Goal: Task Accomplishment & Management: Complete application form

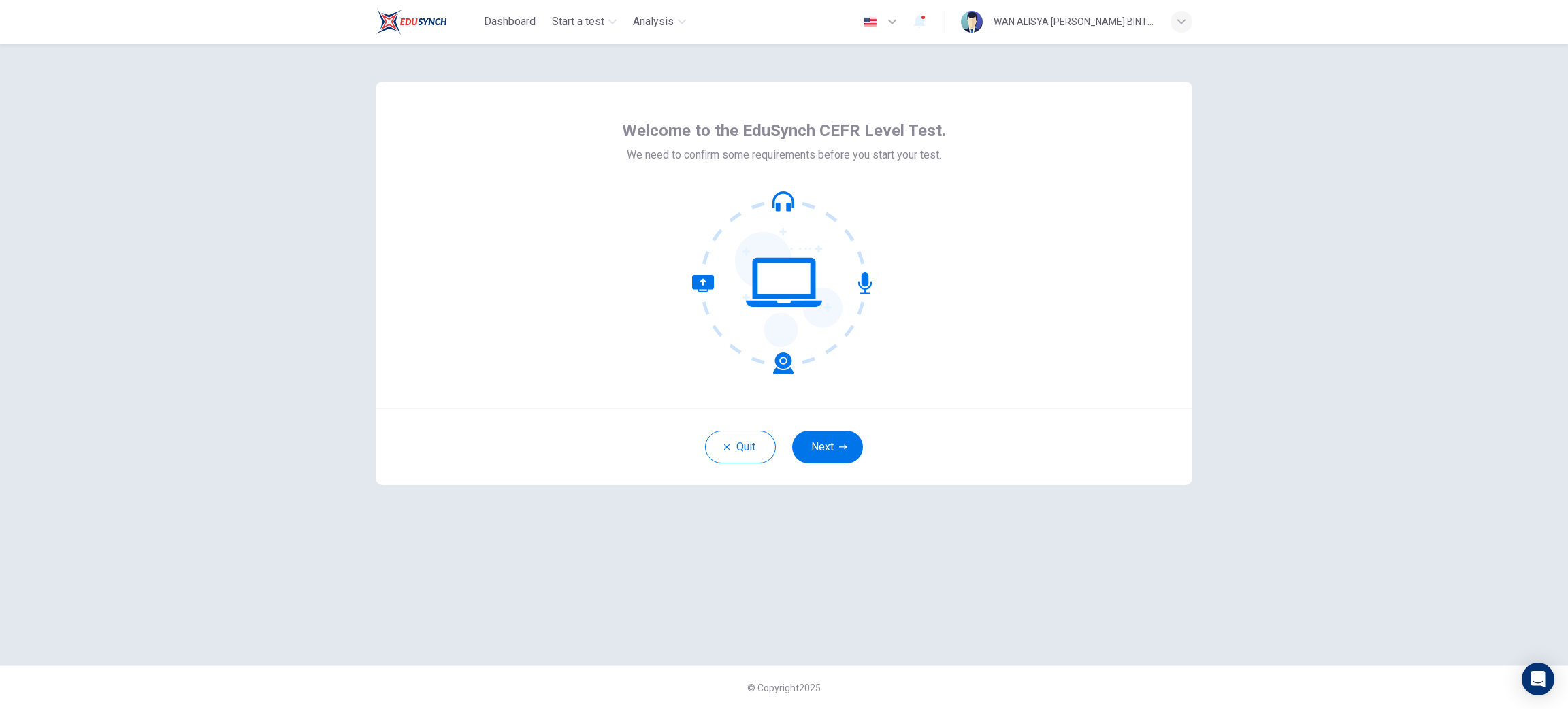
click at [823, 469] on div "Quit Next" at bounding box center [784, 447] width 816 height 77
click at [827, 455] on button "Next" at bounding box center [828, 447] width 71 height 33
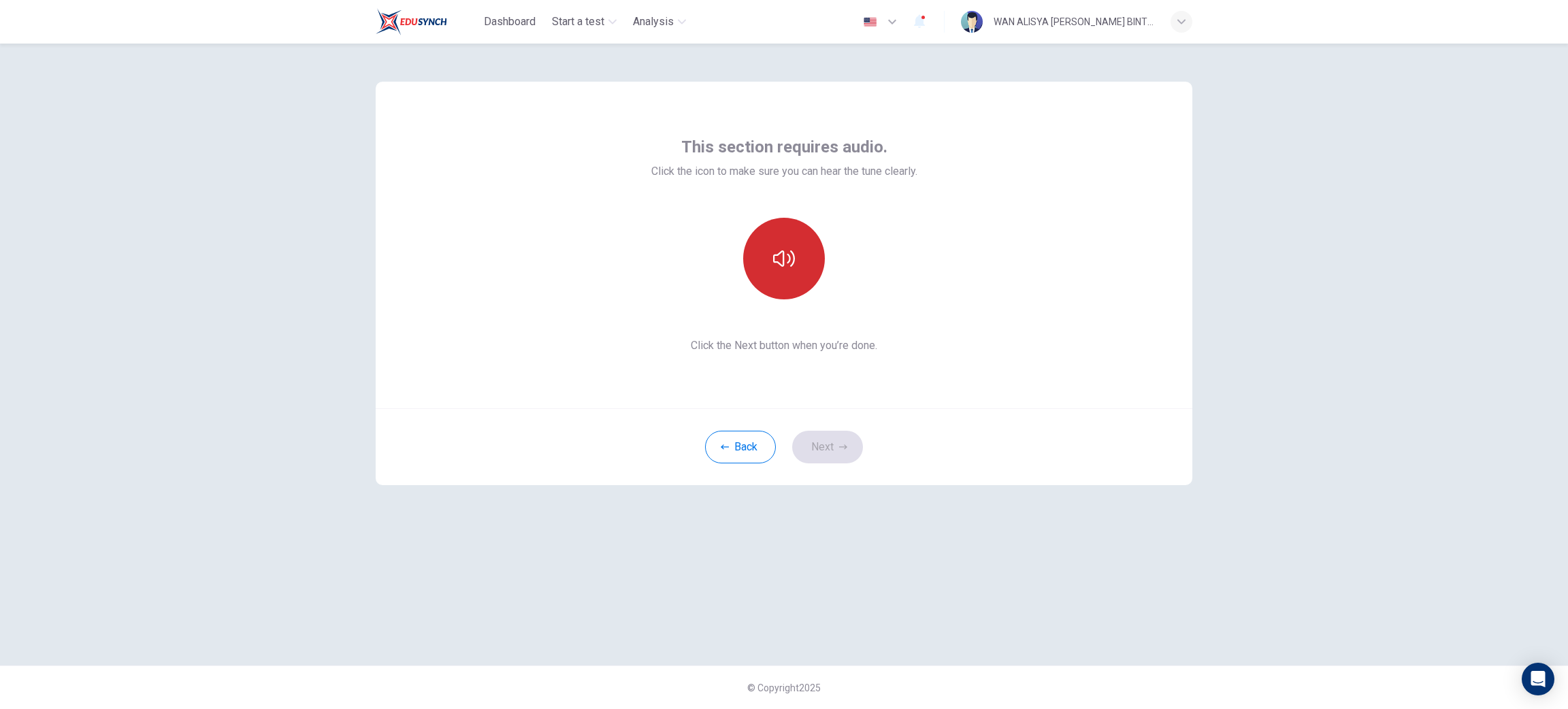
click at [792, 244] on button "button" at bounding box center [784, 258] width 82 height 82
click at [785, 273] on button "button" at bounding box center [784, 258] width 82 height 82
click at [793, 261] on icon "button" at bounding box center [784, 258] width 22 height 16
click at [802, 259] on button "button" at bounding box center [784, 258] width 82 height 82
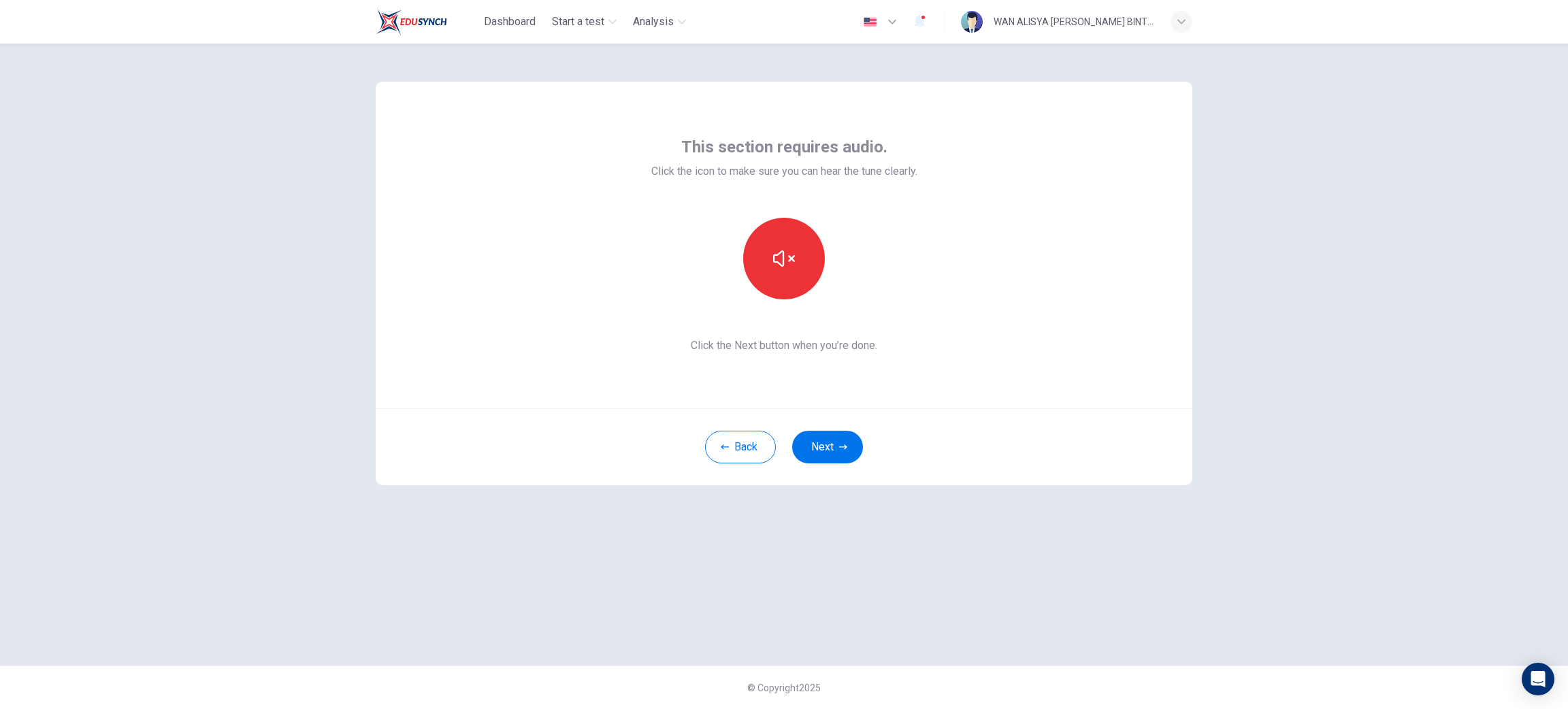
click at [789, 259] on icon "button" at bounding box center [784, 258] width 22 height 16
drag, startPoint x: 825, startPoint y: 255, endPoint x: 737, endPoint y: 255, distance: 88.0
click at [824, 255] on div at bounding box center [784, 258] width 147 height 82
click at [733, 255] on div at bounding box center [784, 258] width 147 height 82
click at [784, 254] on icon "button" at bounding box center [784, 258] width 22 height 22
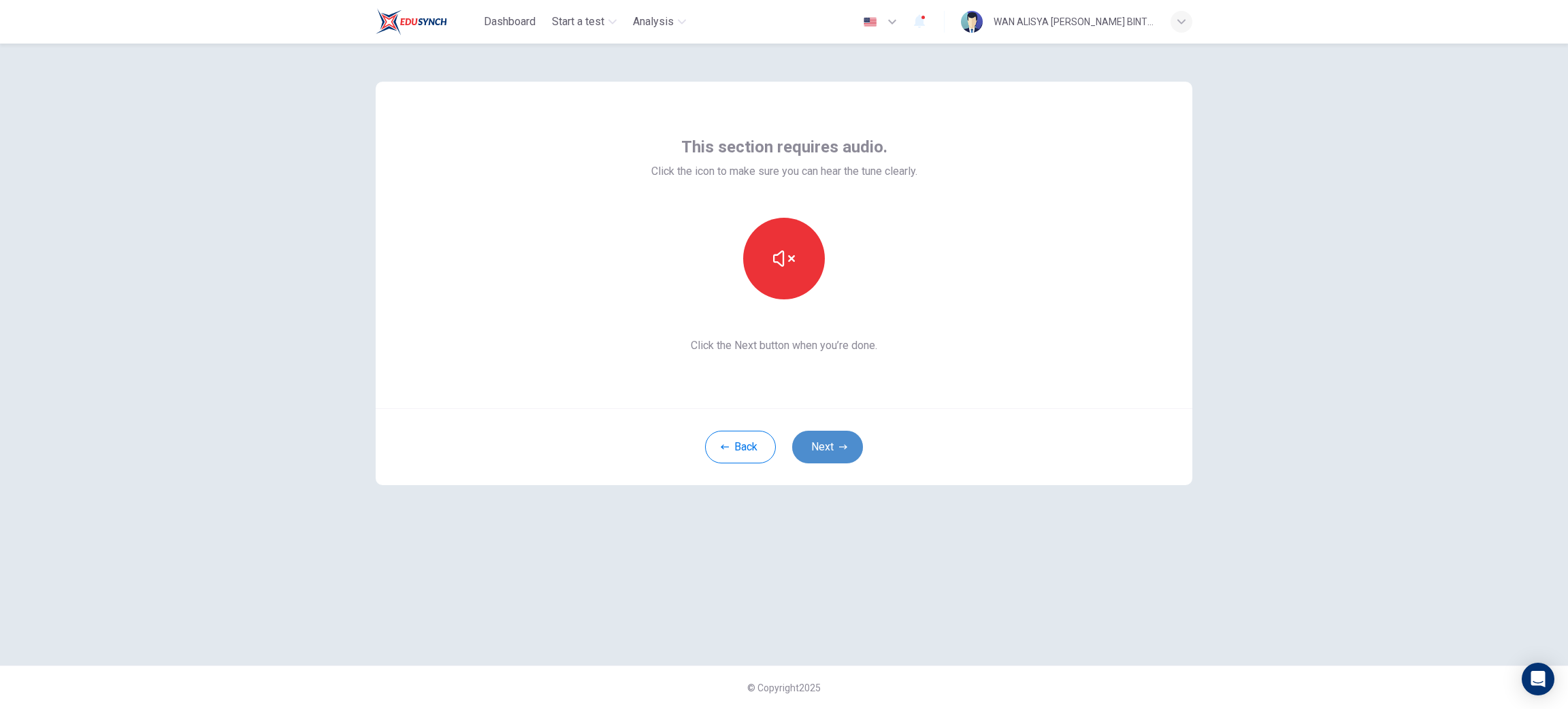
click at [848, 453] on button "Next" at bounding box center [828, 447] width 71 height 33
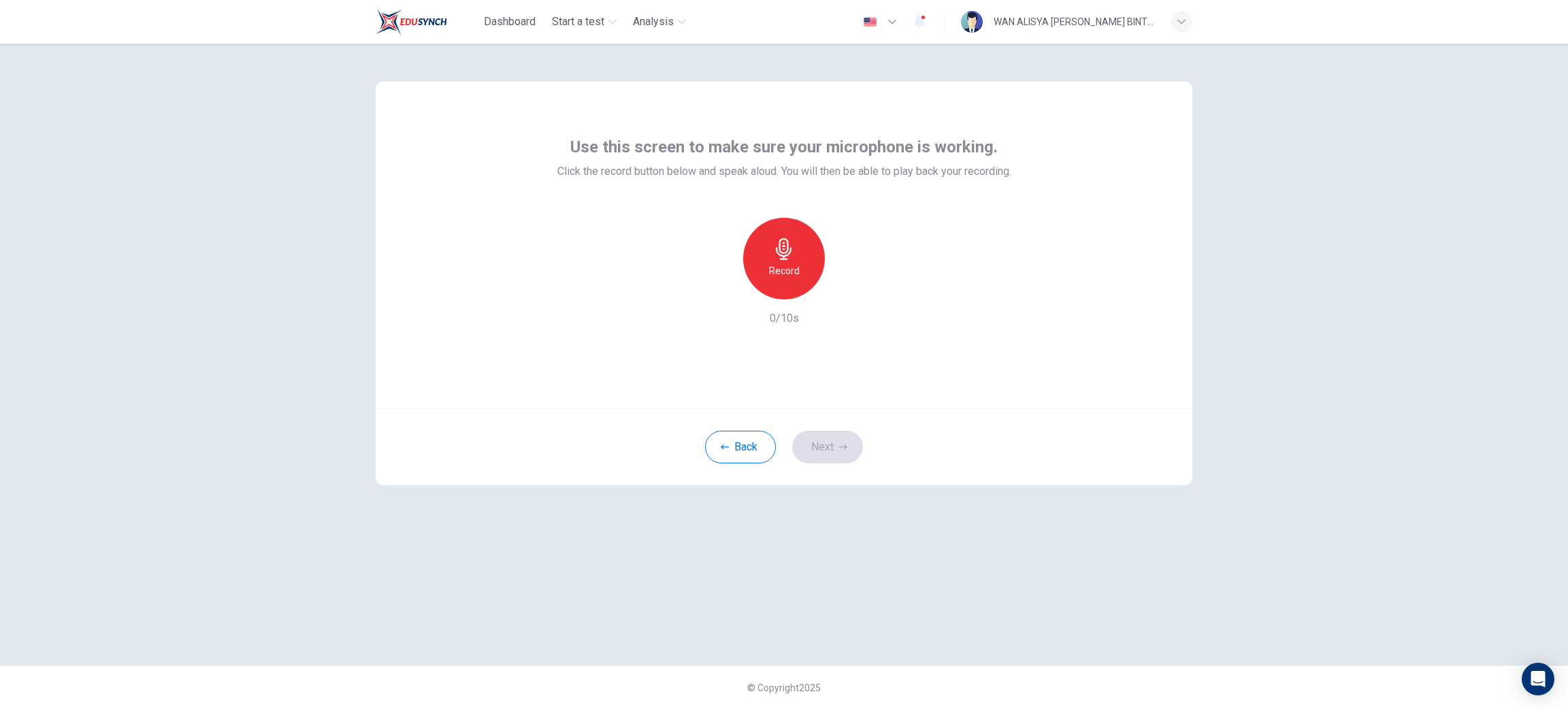
click at [782, 279] on div "Record" at bounding box center [784, 258] width 82 height 82
click at [853, 296] on div "button" at bounding box center [847, 288] width 22 height 22
click at [709, 288] on div "Record 10/10s" at bounding box center [784, 272] width 454 height 109
click at [715, 292] on icon "button" at bounding box center [721, 288] width 12 height 12
click at [798, 266] on h6 "Record" at bounding box center [784, 271] width 30 height 16
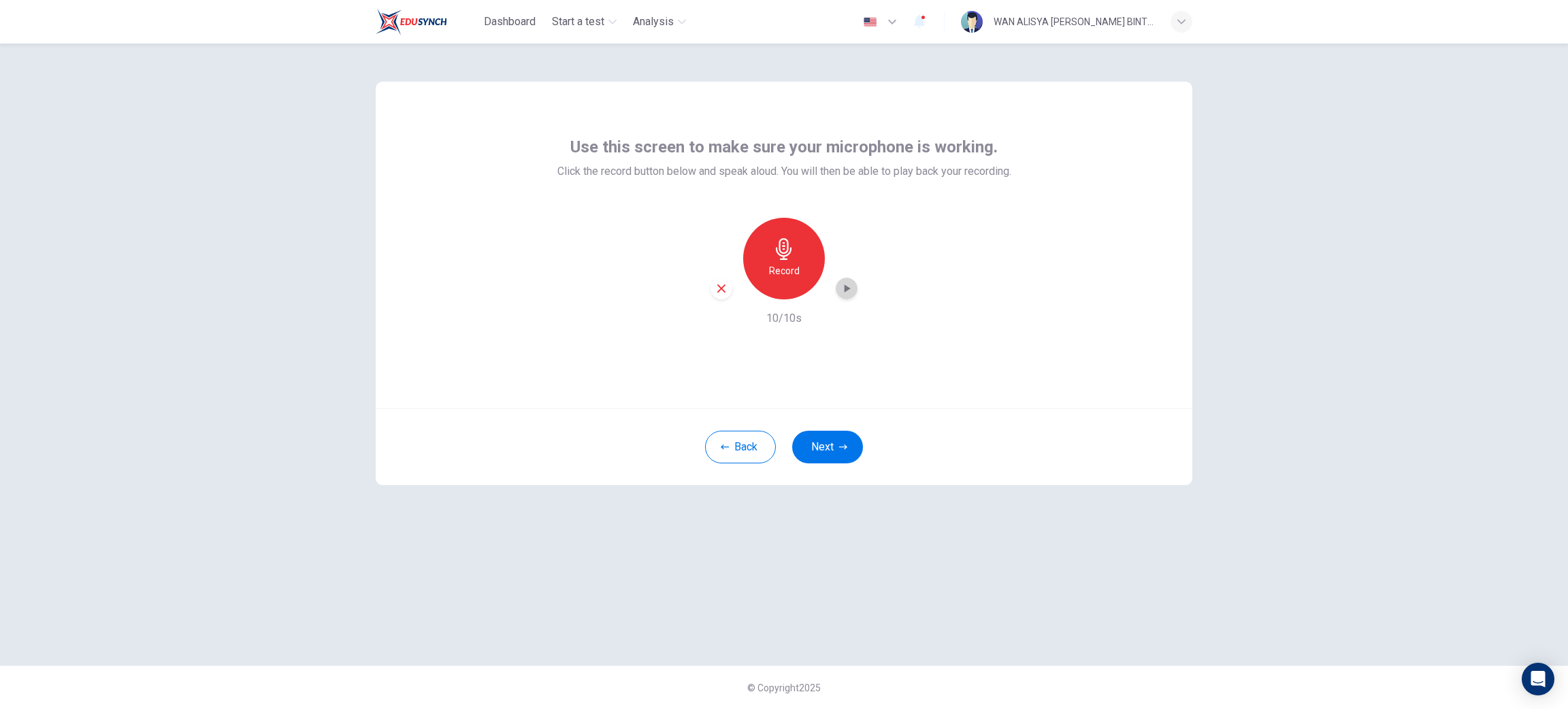
click at [855, 287] on div "button" at bounding box center [847, 288] width 22 height 22
click at [839, 443] on icon "button" at bounding box center [843, 447] width 8 height 8
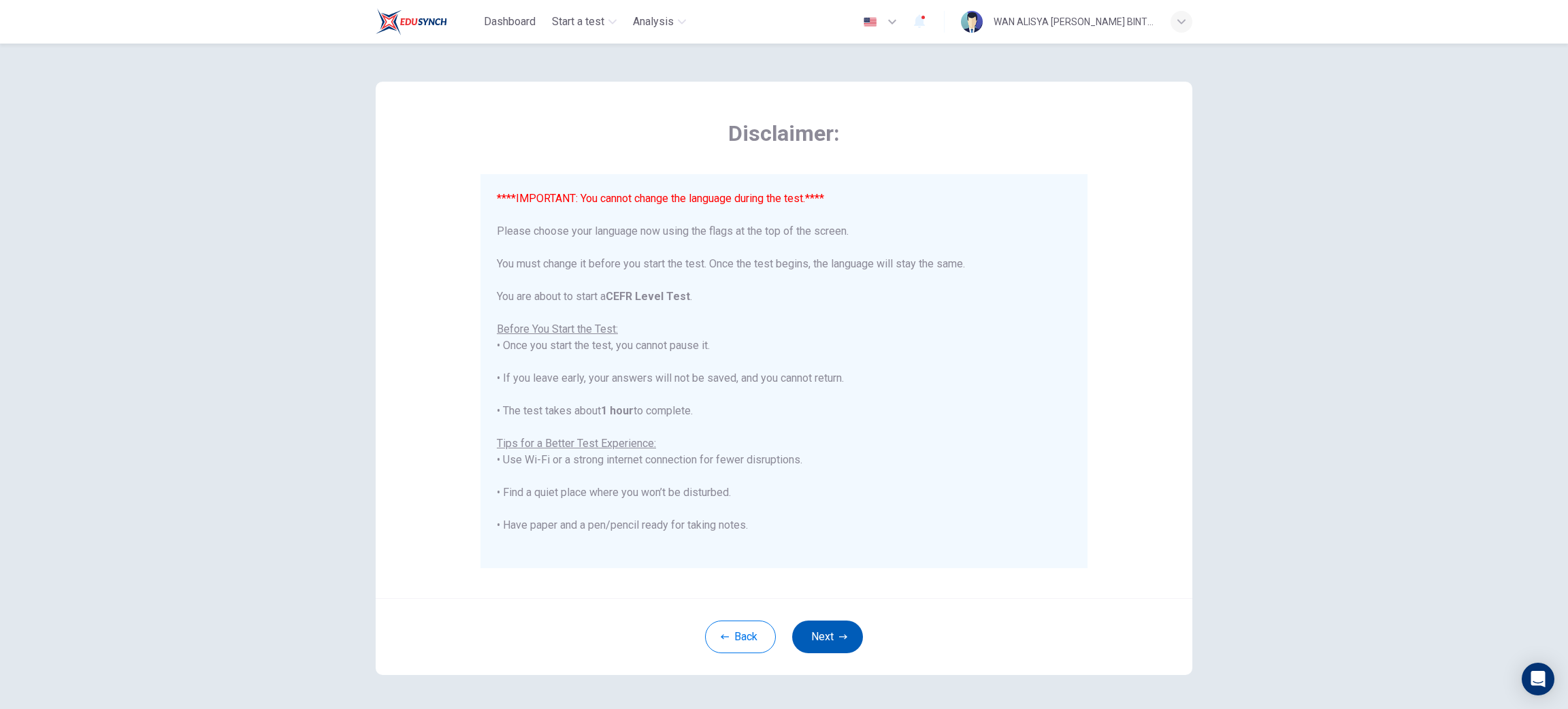
click at [843, 627] on button "Next" at bounding box center [828, 638] width 71 height 33
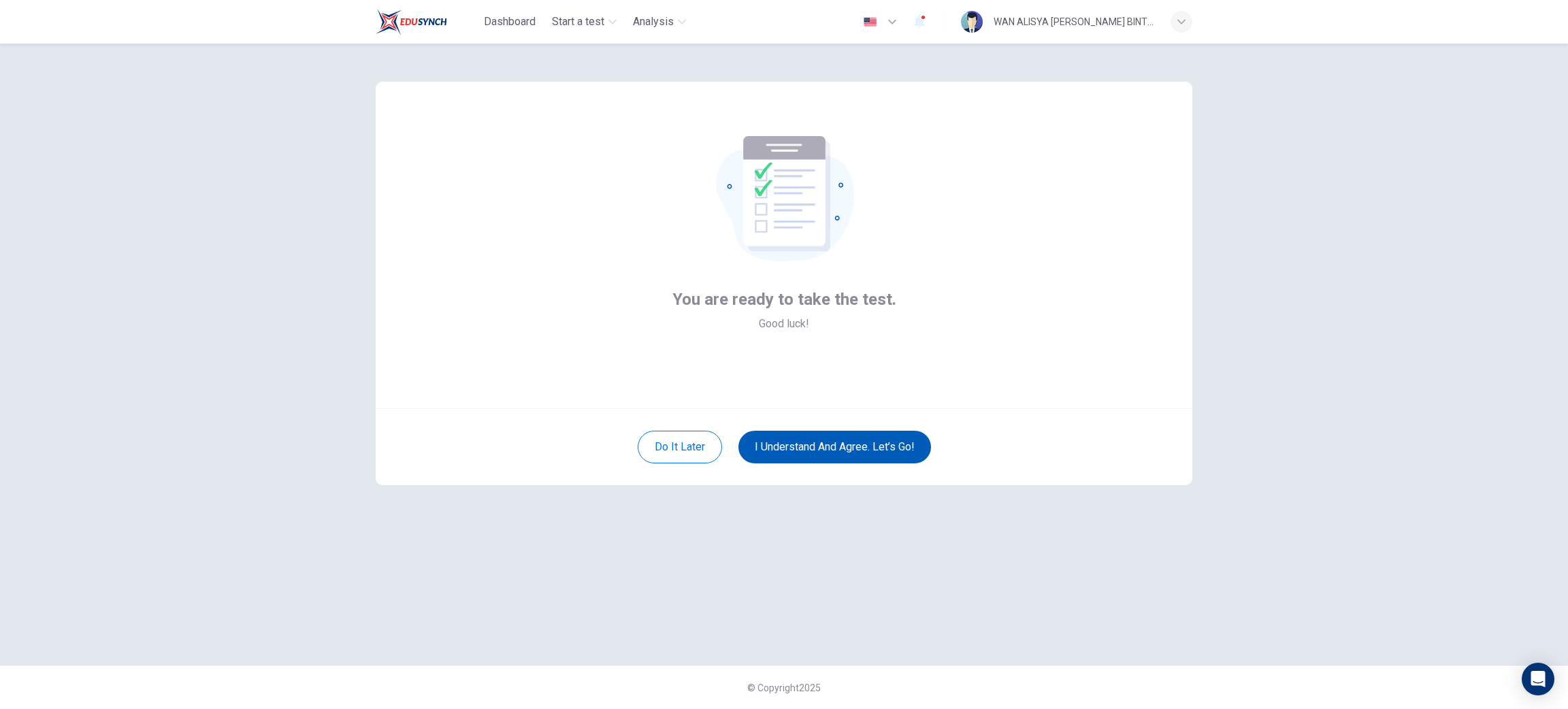
click at [847, 449] on button "I understand and agree. Let’s go!" at bounding box center [834, 447] width 193 height 33
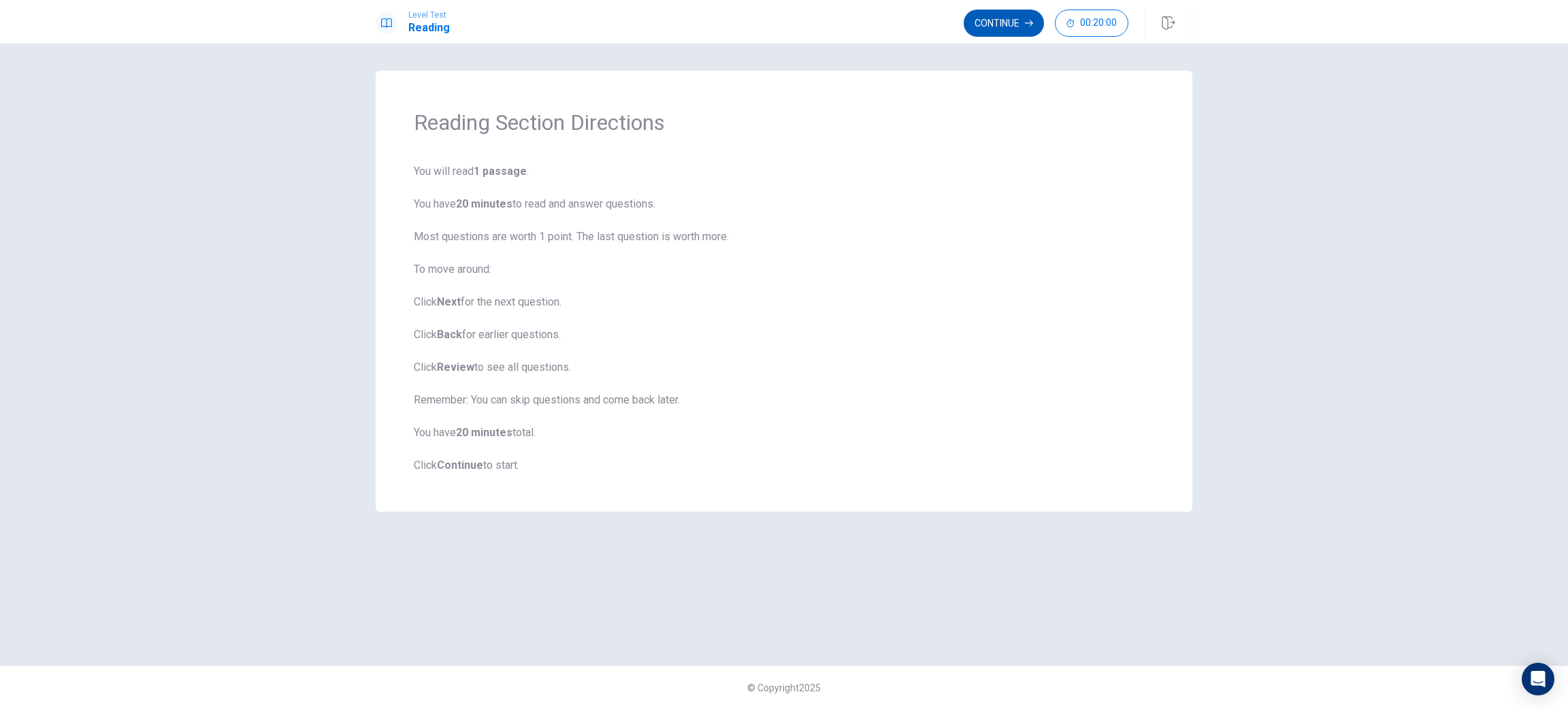
click at [989, 32] on button "Continue" at bounding box center [1004, 23] width 80 height 27
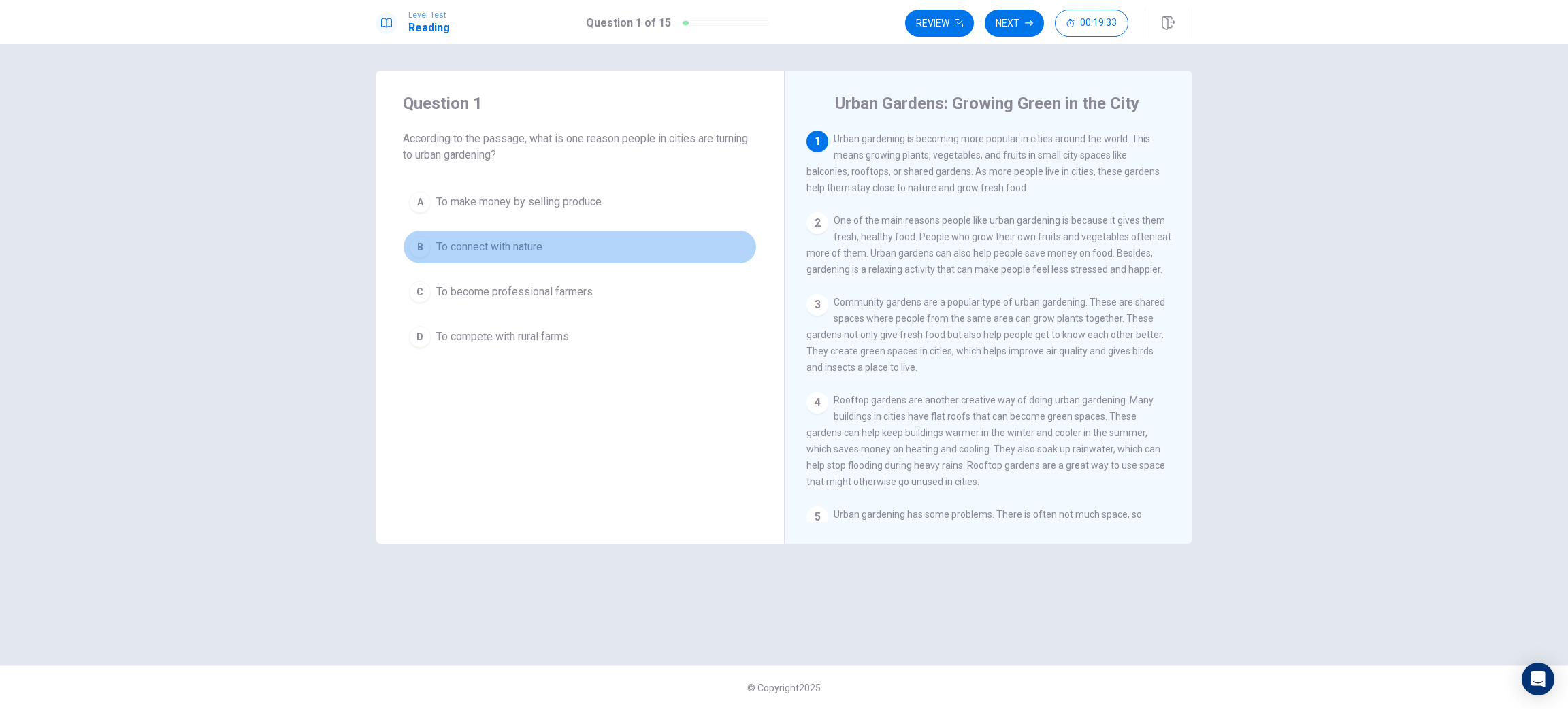
click at [520, 250] on span "To connect with nature" at bounding box center [489, 247] width 106 height 16
click at [1020, 19] on button "Next" at bounding box center [1014, 23] width 59 height 27
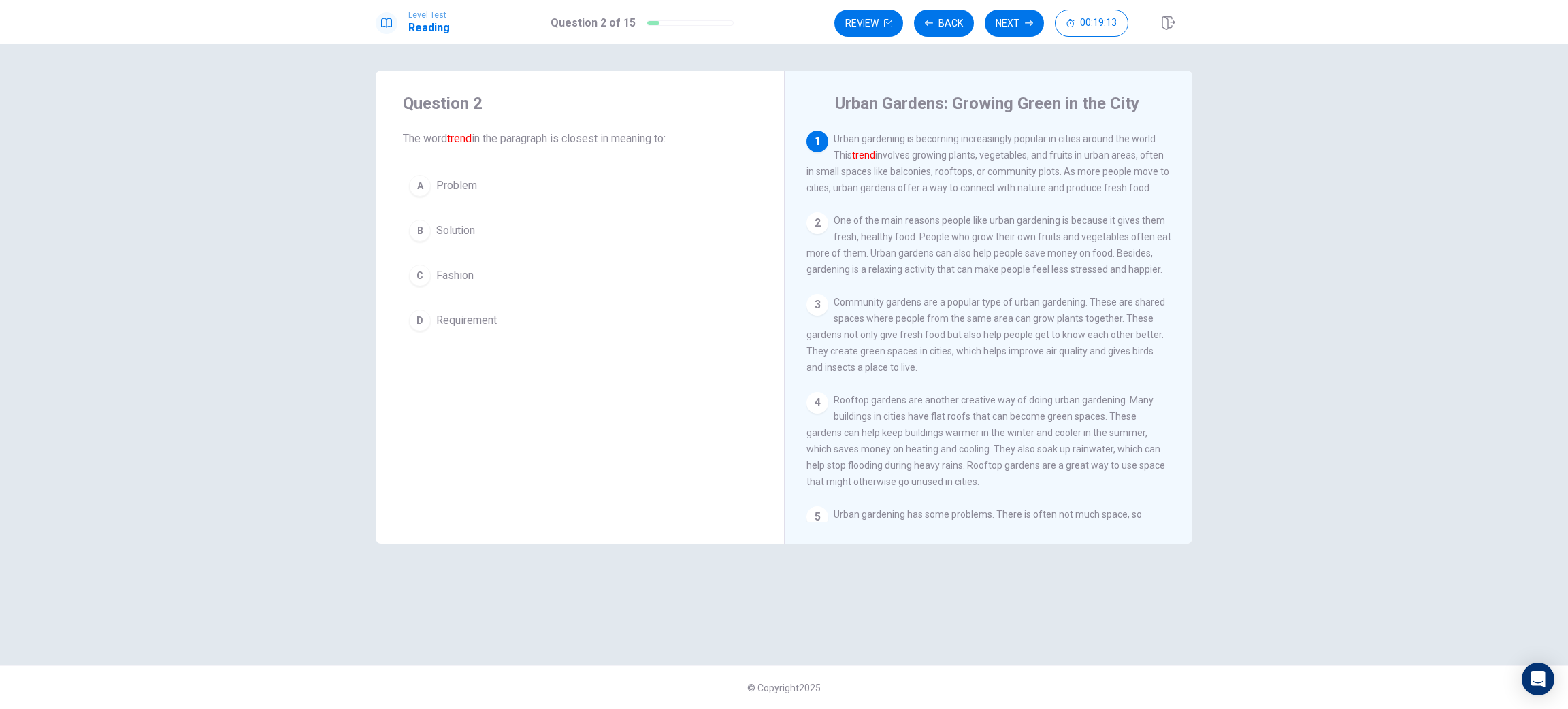
click at [461, 271] on span "Fashion" at bounding box center [455, 276] width 38 height 16
click at [1018, 30] on button "Next" at bounding box center [1014, 23] width 59 height 27
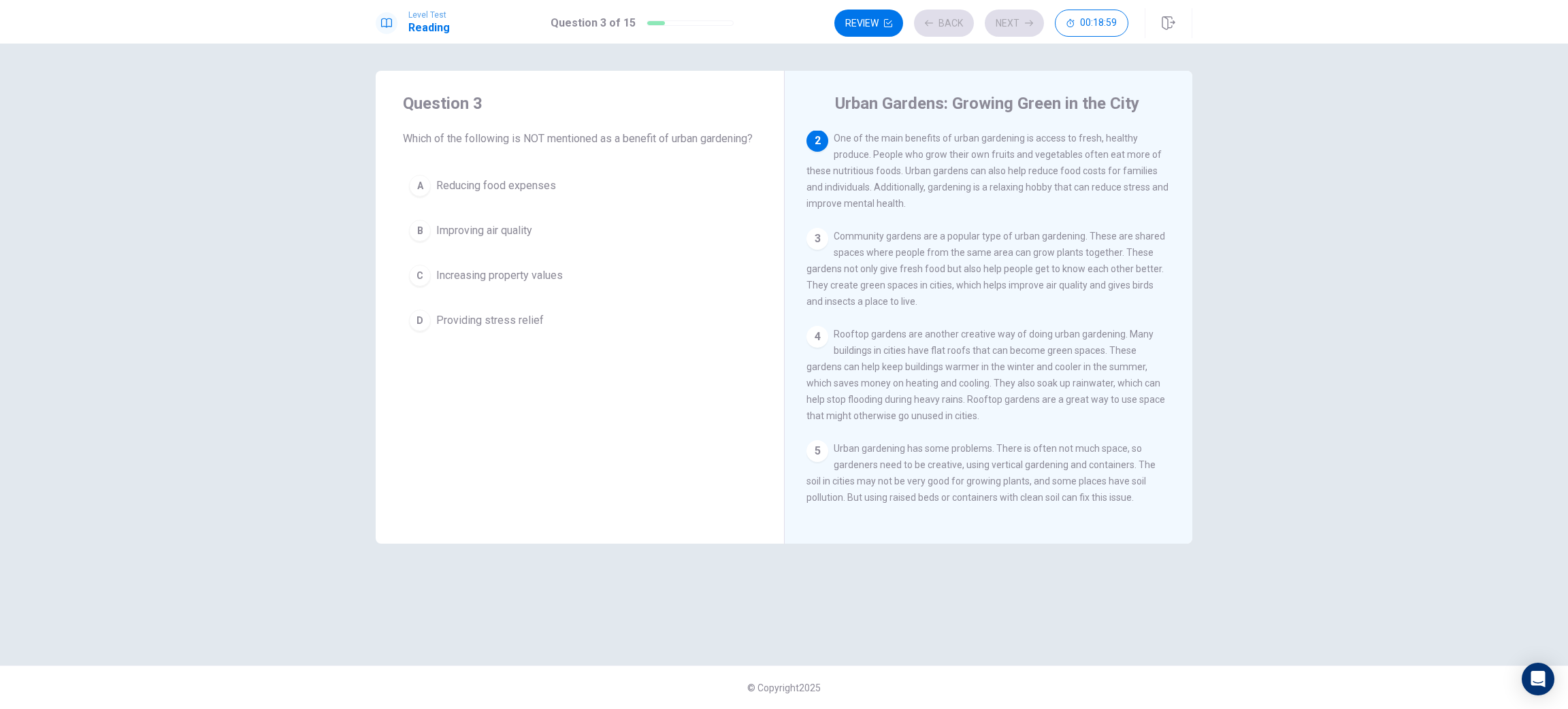
scroll to position [85, 0]
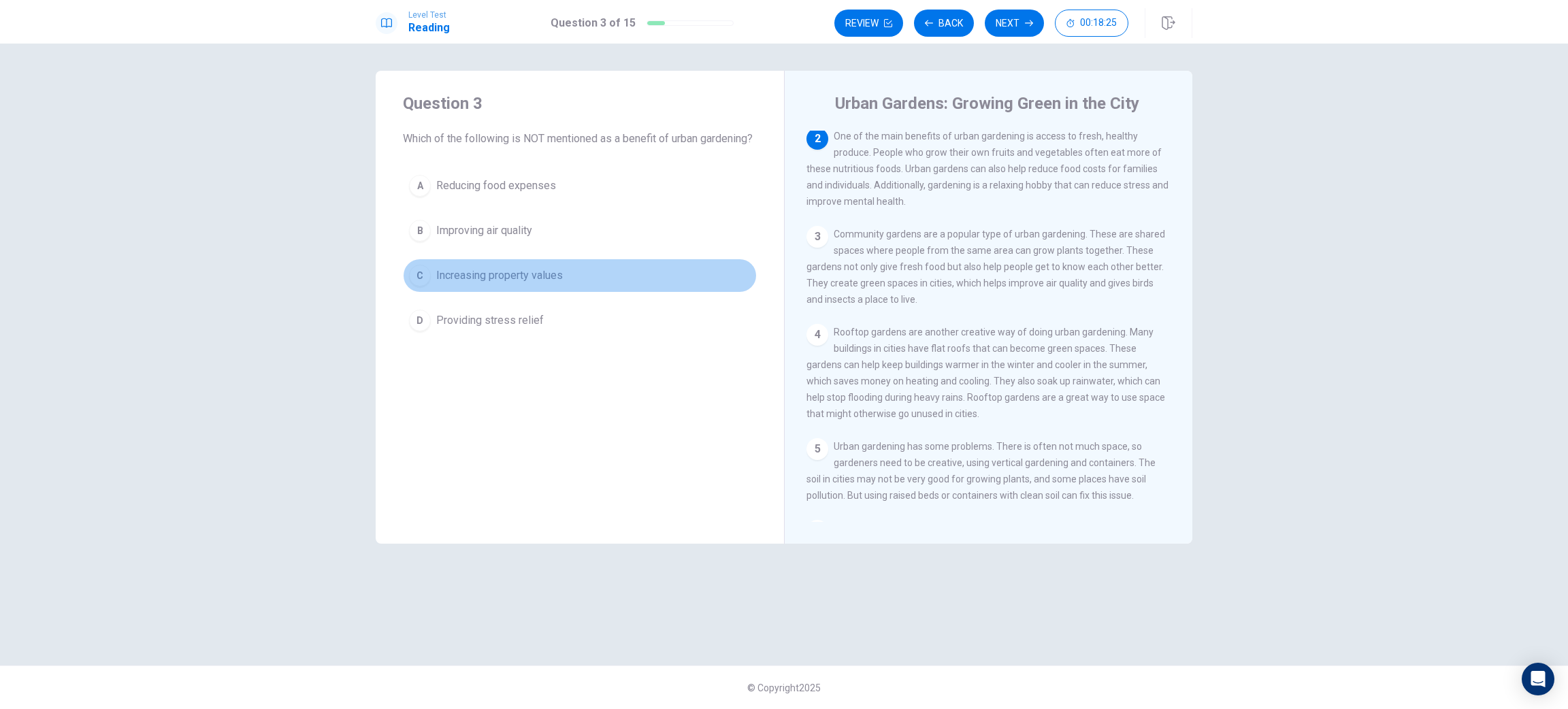
click at [517, 284] on span "Increasing property values" at bounding box center [500, 276] width 126 height 16
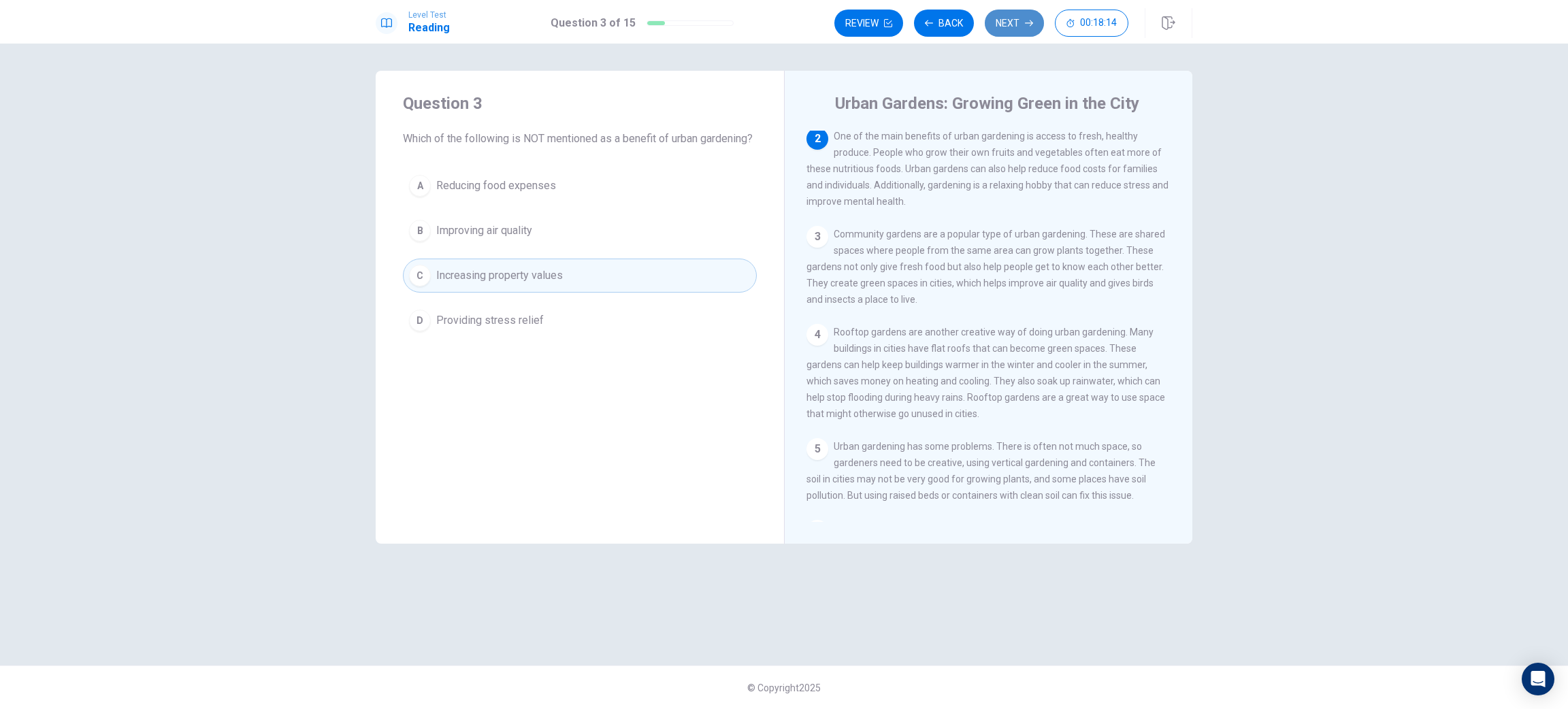
click at [1007, 30] on button "Next" at bounding box center [1014, 23] width 59 height 27
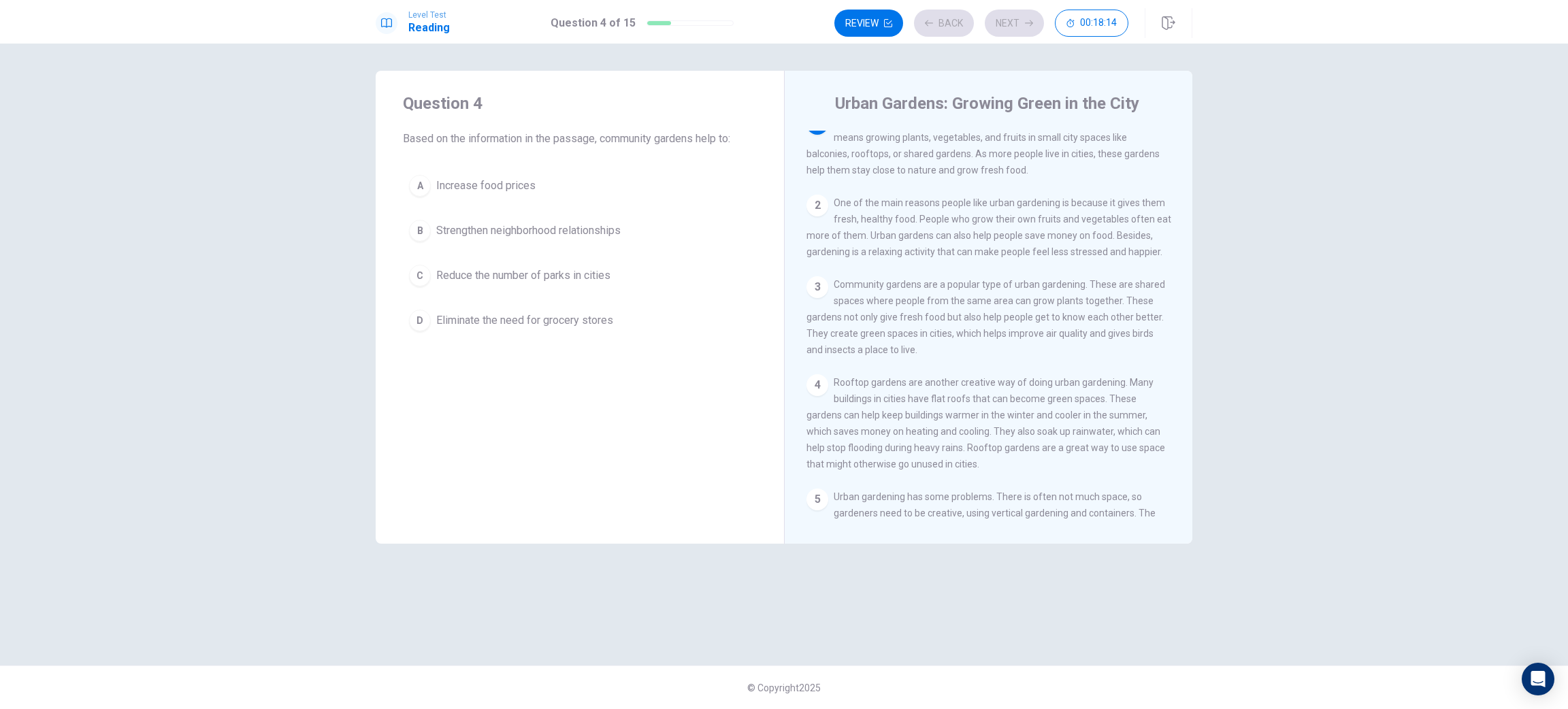
scroll to position [0, 0]
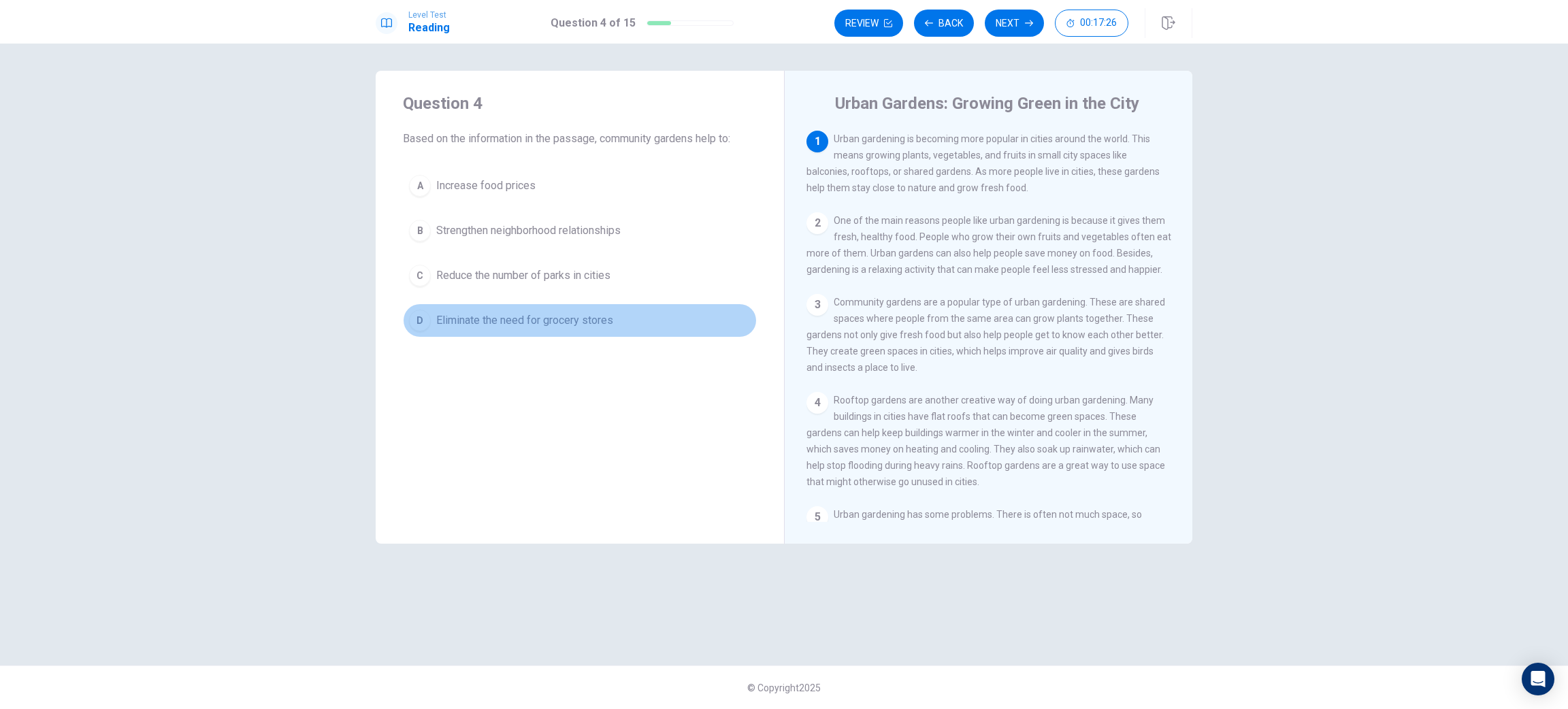
click at [500, 322] on span "Eliminate the need for grocery stores" at bounding box center [525, 321] width 177 height 16
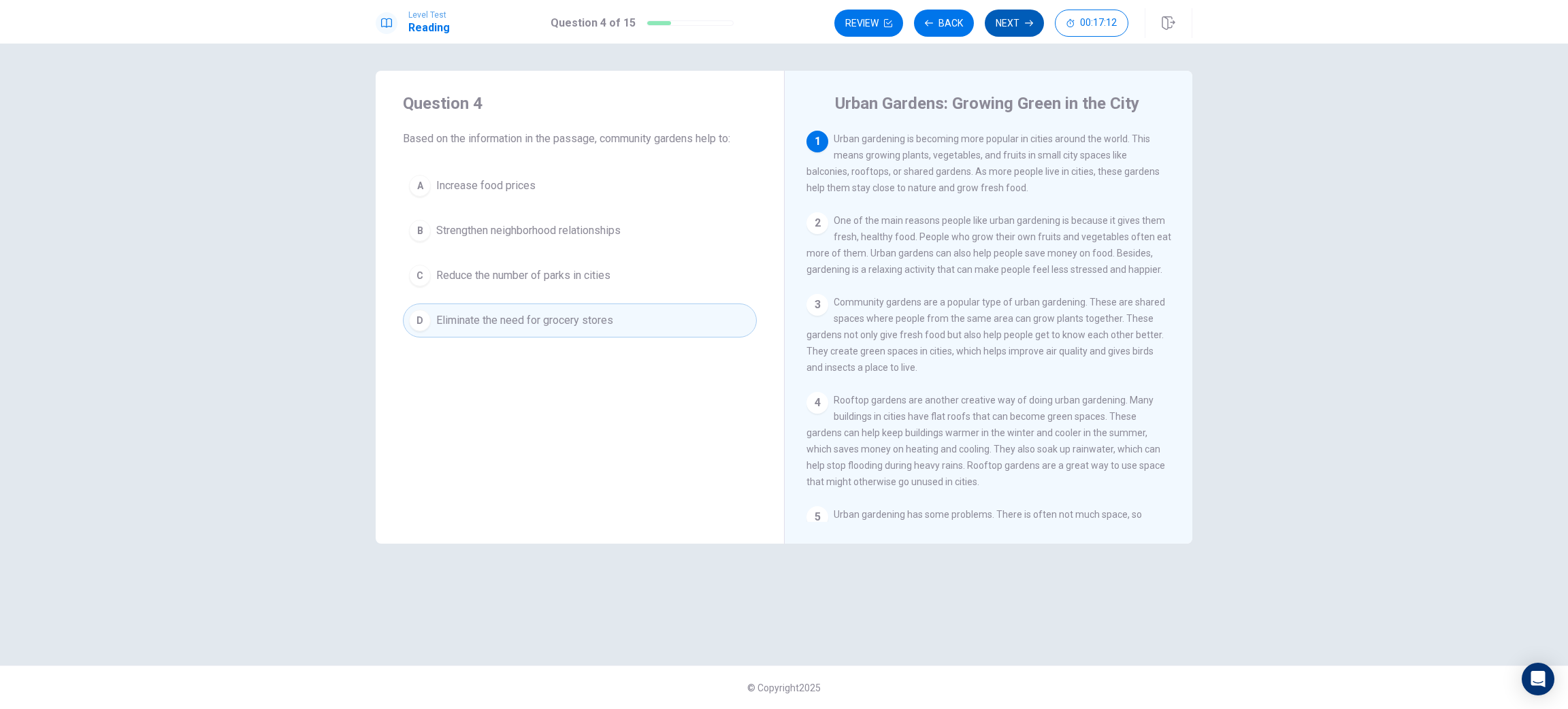
click at [1001, 34] on button "Next" at bounding box center [1014, 23] width 59 height 27
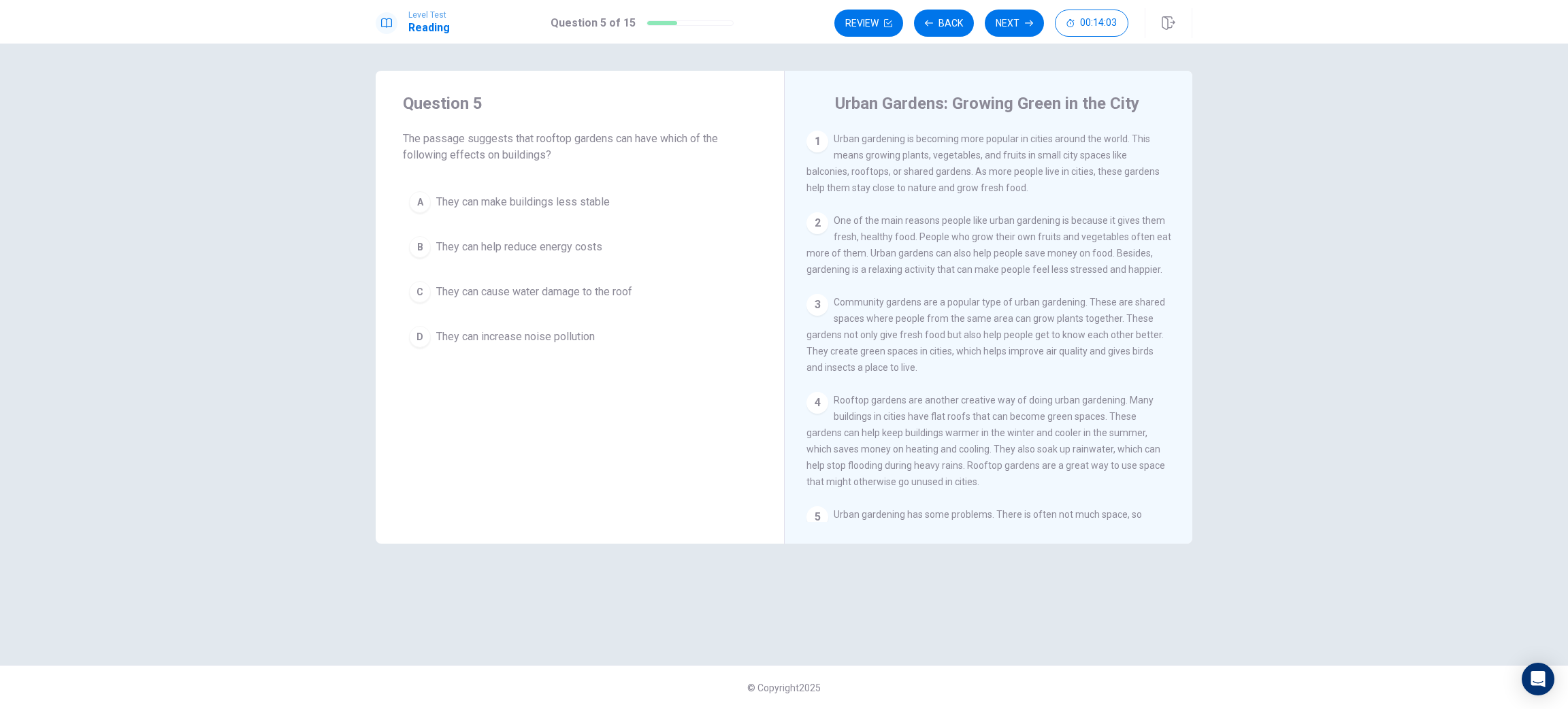
click at [551, 213] on button "A They can make buildings less stable" at bounding box center [579, 202] width 354 height 34
click at [1028, 26] on icon "button" at bounding box center [1029, 23] width 8 height 8
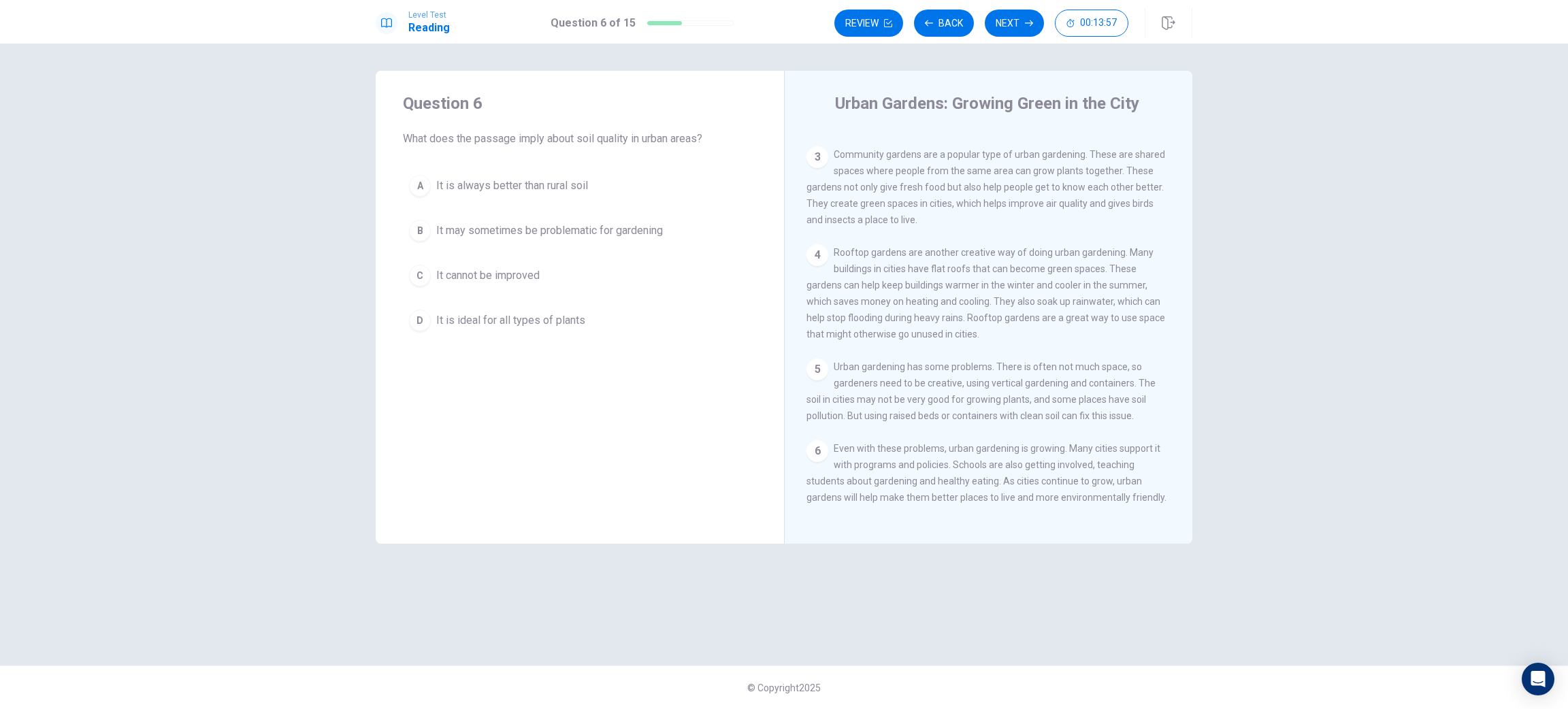
scroll to position [186, 0]
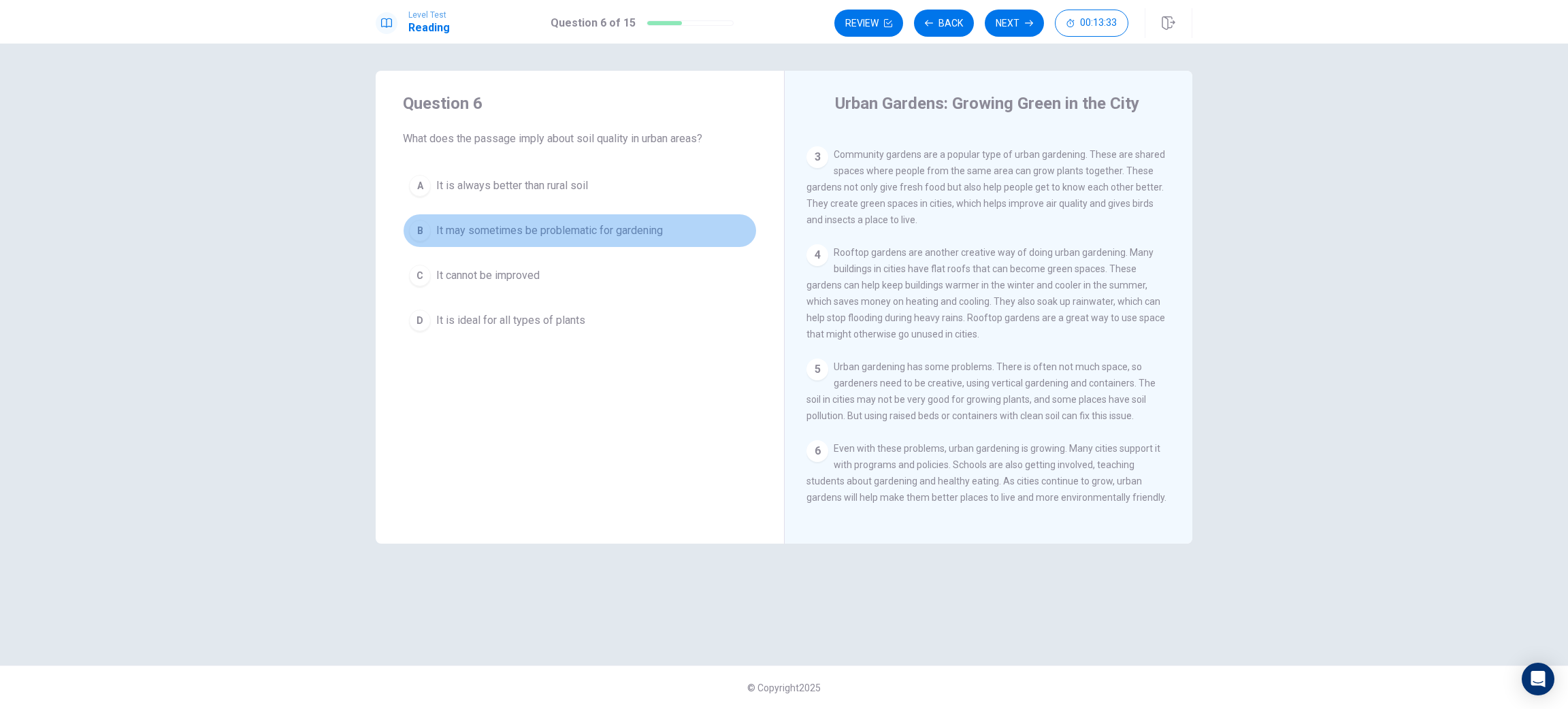
click at [533, 238] on span "It may sometimes be problematic for gardening" at bounding box center [550, 231] width 226 height 16
click at [1013, 23] on button "Next" at bounding box center [1014, 23] width 59 height 27
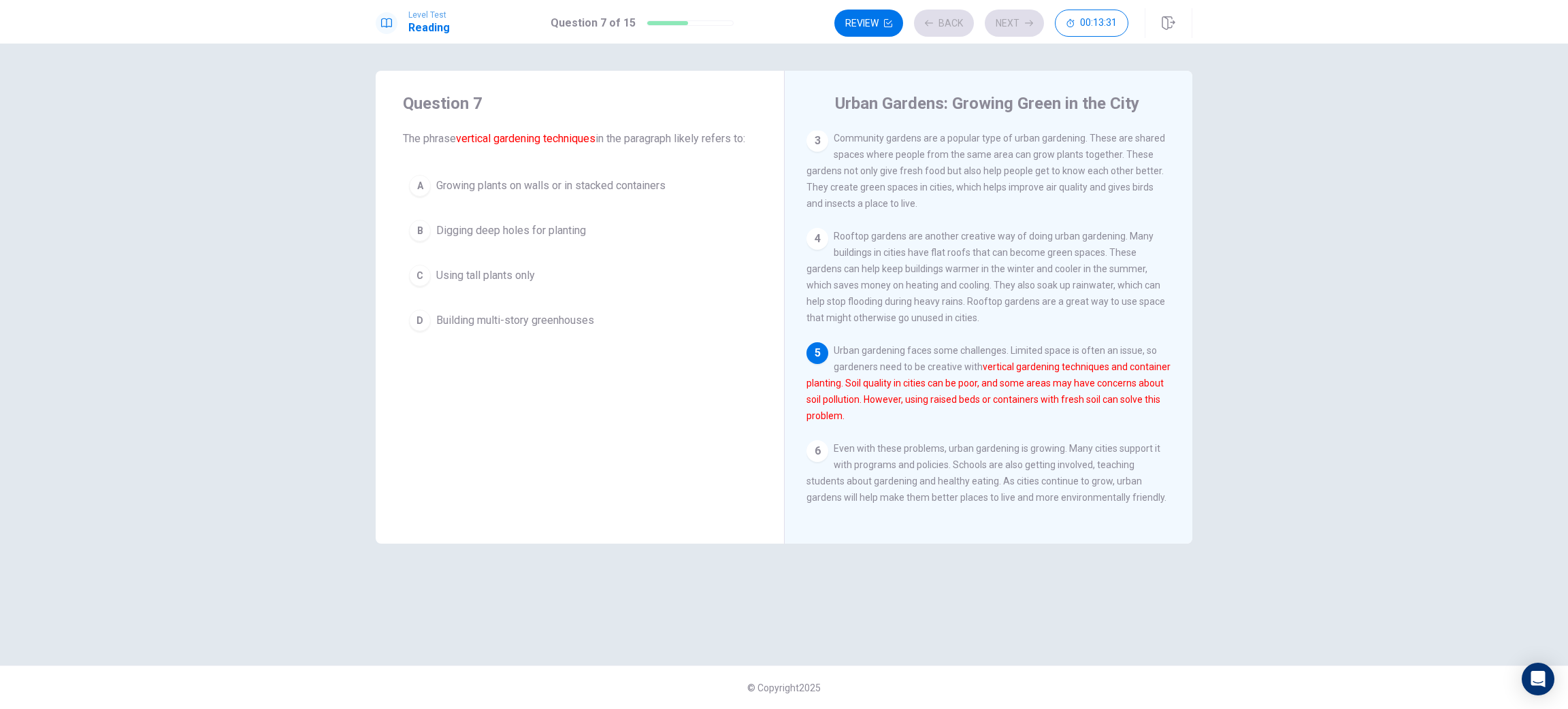
scroll to position [204, 0]
click at [533, 194] on button "A Growing plants on walls or in stacked containers" at bounding box center [579, 185] width 354 height 34
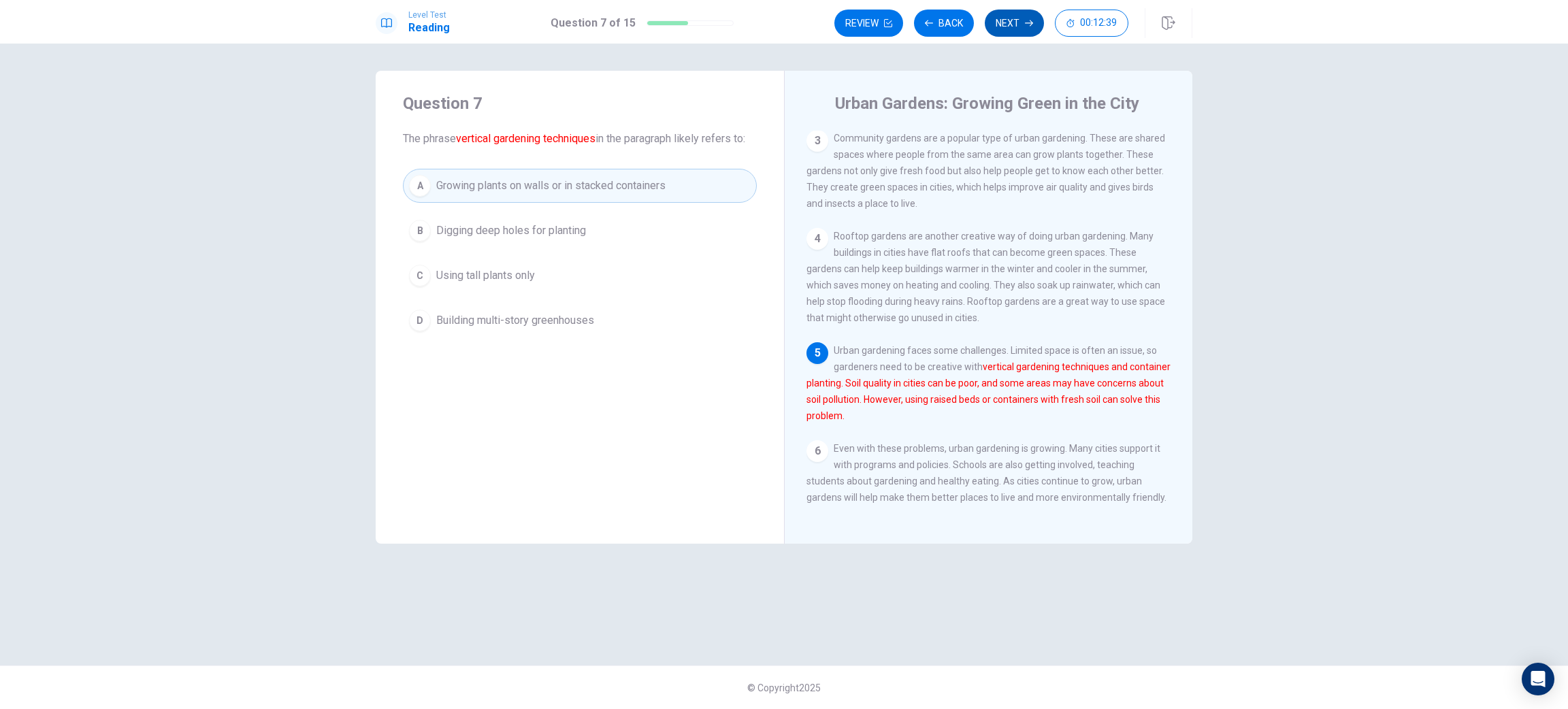
click at [999, 22] on button "Next" at bounding box center [1014, 23] width 59 height 27
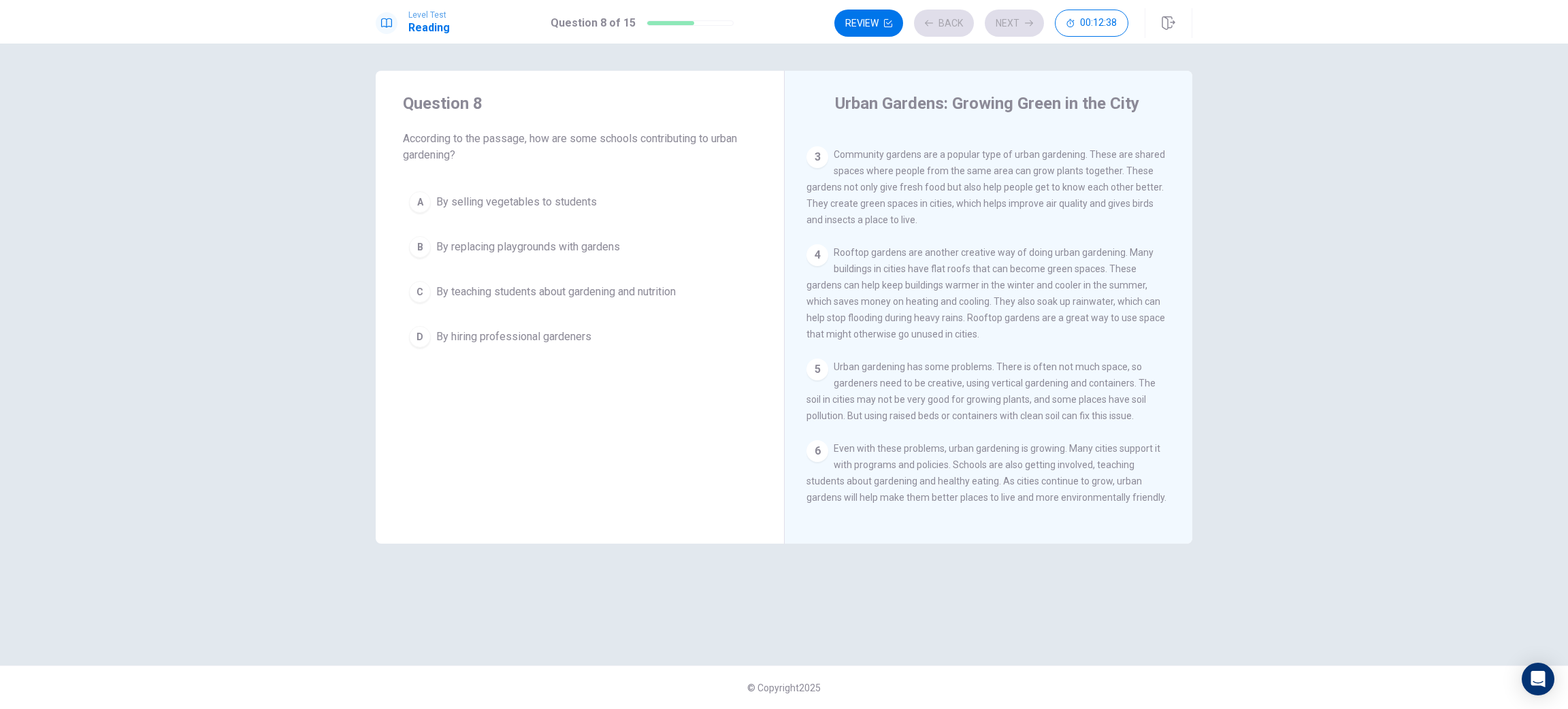
scroll to position [186, 0]
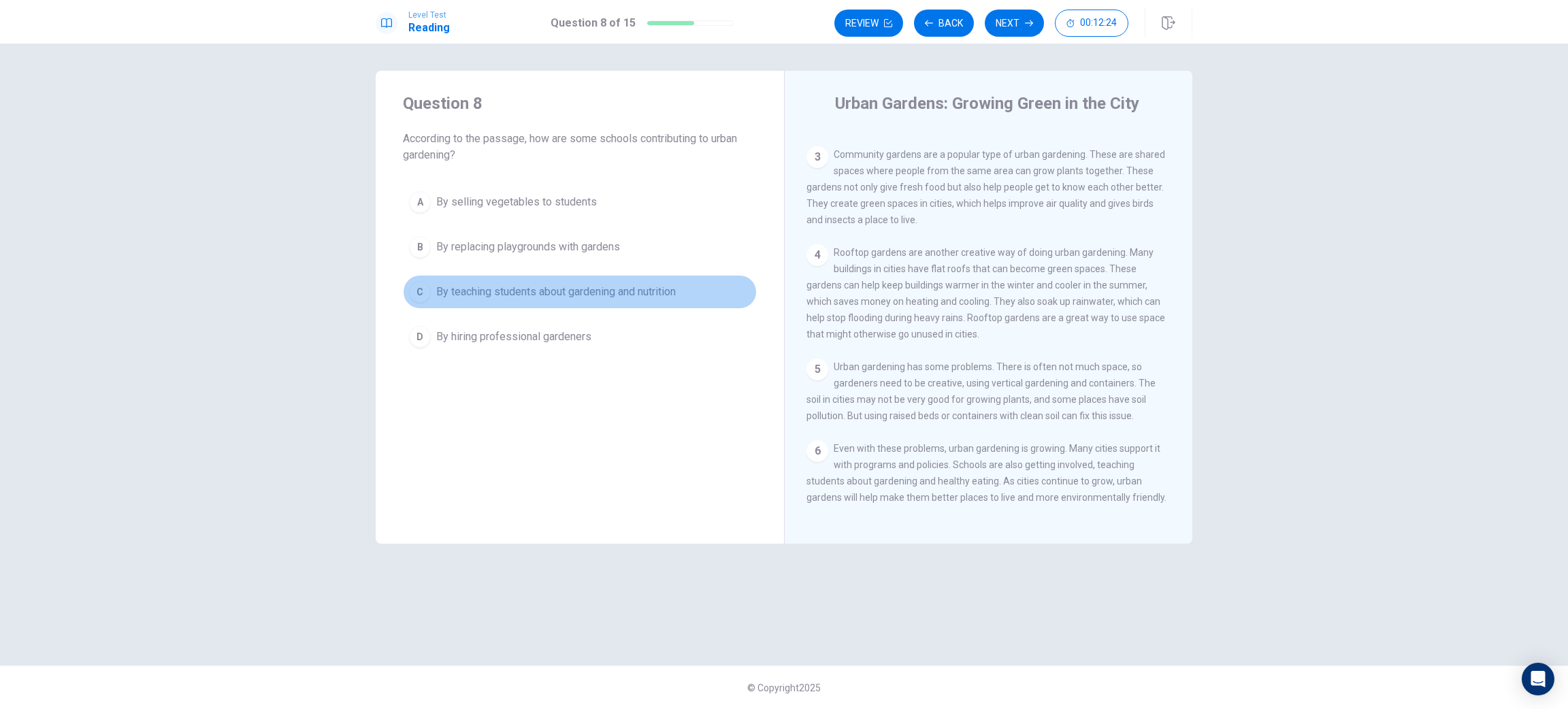
click at [566, 301] on button "C By teaching students about gardening and nutrition" at bounding box center [579, 291] width 354 height 34
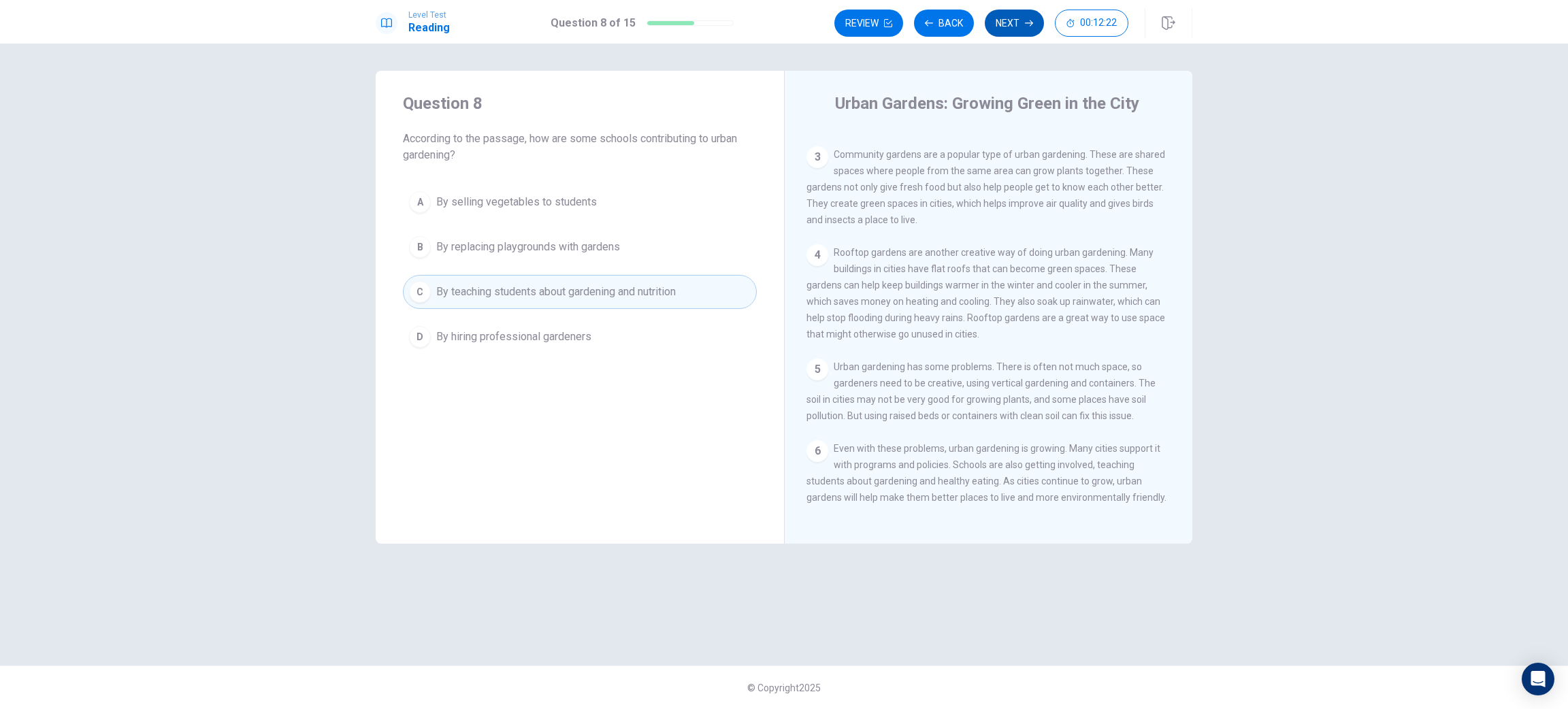
click at [1011, 23] on button "Next" at bounding box center [1014, 23] width 59 height 27
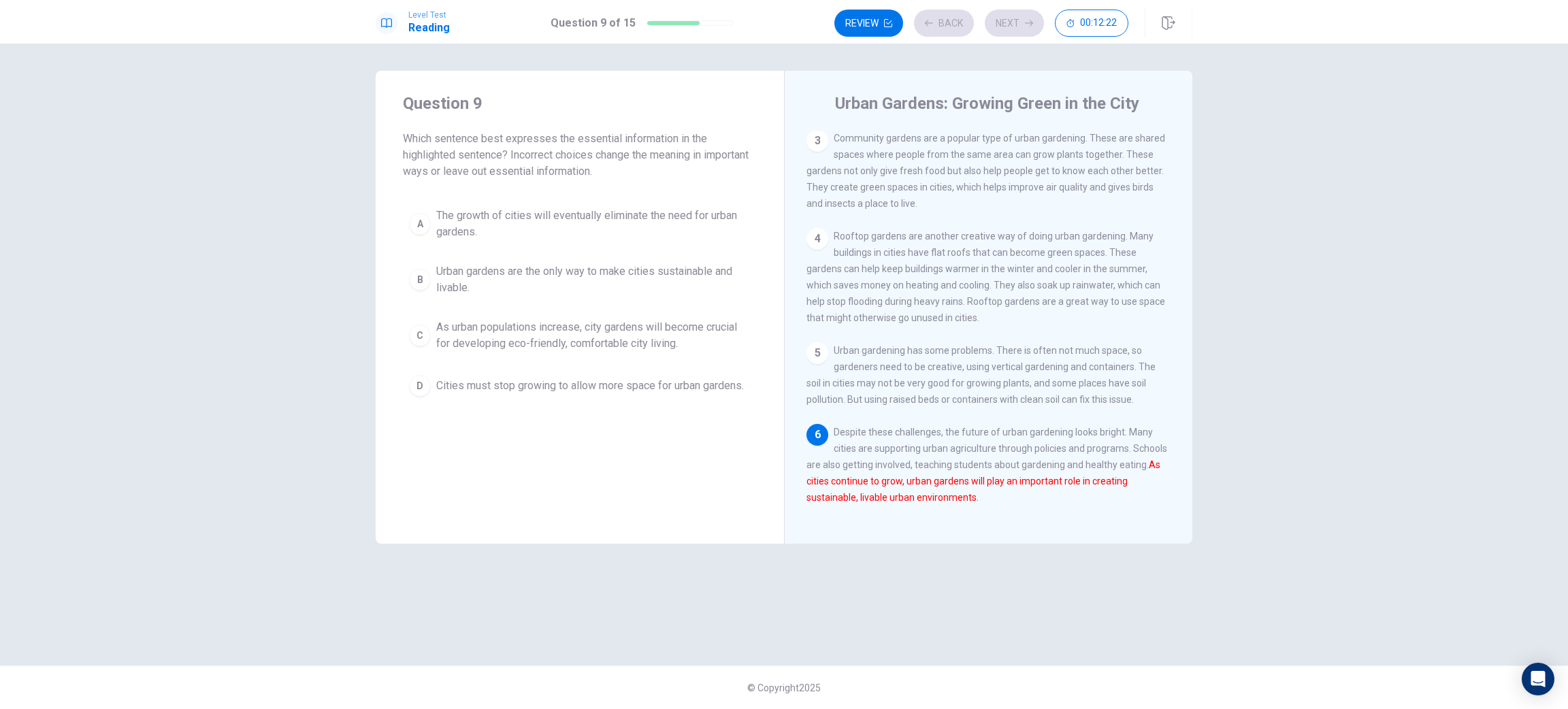
scroll to position [204, 0]
click at [526, 350] on span "As urban populations increase, city gardens will become crucial for developing …" at bounding box center [593, 336] width 314 height 33
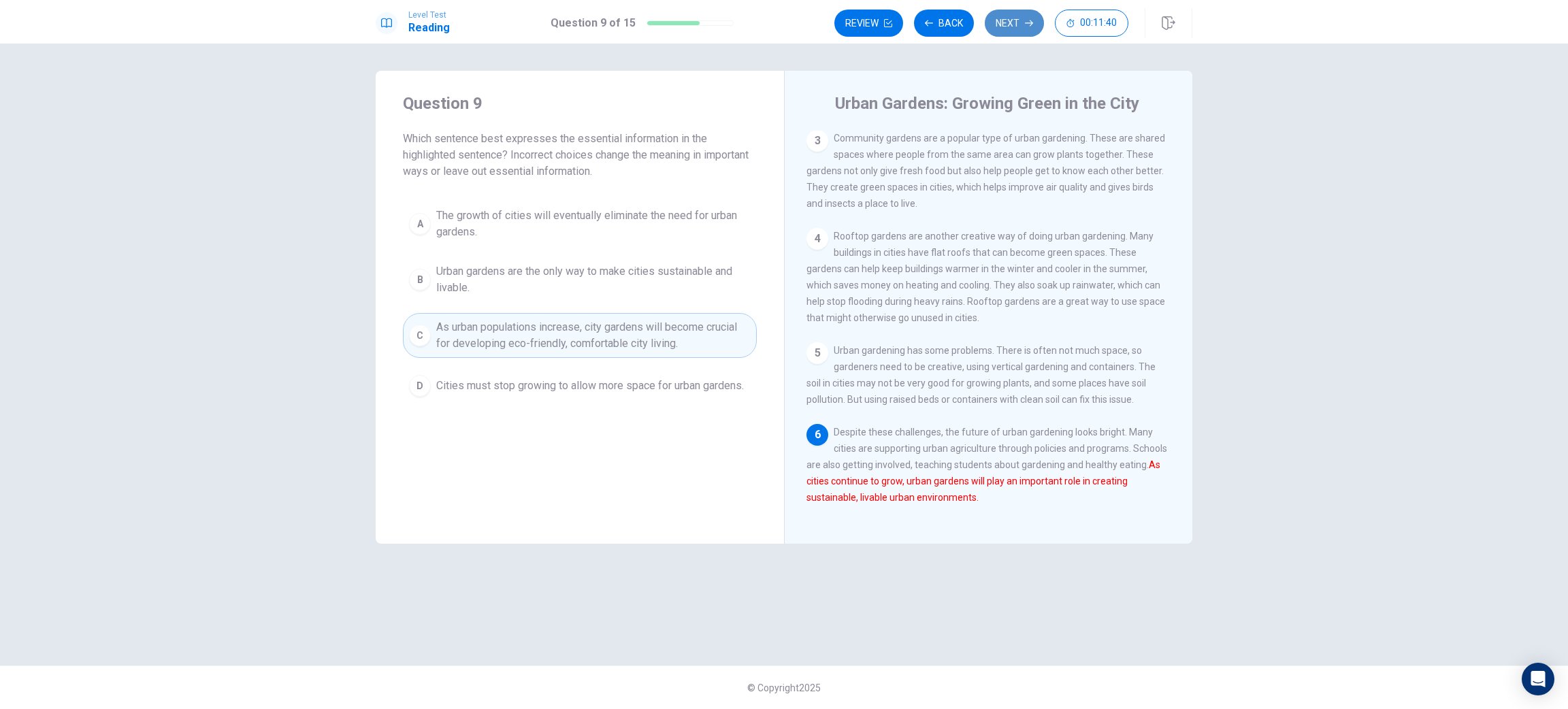
click at [1026, 14] on button "Next" at bounding box center [1014, 23] width 59 height 27
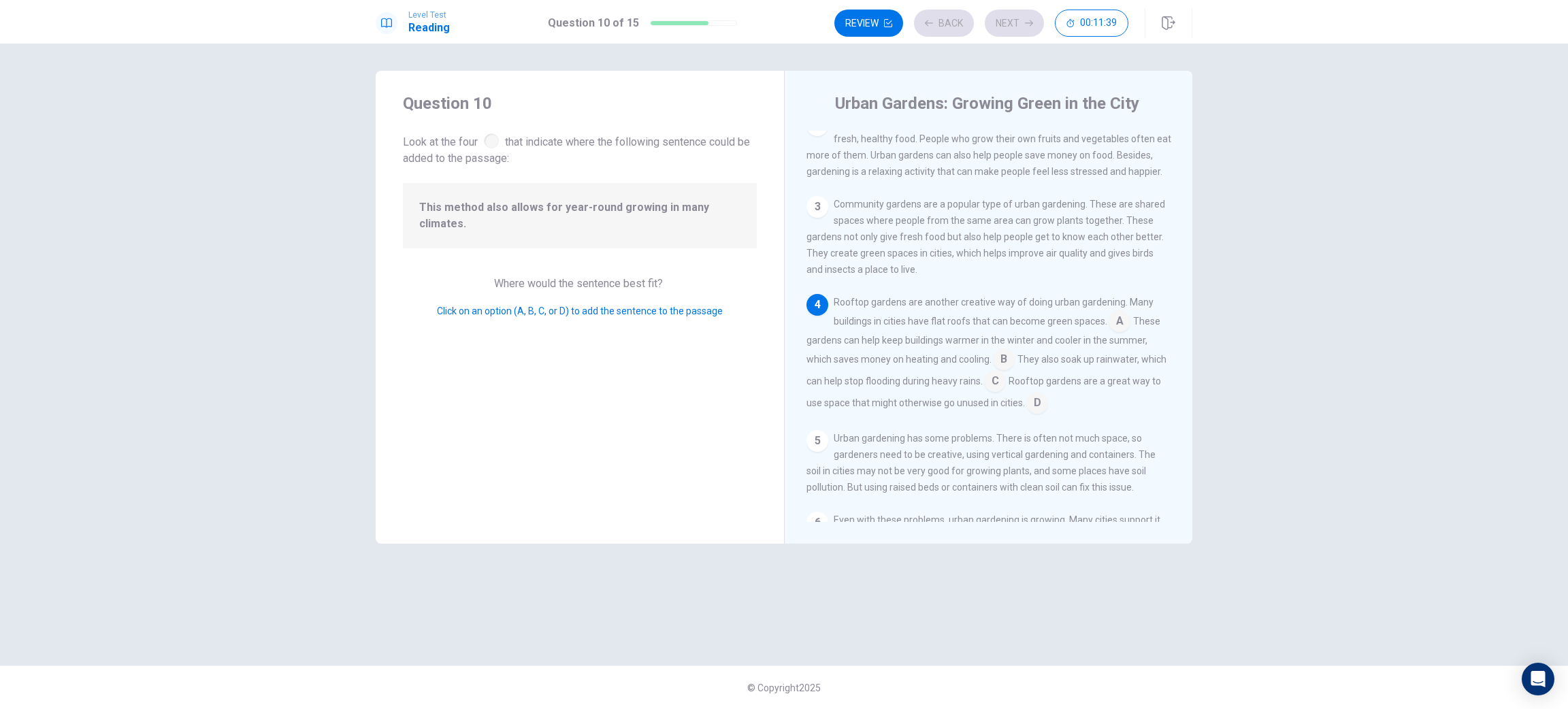
scroll to position [153, 0]
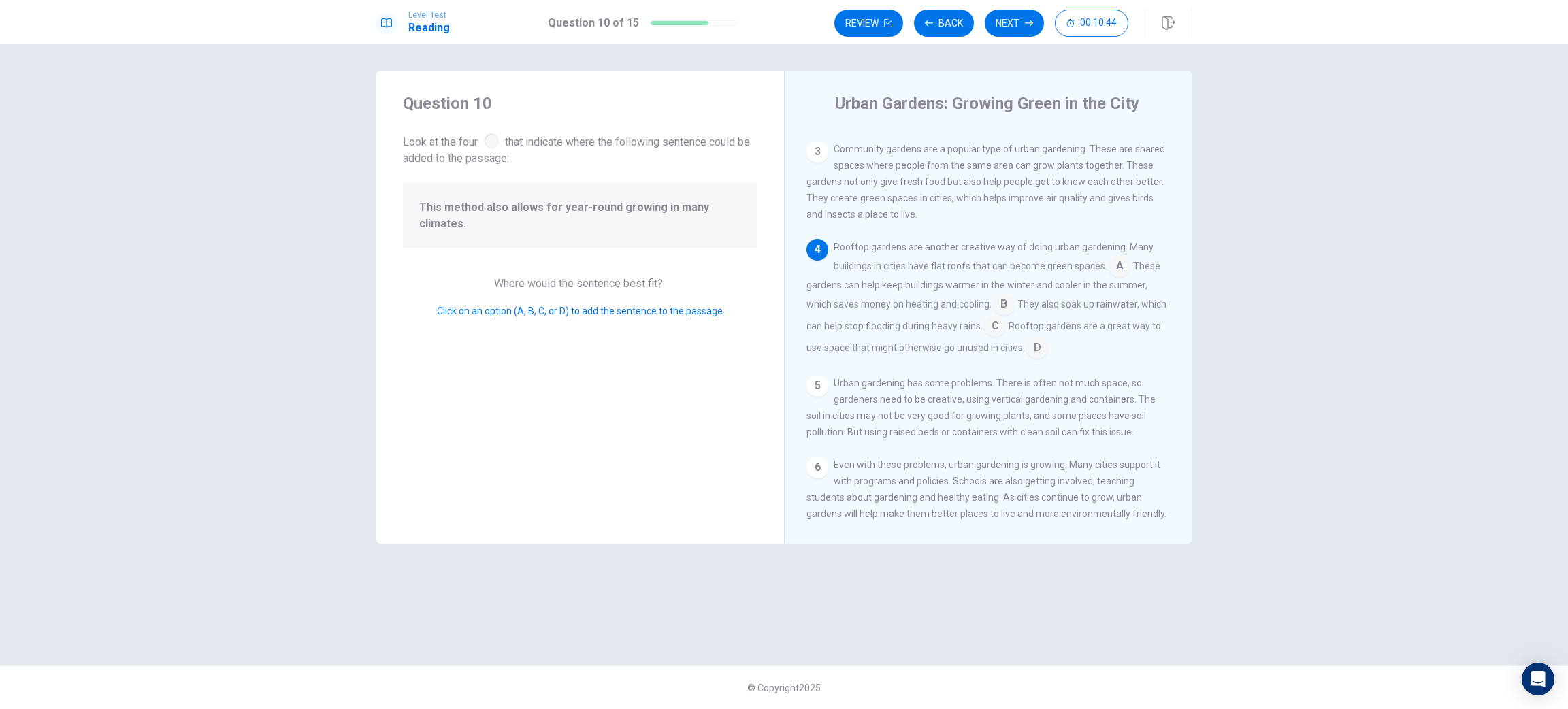
click at [1015, 317] on input at bounding box center [1003, 305] width 22 height 22
click at [1118, 278] on input at bounding box center [1119, 268] width 22 height 22
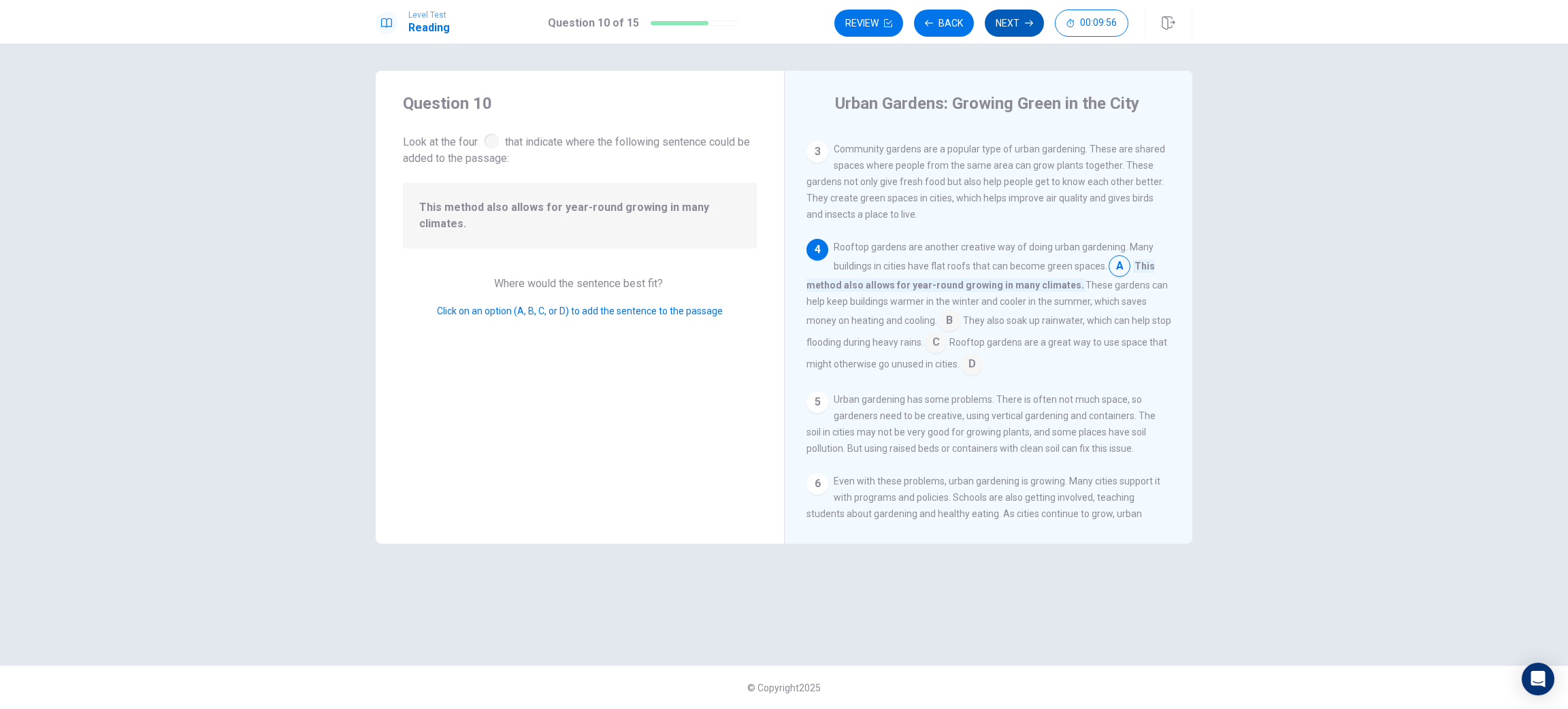
click at [1009, 24] on button "Next" at bounding box center [1014, 23] width 59 height 27
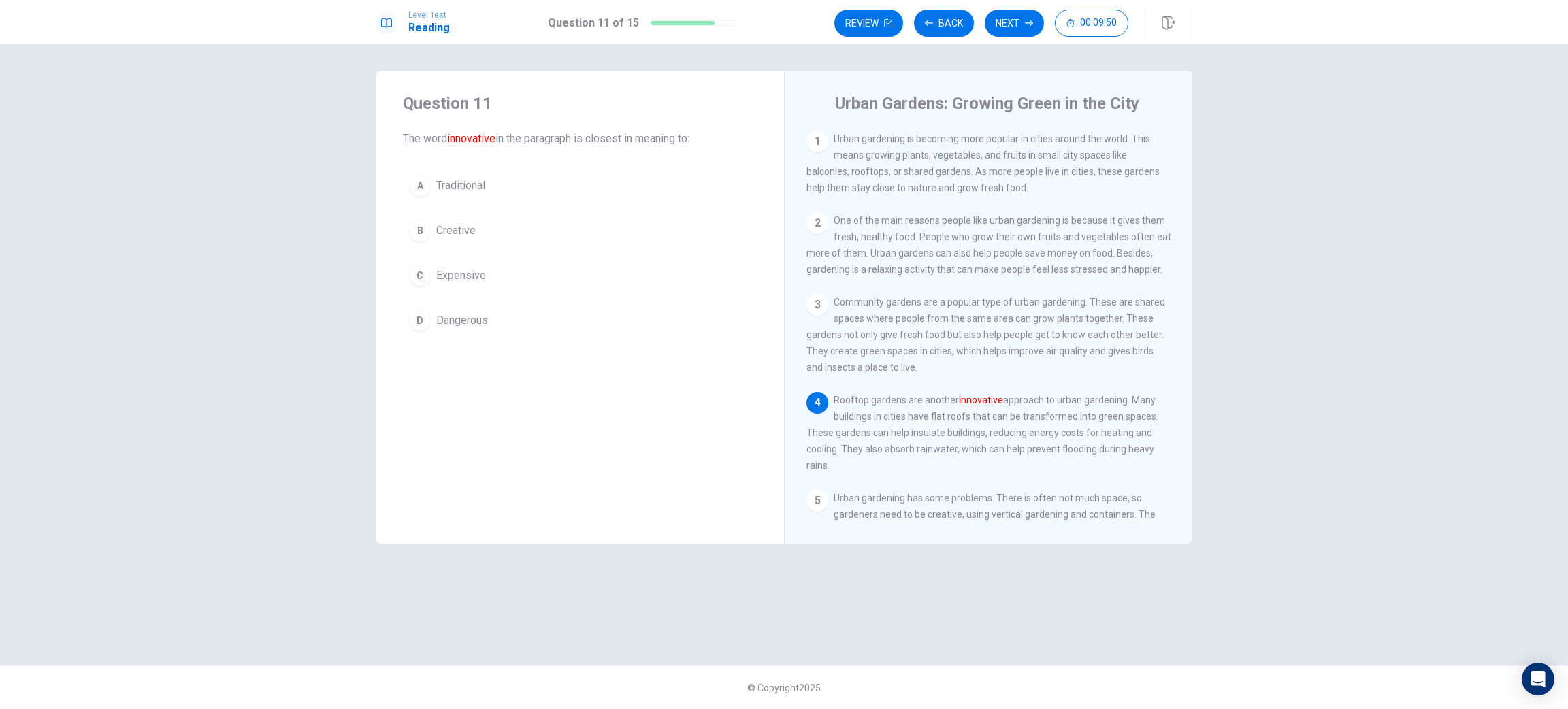
click at [458, 222] on span "Creative" at bounding box center [456, 231] width 39 height 16
click at [1013, 22] on button "Next" at bounding box center [1014, 23] width 59 height 27
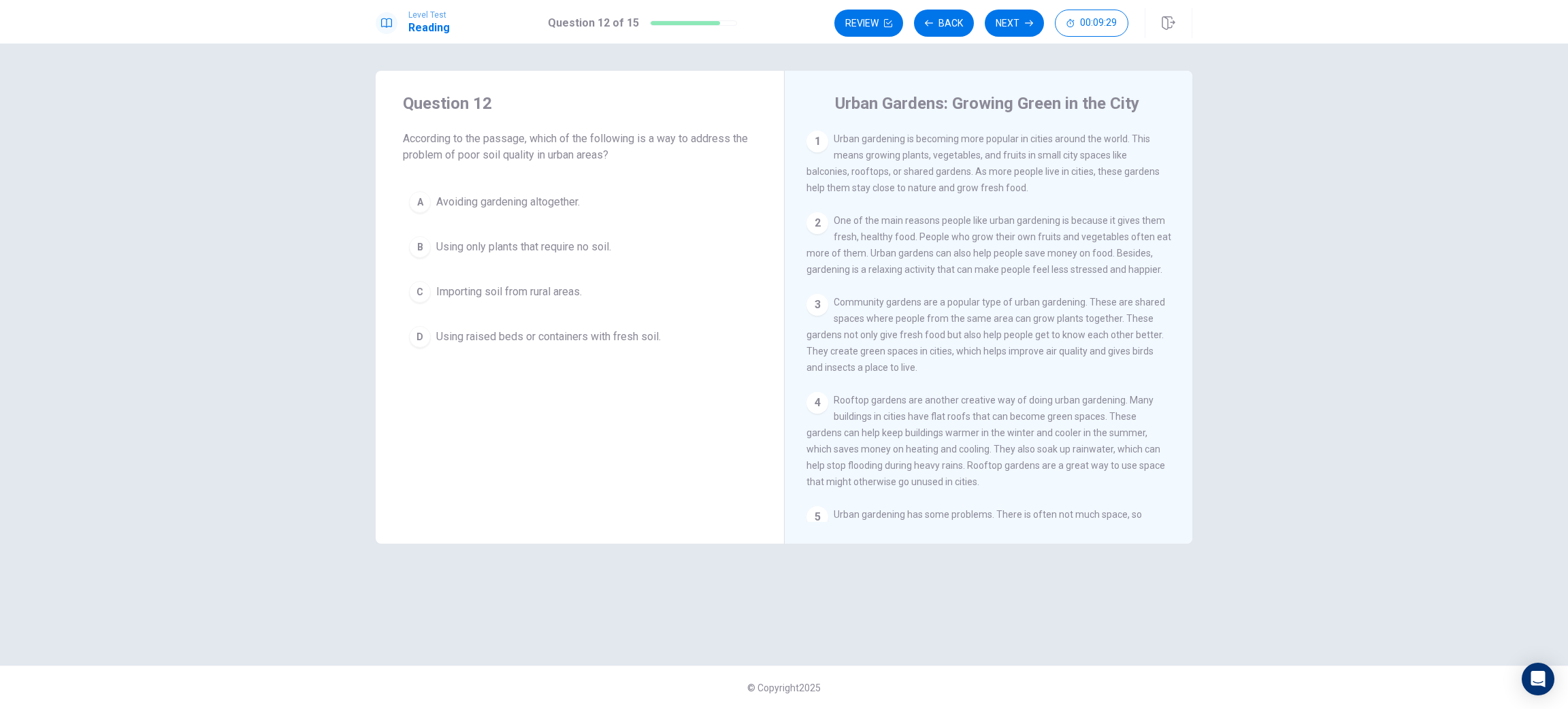
click at [553, 335] on span "Using raised beds or containers with fresh soil." at bounding box center [549, 337] width 225 height 16
click at [1010, 32] on button "Next" at bounding box center [1014, 23] width 59 height 27
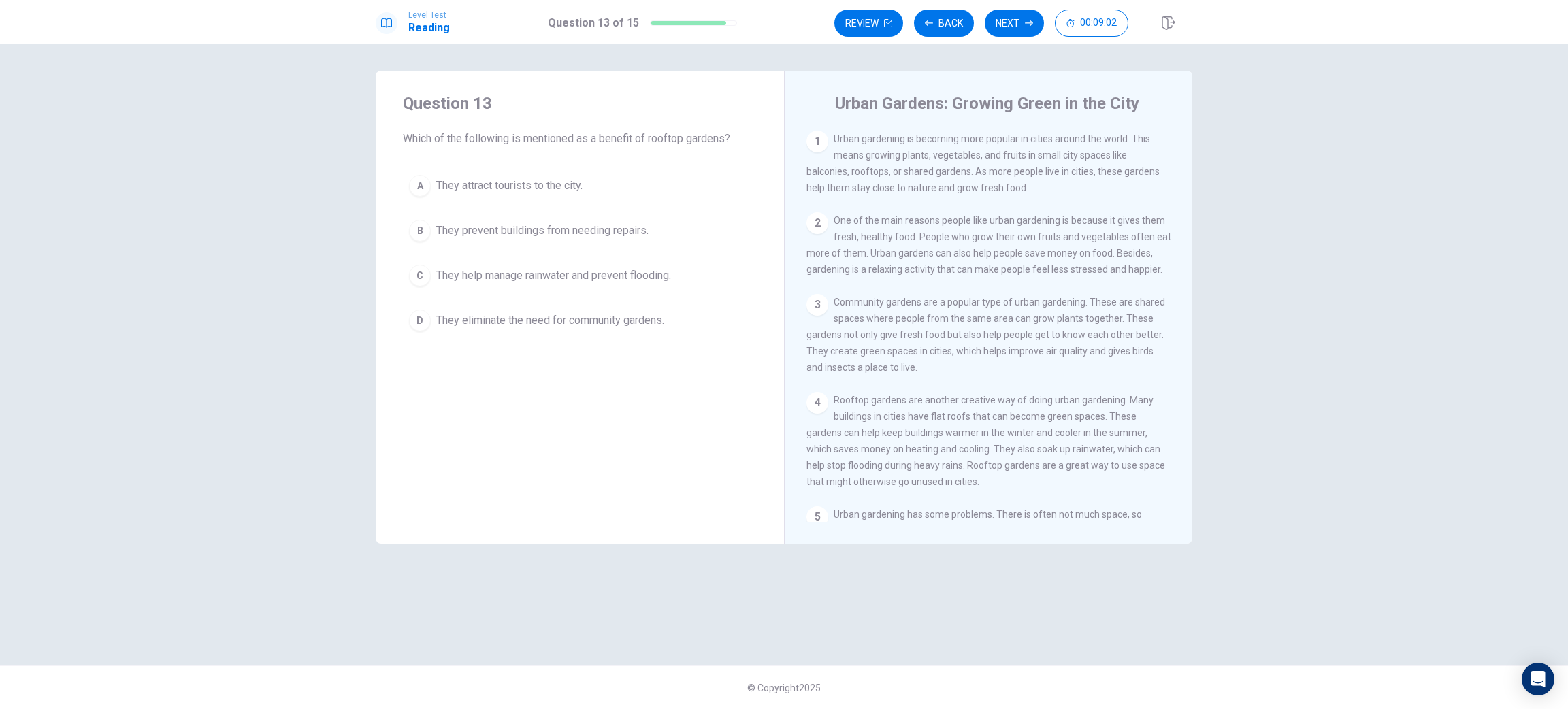
click at [524, 284] on span "They help manage rainwater and prevent flooding." at bounding box center [554, 276] width 235 height 16
click at [1003, 33] on button "Next" at bounding box center [1014, 23] width 59 height 27
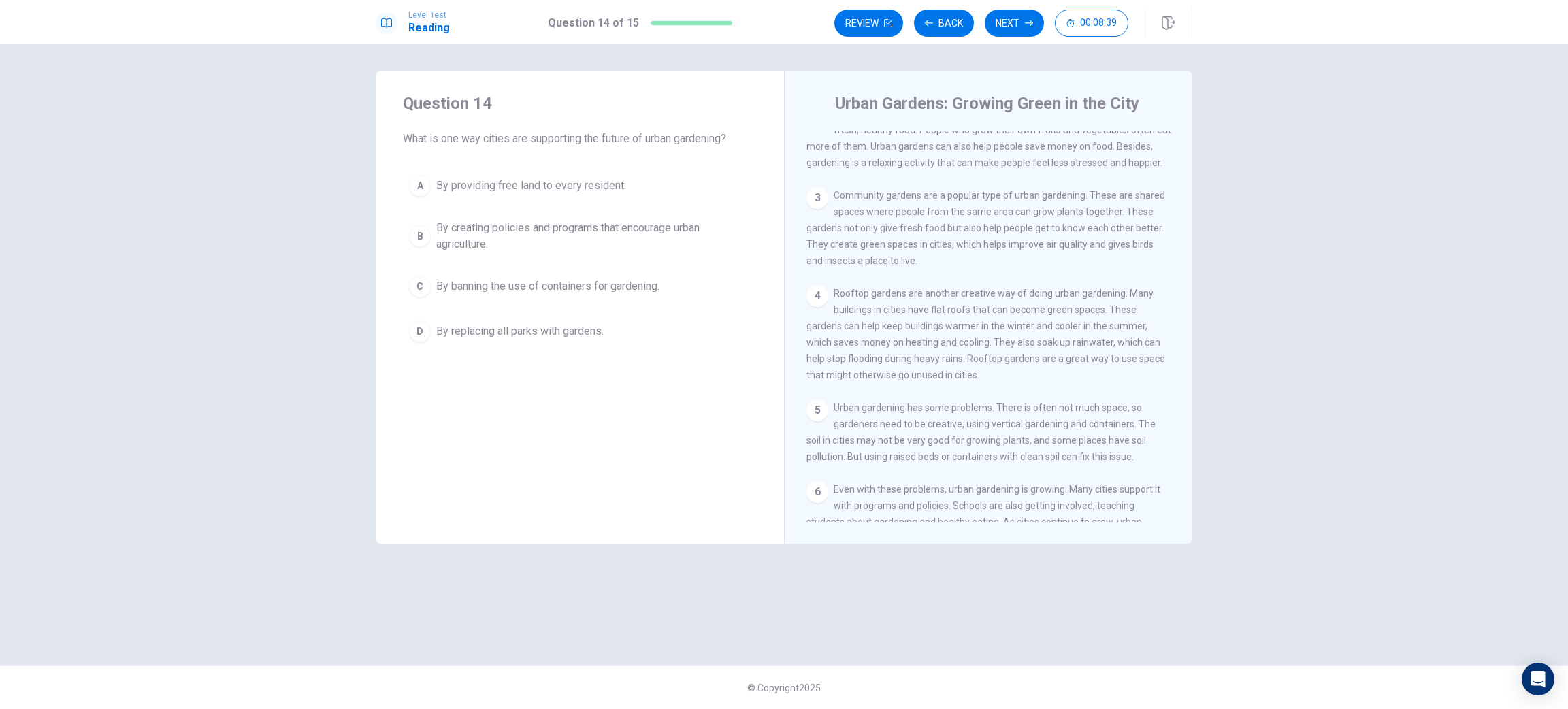
scroll to position [186, 0]
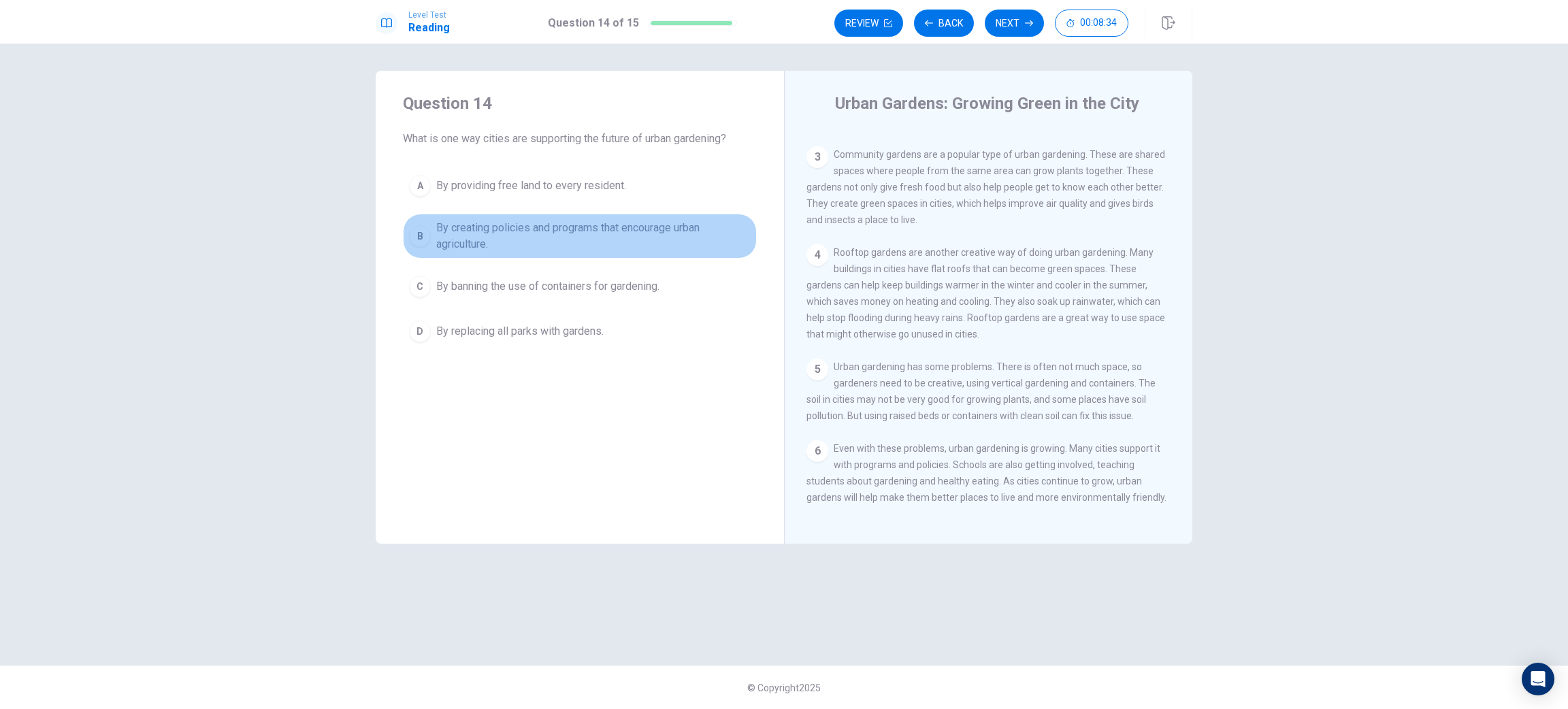
click at [552, 231] on span "By creating policies and programs that encourage urban agriculture." at bounding box center [593, 236] width 314 height 33
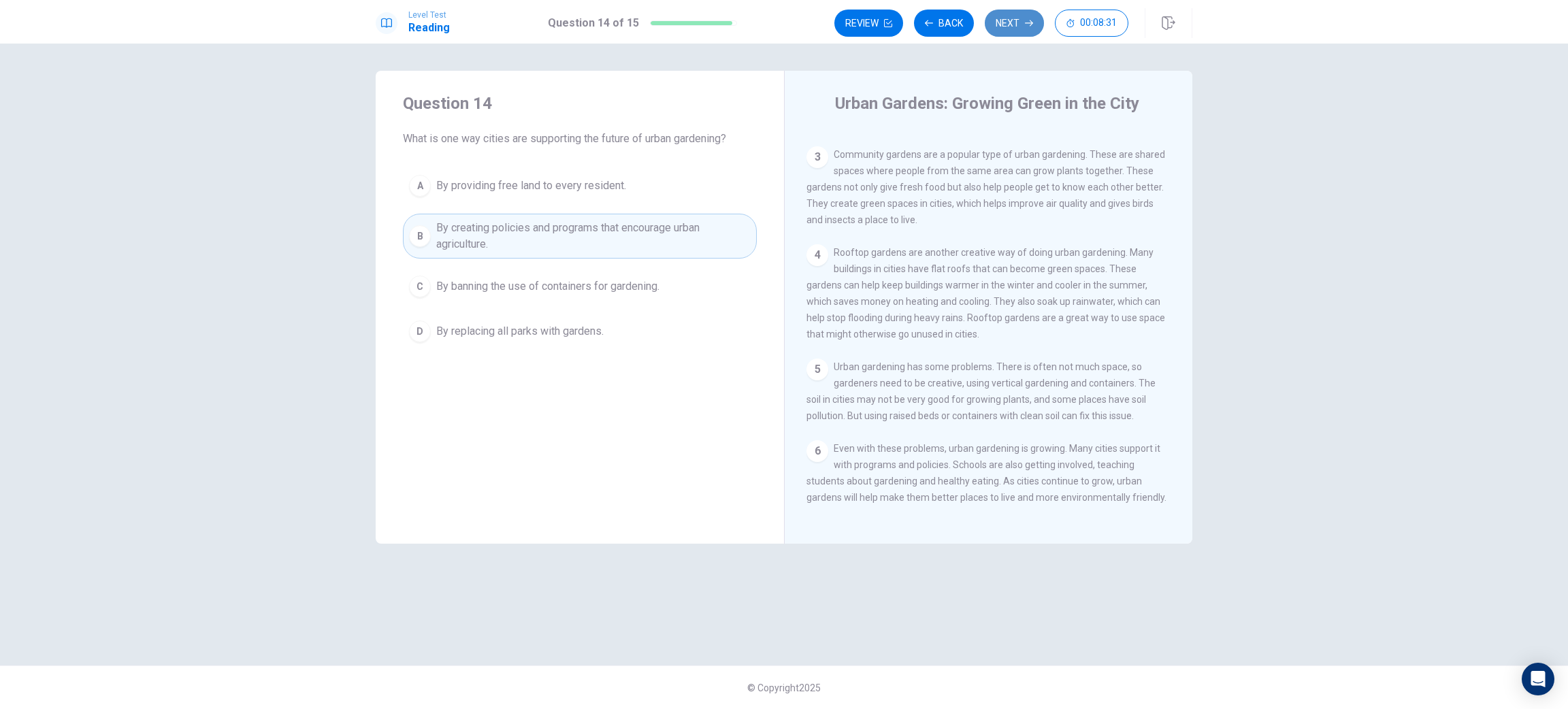
click at [998, 18] on button "Next" at bounding box center [1014, 23] width 59 height 27
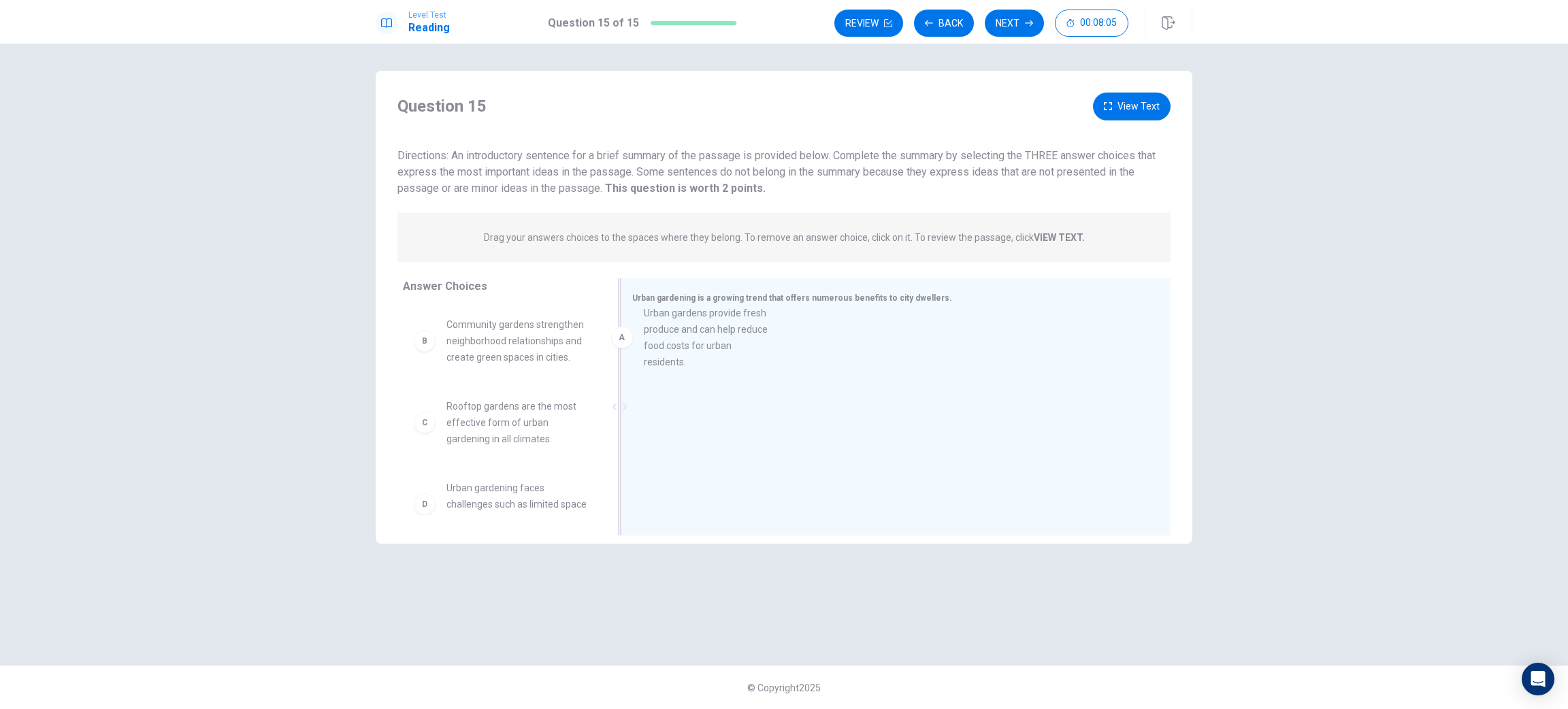
drag, startPoint x: 565, startPoint y: 353, endPoint x: 774, endPoint y: 341, distance: 209.3
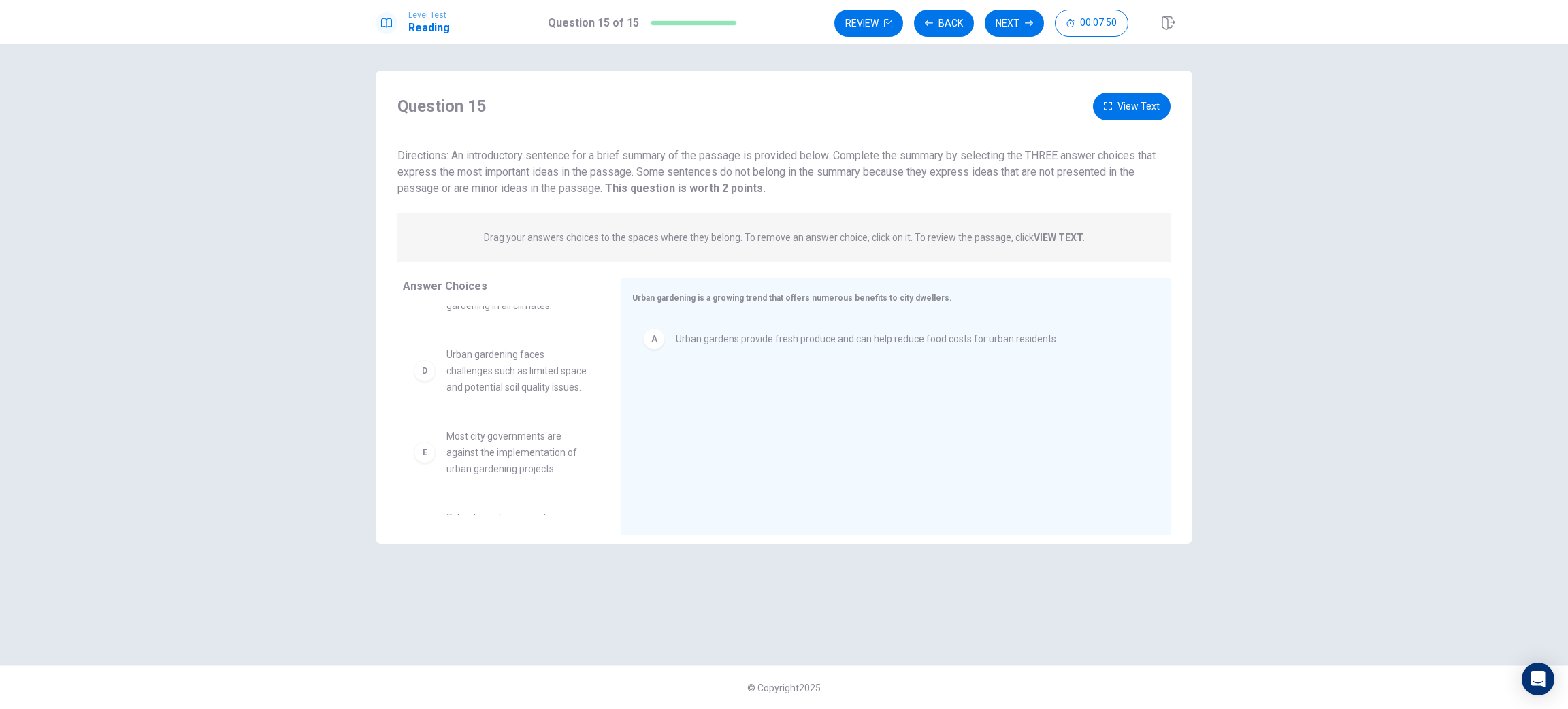
scroll to position [0, 0]
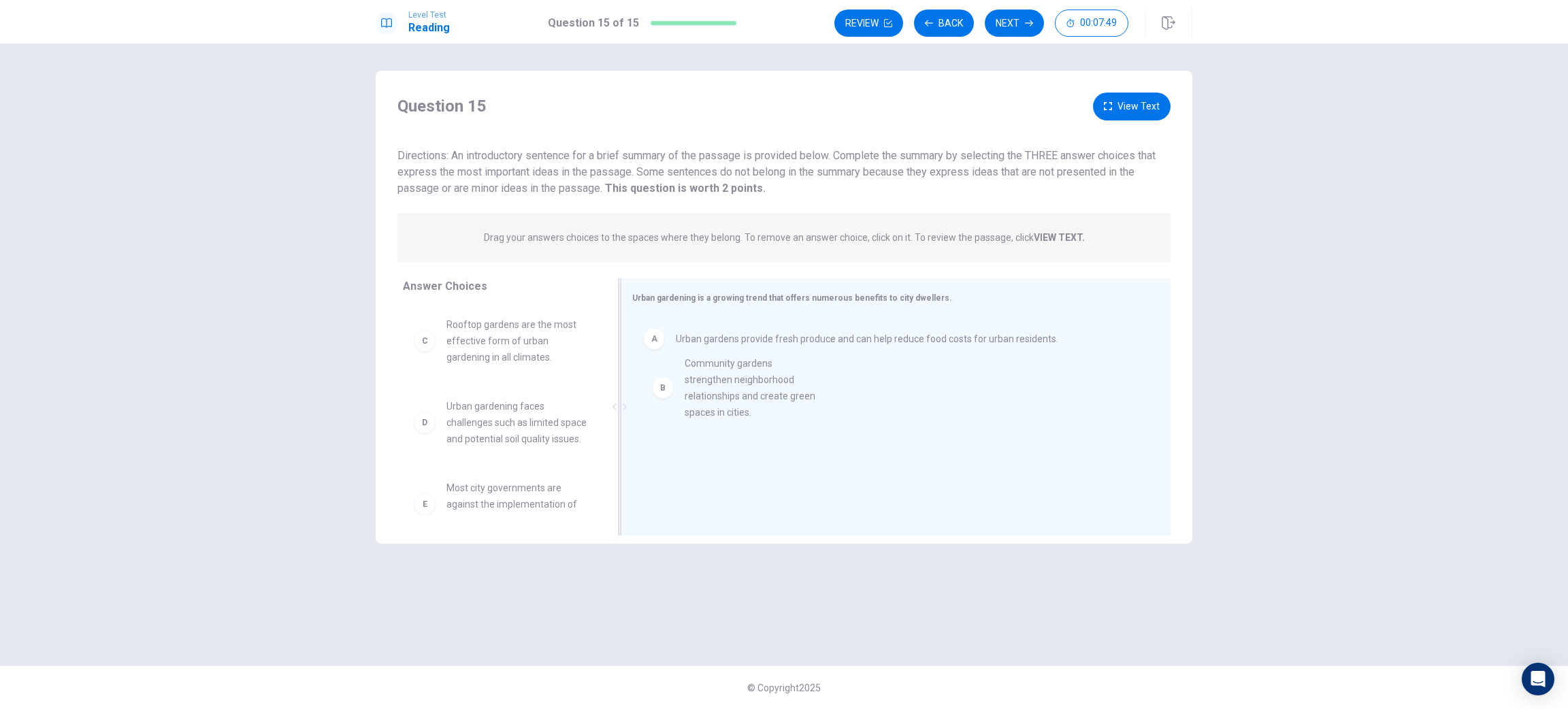
drag, startPoint x: 551, startPoint y: 377, endPoint x: 776, endPoint y: 415, distance: 228.2
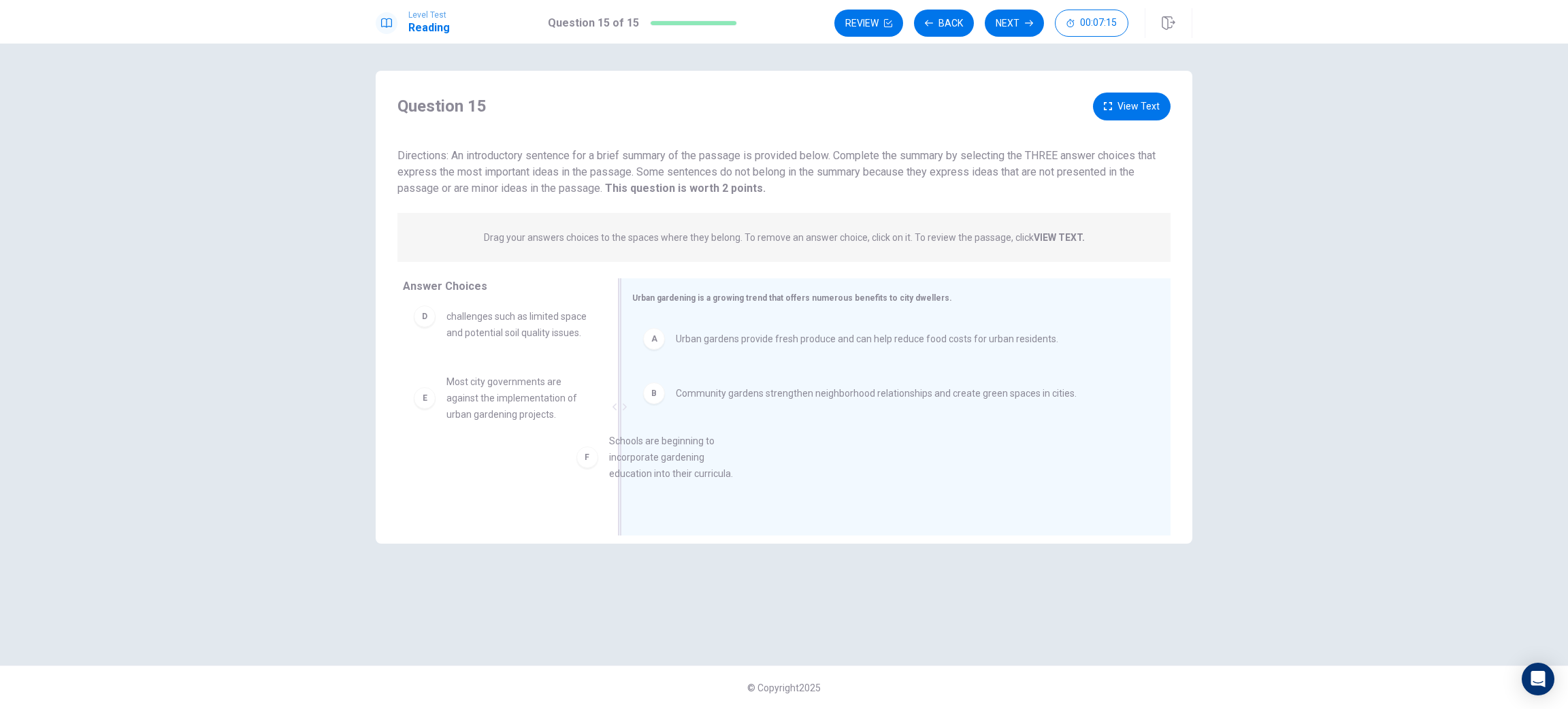
drag, startPoint x: 511, startPoint y: 497, endPoint x: 688, endPoint y: 475, distance: 178.4
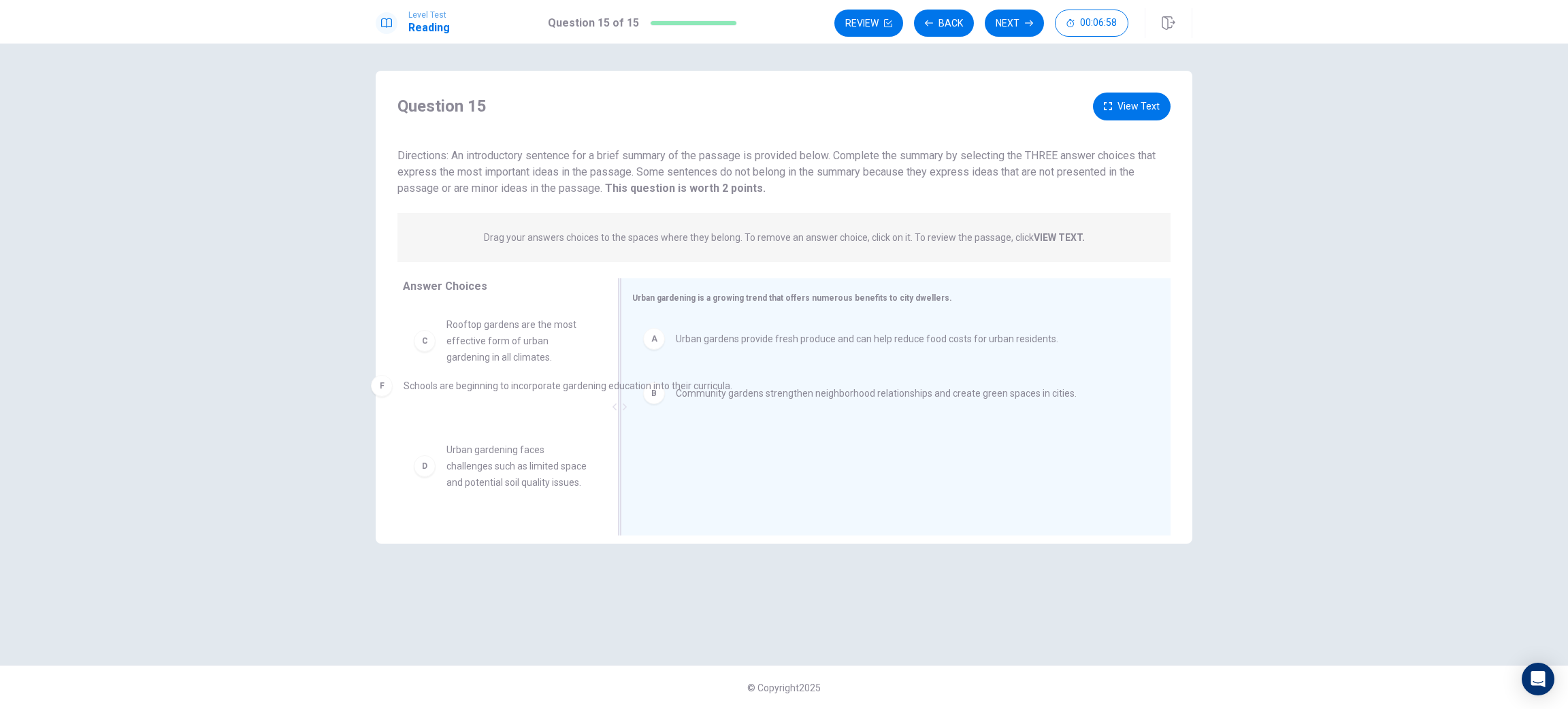
drag, startPoint x: 729, startPoint y: 463, endPoint x: 445, endPoint y: 376, distance: 297.0
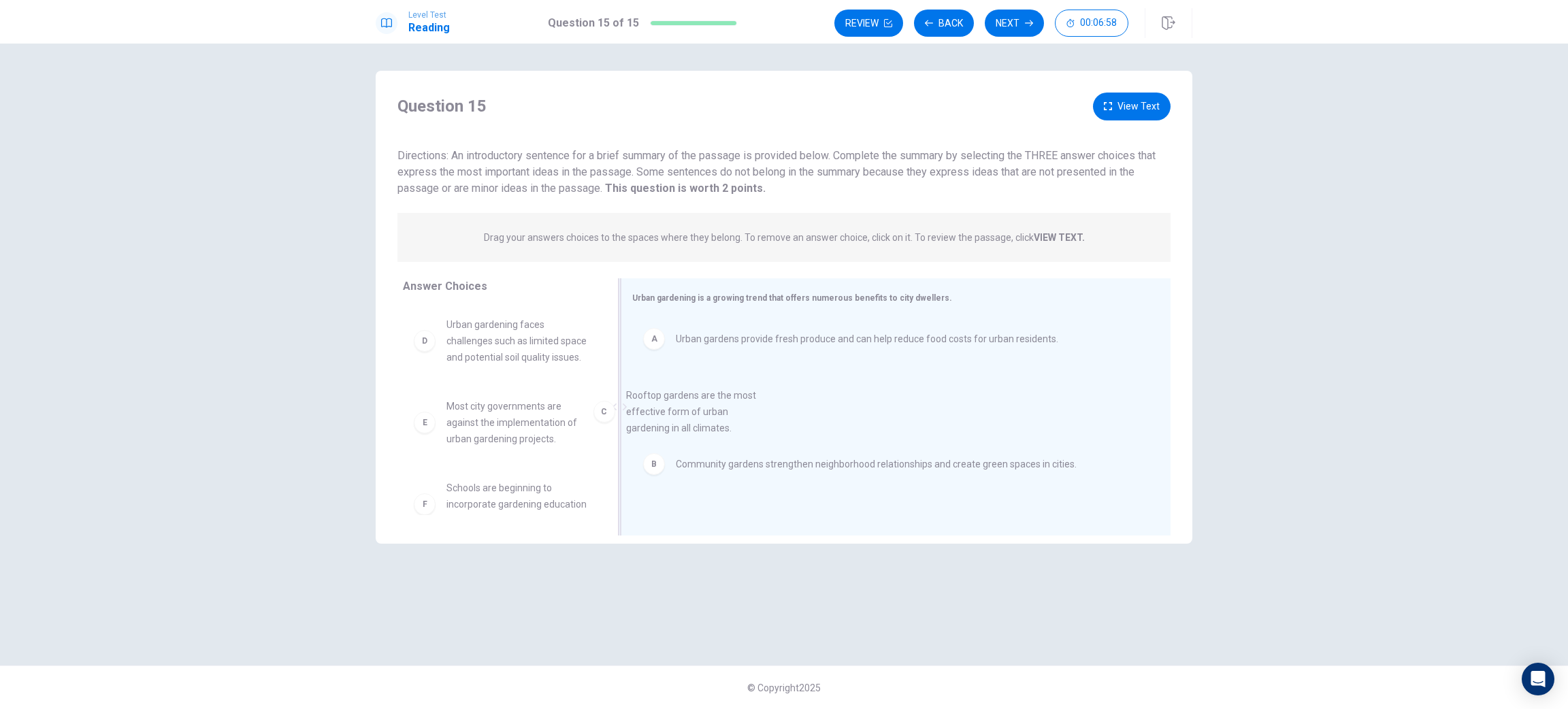
drag, startPoint x: 481, startPoint y: 358, endPoint x: 776, endPoint y: 464, distance: 313.5
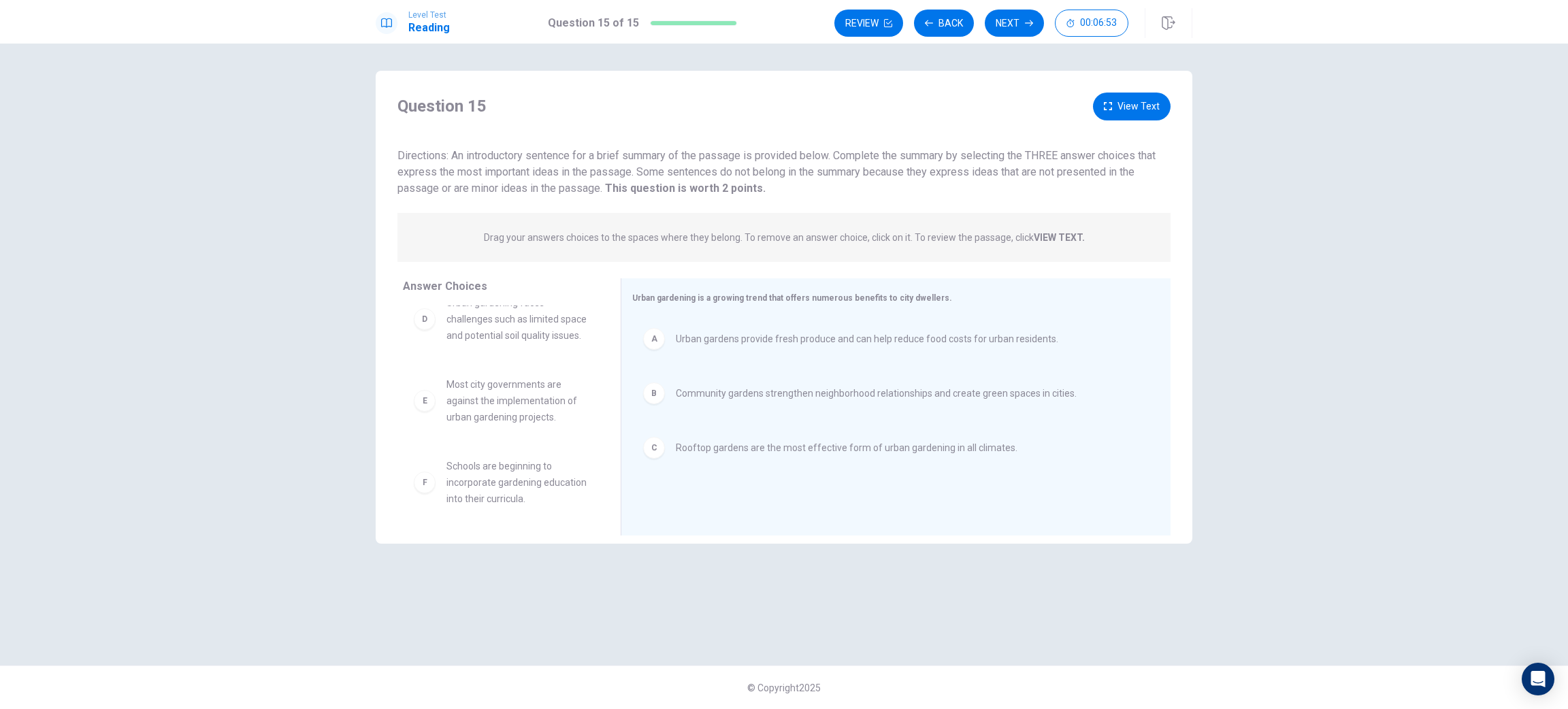
scroll to position [40, 0]
drag, startPoint x: 753, startPoint y: 460, endPoint x: 509, endPoint y: 460, distance: 244.0
drag, startPoint x: 525, startPoint y: 473, endPoint x: 825, endPoint y: 468, distance: 300.0
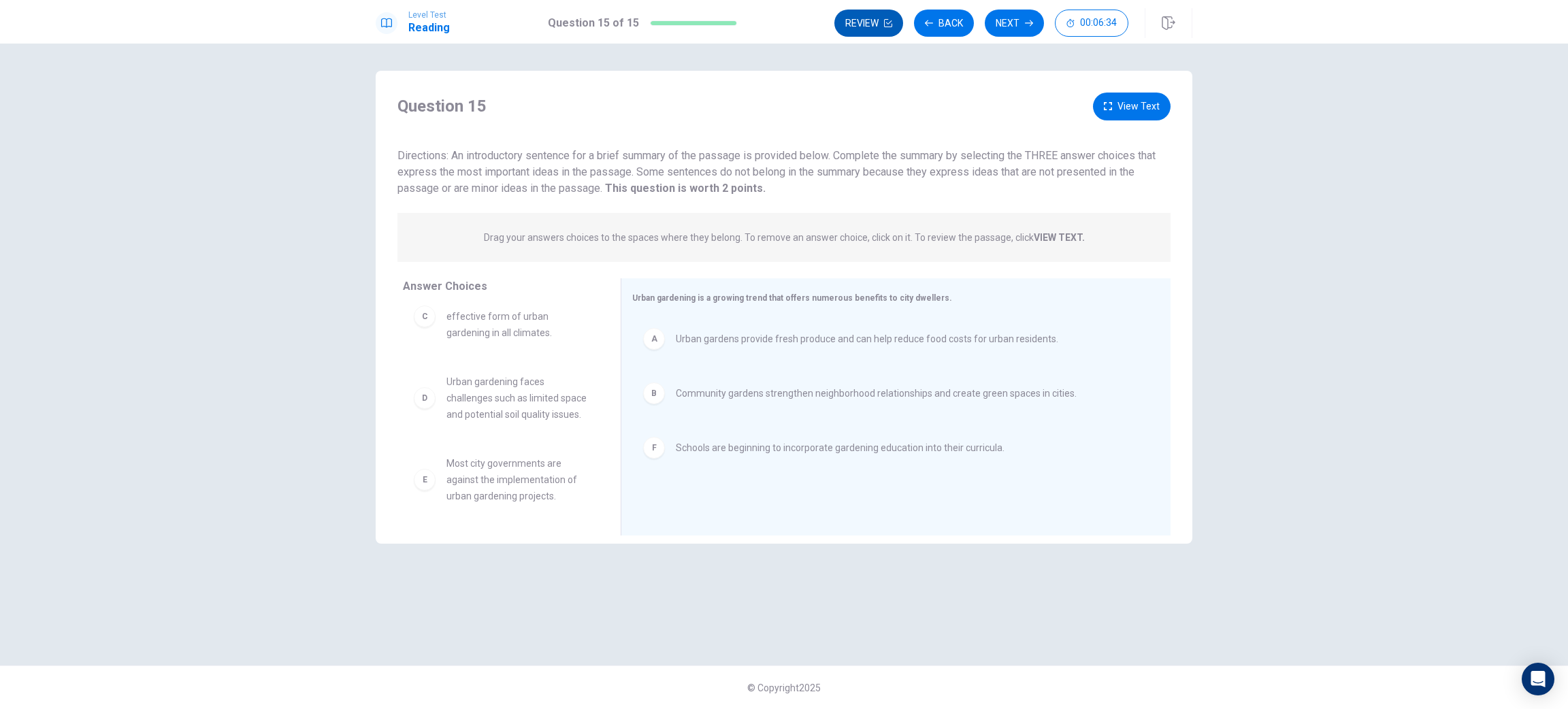
click at [899, 23] on button "Review" at bounding box center [869, 23] width 69 height 27
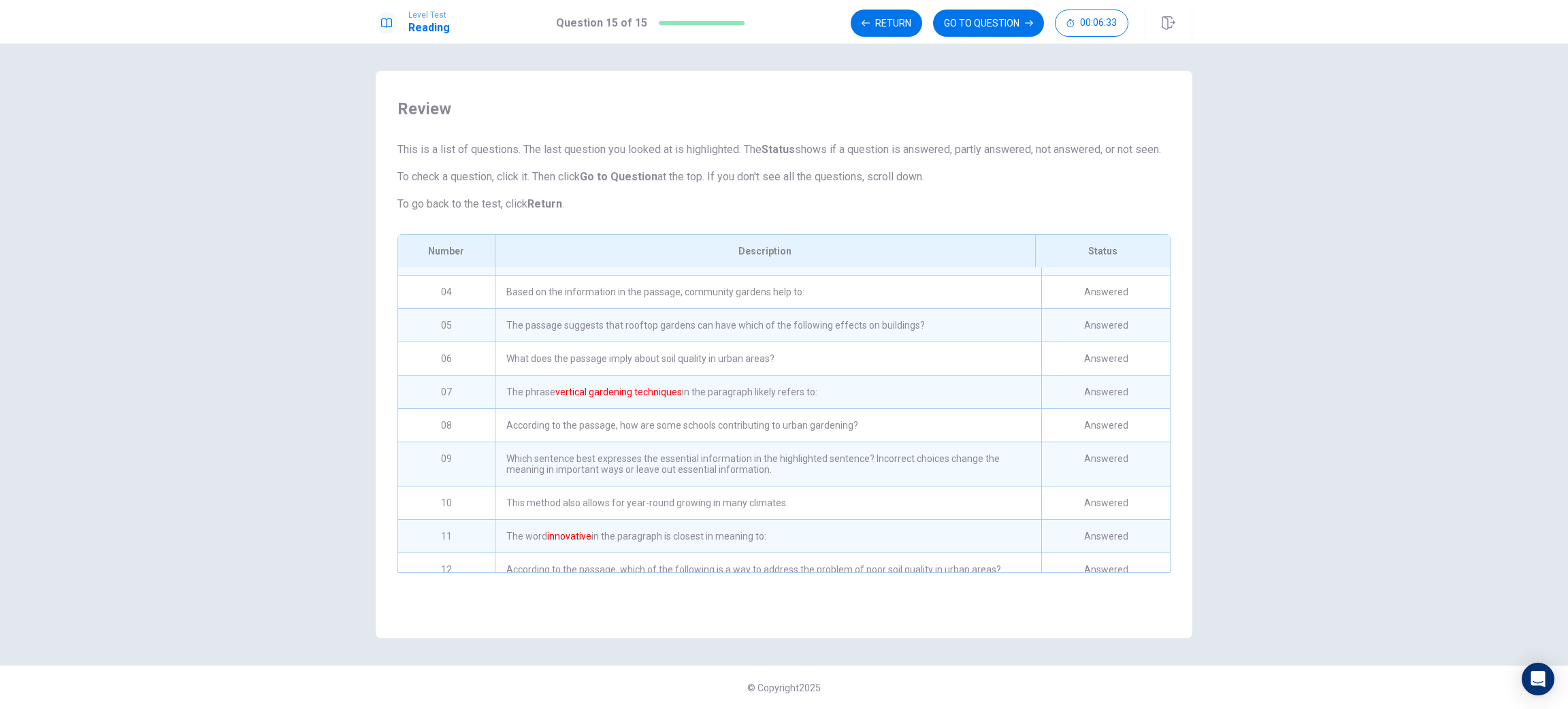
scroll to position [0, 0]
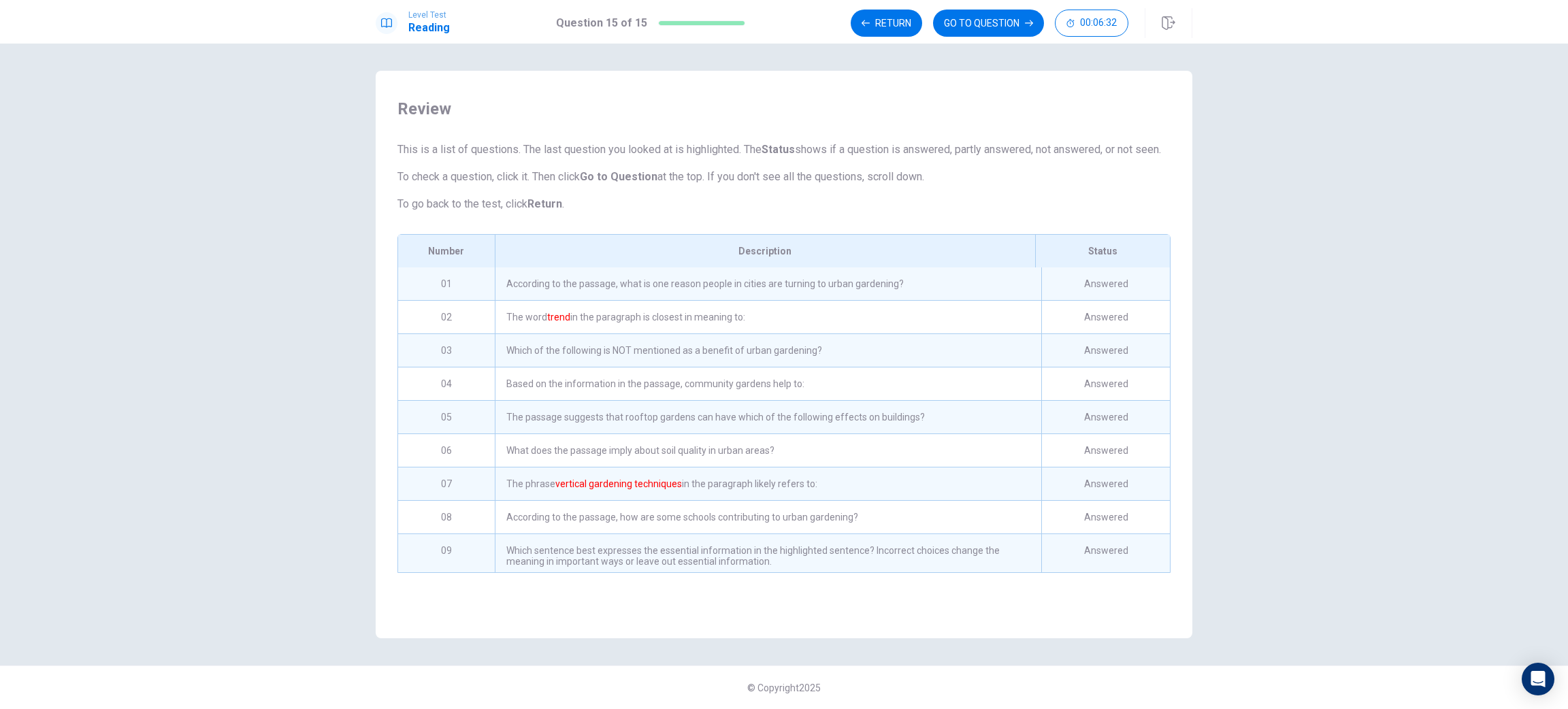
click at [612, 297] on div "According to the passage, what is one reason people in cities are turning to ur…" at bounding box center [768, 284] width 546 height 33
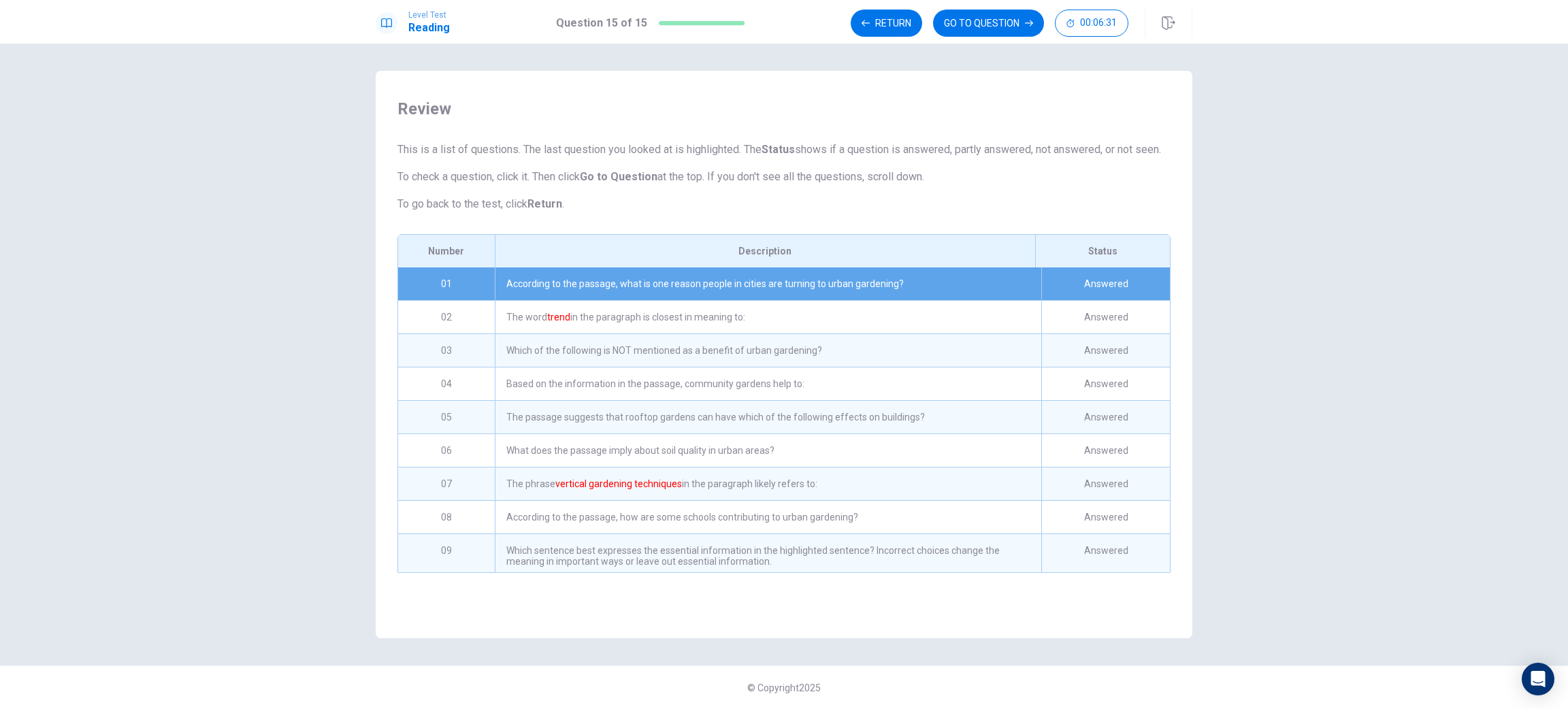
click at [642, 298] on div "According to the passage, what is one reason people in cities are turning to ur…" at bounding box center [768, 284] width 546 height 33
click at [984, 29] on button "GO TO QUESTION" at bounding box center [988, 23] width 111 height 27
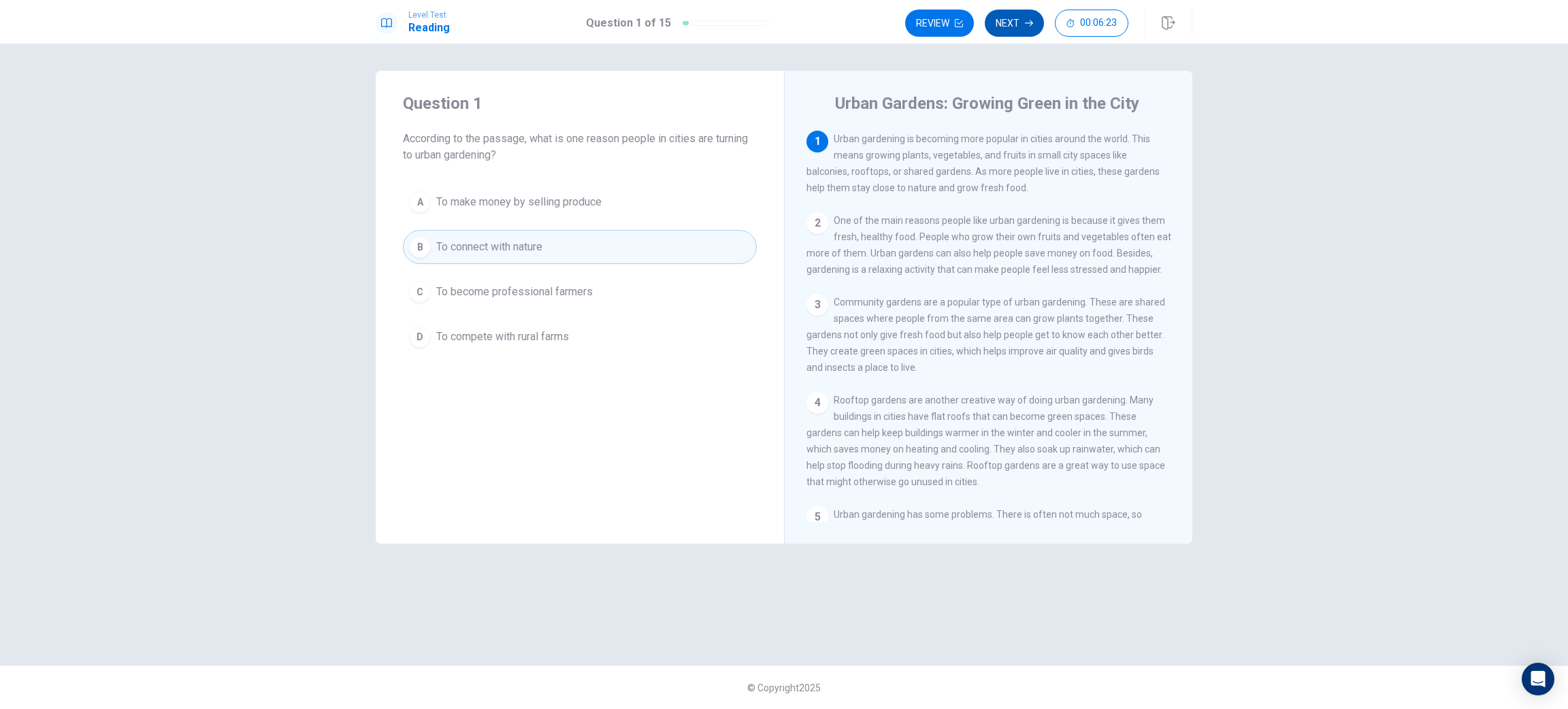
click at [1028, 30] on button "Next" at bounding box center [1014, 23] width 59 height 27
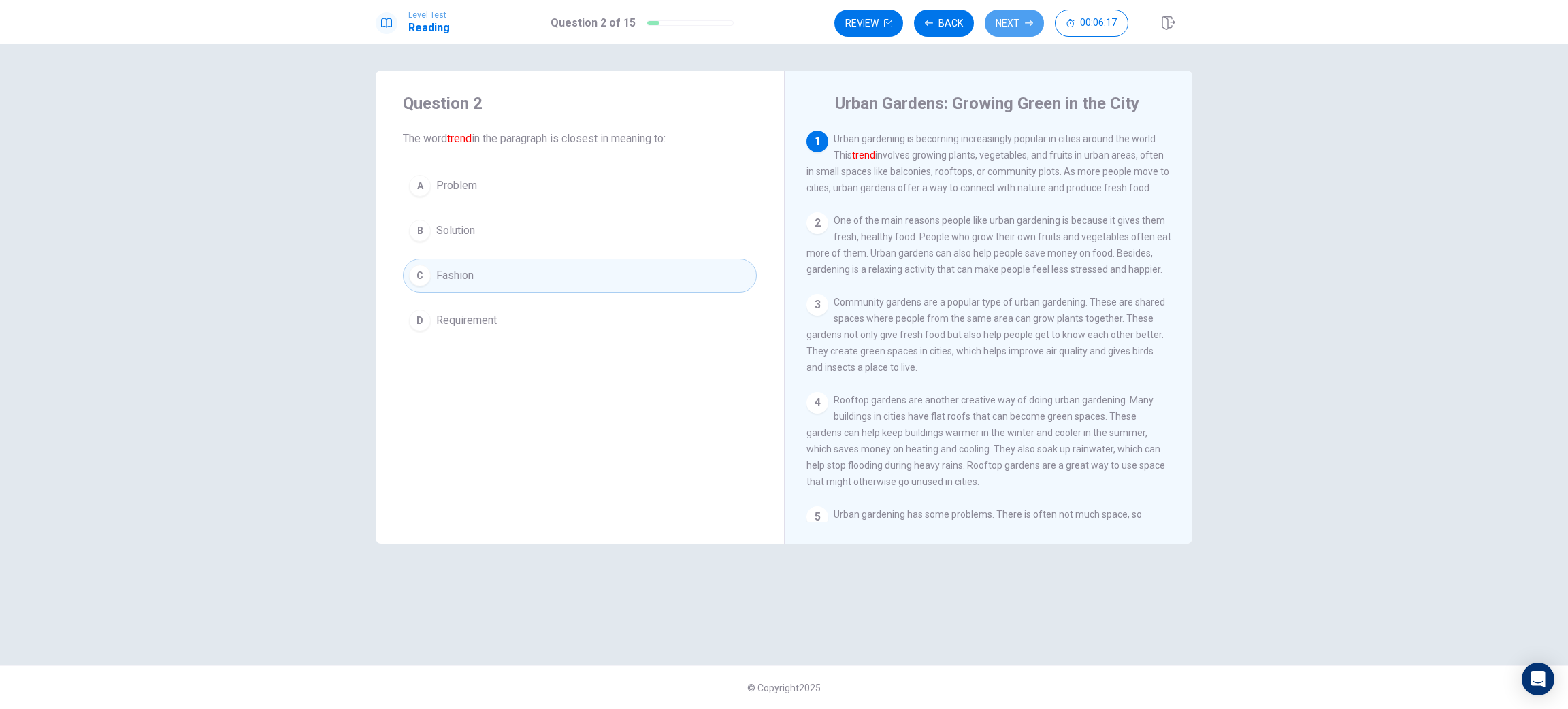
click at [1028, 28] on button "Next" at bounding box center [1014, 23] width 59 height 27
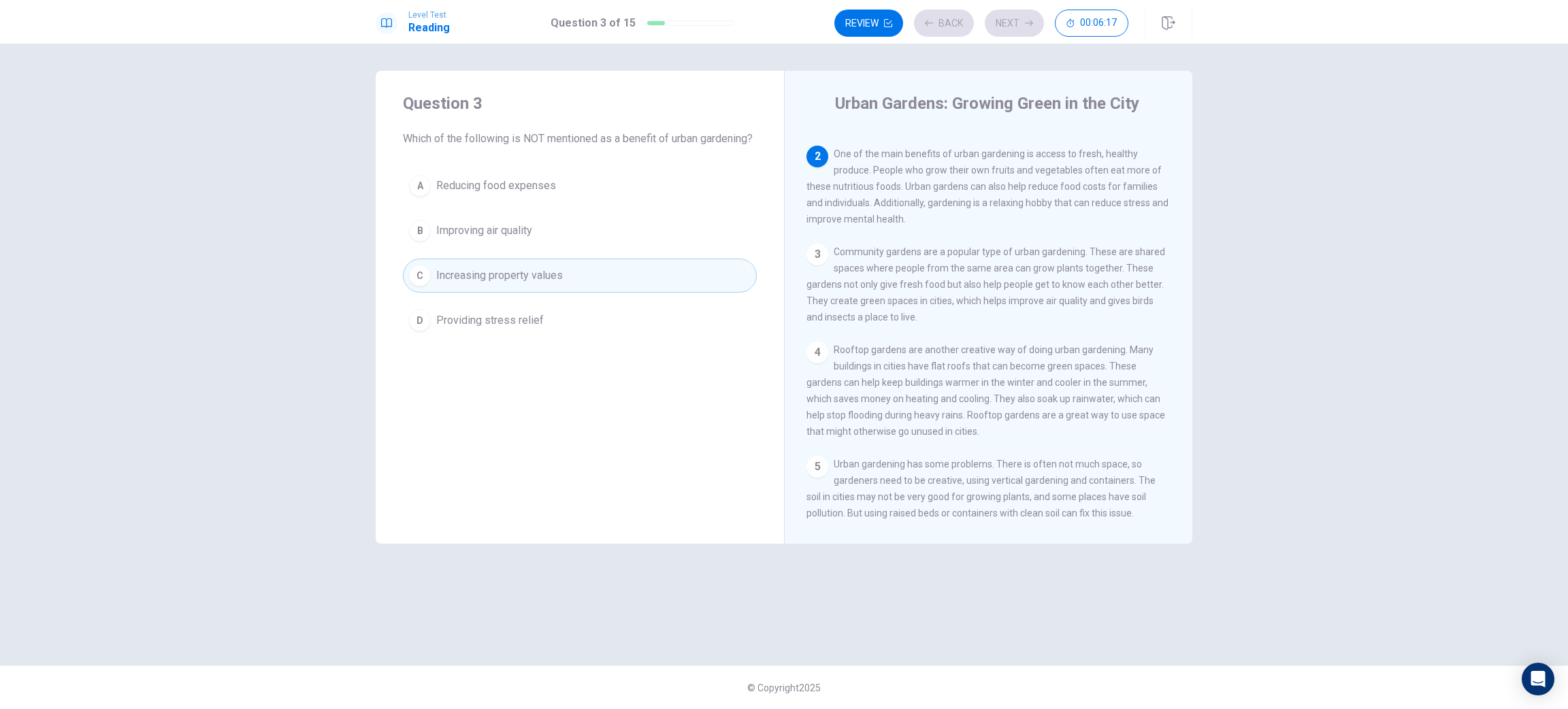
scroll to position [85, 0]
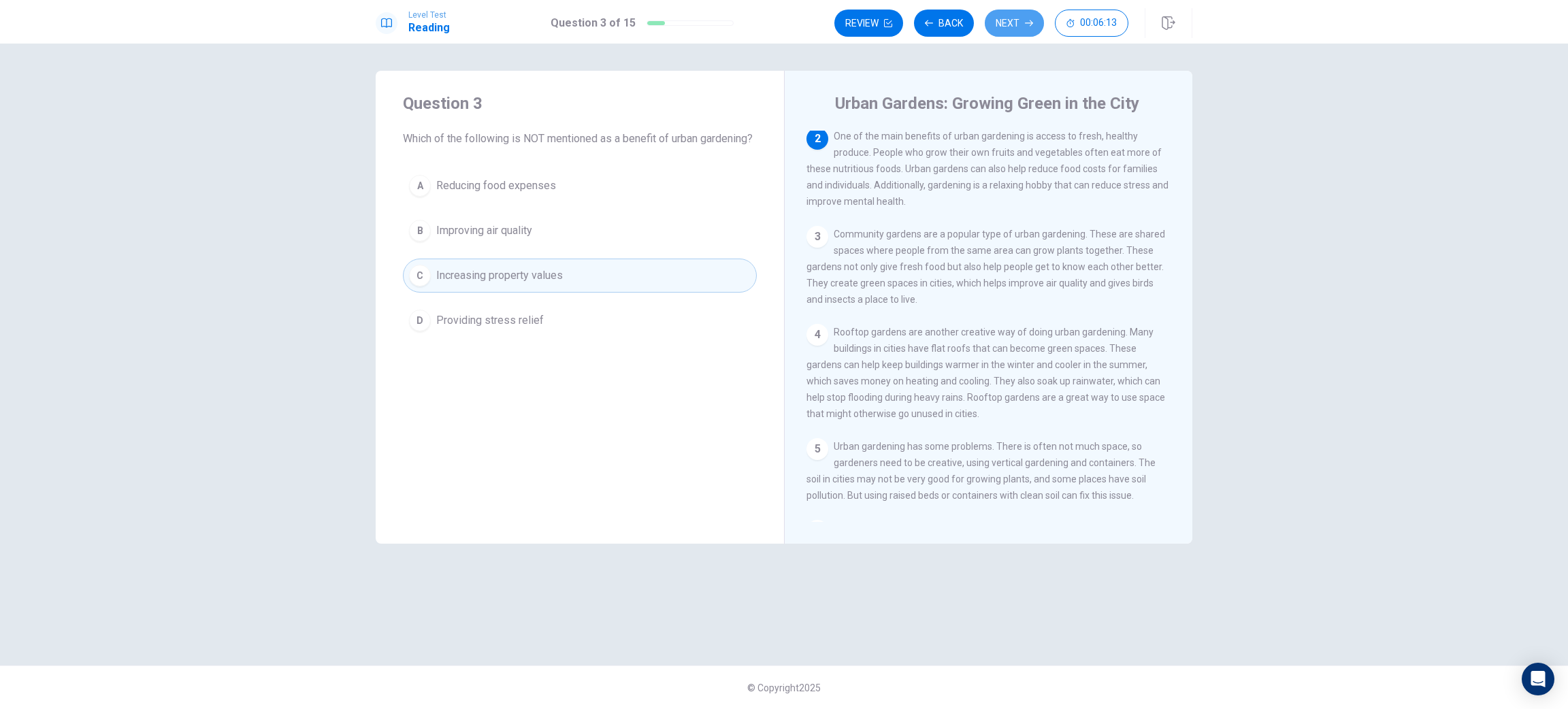
click at [1028, 28] on button "Next" at bounding box center [1014, 23] width 59 height 27
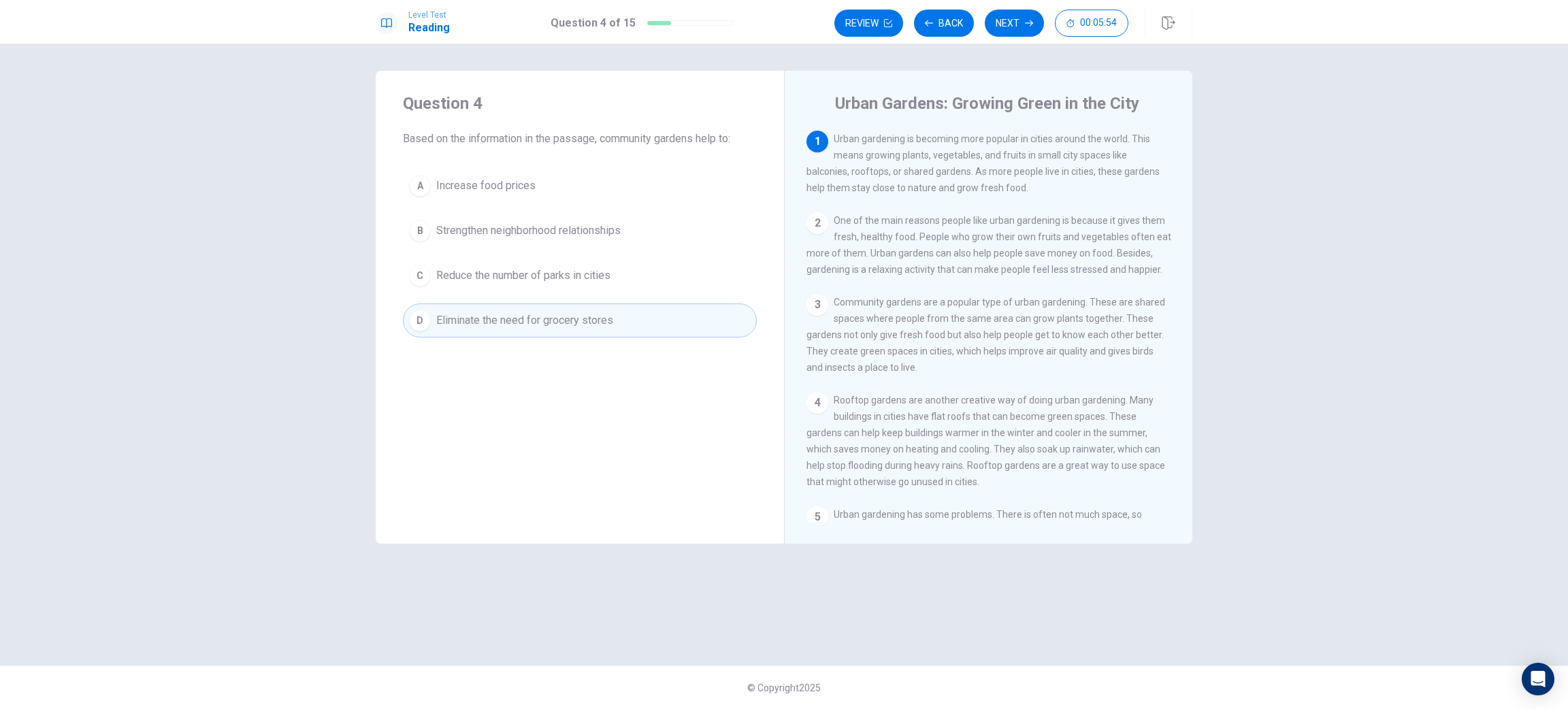
scroll to position [102, 0]
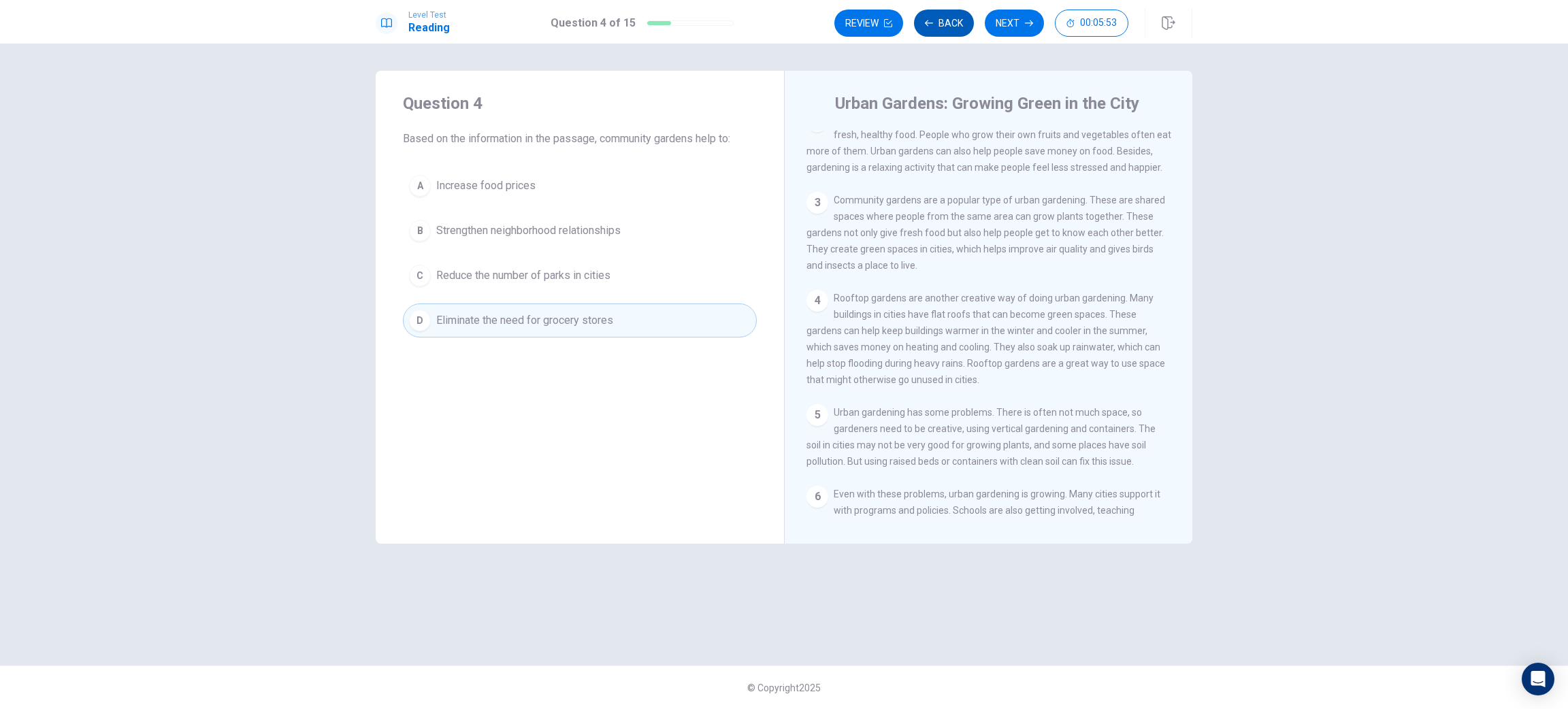
click at [949, 29] on button "Back" at bounding box center [944, 23] width 60 height 27
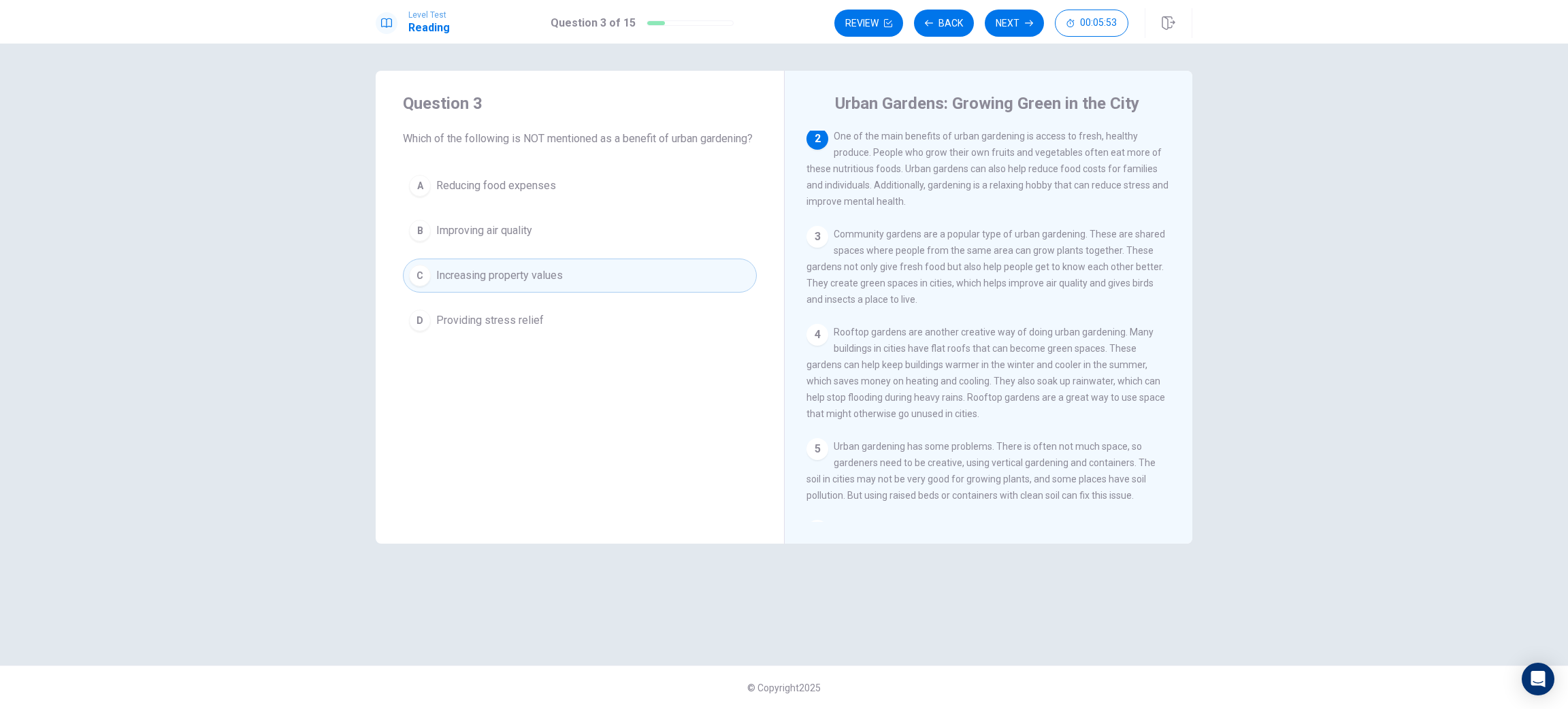
scroll to position [0, 0]
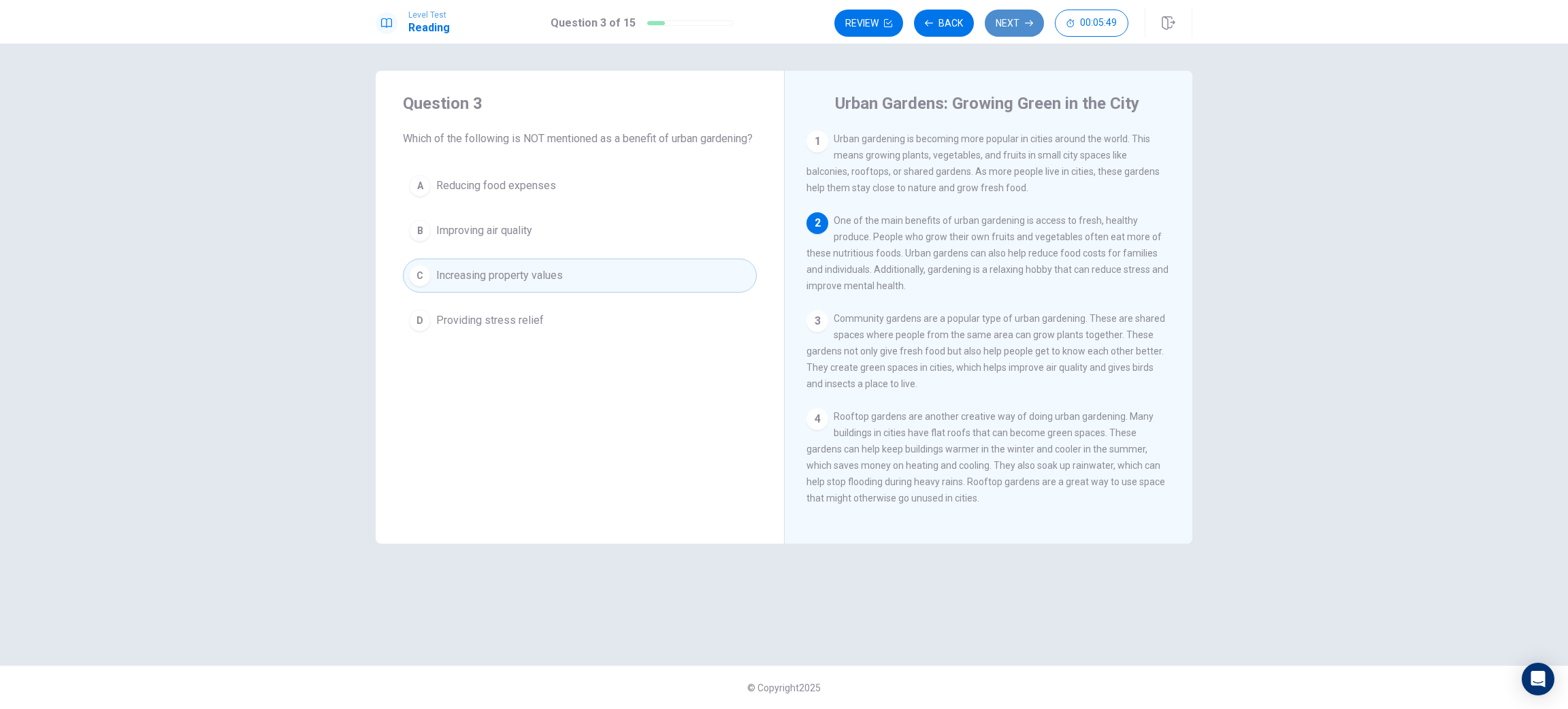
click at [1015, 33] on button "Next" at bounding box center [1014, 23] width 59 height 27
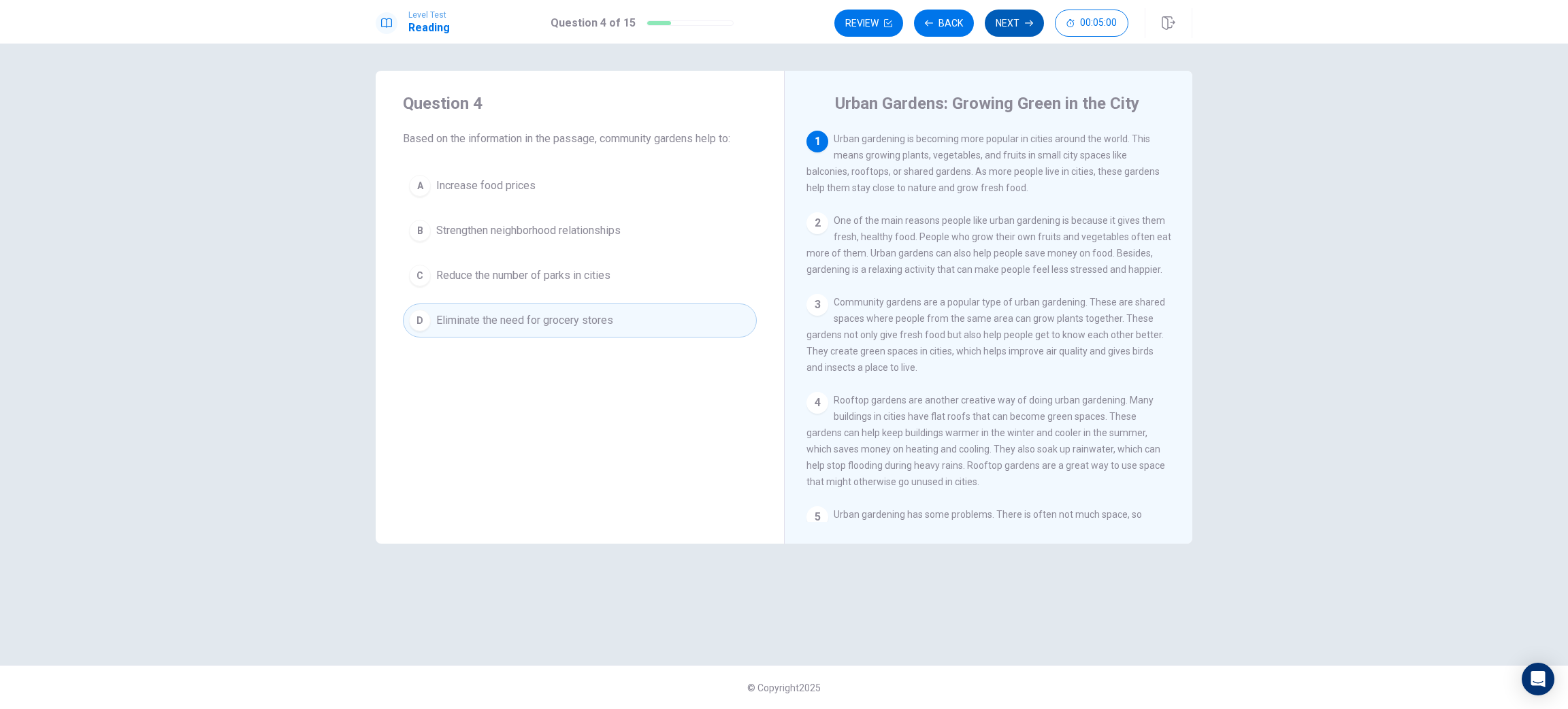
click at [1013, 35] on button "Next" at bounding box center [1014, 23] width 59 height 27
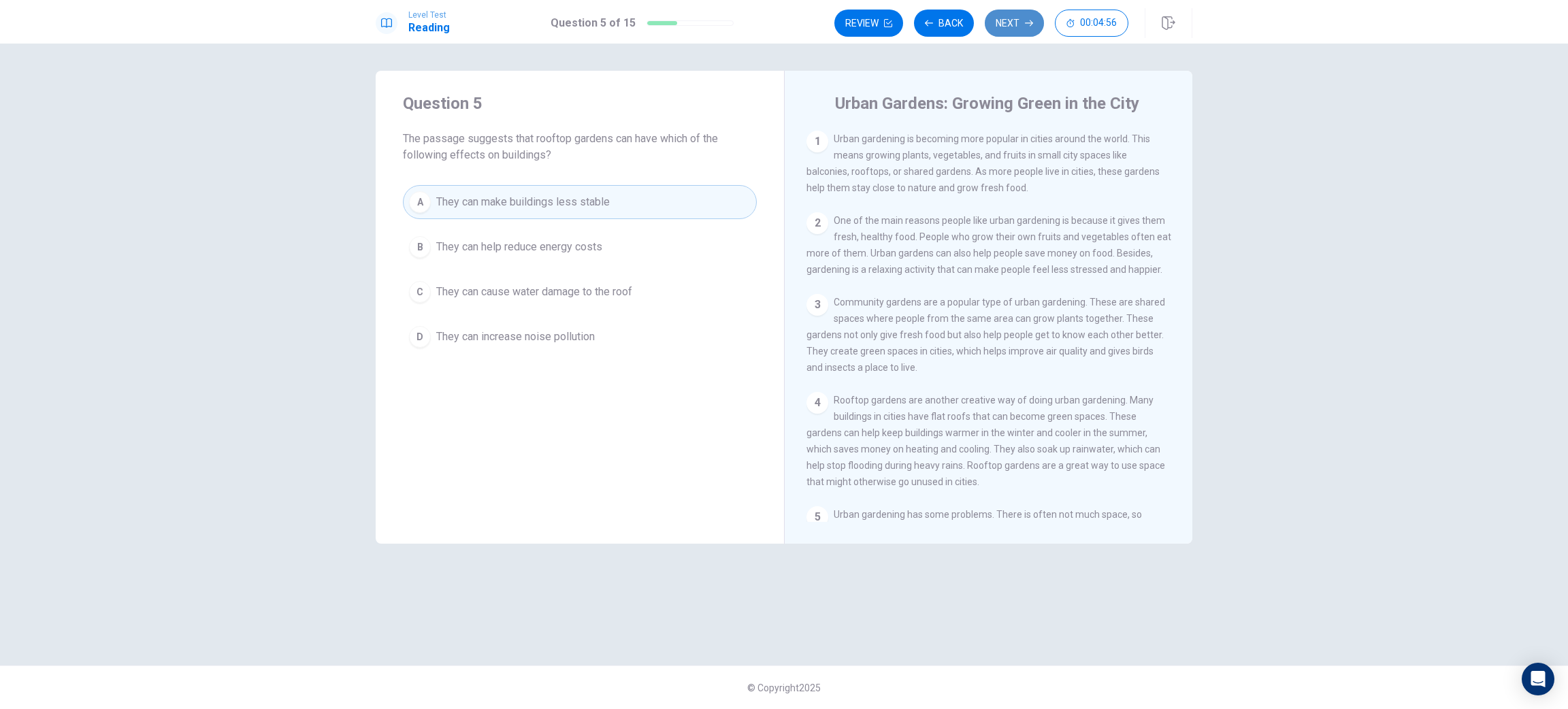
click at [1012, 24] on button "Next" at bounding box center [1014, 23] width 59 height 27
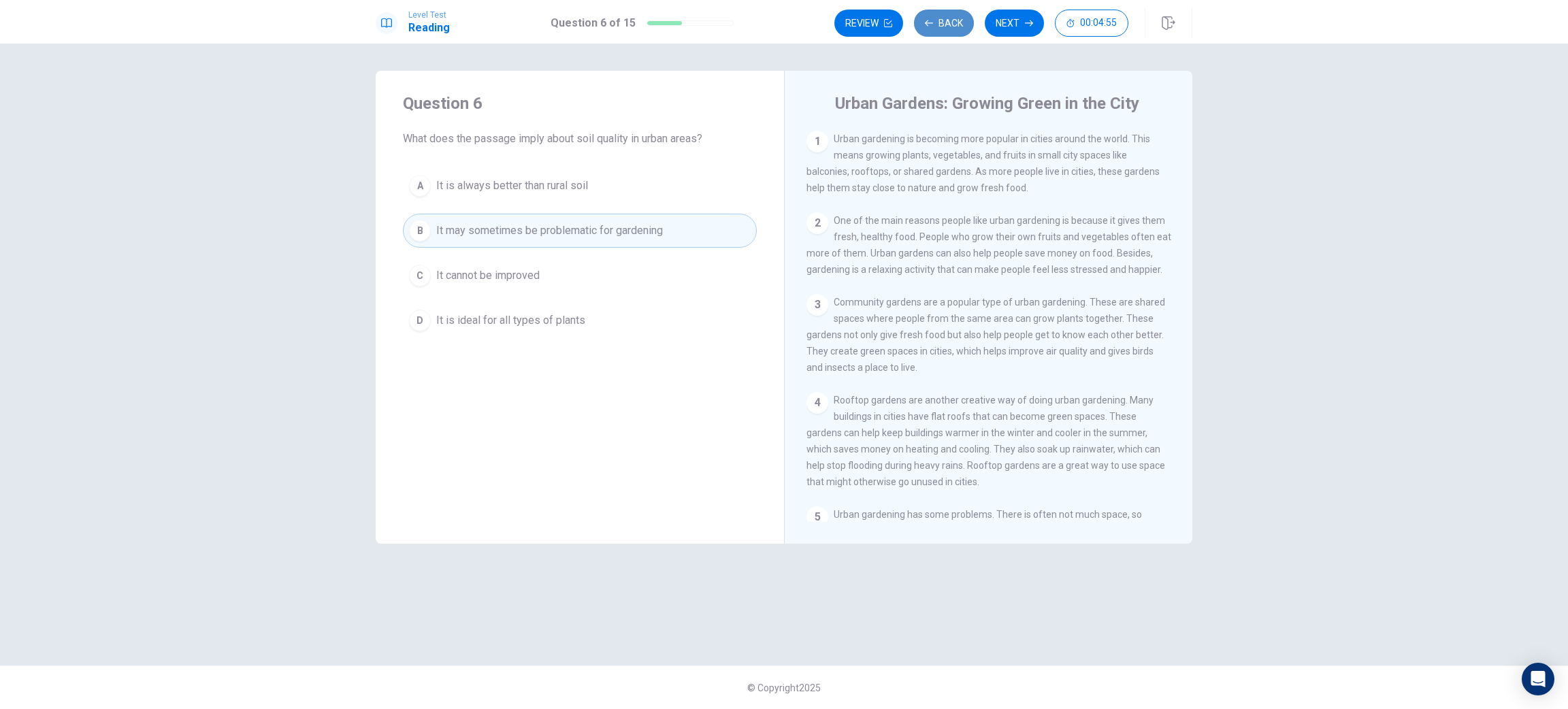
click at [928, 20] on icon "button" at bounding box center [929, 23] width 8 height 8
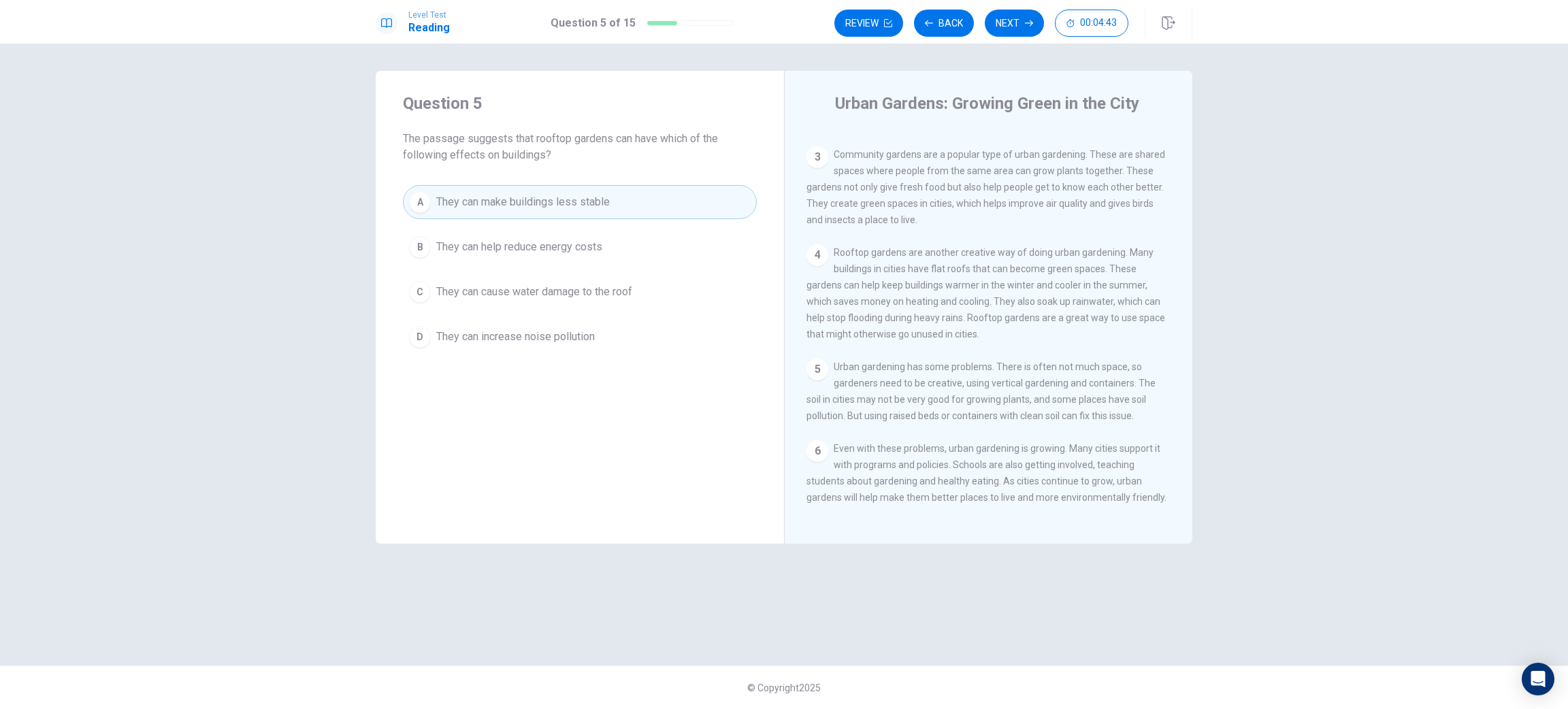
scroll to position [186, 0]
click at [1026, 19] on icon "button" at bounding box center [1029, 23] width 8 height 8
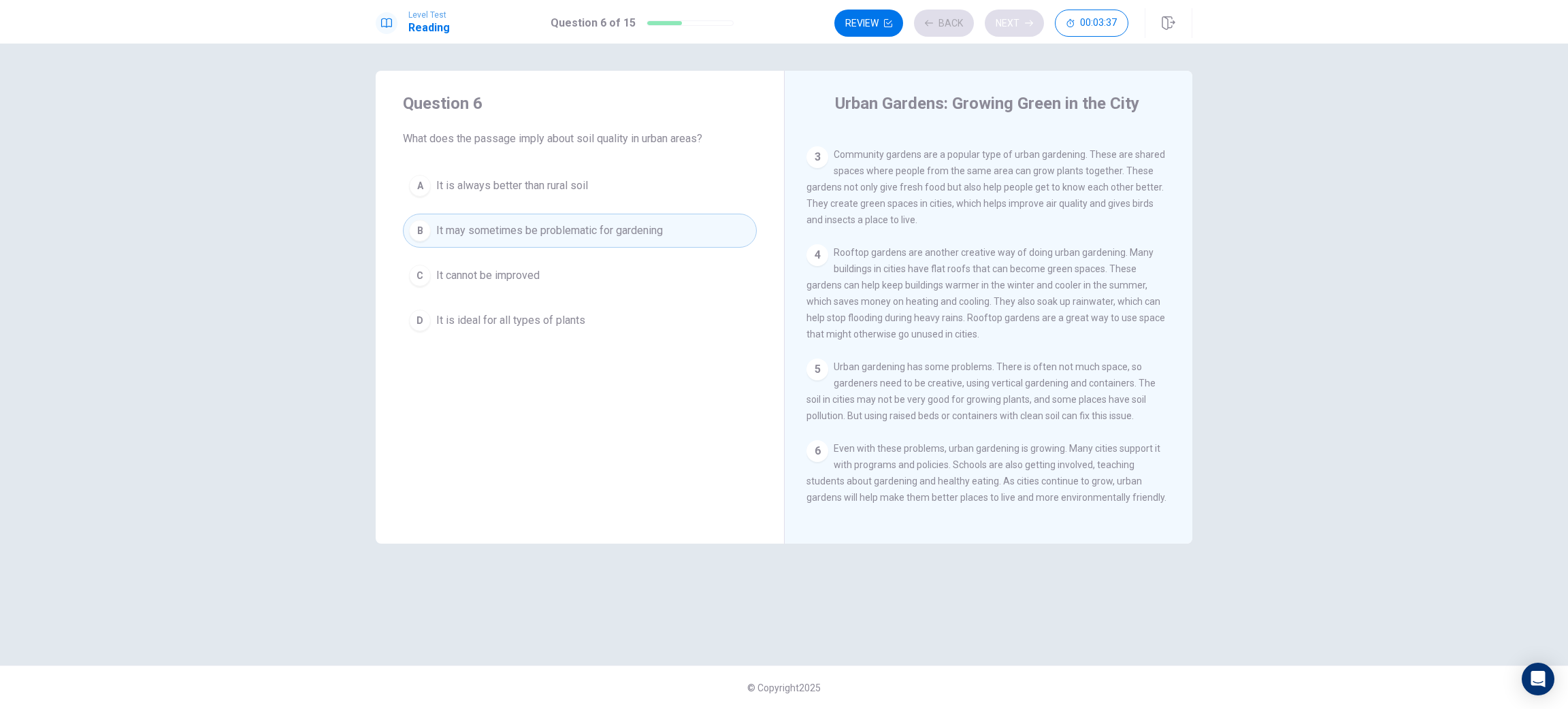
click at [1026, 18] on div "Review Back Next 00:03:37" at bounding box center [981, 23] width 294 height 27
click at [1026, 19] on icon "button" at bounding box center [1029, 23] width 8 height 8
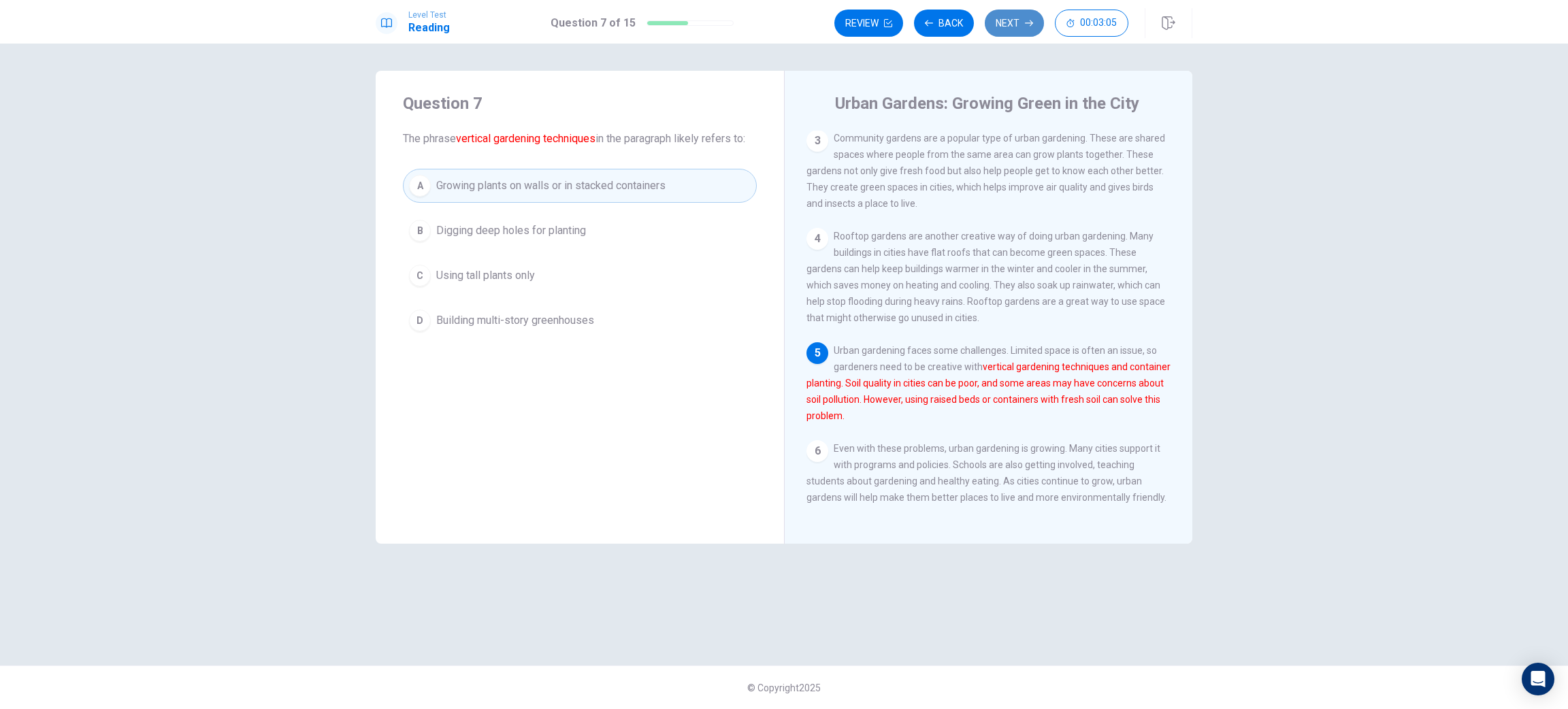
click at [990, 30] on button "Next" at bounding box center [1014, 23] width 59 height 27
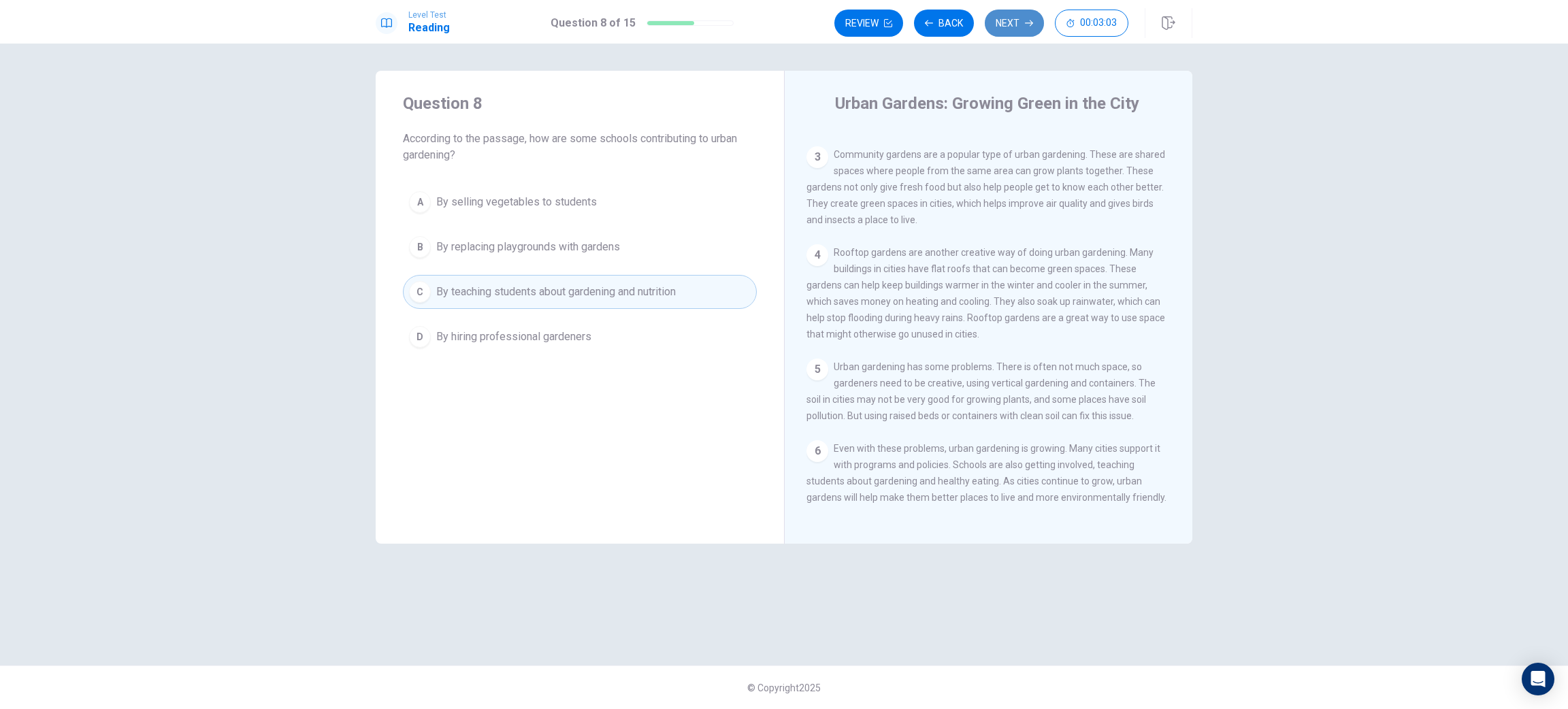
click at [990, 30] on button "Next" at bounding box center [1014, 23] width 59 height 27
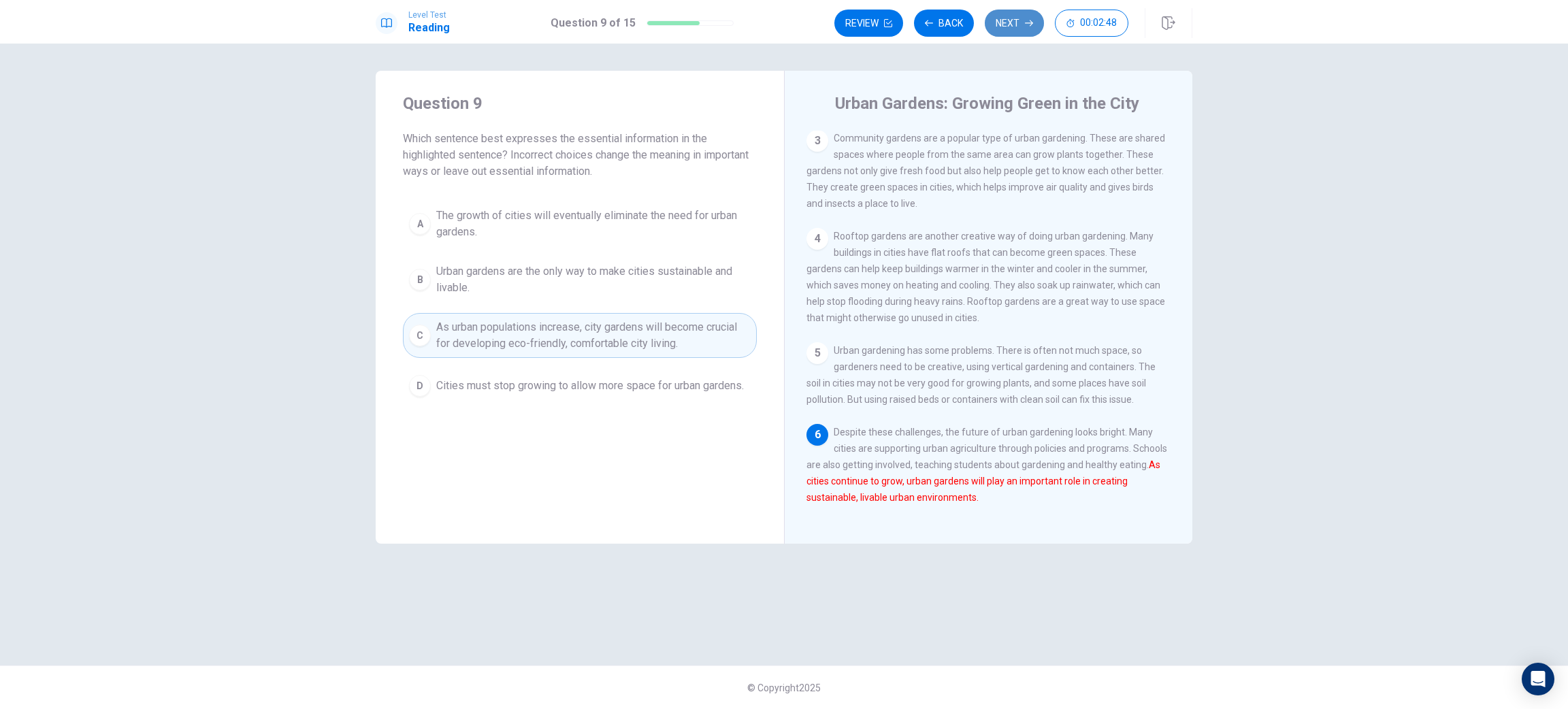
click at [1022, 30] on button "Next" at bounding box center [1014, 23] width 59 height 27
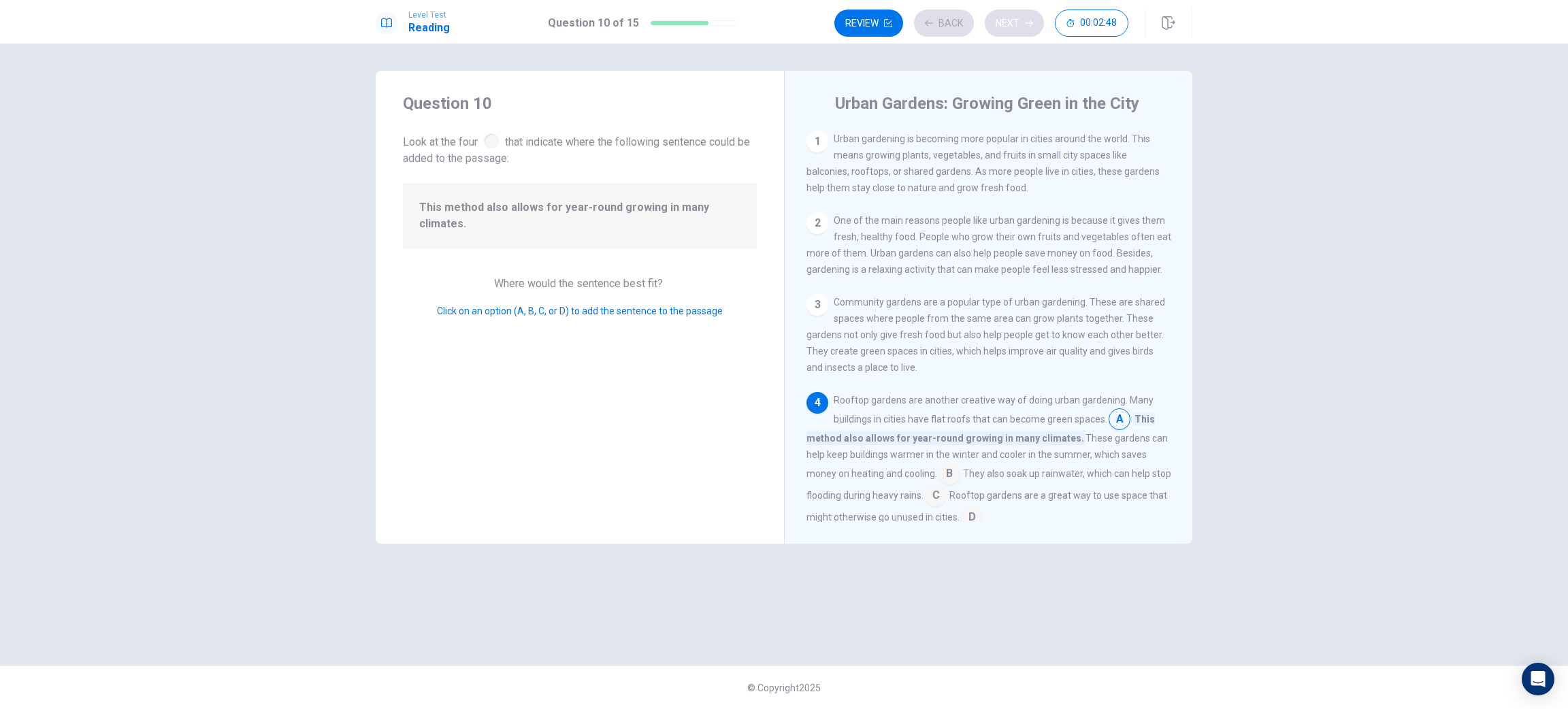
scroll to position [170, 0]
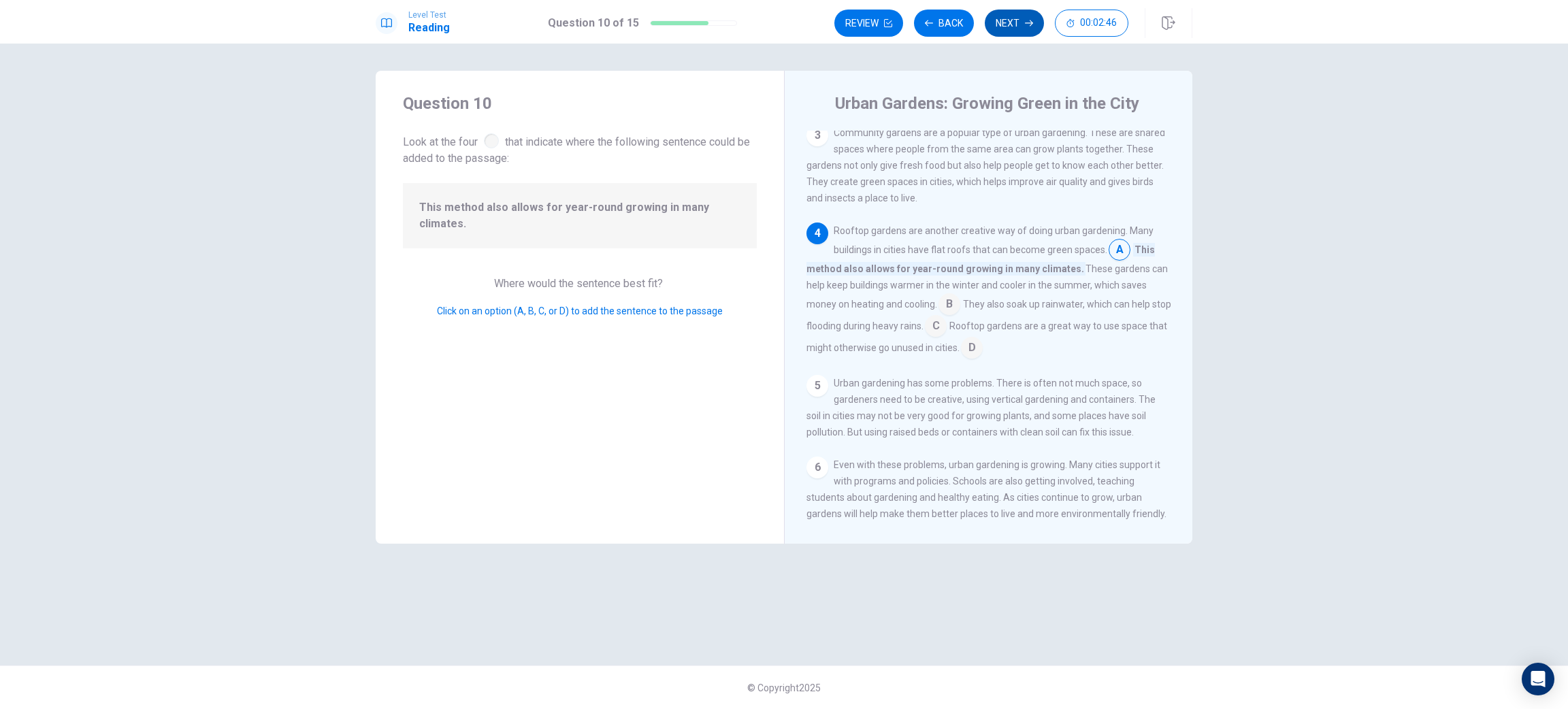
click at [1022, 30] on button "Next" at bounding box center [1014, 23] width 59 height 27
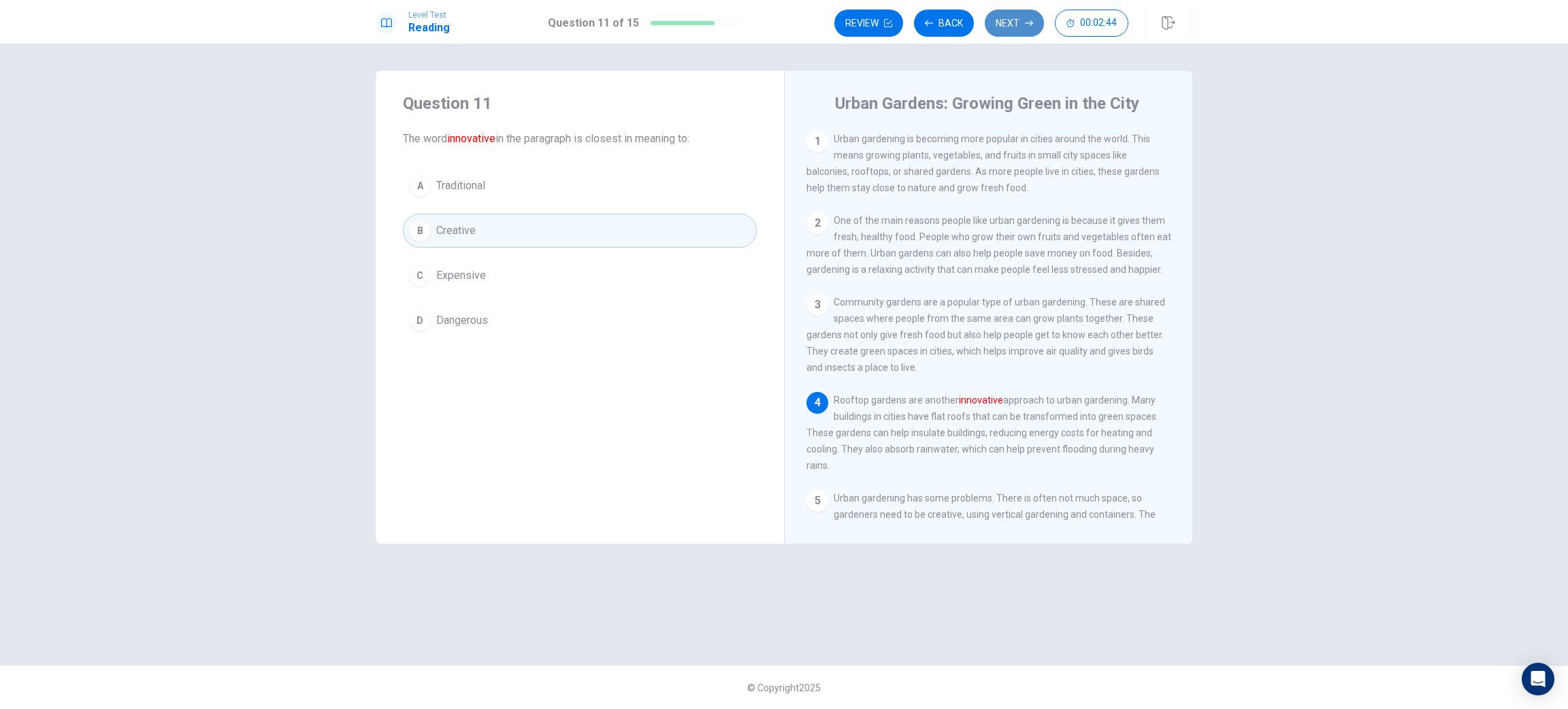
click at [1022, 29] on button "Next" at bounding box center [1014, 23] width 59 height 27
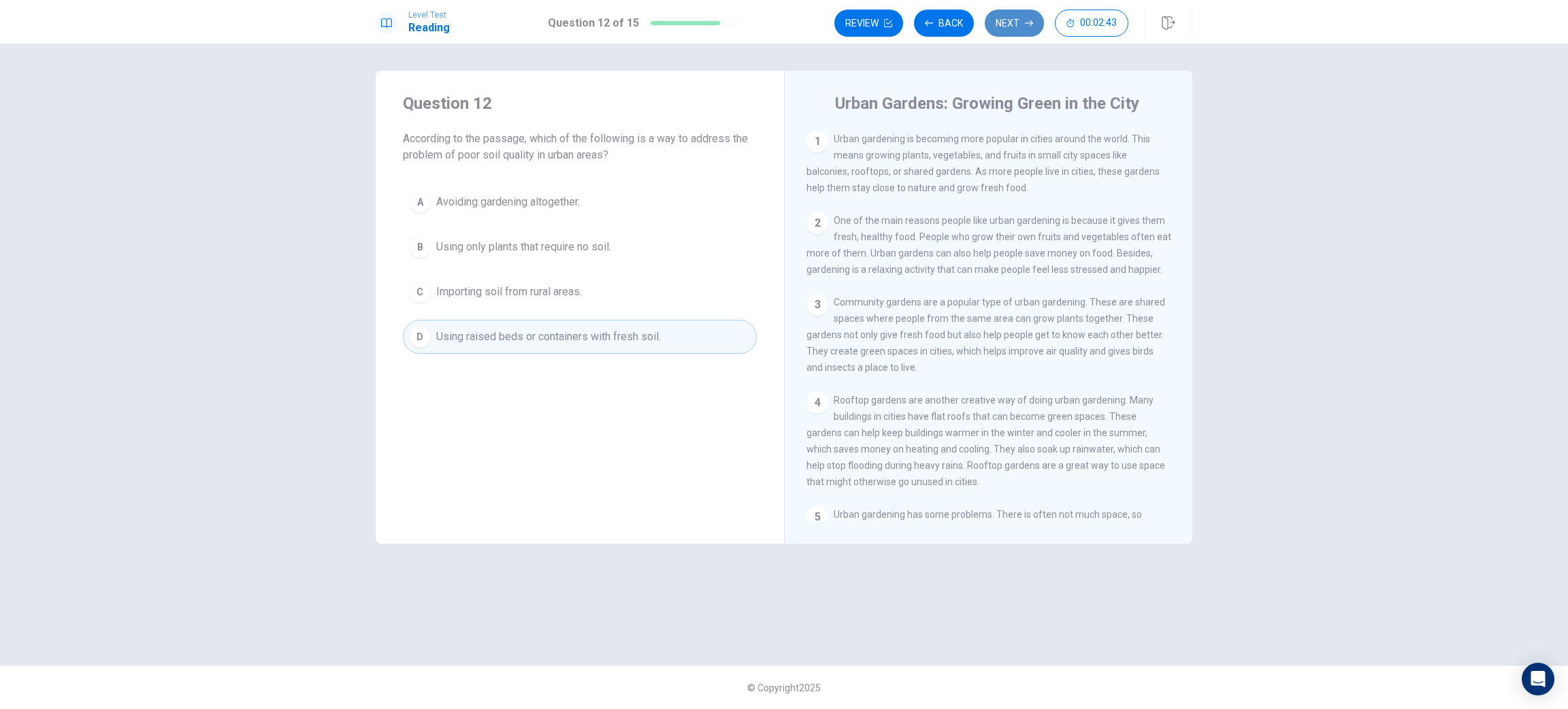
click at [1022, 29] on button "Next" at bounding box center [1014, 23] width 59 height 27
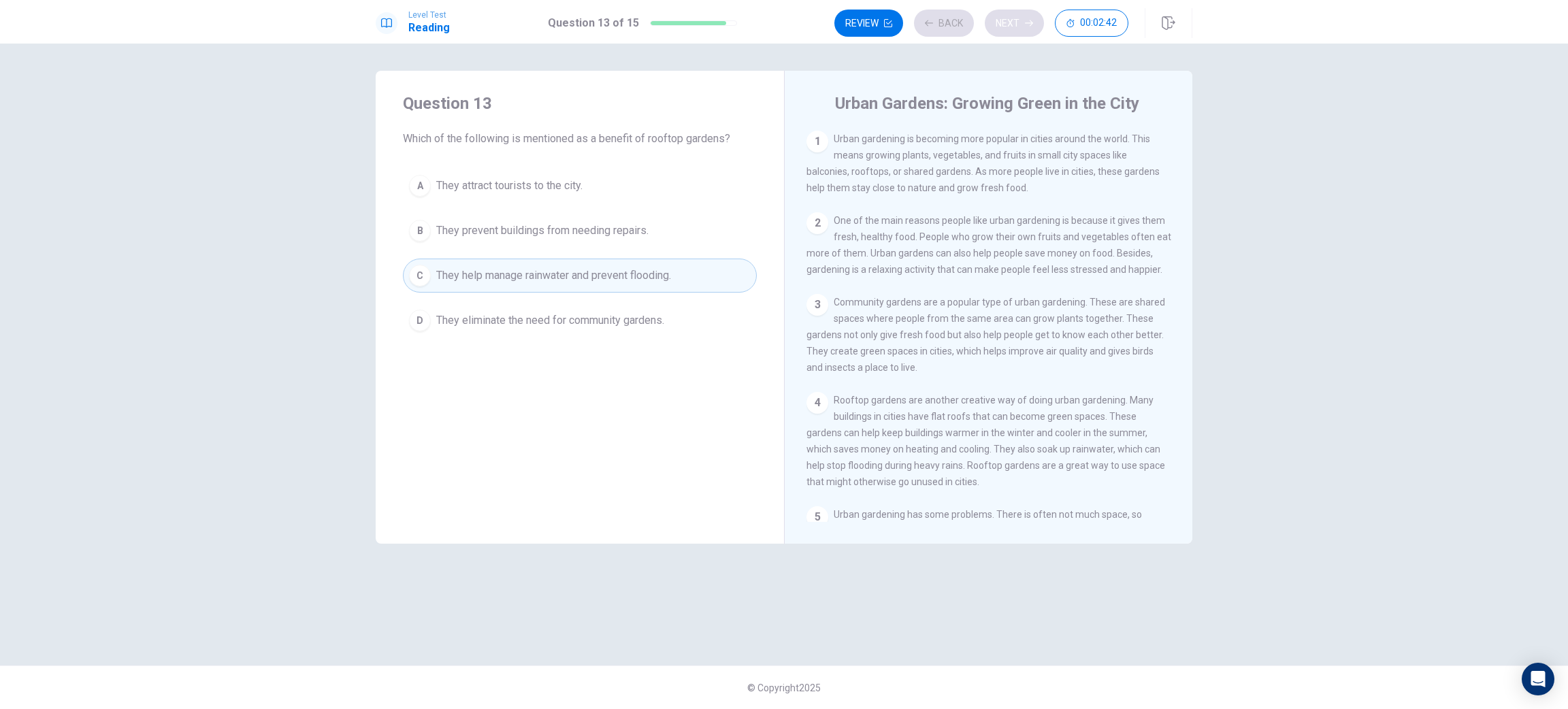
click at [1022, 29] on div "Review Back Next 00:02:42" at bounding box center [981, 23] width 294 height 27
click at [1022, 29] on button "Next" at bounding box center [1014, 23] width 59 height 27
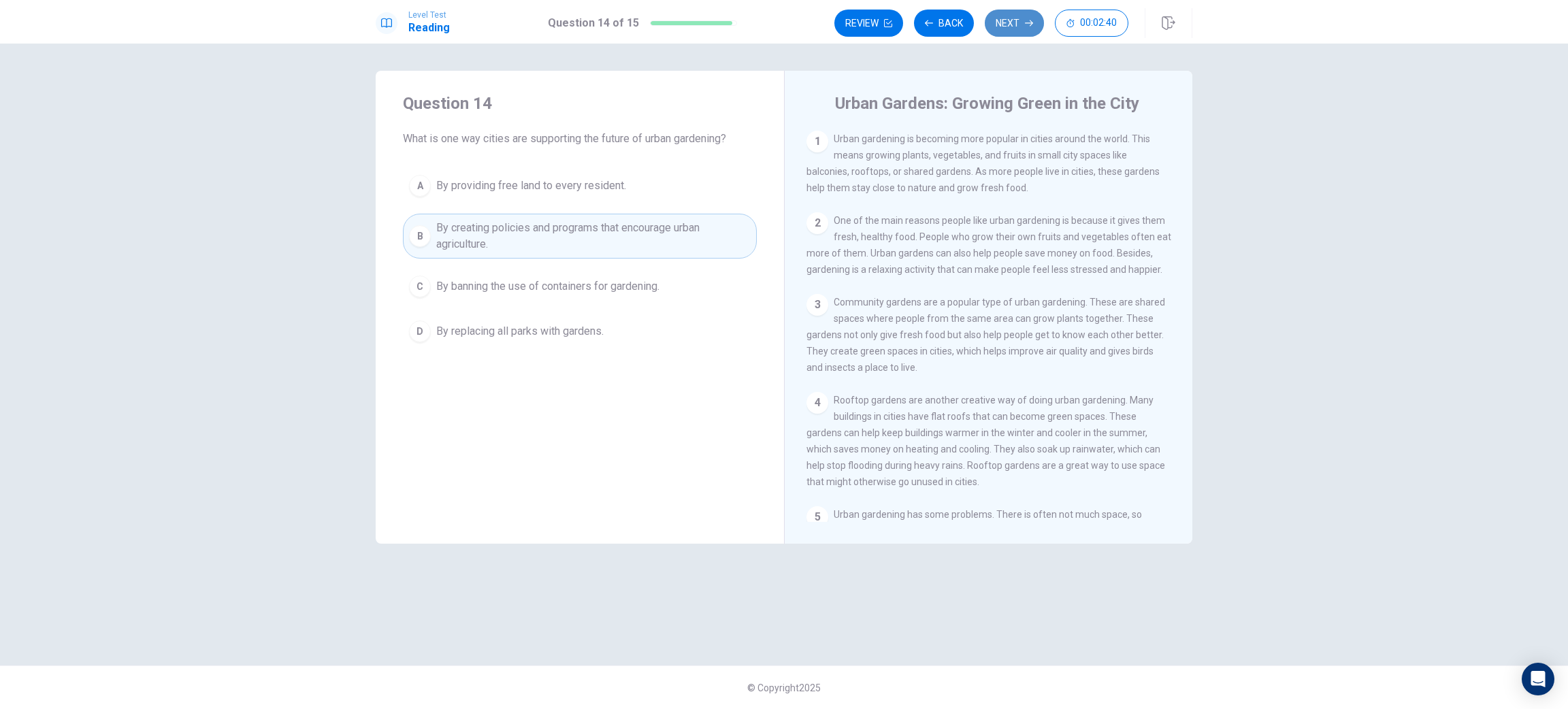
click at [1022, 29] on button "Next" at bounding box center [1014, 23] width 59 height 27
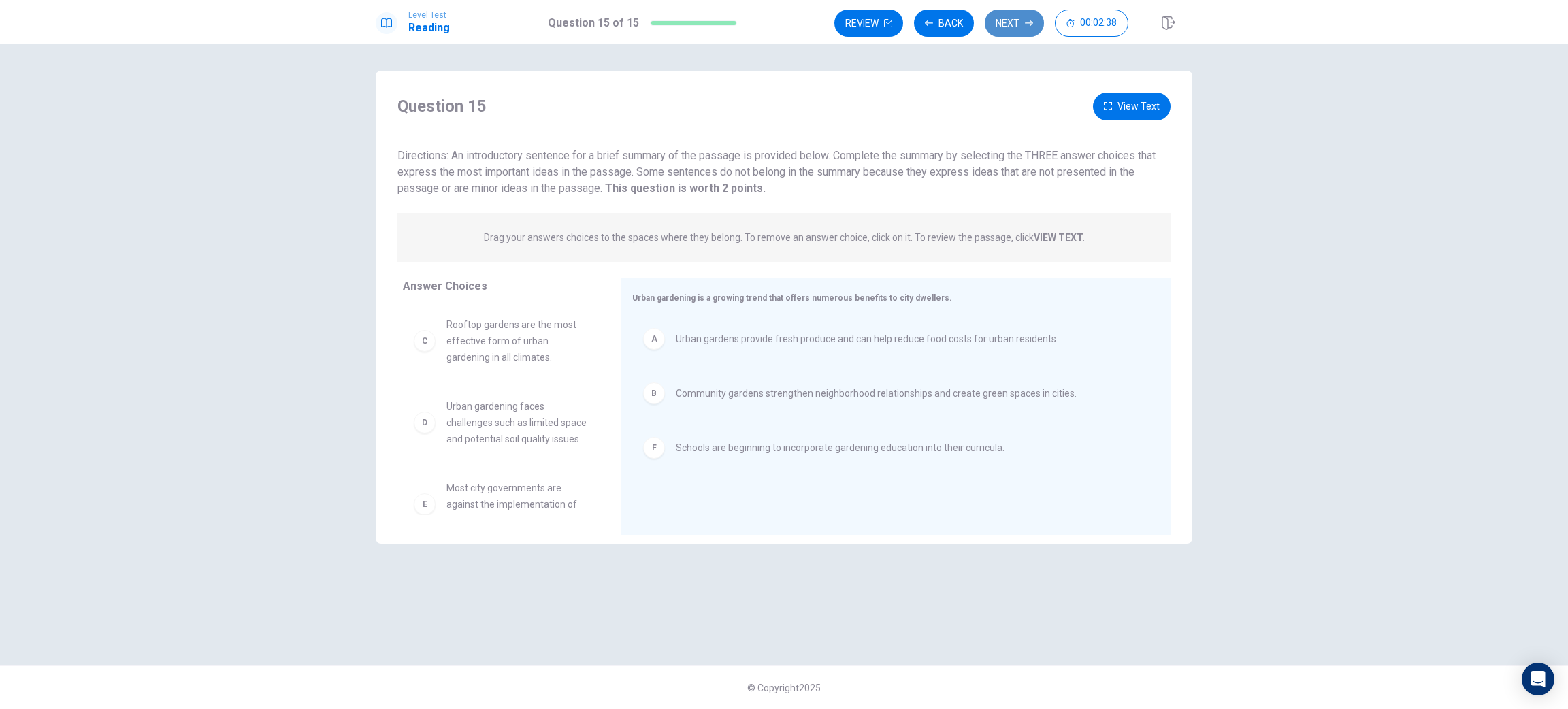
click at [1019, 24] on button "Next" at bounding box center [1014, 23] width 59 height 27
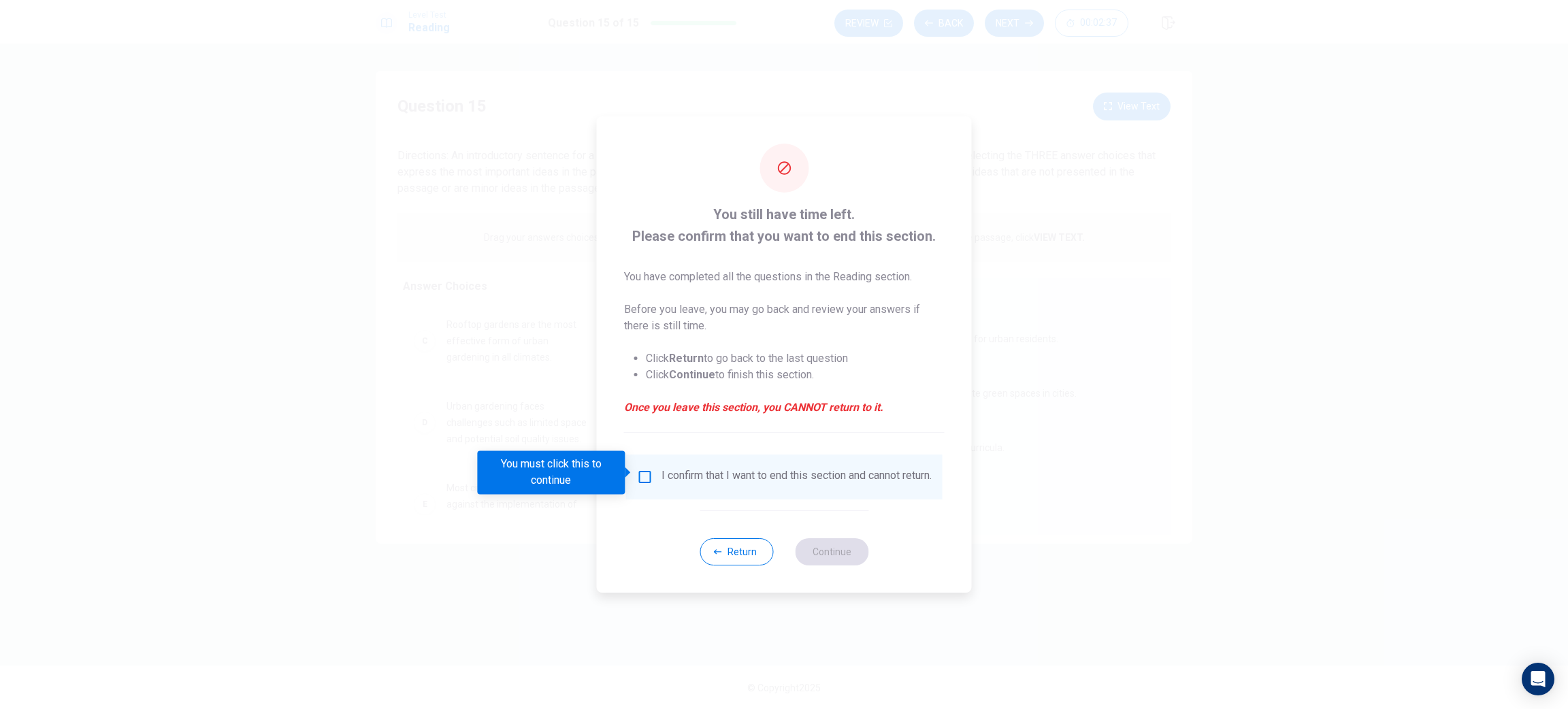
click at [725, 477] on div "I confirm that I want to end this section and cannot return." at bounding box center [796, 478] width 270 height 16
click at [642, 478] on input "You must click this to continue" at bounding box center [645, 478] width 16 height 16
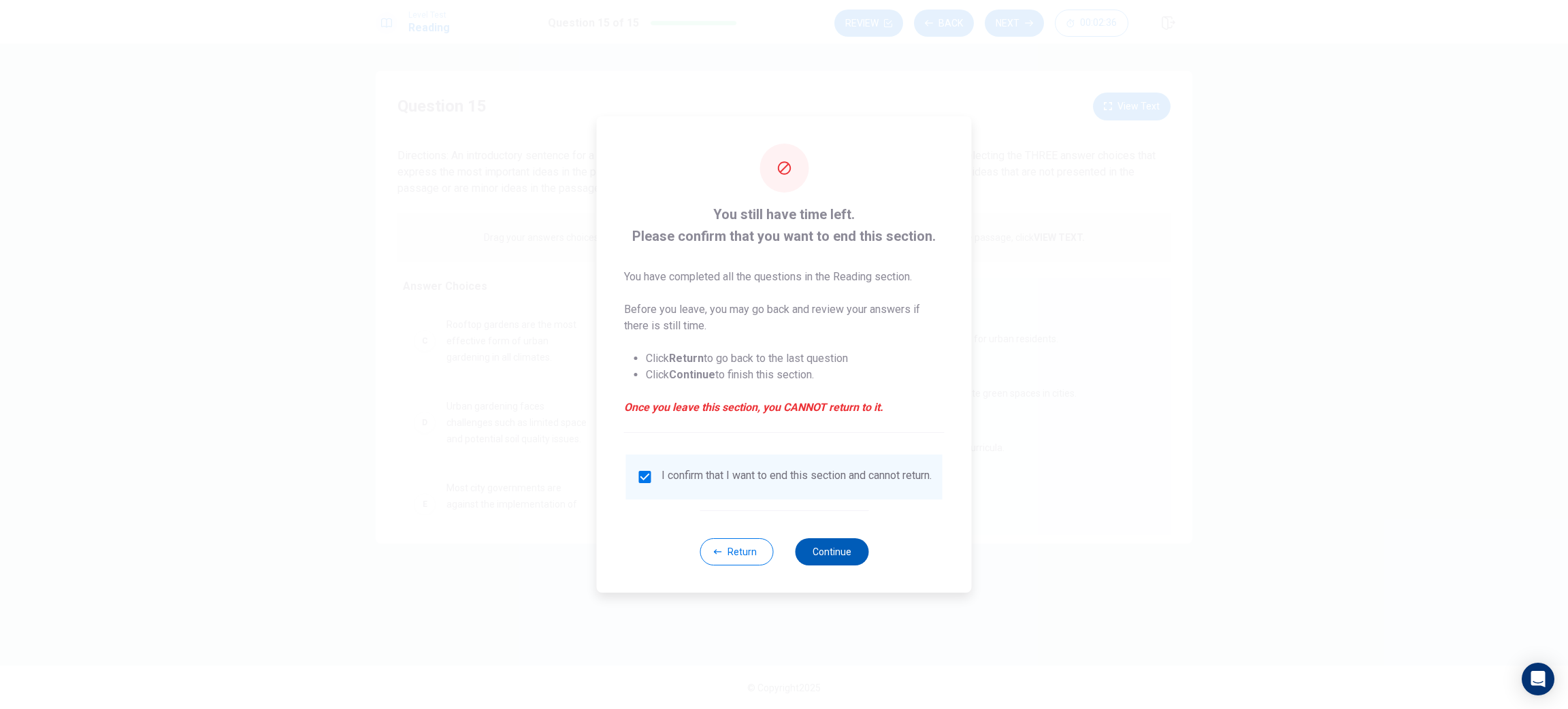
click at [814, 560] on button "Continue" at bounding box center [832, 551] width 74 height 27
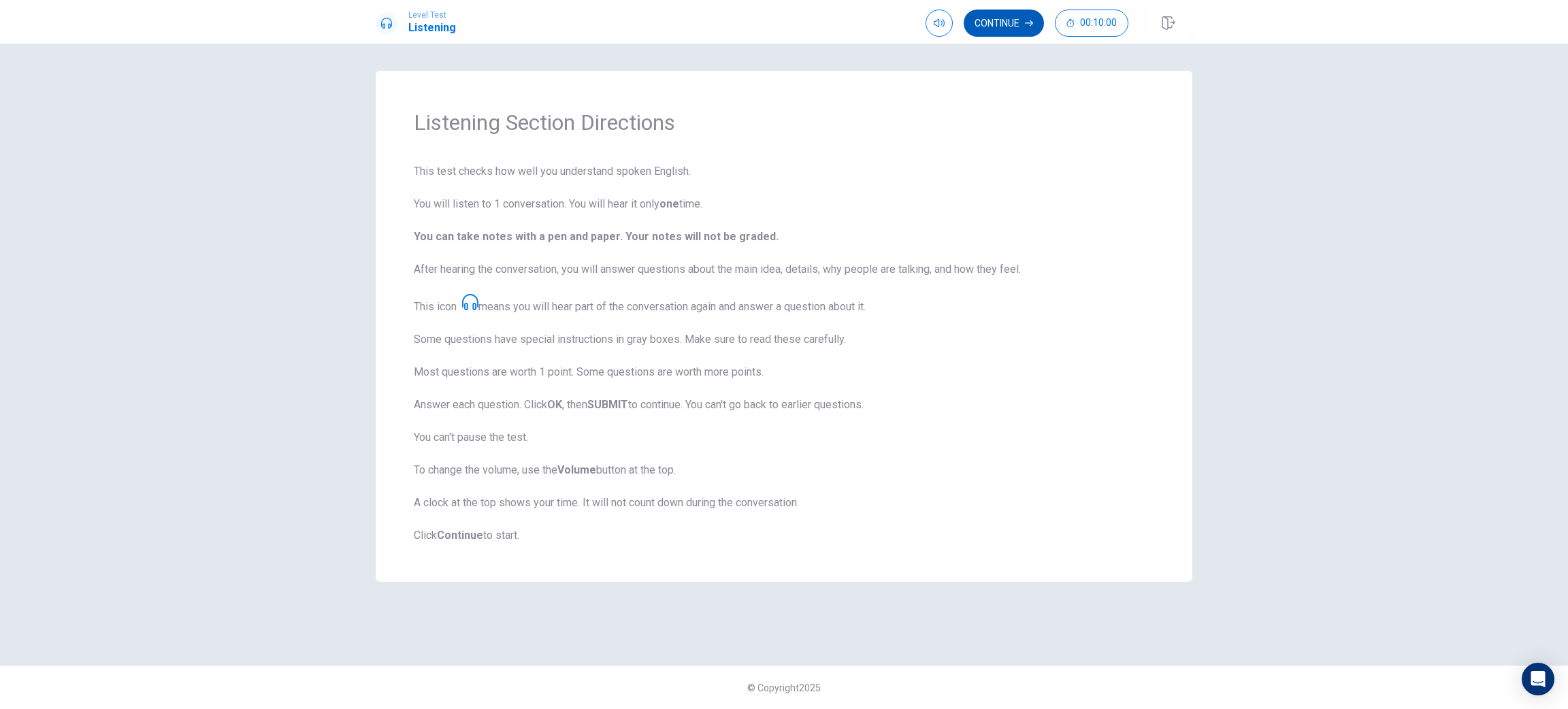
click at [1004, 32] on button "Continue" at bounding box center [1004, 23] width 80 height 27
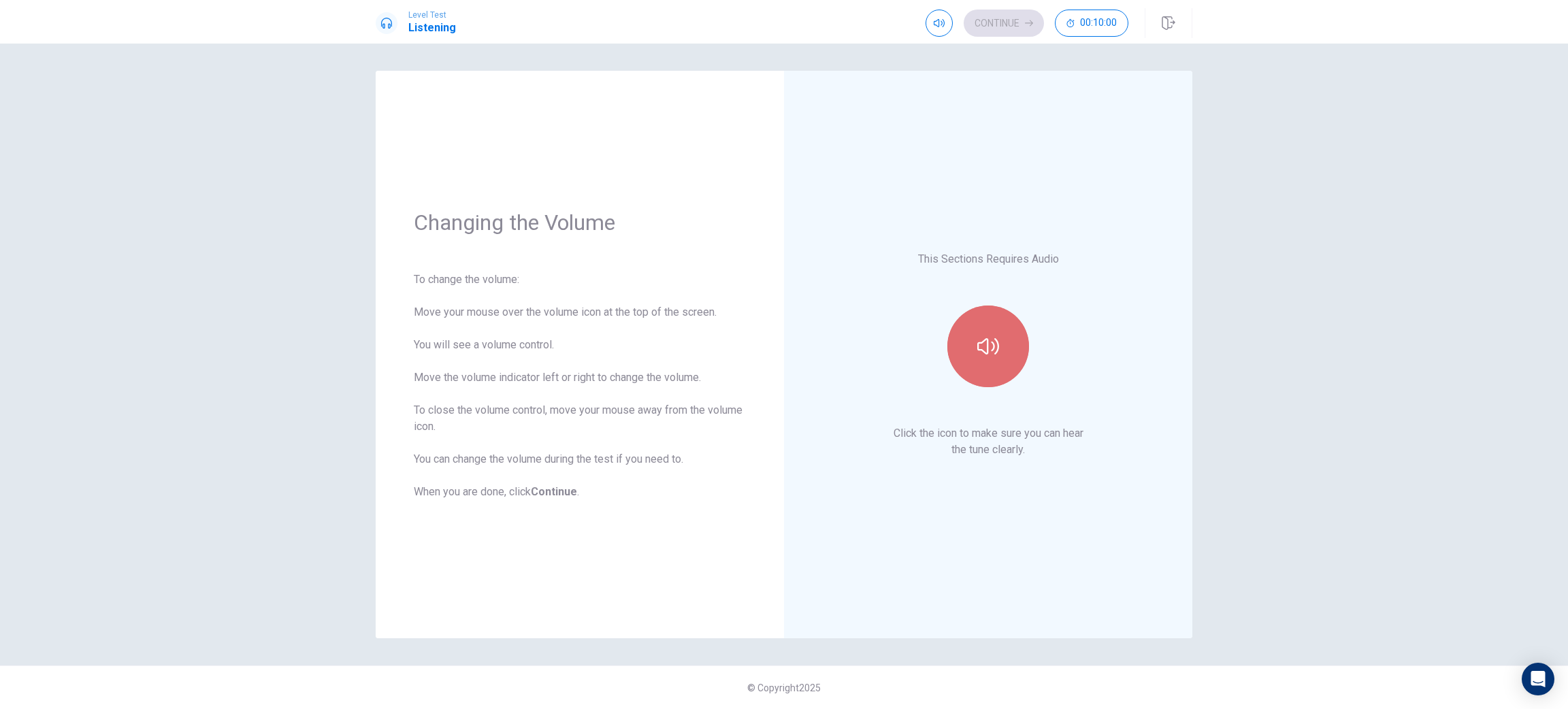
click at [1007, 358] on button "button" at bounding box center [989, 346] width 82 height 82
click at [994, 3] on div "Level Test Listening Continue 00:10:00" at bounding box center [784, 21] width 1568 height 43
click at [1000, 22] on button "Continue" at bounding box center [1004, 23] width 80 height 27
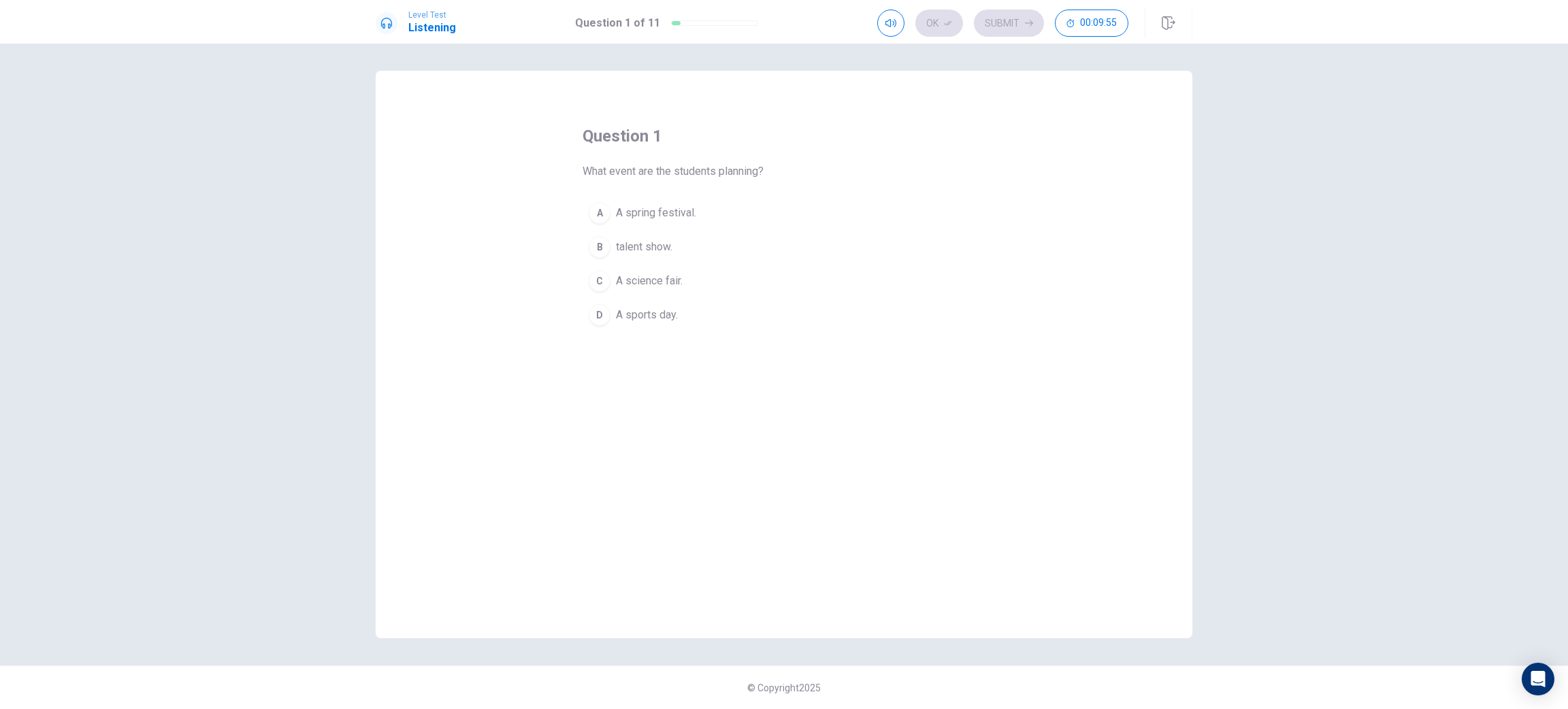
click at [668, 212] on span "A spring festival." at bounding box center [656, 213] width 80 height 16
click at [928, 31] on button "Ok" at bounding box center [939, 23] width 48 height 27
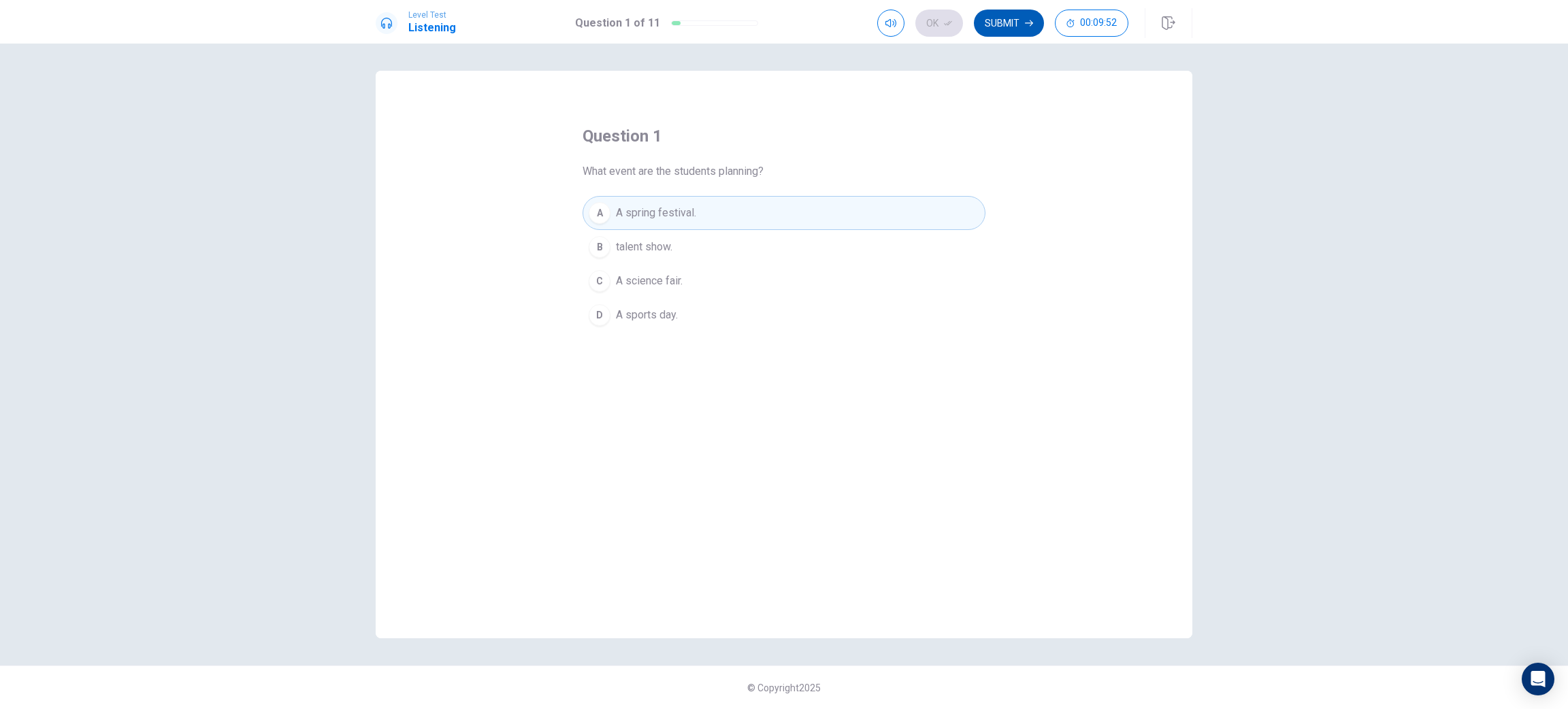
click at [997, 16] on button "Submit" at bounding box center [1008, 23] width 70 height 27
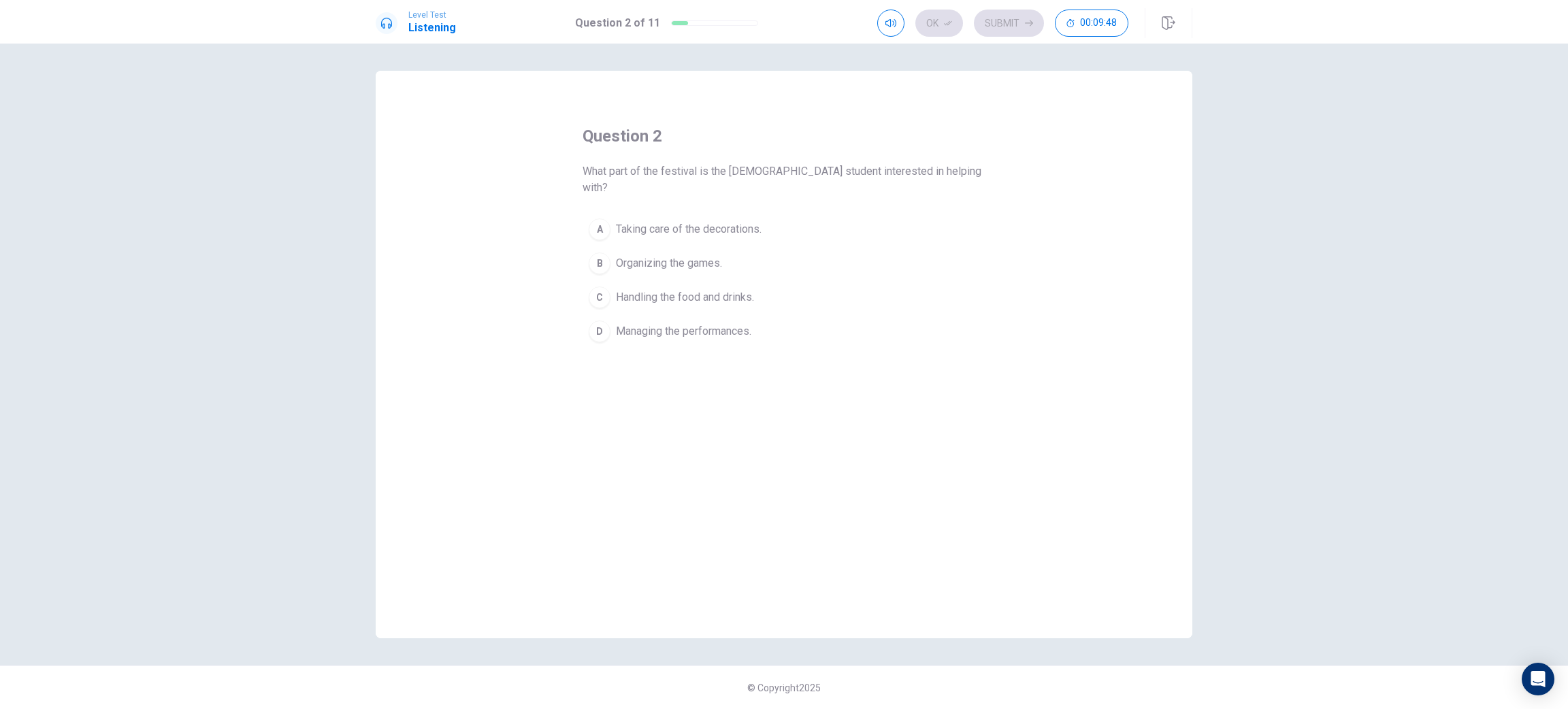
click at [716, 222] on button "A Taking care of the decorations." at bounding box center [784, 229] width 403 height 34
click at [965, 29] on div "Ok Submit 00:09:46" at bounding box center [1003, 23] width 251 height 27
click at [953, 27] on button "Ok" at bounding box center [939, 23] width 48 height 27
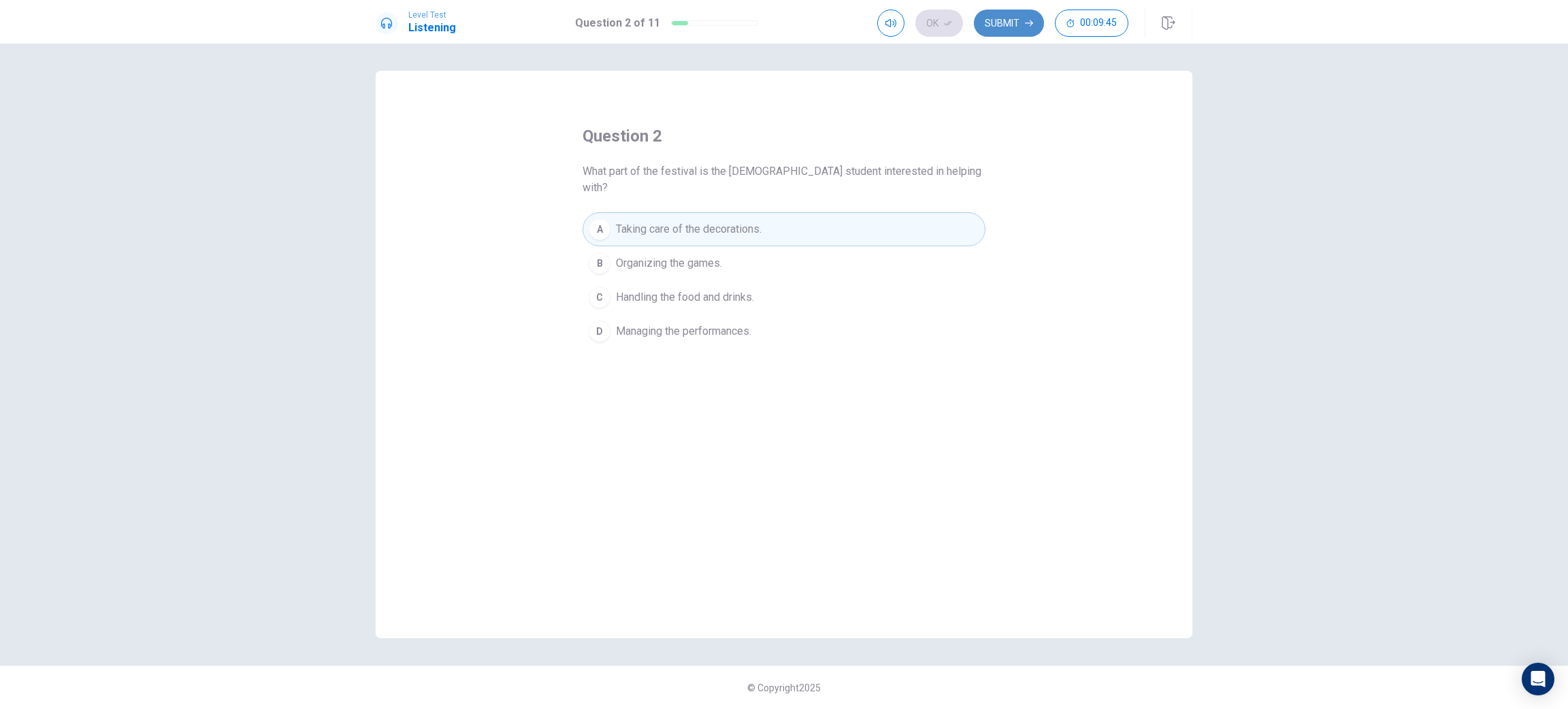
click at [1020, 18] on button "Submit" at bounding box center [1008, 23] width 70 height 27
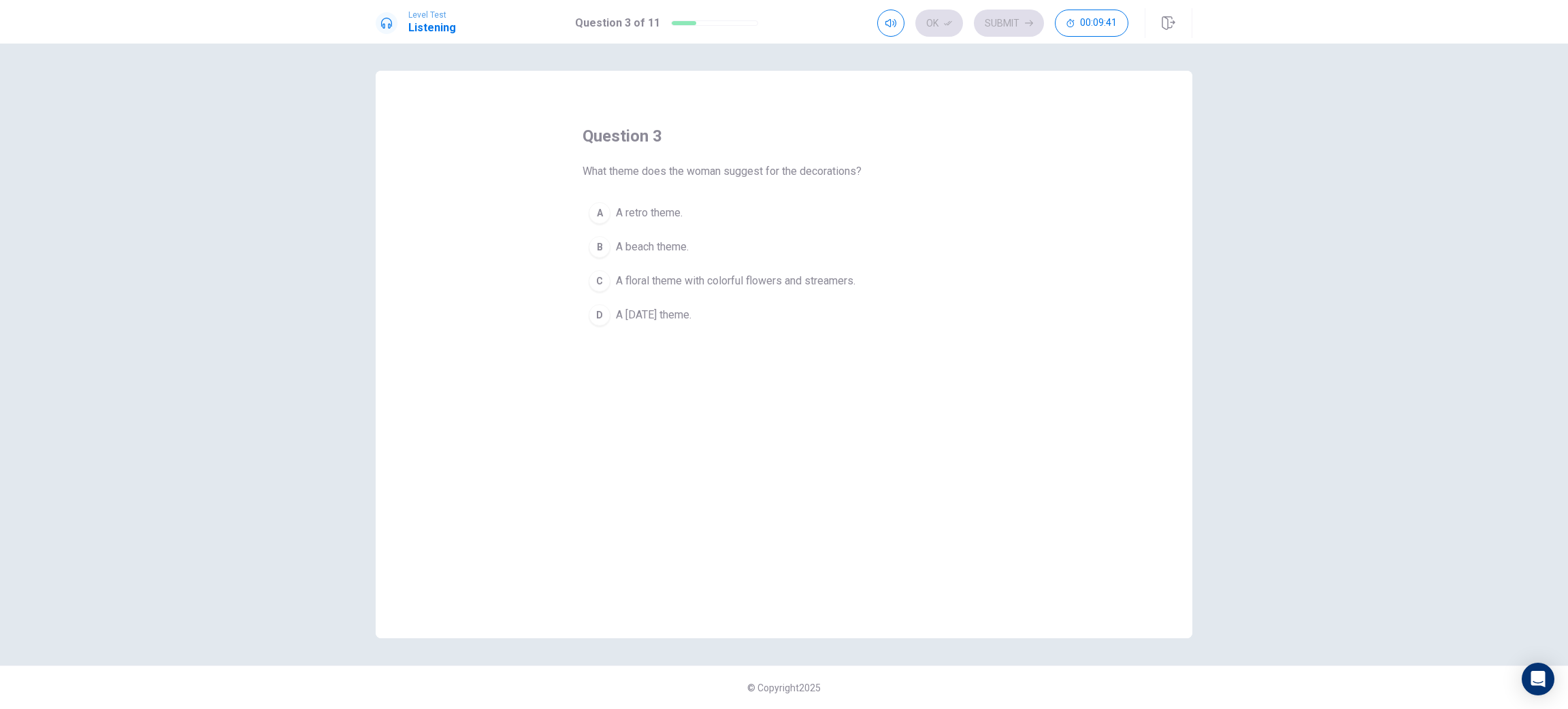
click at [668, 281] on span "A floral theme with colorful flowers and streamers." at bounding box center [736, 281] width 240 height 16
click at [946, 28] on button "Ok" at bounding box center [939, 23] width 48 height 27
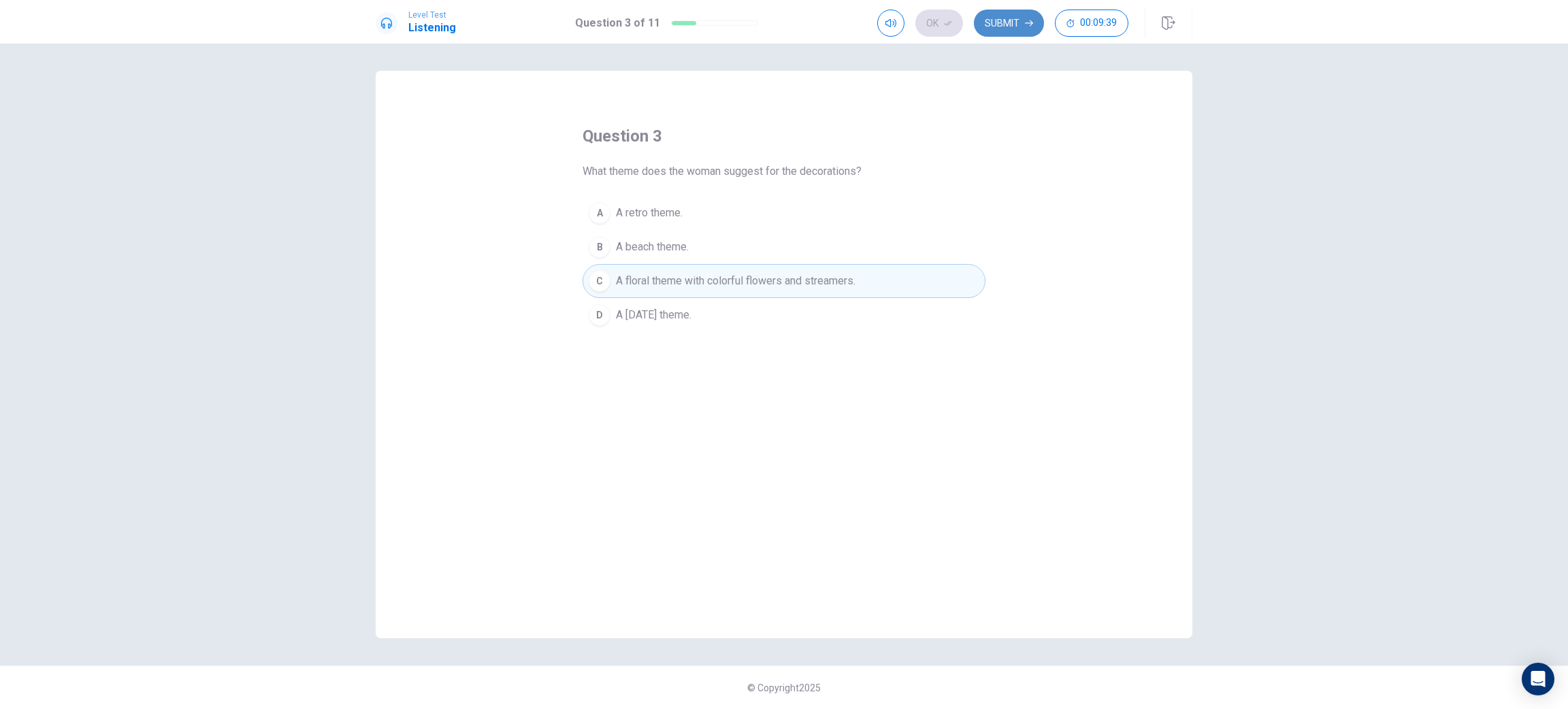
click at [997, 32] on button "Submit" at bounding box center [1008, 23] width 70 height 27
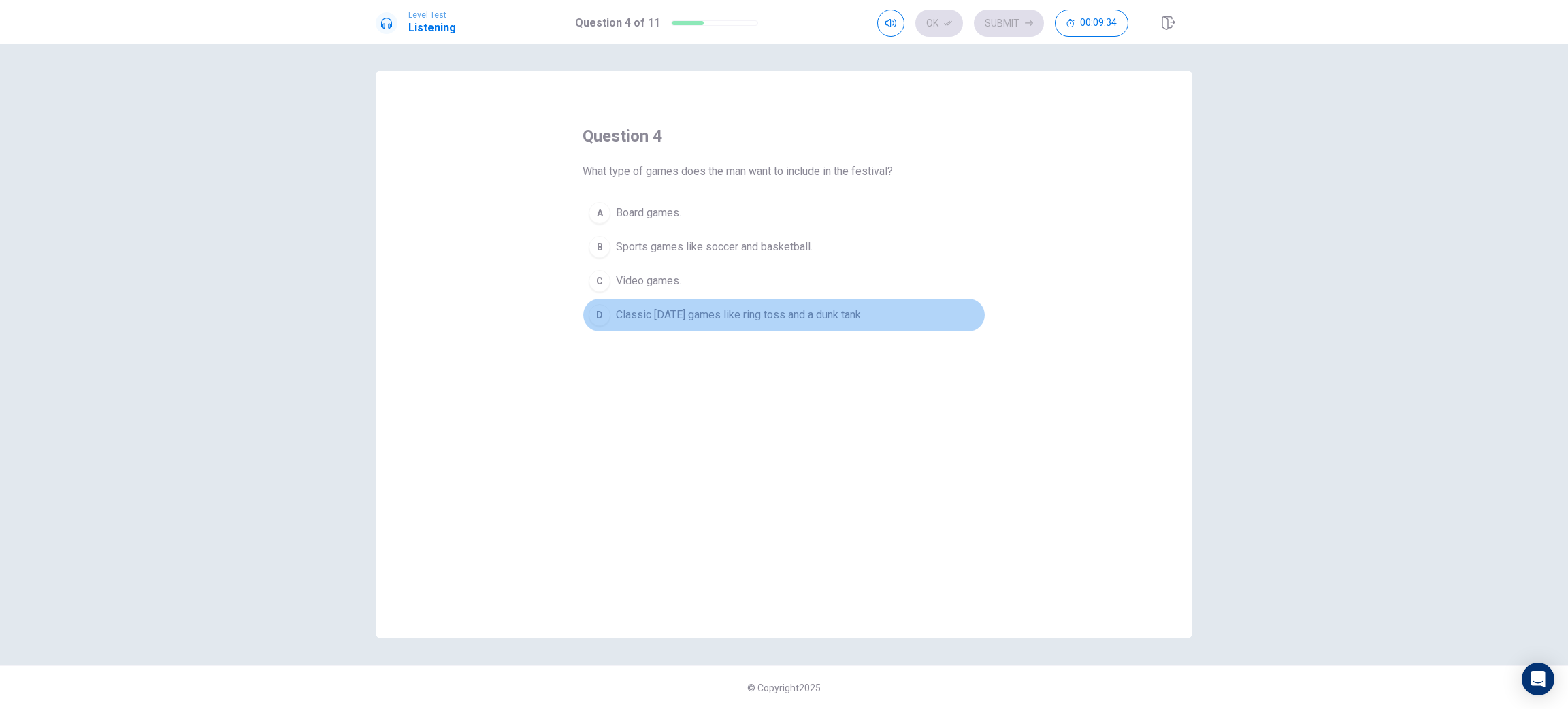
click at [665, 308] on span "Classic [DATE] games like ring toss and a dunk tank." at bounding box center [739, 315] width 247 height 16
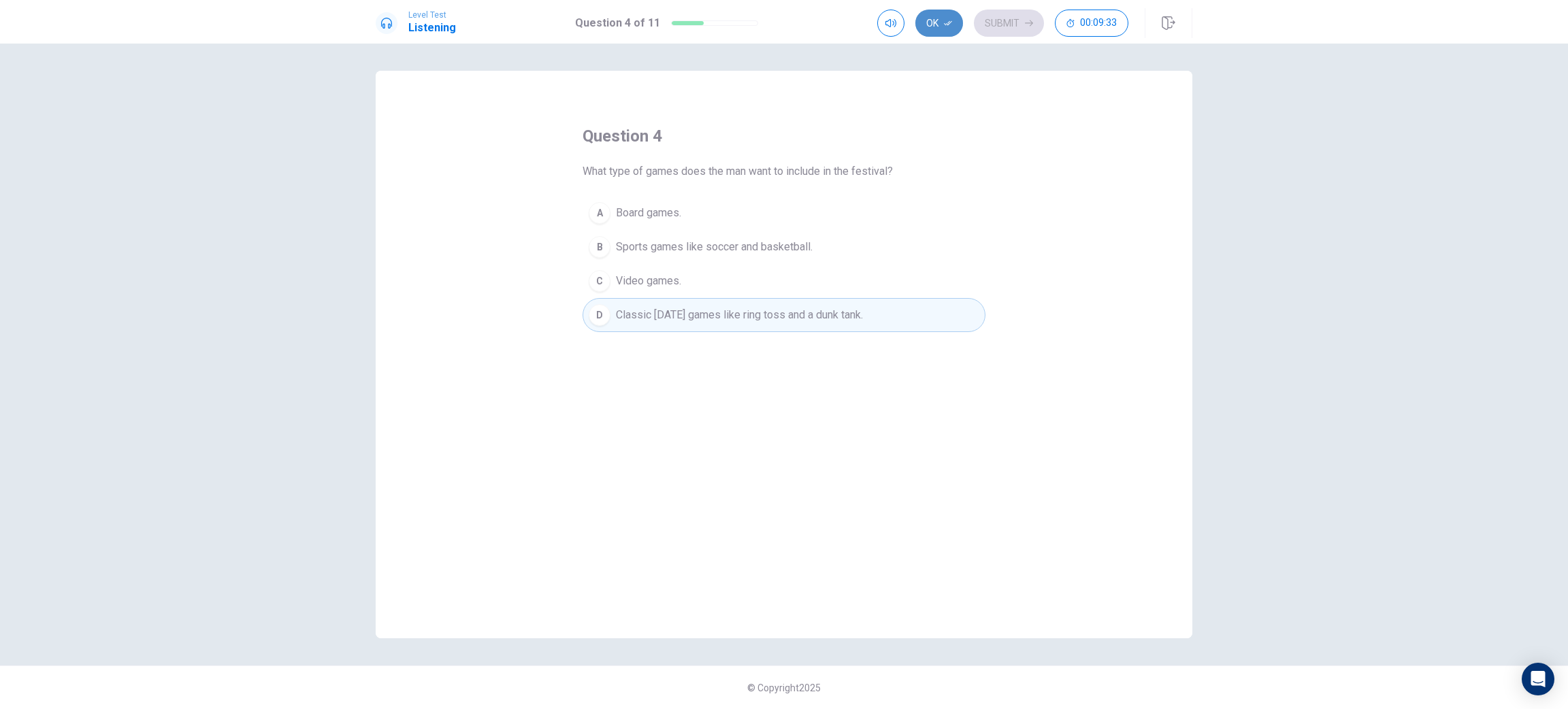
click at [944, 36] on button "Ok" at bounding box center [939, 23] width 48 height 27
click at [1008, 28] on button "Submit" at bounding box center [1008, 23] width 70 height 27
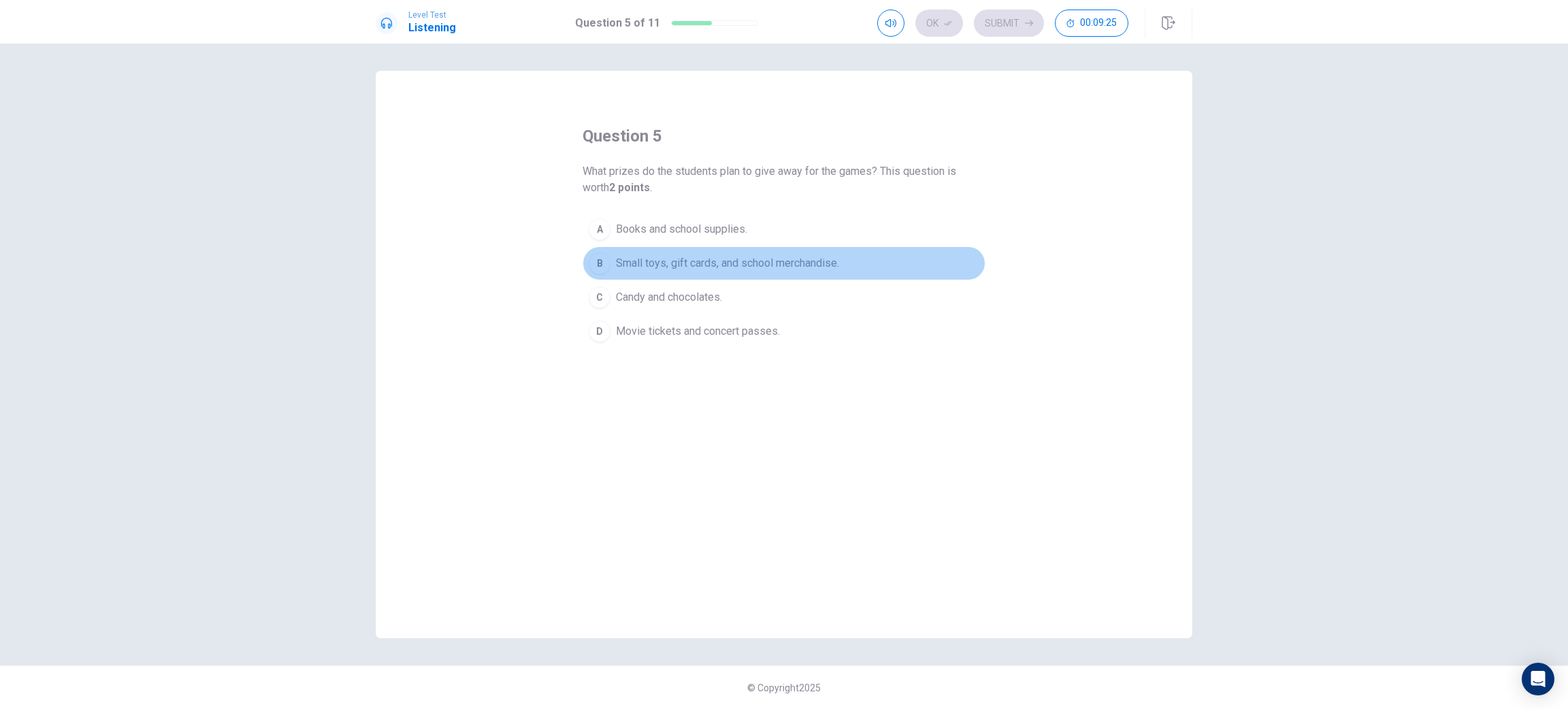
click at [700, 268] on span "Small toys, gift cards, and school merchandise." at bounding box center [728, 263] width 223 height 16
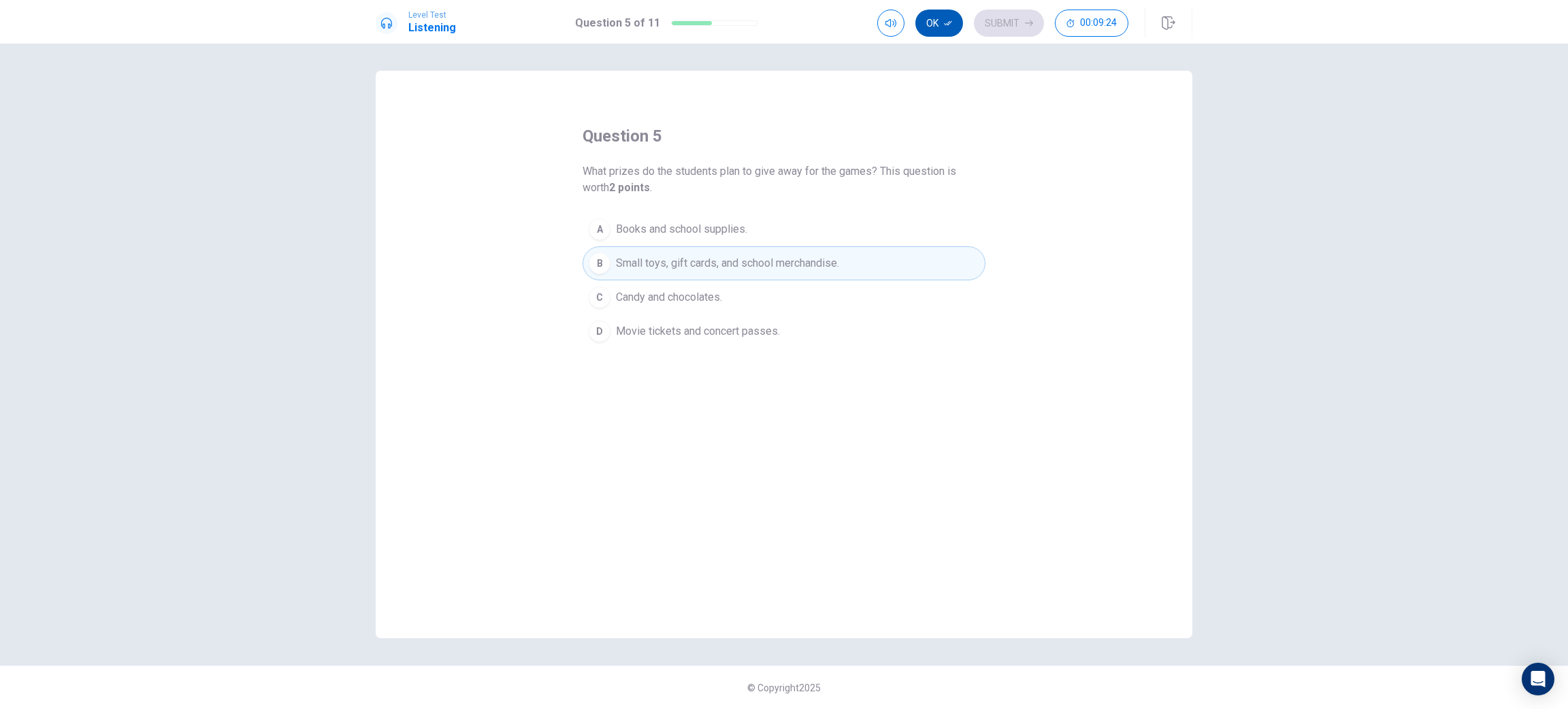
click at [949, 27] on button "Ok" at bounding box center [939, 23] width 48 height 27
click at [996, 24] on button "Submit" at bounding box center [1008, 23] width 70 height 27
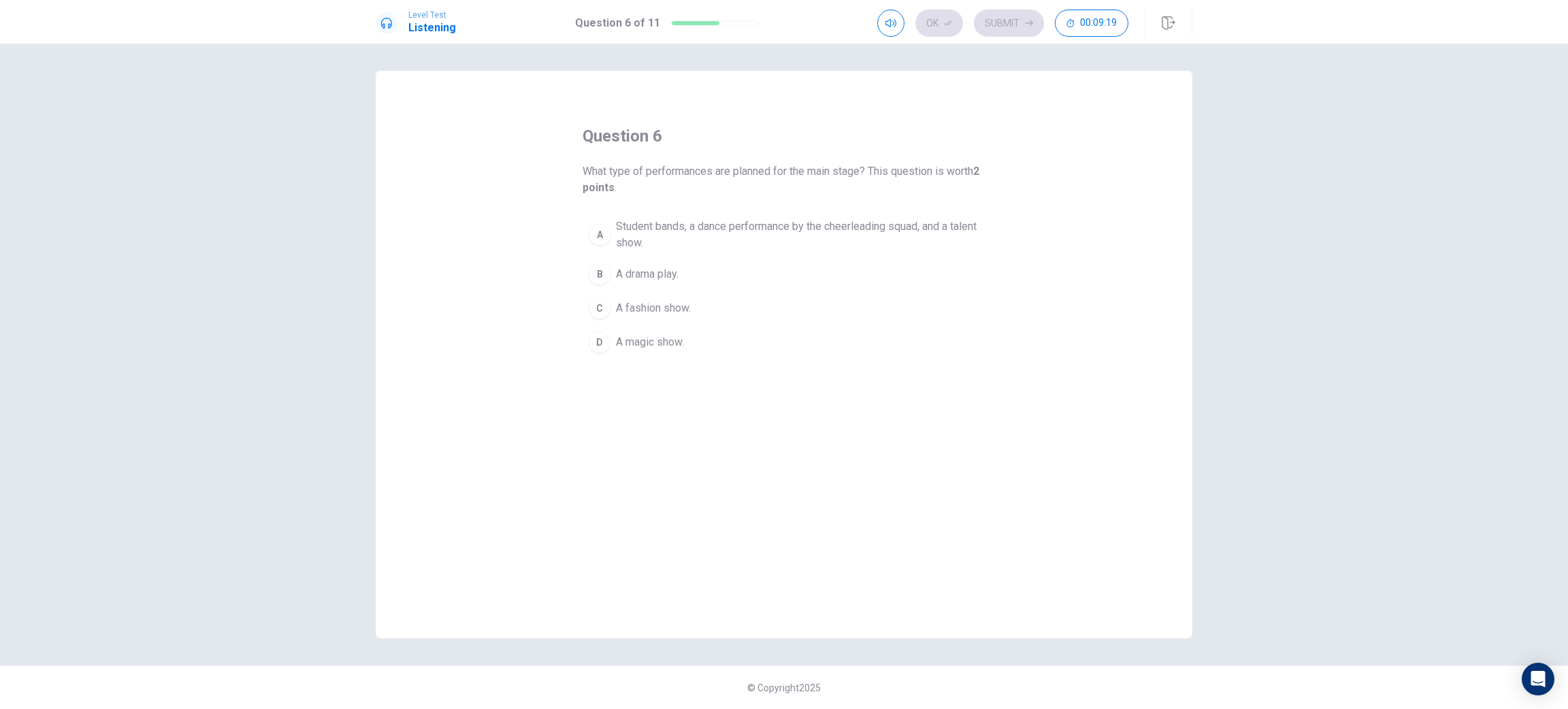
click at [688, 225] on span "Student bands, a dance performance by the cheerleading squad, and a talent show." at bounding box center [798, 235] width 363 height 33
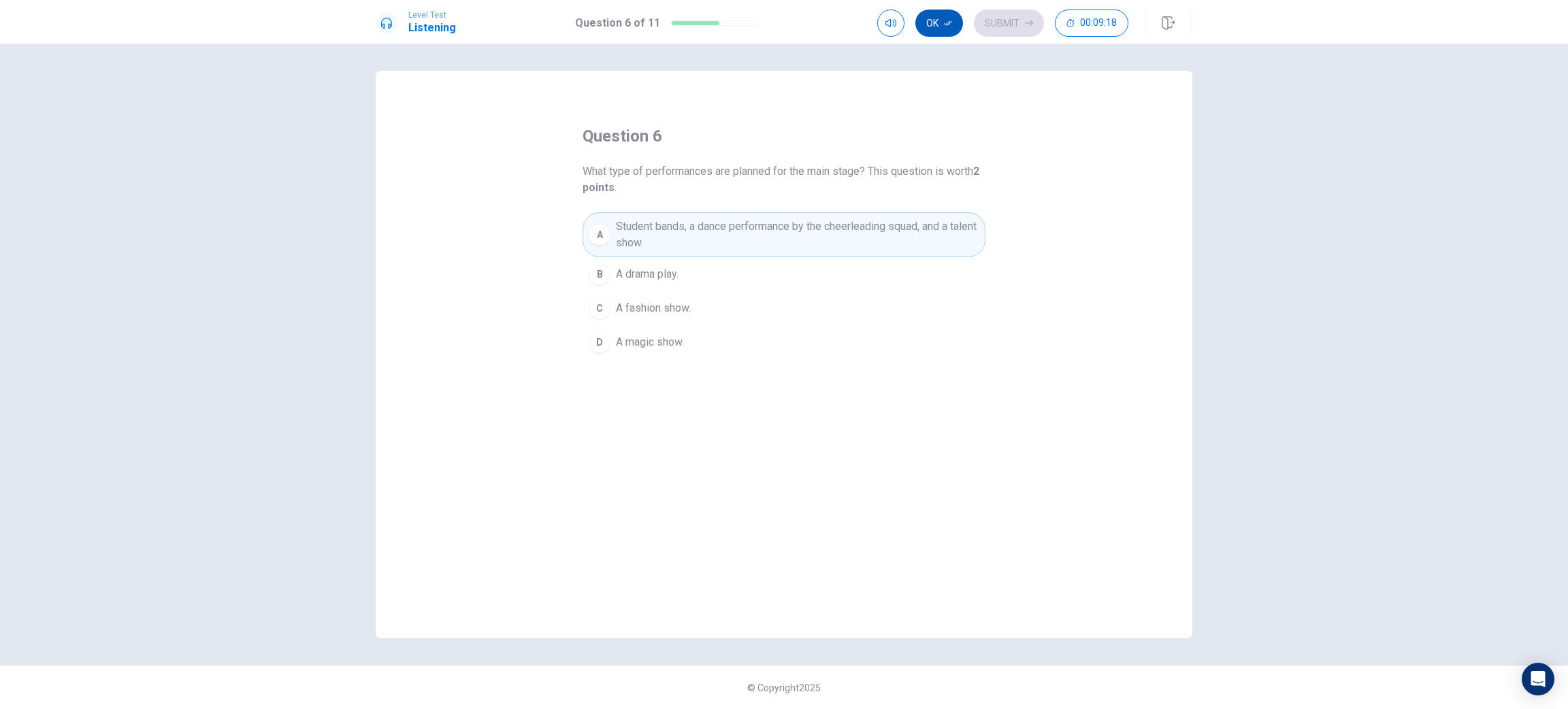
click at [938, 26] on button "Ok" at bounding box center [939, 23] width 48 height 27
click at [997, 25] on button "Submit" at bounding box center [1008, 23] width 70 height 27
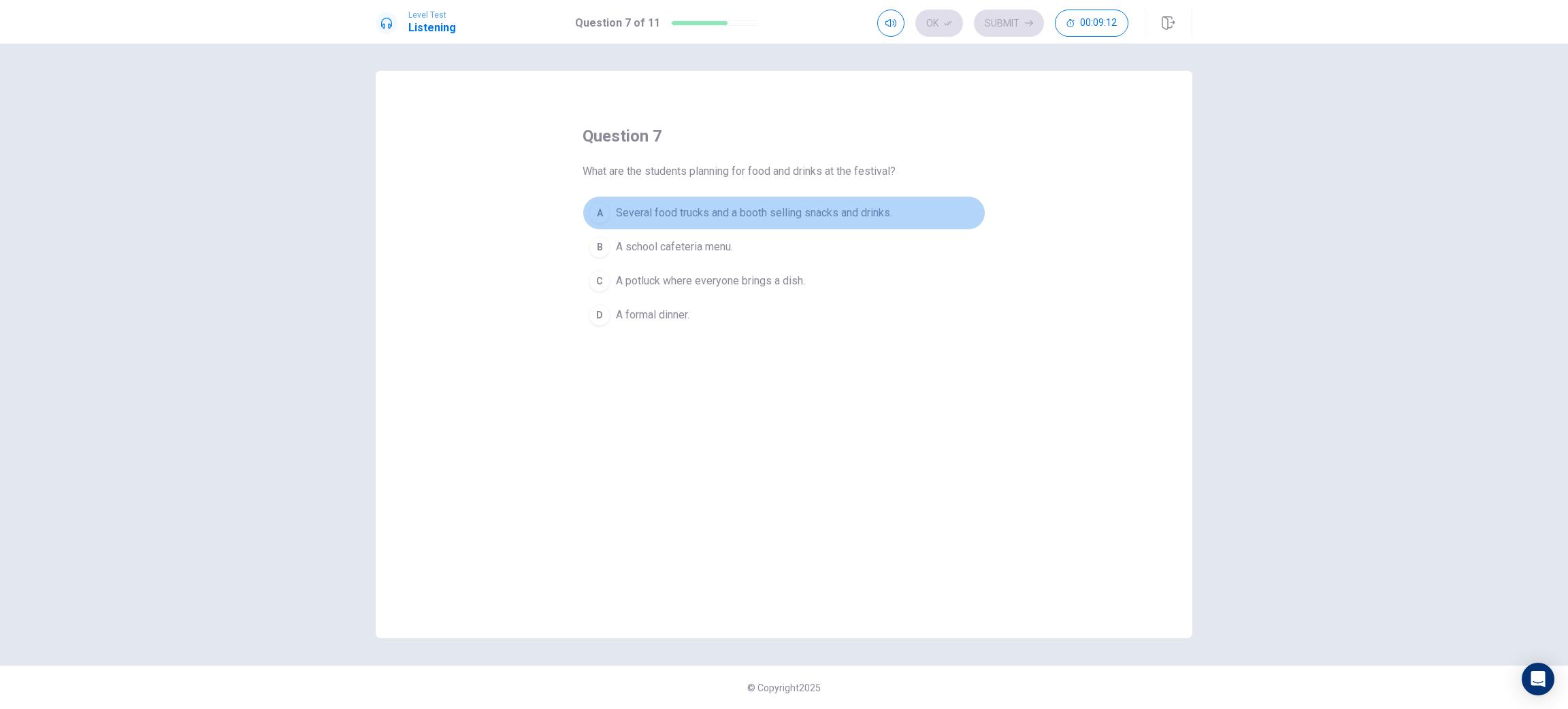
click at [716, 213] on span "Several food trucks and a booth selling snacks and drinks." at bounding box center [754, 213] width 277 height 16
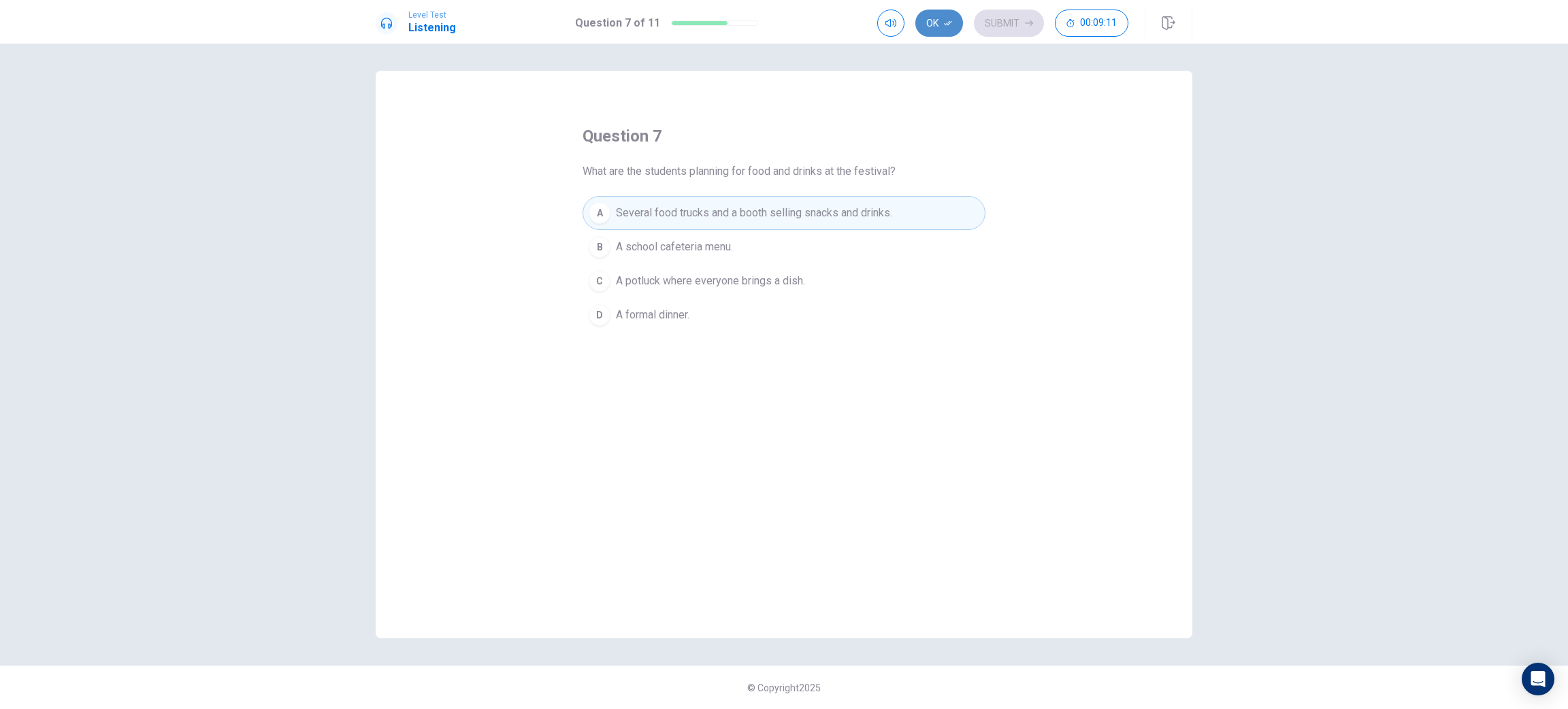
click at [933, 31] on button "Ok" at bounding box center [939, 23] width 48 height 27
click at [1000, 33] on button "Submit" at bounding box center [1008, 23] width 70 height 27
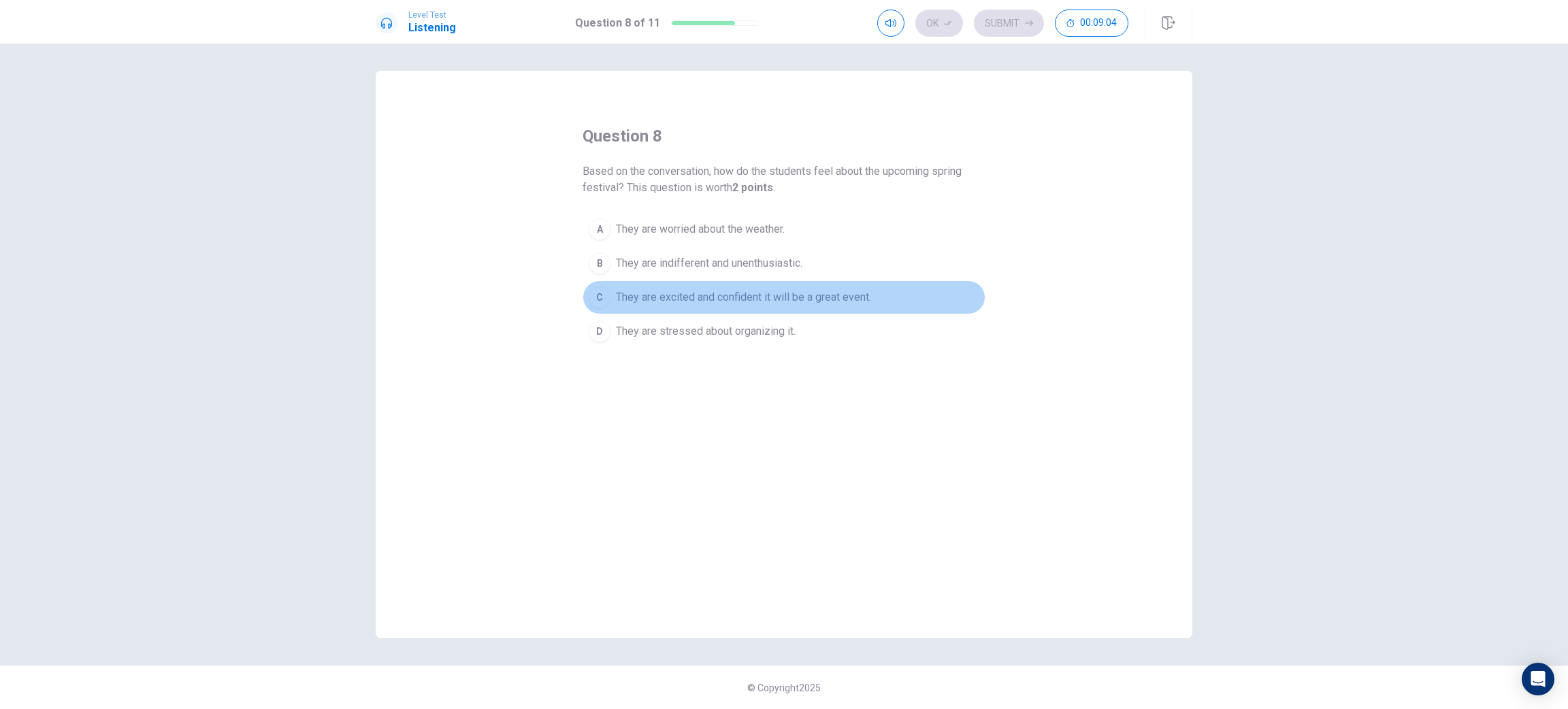
click at [699, 296] on span "They are excited and confident it will be a great event." at bounding box center [743, 298] width 255 height 16
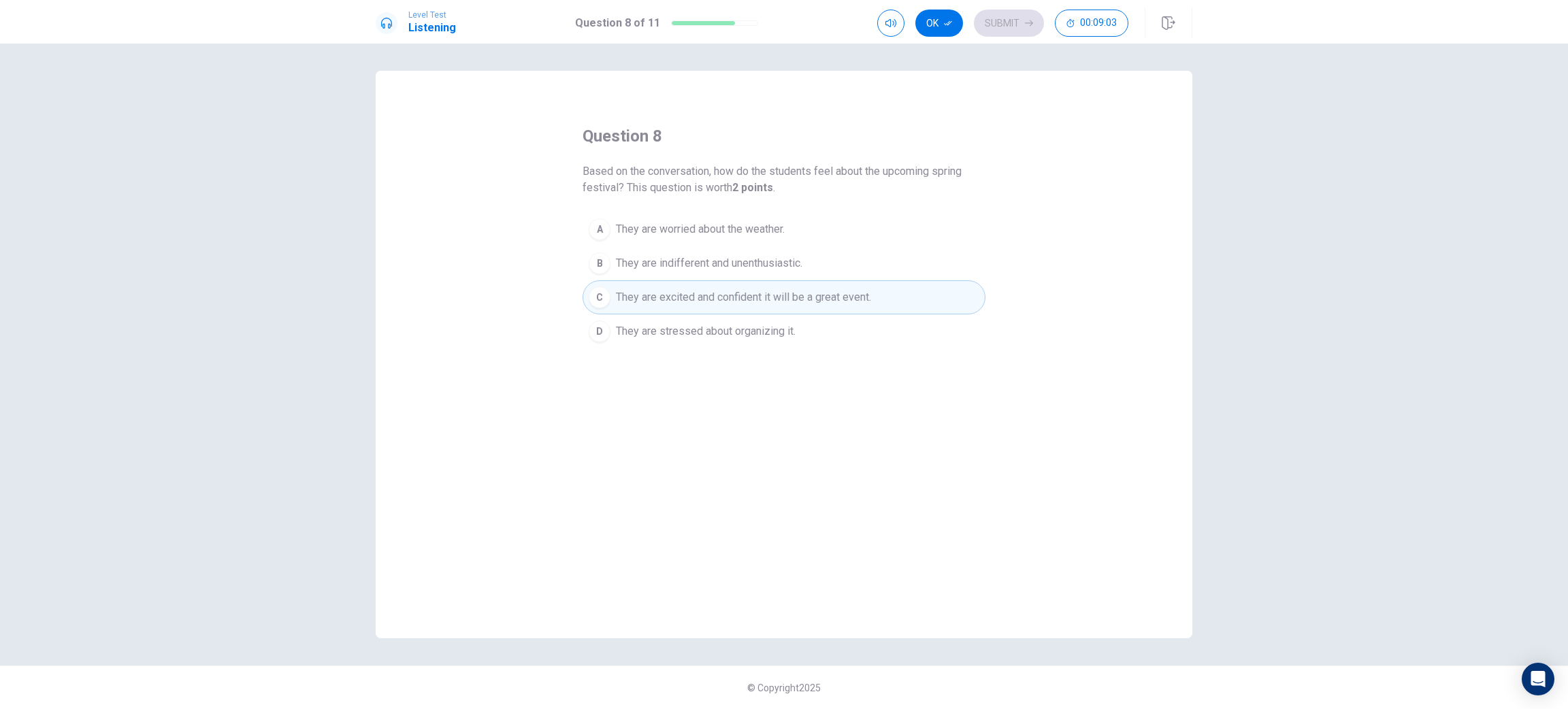
drag, startPoint x: 929, startPoint y: 47, endPoint x: 932, endPoint y: 40, distance: 7.6
click at [929, 45] on div "question 8 Based on the conversation, how do the students feel about the upcomi…" at bounding box center [784, 376] width 1568 height 666
click at [940, 26] on button "Ok" at bounding box center [939, 23] width 48 height 27
click at [1008, 11] on button "Submit" at bounding box center [1008, 23] width 70 height 27
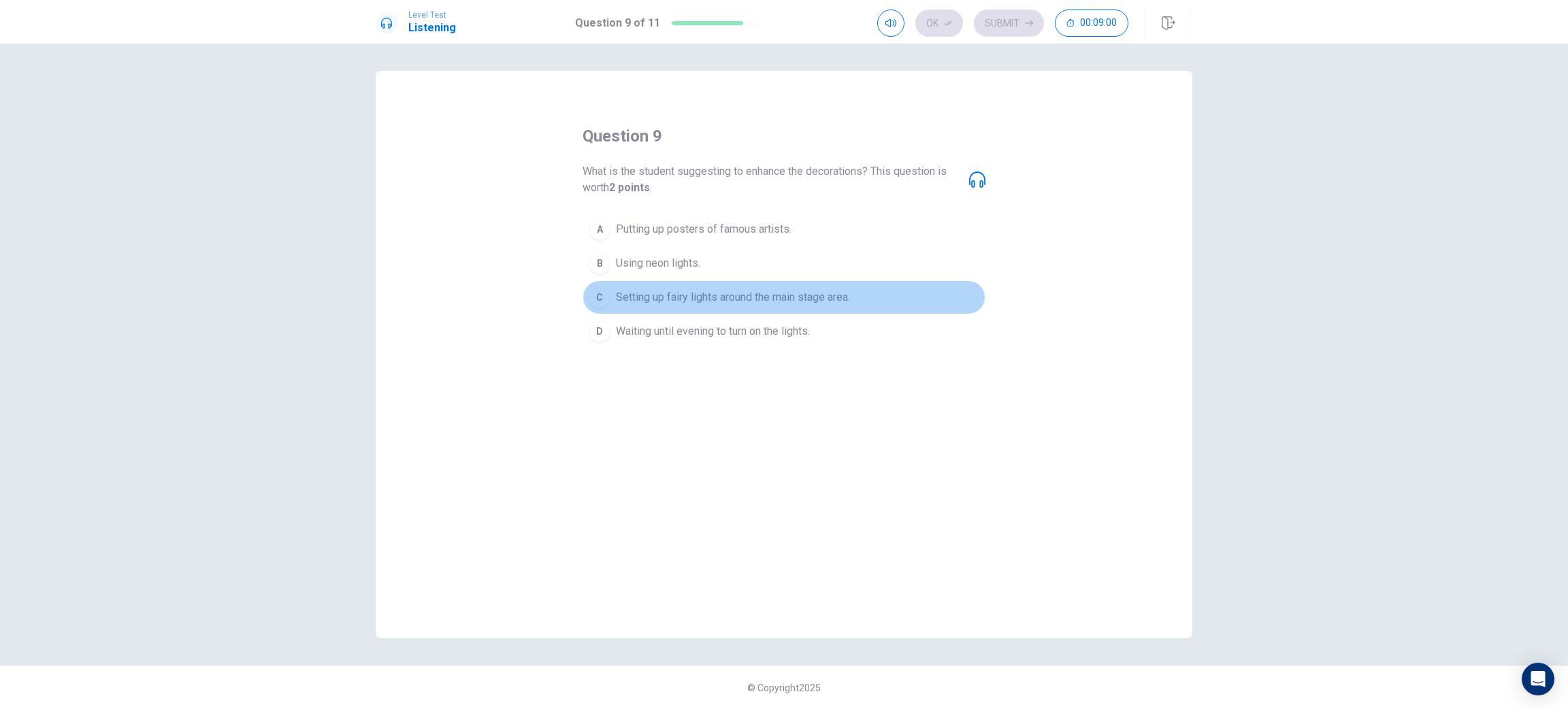
click at [705, 308] on button "C Setting up fairy lights around the main stage area." at bounding box center [784, 297] width 403 height 34
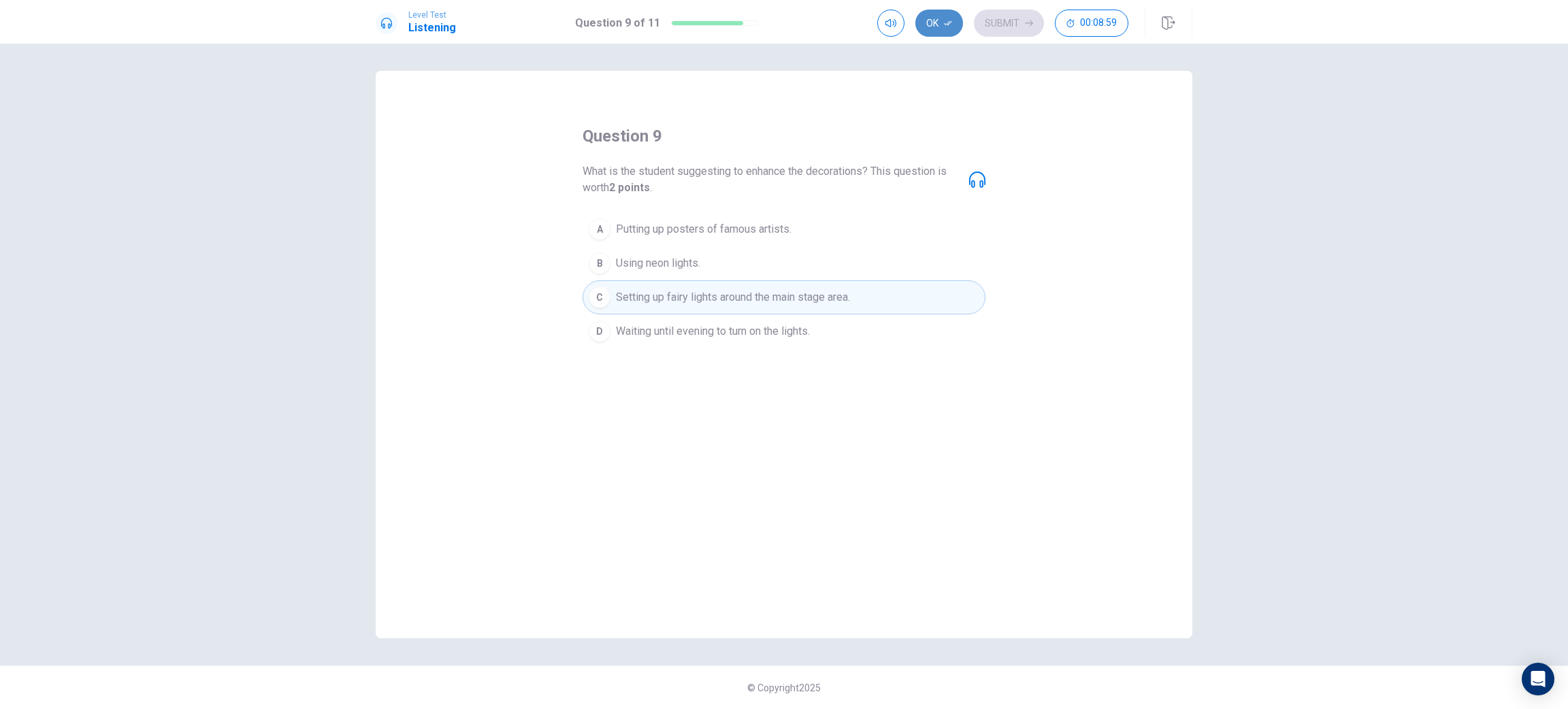
click at [945, 36] on button "Ok" at bounding box center [939, 23] width 48 height 27
click at [1011, 27] on button "Submit" at bounding box center [1008, 23] width 70 height 27
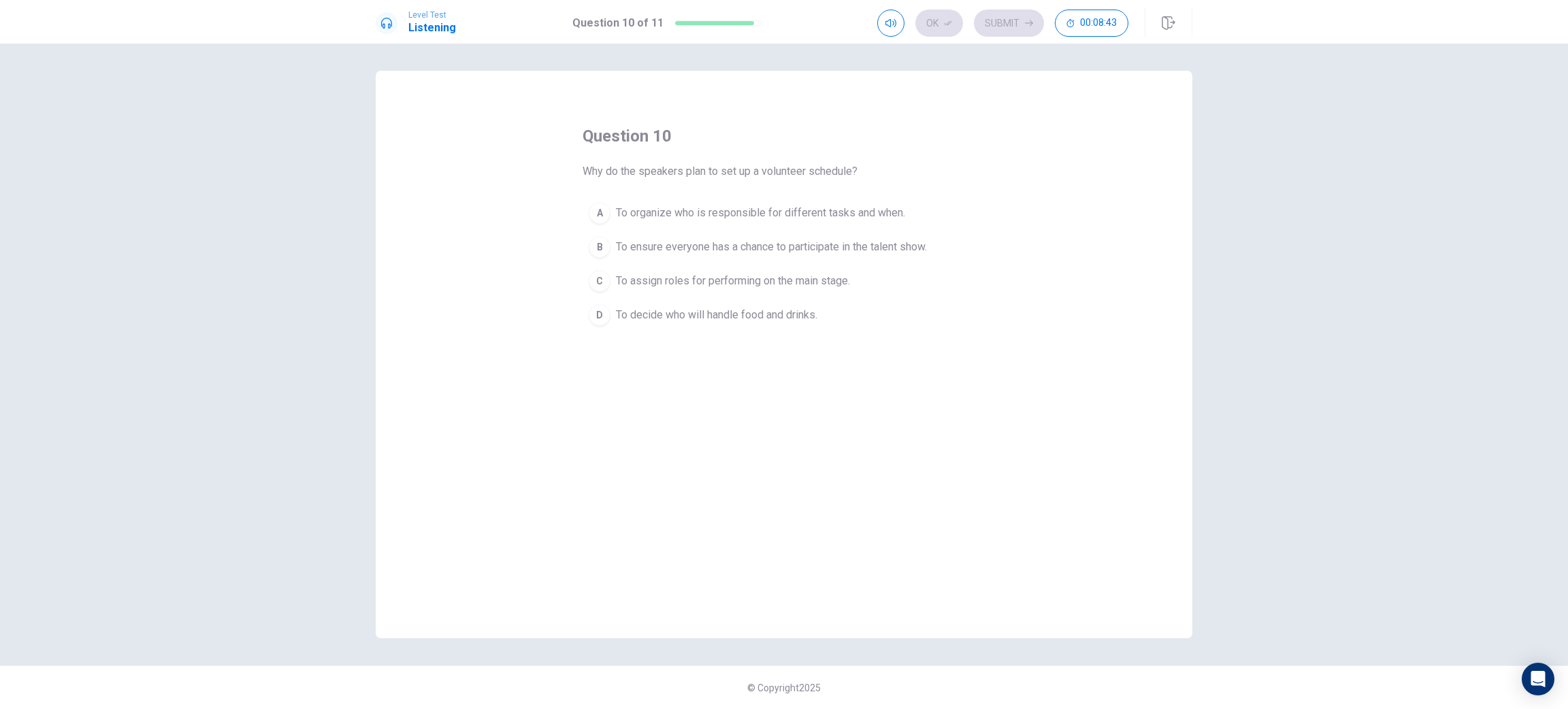
click at [683, 217] on span "To organize who is responsible for different tasks and when." at bounding box center [761, 213] width 290 height 16
click at [960, 22] on button "Ok" at bounding box center [939, 23] width 48 height 27
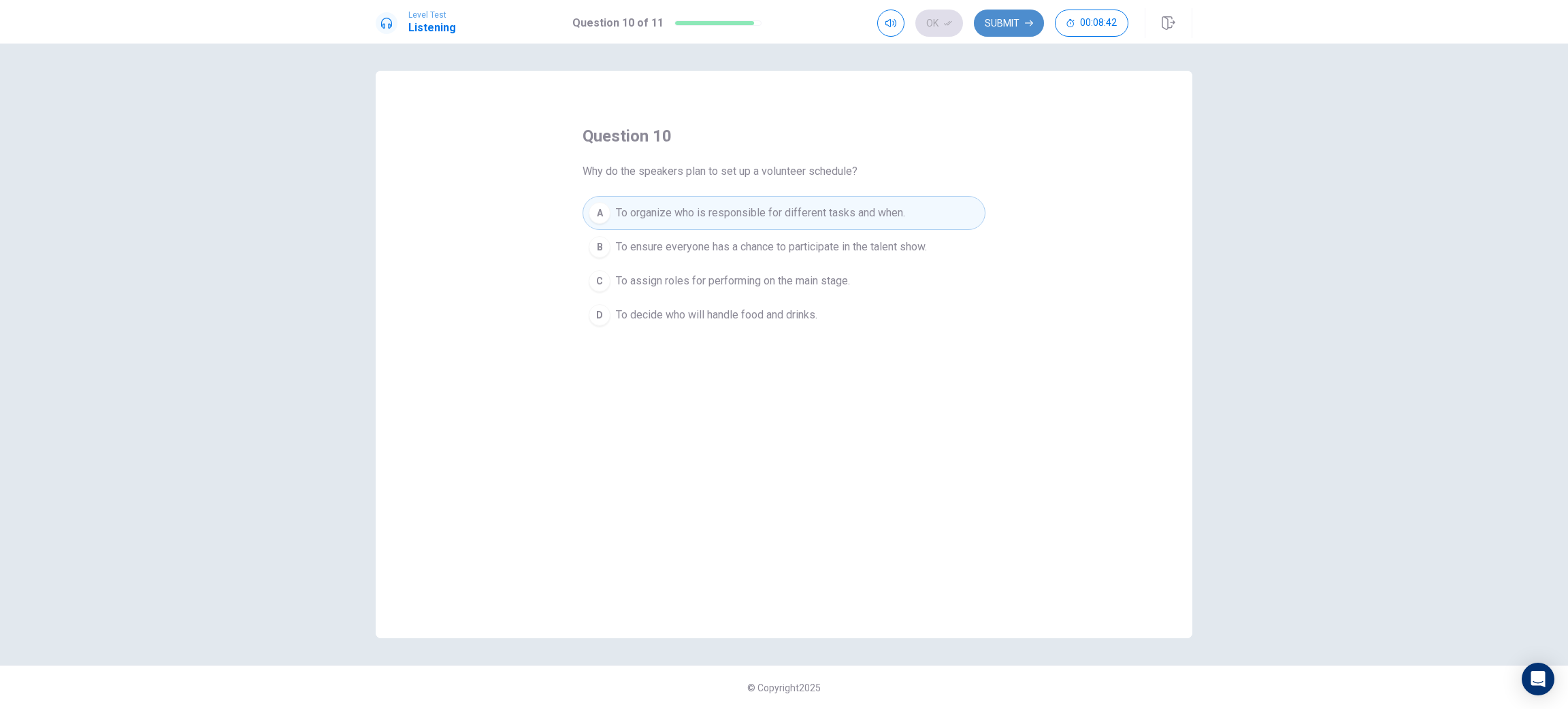
click at [984, 22] on button "Submit" at bounding box center [1008, 23] width 70 height 27
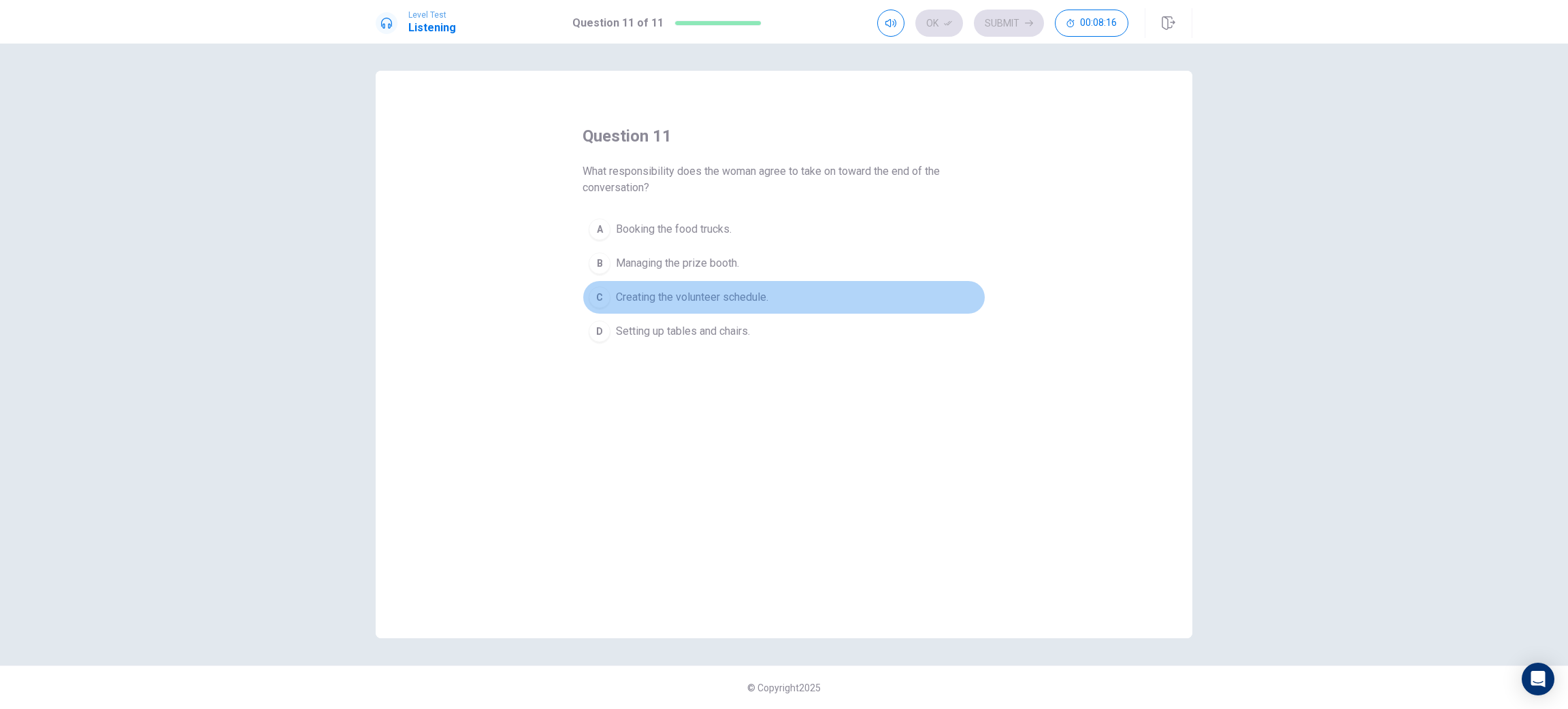
click at [701, 301] on span "Creating the volunteer schedule." at bounding box center [693, 298] width 153 height 16
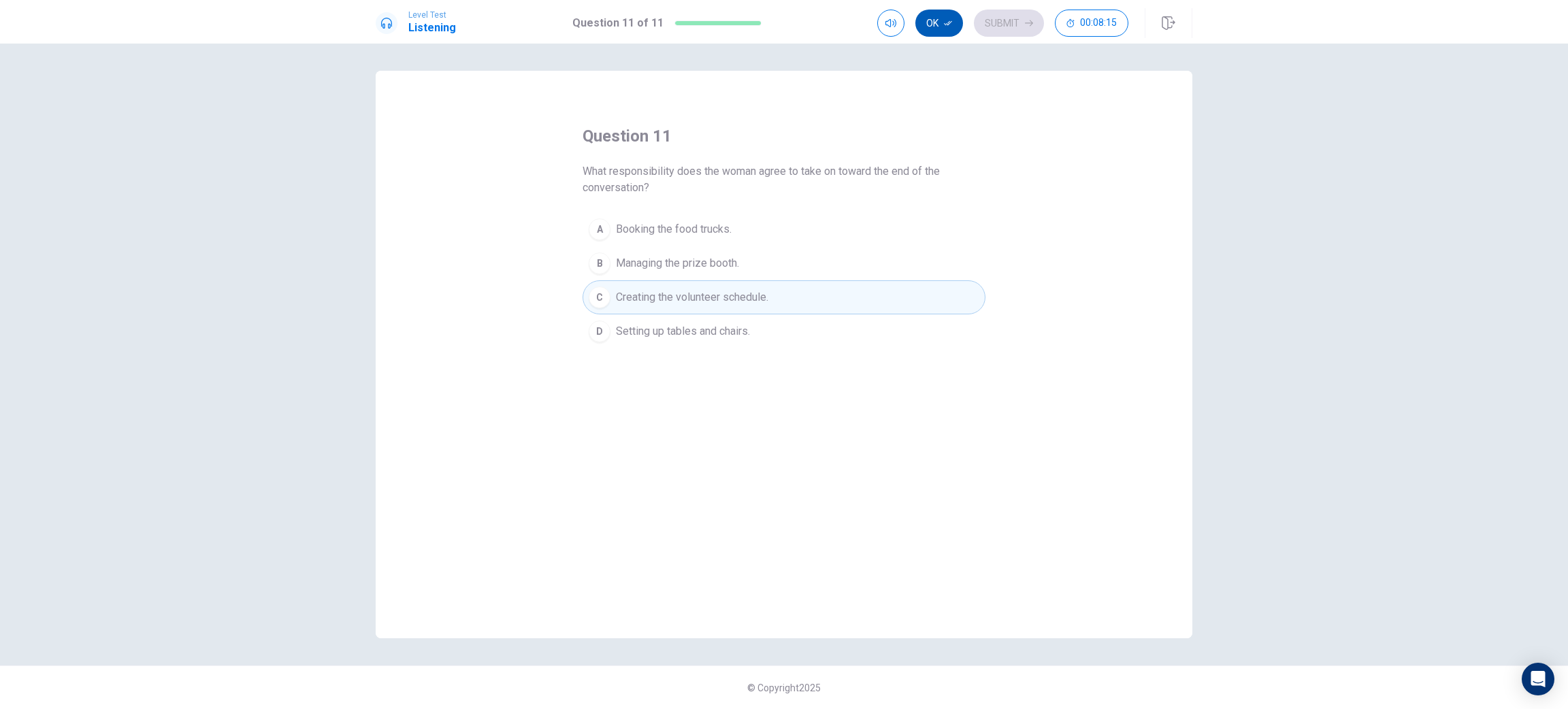
click at [944, 25] on icon "button" at bounding box center [949, 23] width 8 height 8
click at [999, 25] on button "Submit" at bounding box center [1008, 23] width 70 height 27
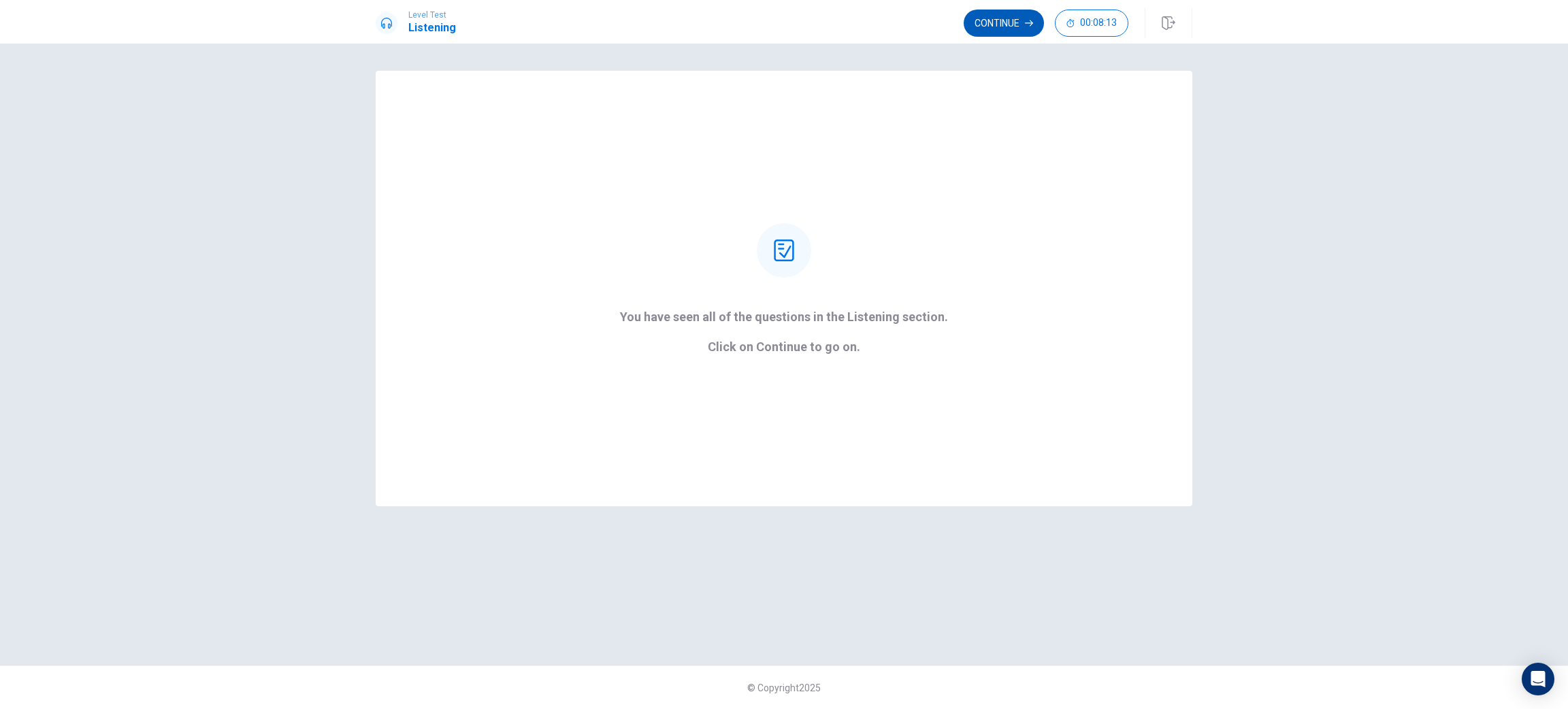
click at [996, 19] on button "Continue" at bounding box center [1004, 23] width 80 height 27
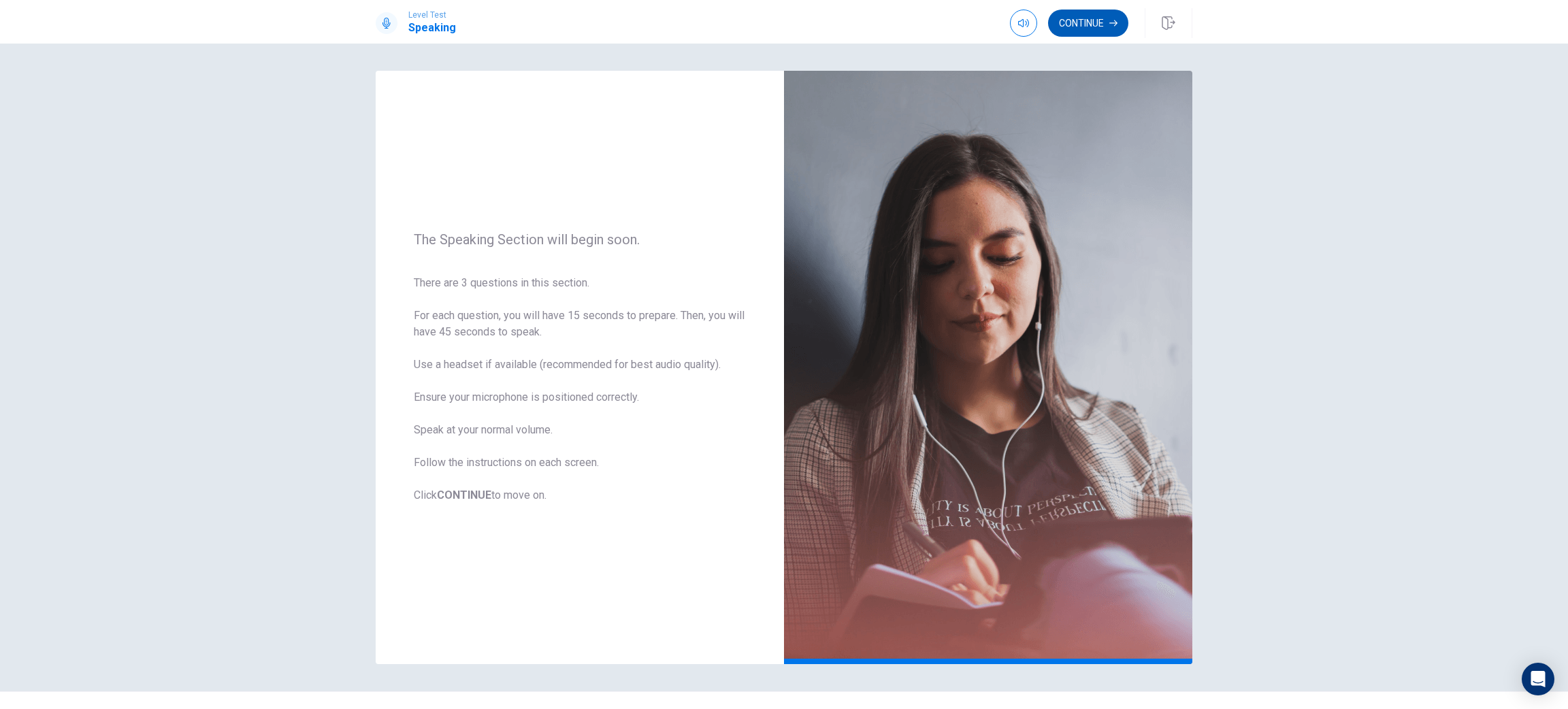
click at [1086, 19] on button "Continue" at bounding box center [1088, 23] width 80 height 27
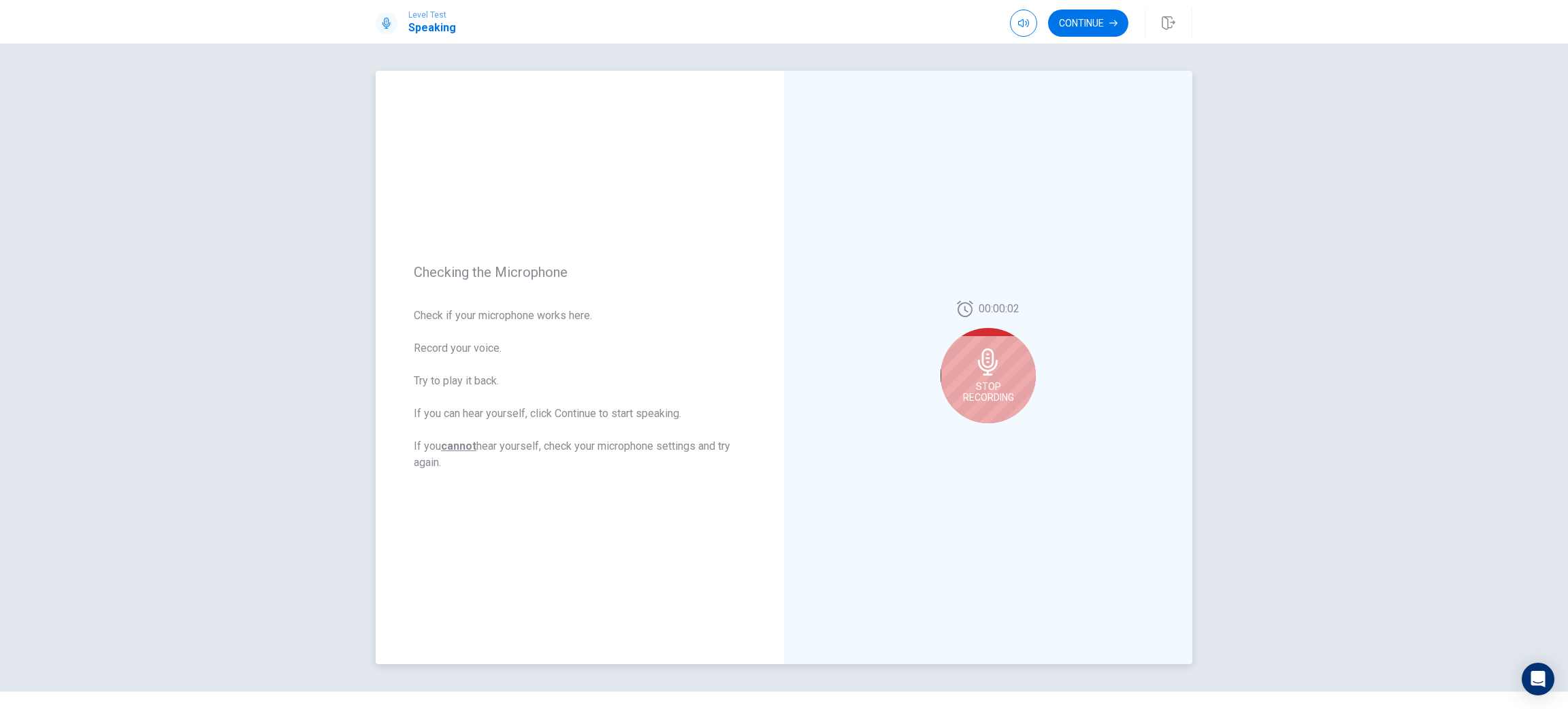
click at [990, 373] on icon at bounding box center [988, 362] width 27 height 27
click at [994, 433] on button "Play Audio" at bounding box center [1003, 434] width 19 height 19
click at [1097, 14] on button "Continue" at bounding box center [1088, 23] width 80 height 27
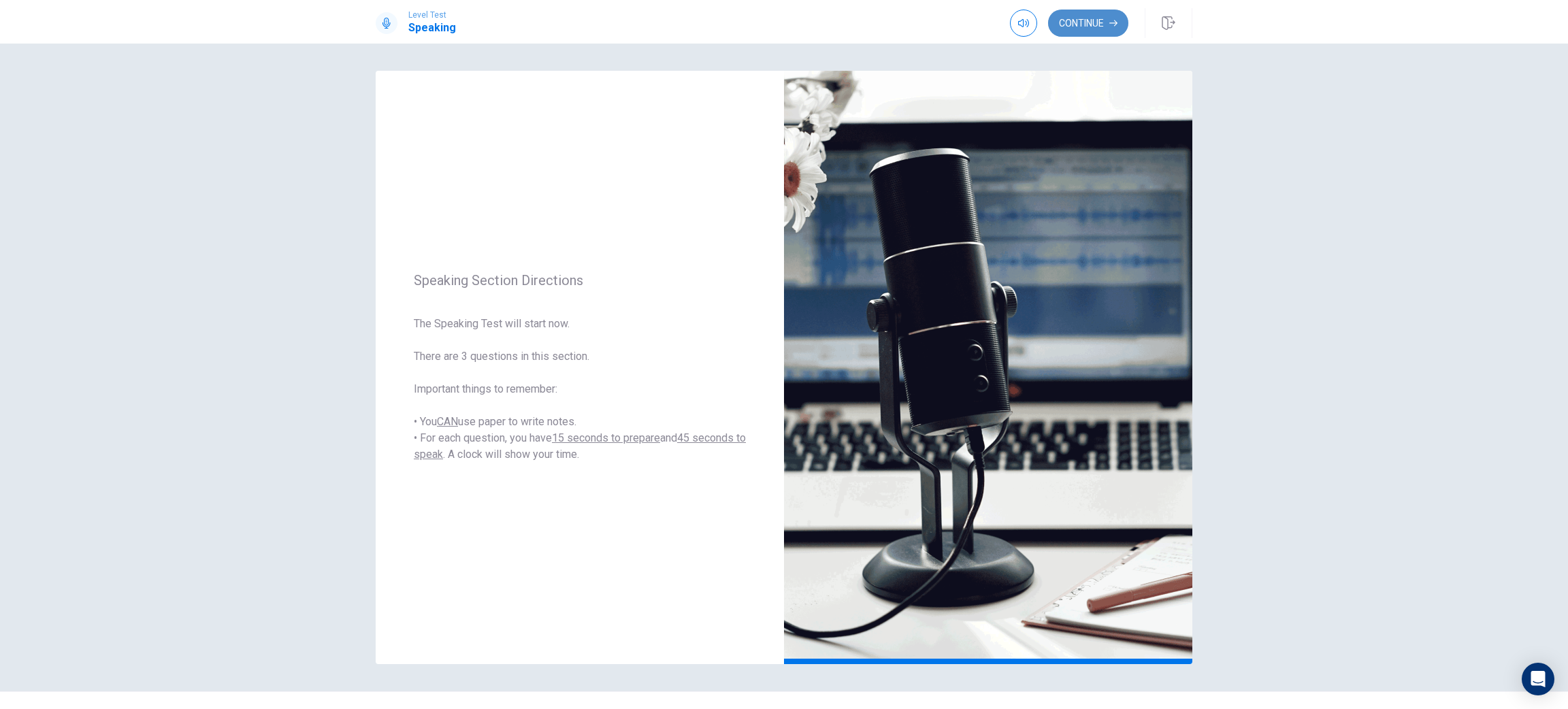
click at [1080, 27] on button "Continue" at bounding box center [1088, 23] width 80 height 27
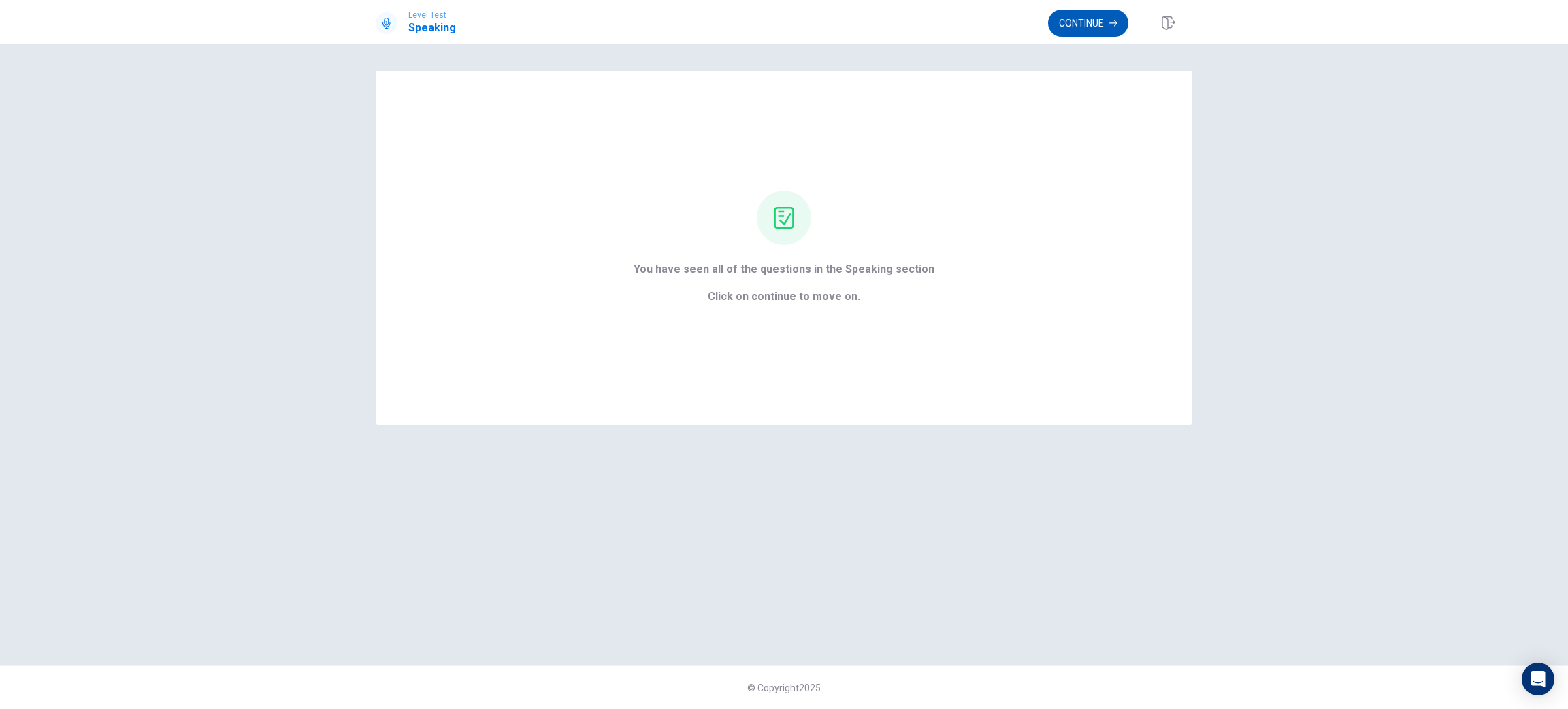
click at [1096, 31] on button "Continue" at bounding box center [1088, 23] width 80 height 27
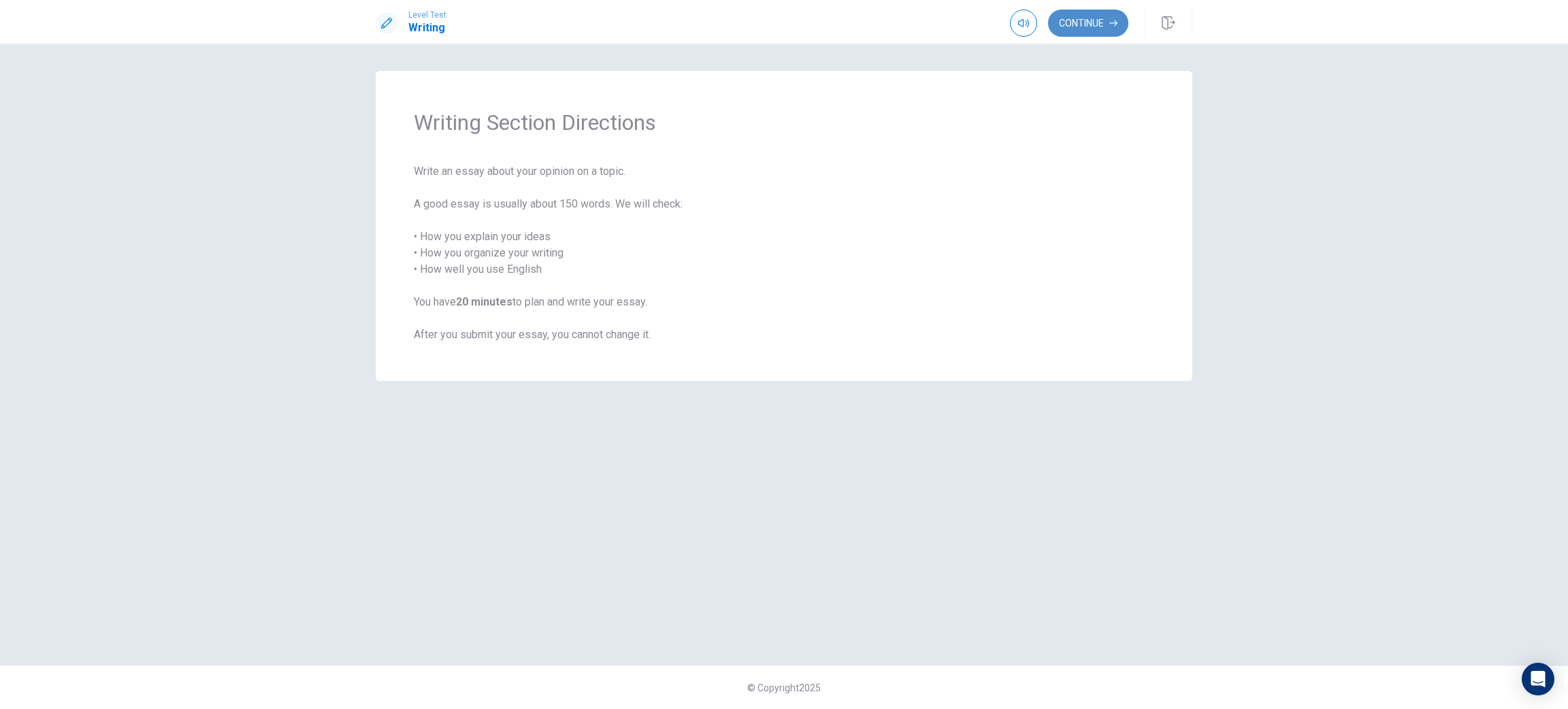
click at [1104, 29] on button "Continue" at bounding box center [1088, 23] width 80 height 27
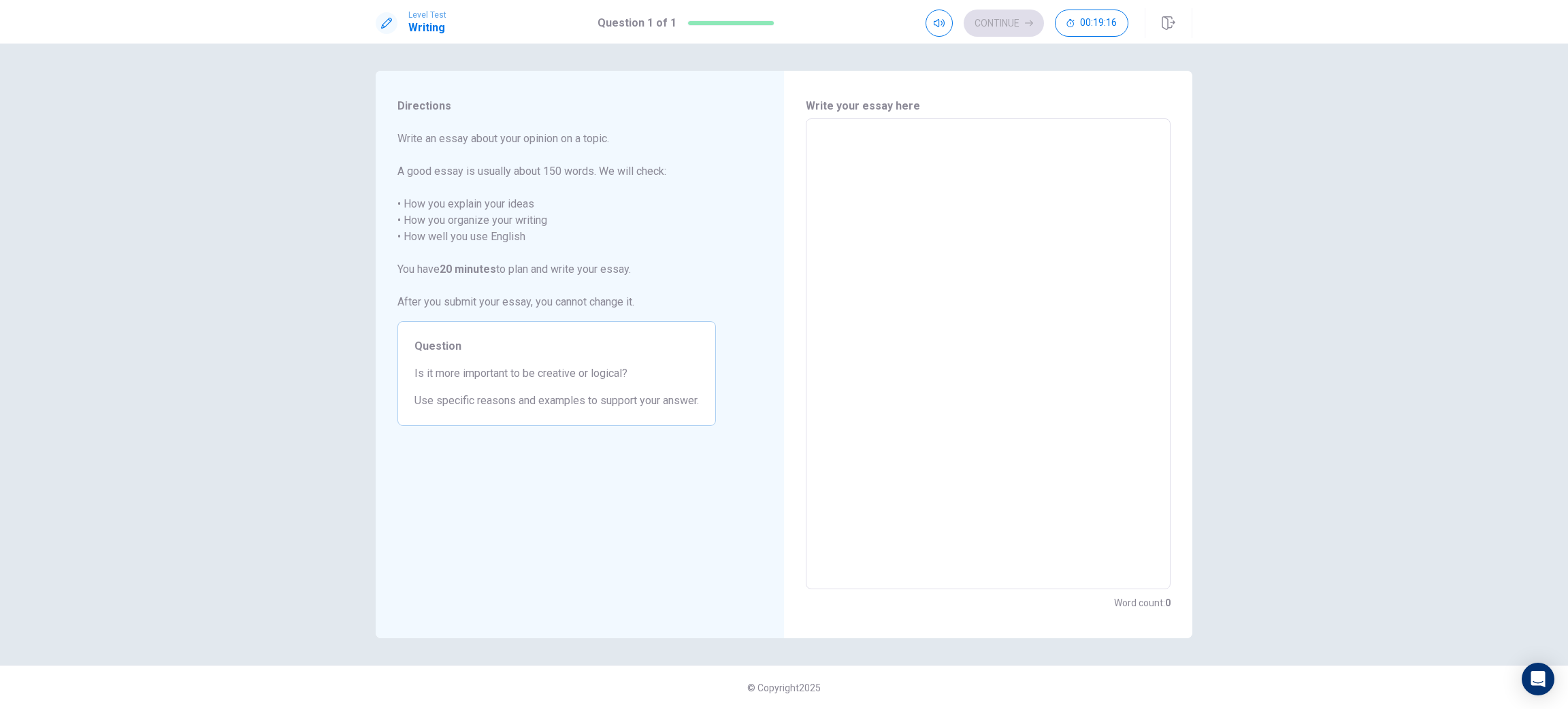
click at [857, 171] on textarea at bounding box center [988, 354] width 345 height 449
type textarea "T"
type textarea "x"
type textarea "Th"
type textarea "x"
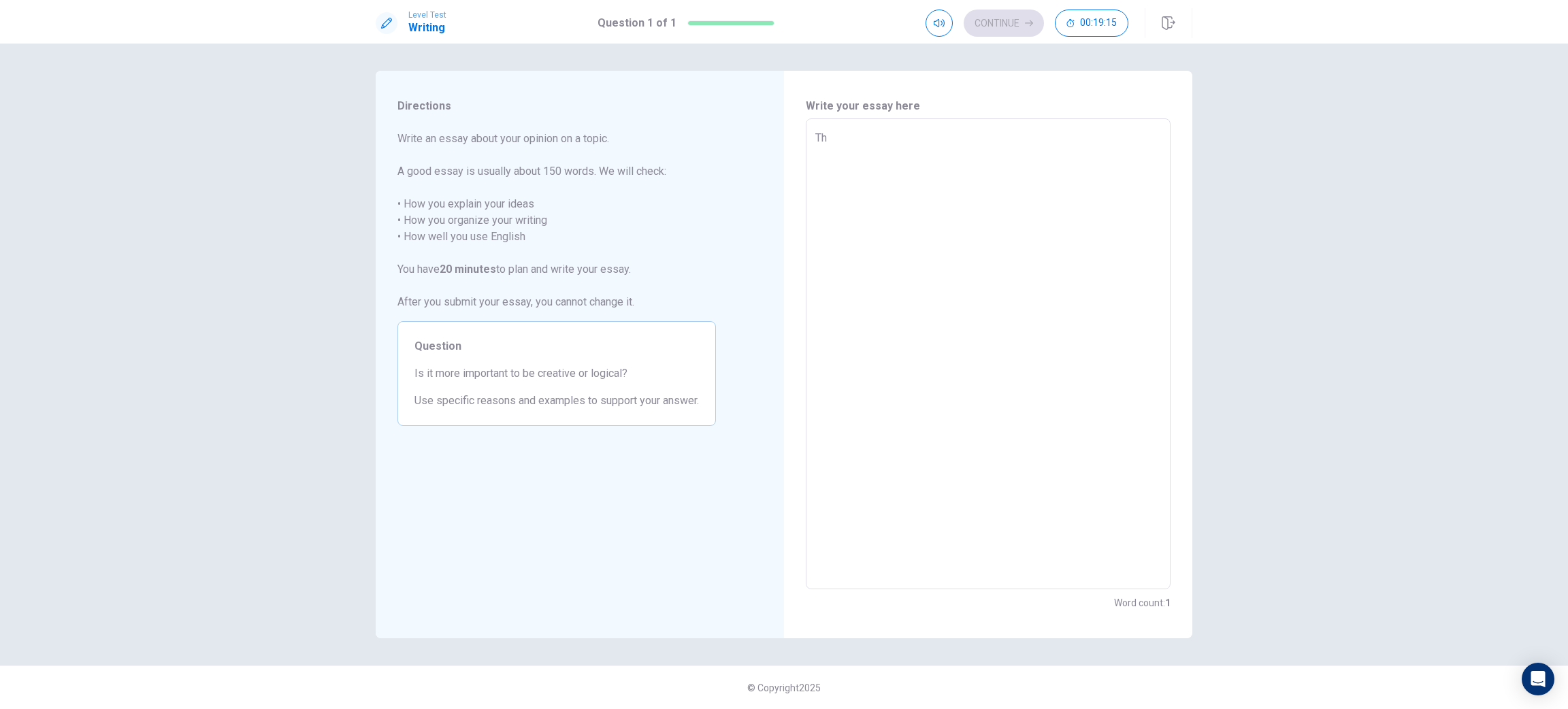
type textarea "The"
type textarea "x"
type textarea "The"
type textarea "x"
type textarea "The d"
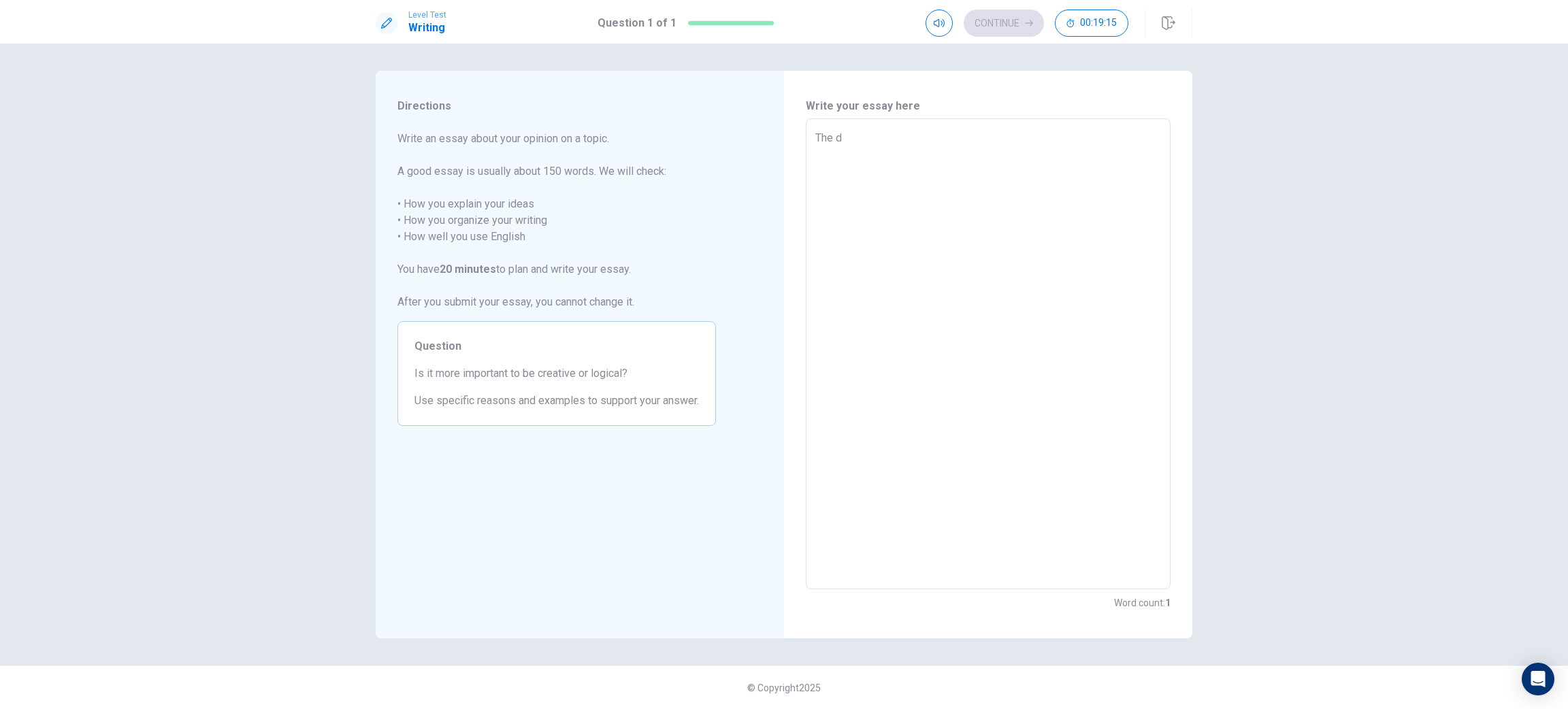
type textarea "x"
type textarea "The de"
type textarea "x"
type textarea "The deb"
type textarea "x"
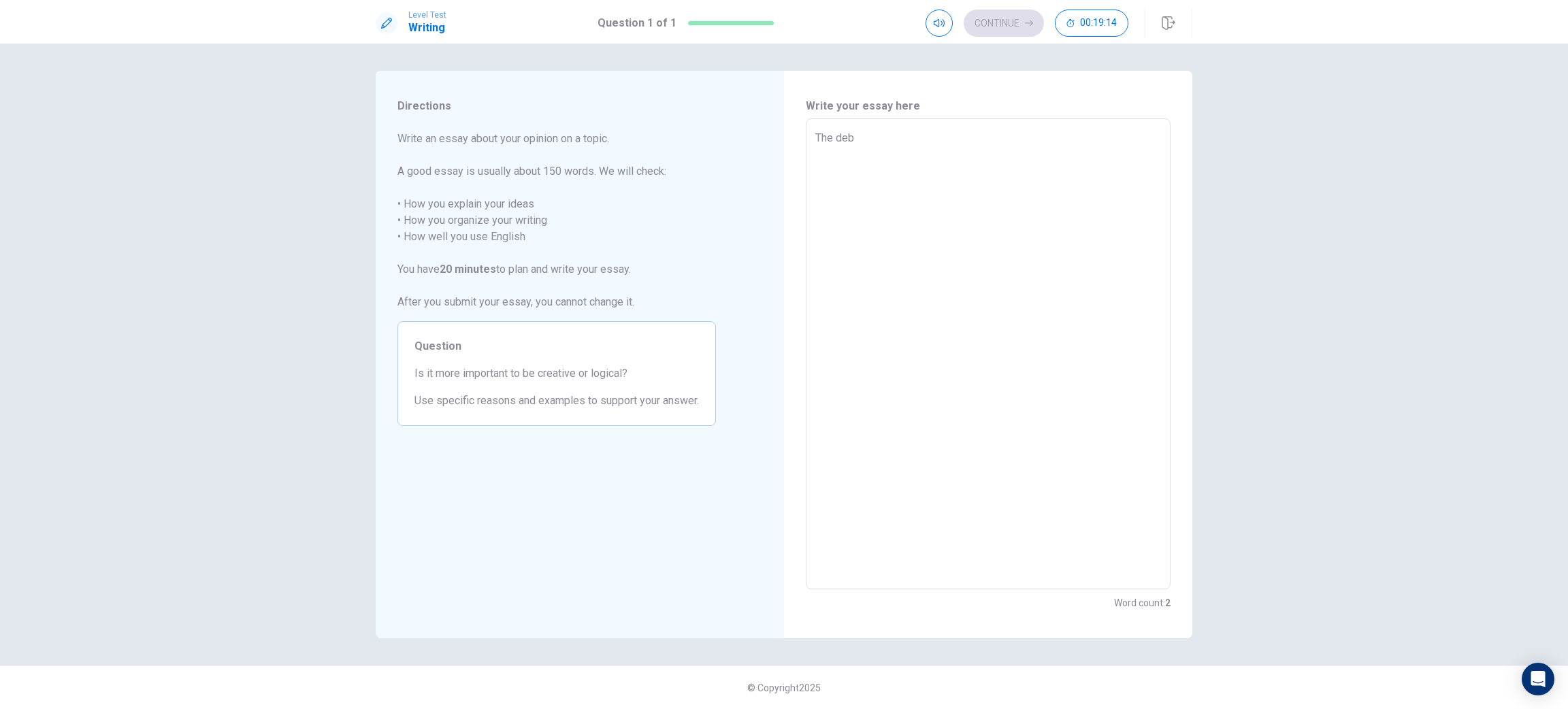
type textarea "The deba"
type textarea "x"
type textarea "The debat"
type textarea "x"
type textarea "The deba"
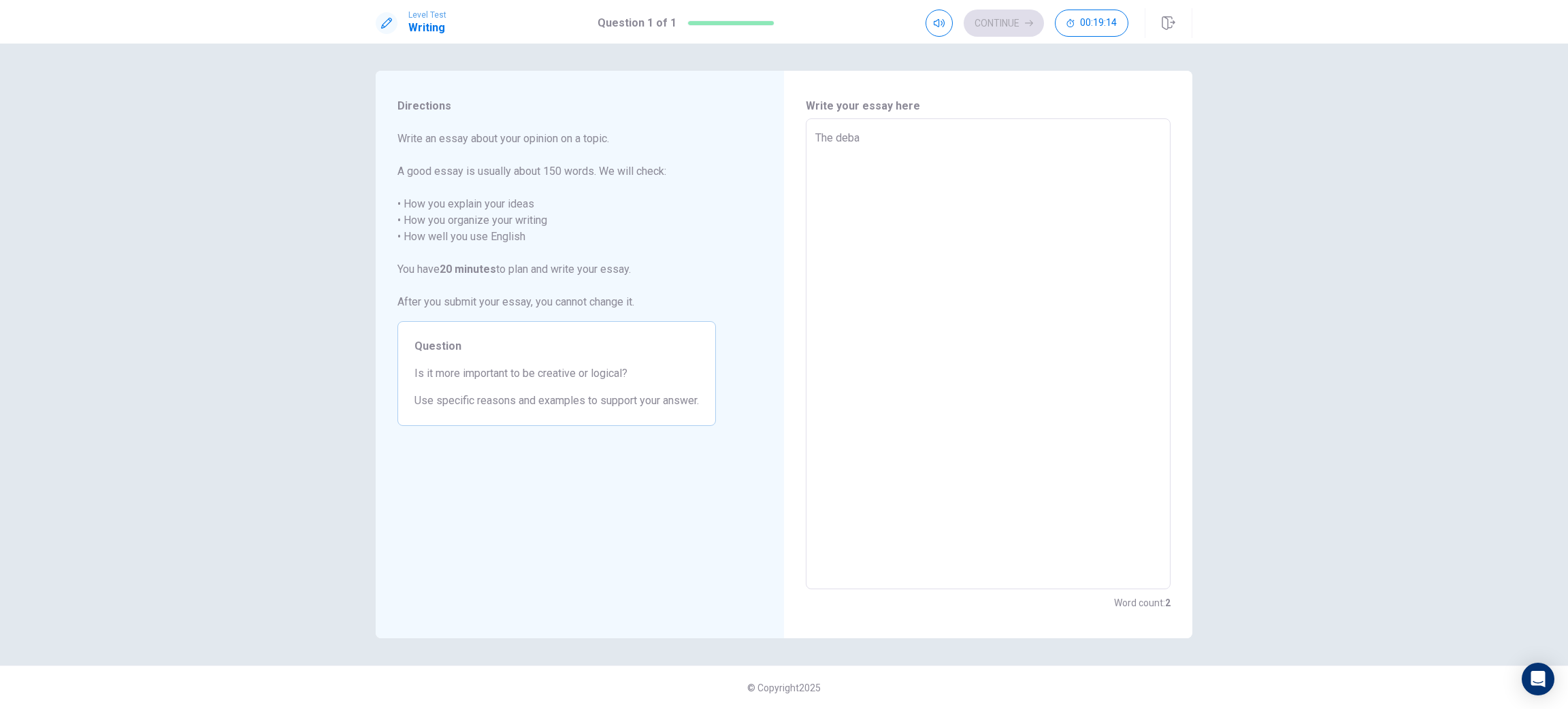
type textarea "x"
type textarea "The deb"
type textarea "x"
type textarea "The deba"
type textarea "x"
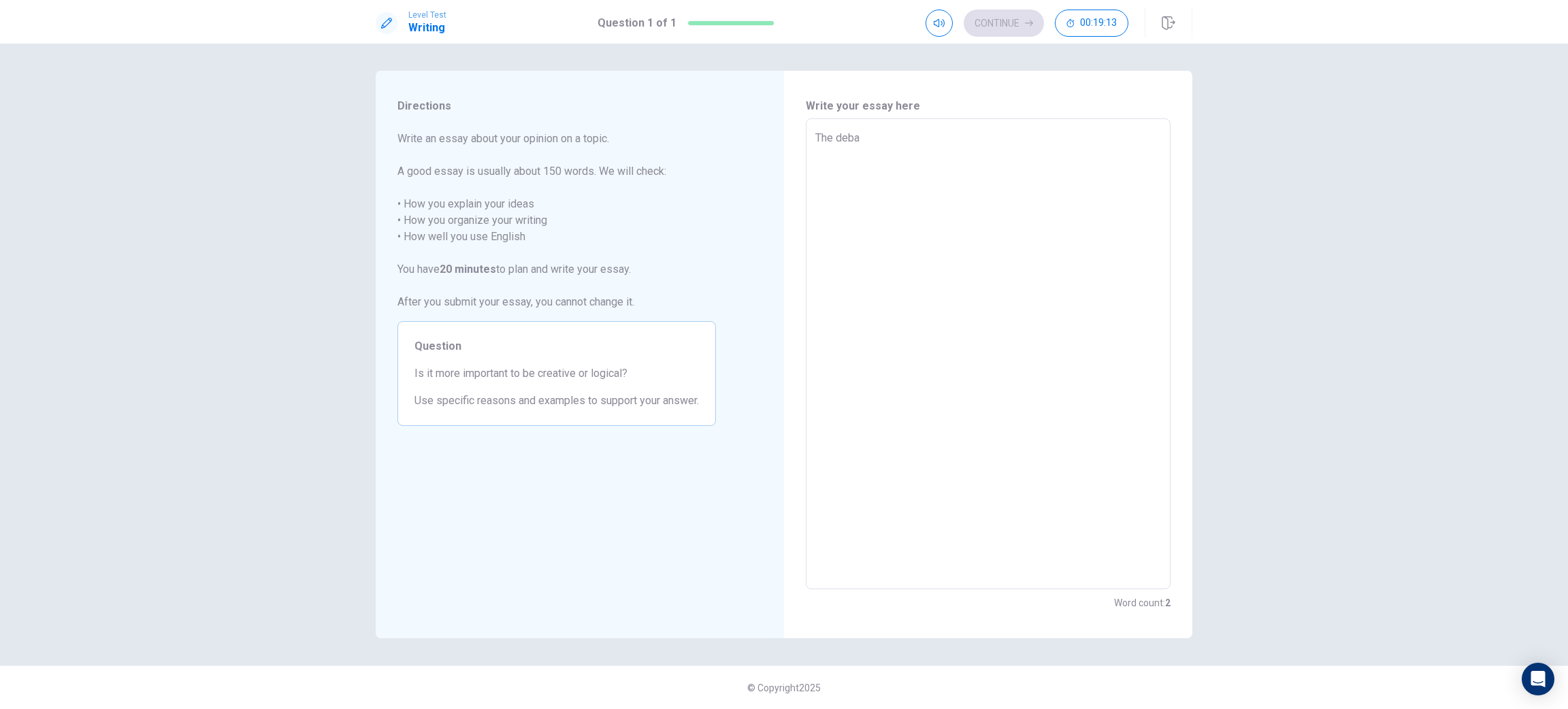
type textarea "The debat"
type textarea "x"
type textarea "The debate"
type textarea "x"
type textarea "The debate"
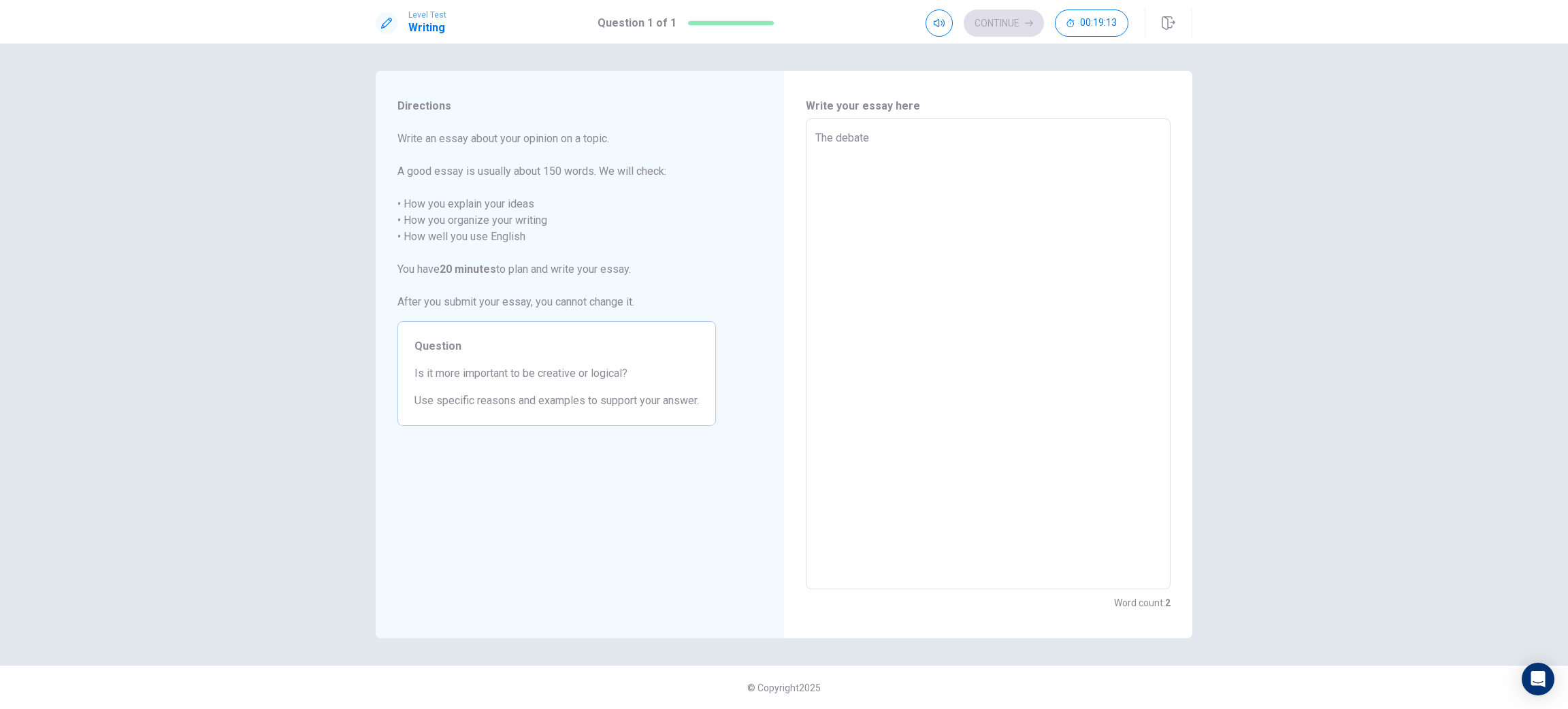
type textarea "x"
type textarea "The debate o"
type textarea "x"
type textarea "The debate ov"
type textarea "x"
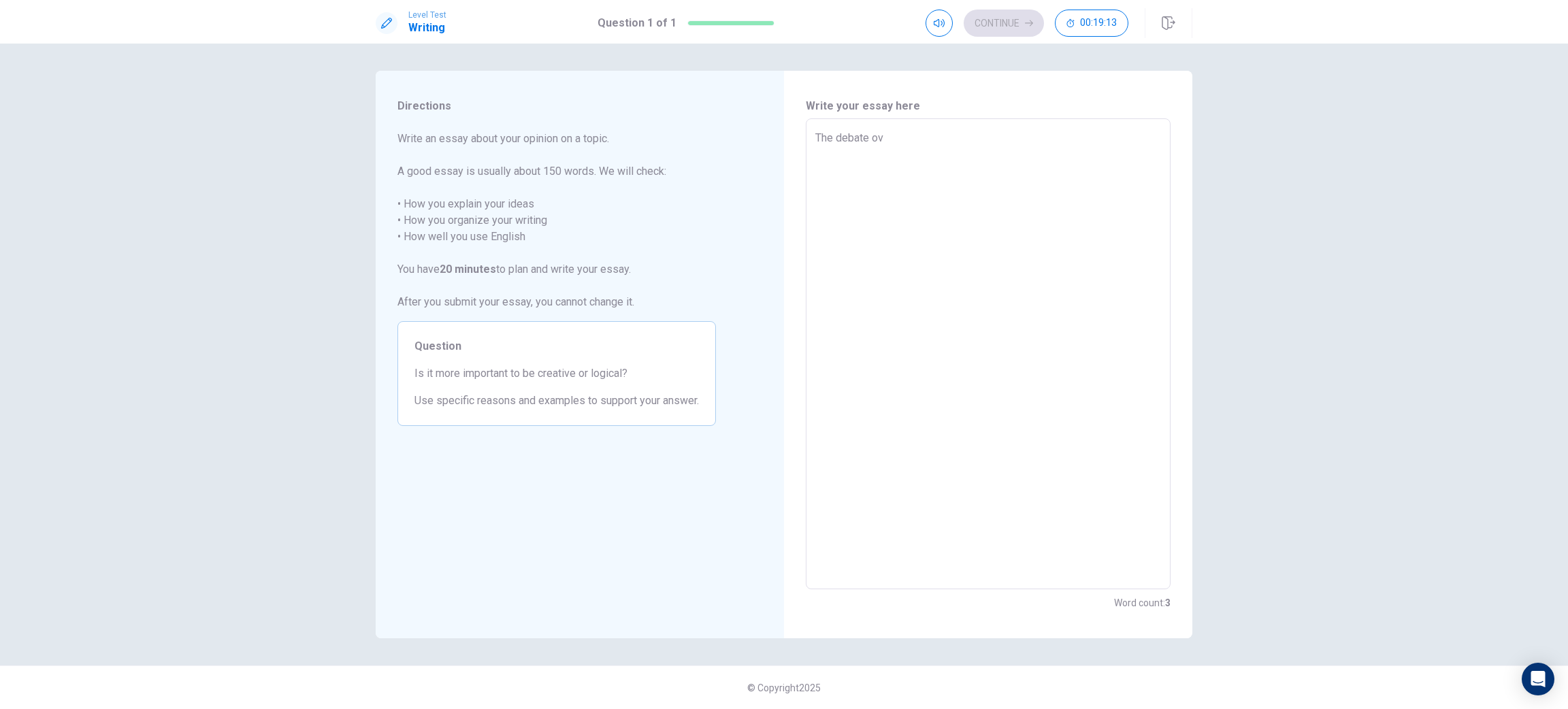
type textarea "The debate ove"
type textarea "x"
type textarea "The debate over"
type textarea "x"
type textarea "The debate over"
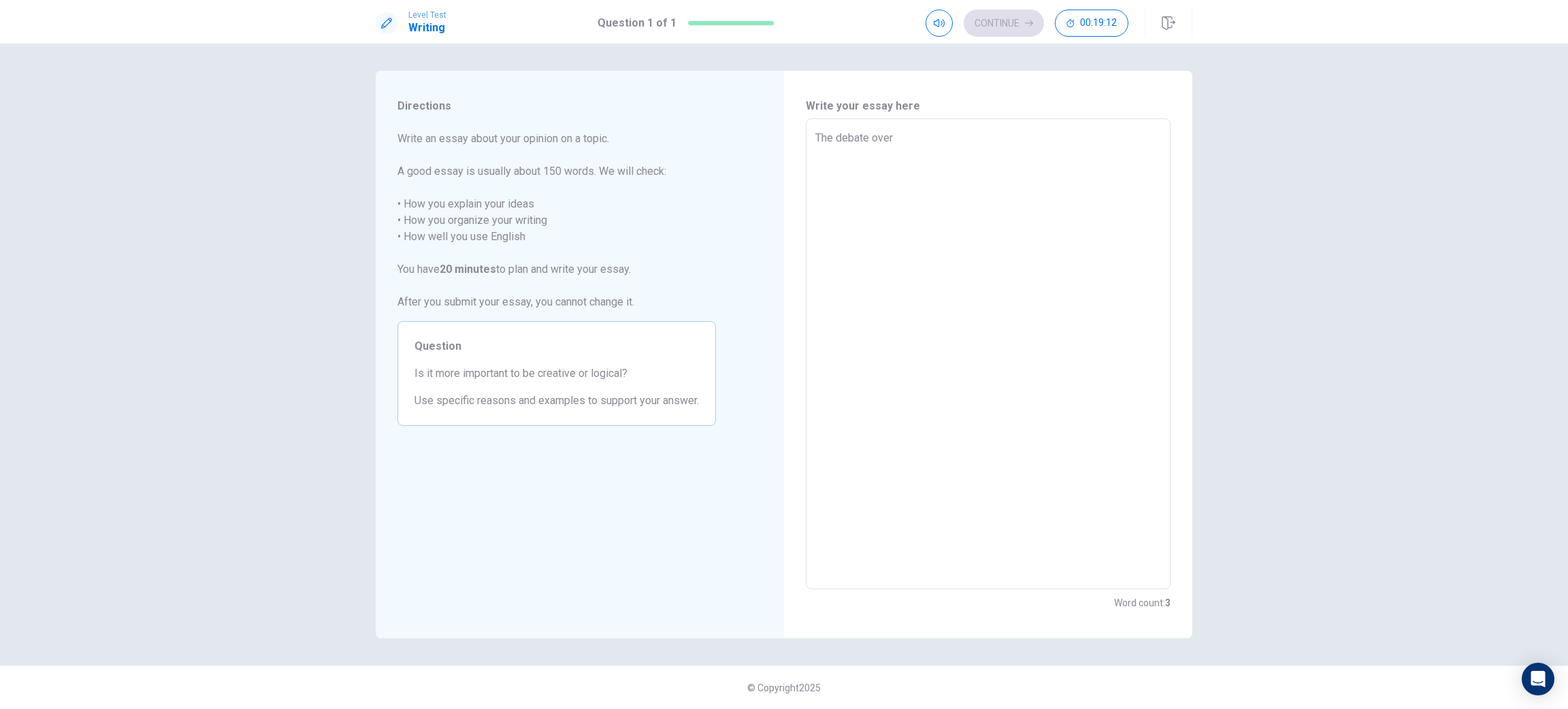
type textarea "x"
type textarea "The debate over w"
type textarea "x"
type textarea "The debate over wh"
type textarea "x"
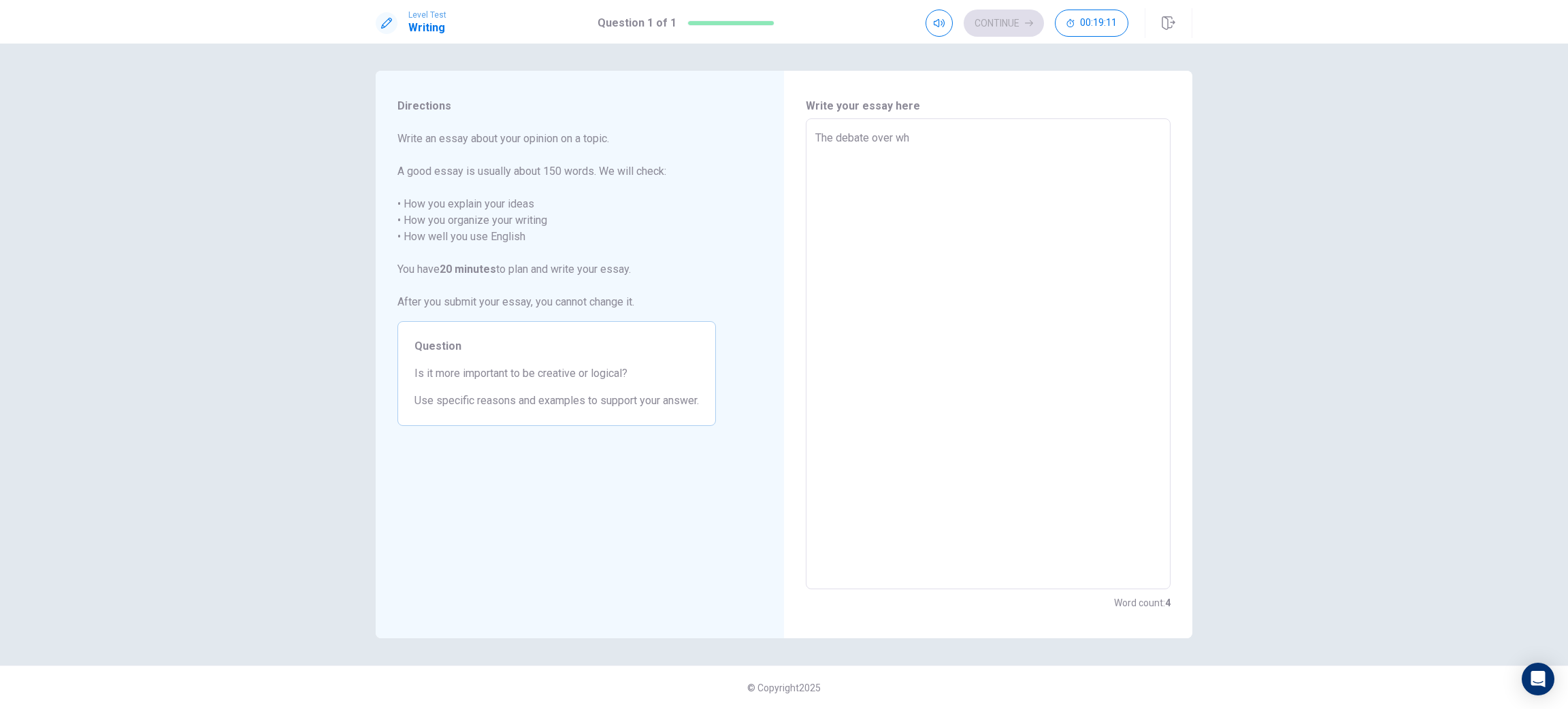
type textarea "The debate over whe"
type textarea "x"
type textarea "The debate over whet"
type textarea "x"
type textarea "The debate over wheth"
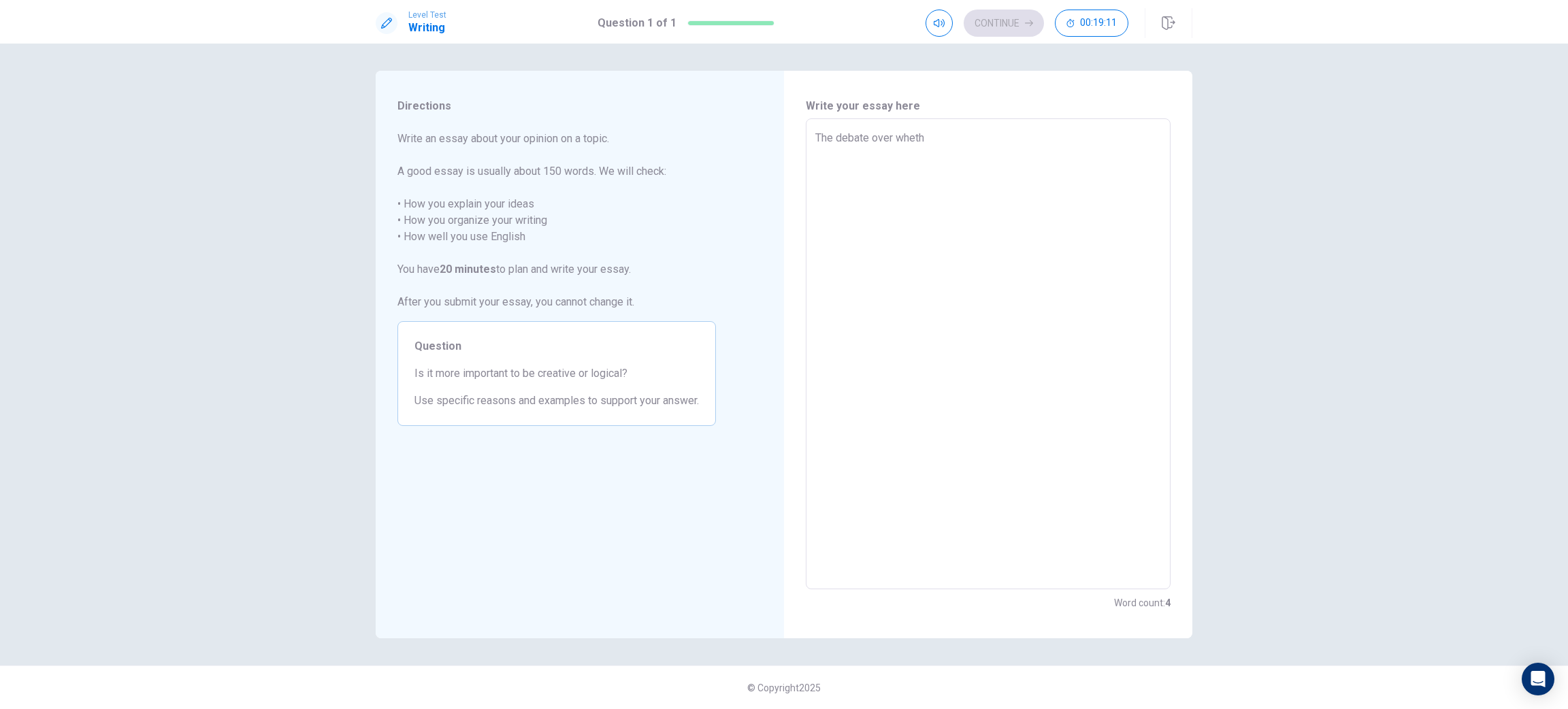
type textarea "x"
type textarea "The debate over whethe"
type textarea "x"
type textarea "The debate over whether"
type textarea "x"
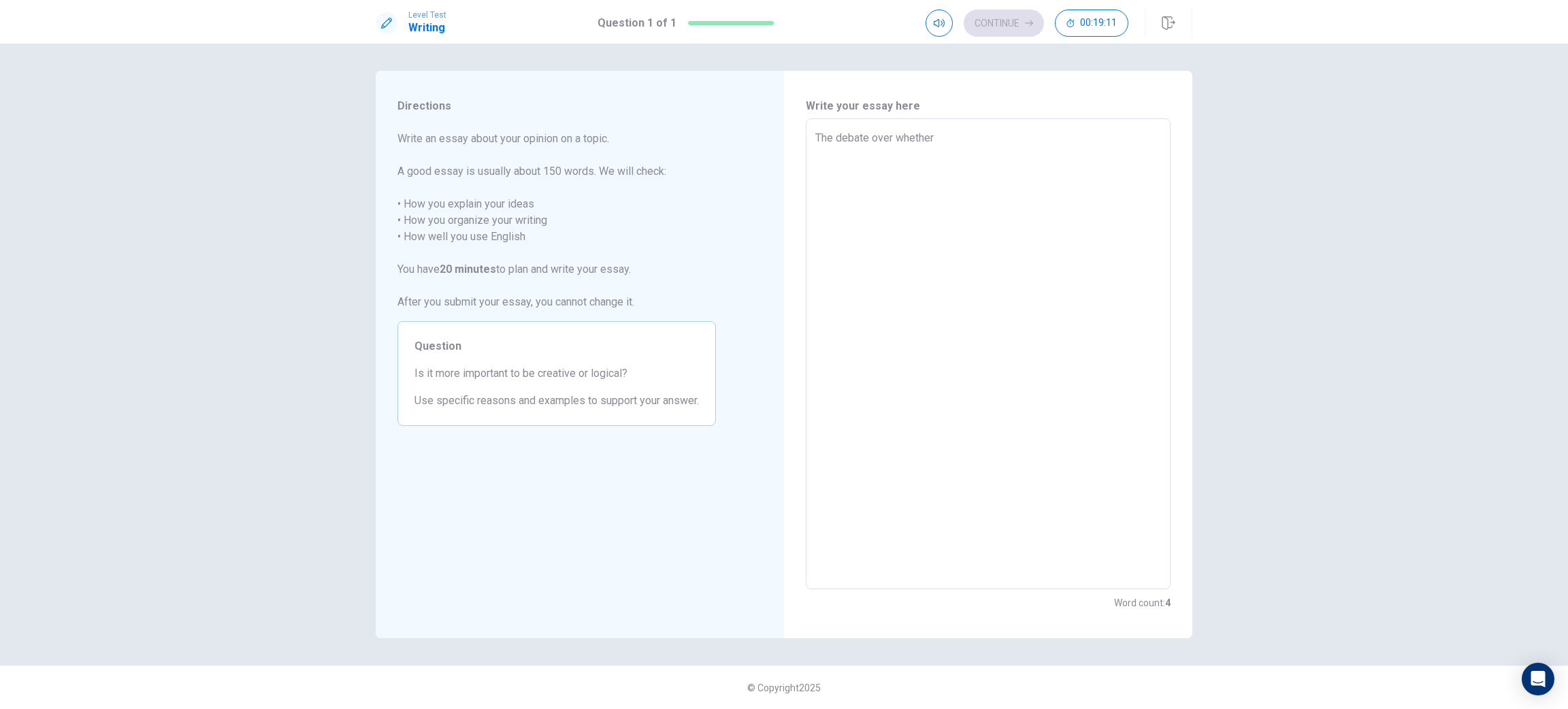
type textarea "The debate over whether"
type textarea "x"
type textarea "The debate over whether c"
type textarea "x"
type textarea "The debate over whether ce"
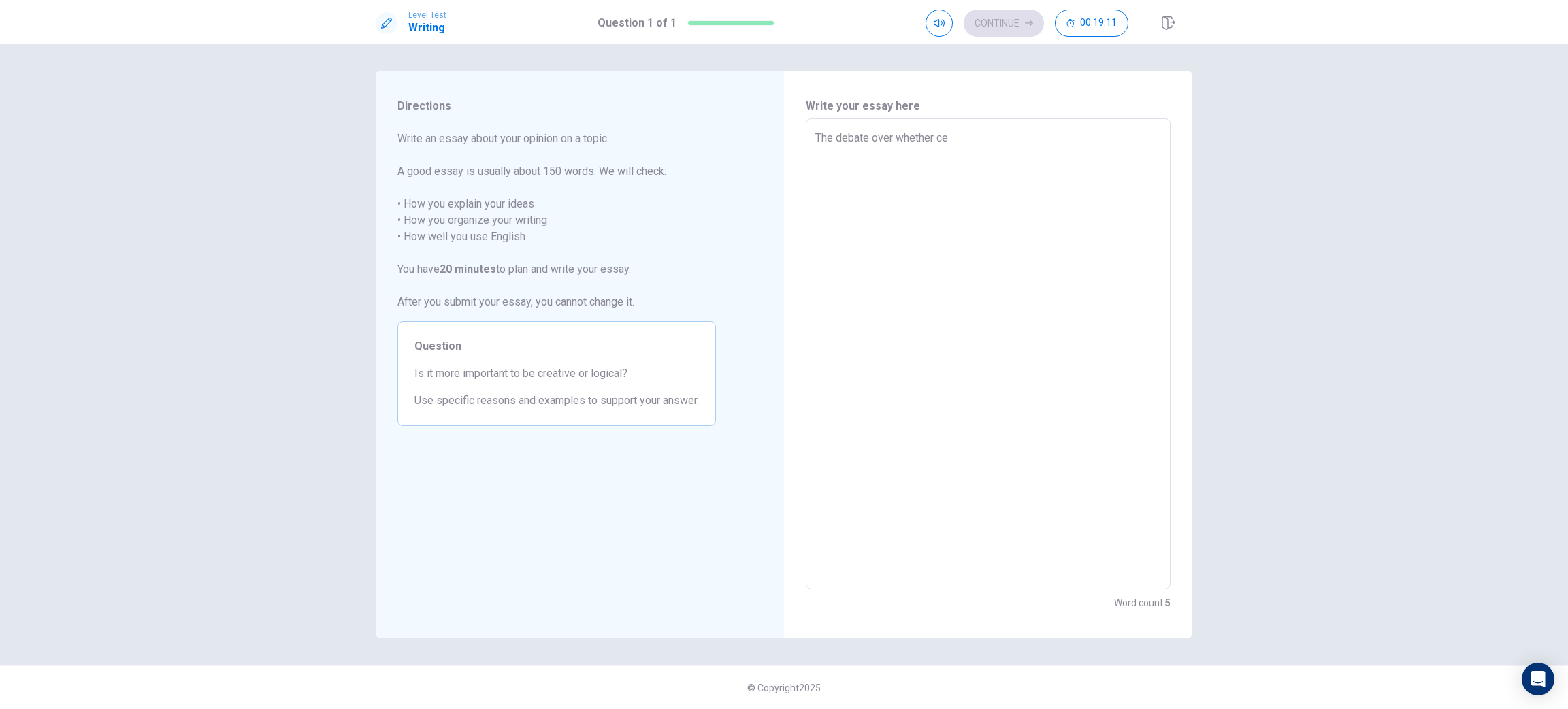
type textarea "x"
type textarea "The debate over whether ce="
type textarea "x"
type textarea "The debate over whether ce=r"
type textarea "x"
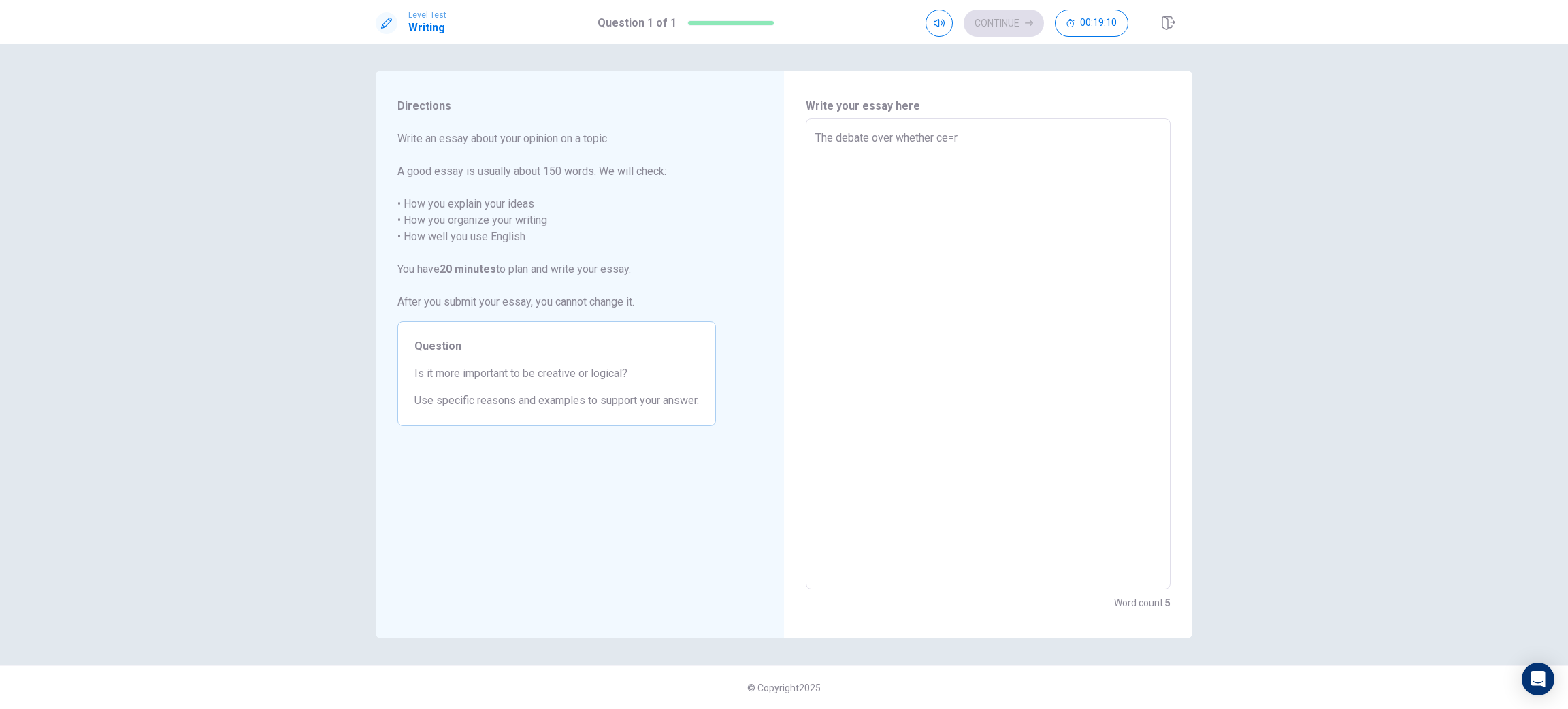
type textarea "The debate over whether ce=re"
type textarea "x"
type textarea "The debate over whether ce=rea"
type textarea "x"
type textarea "The debate over whether ce=reat"
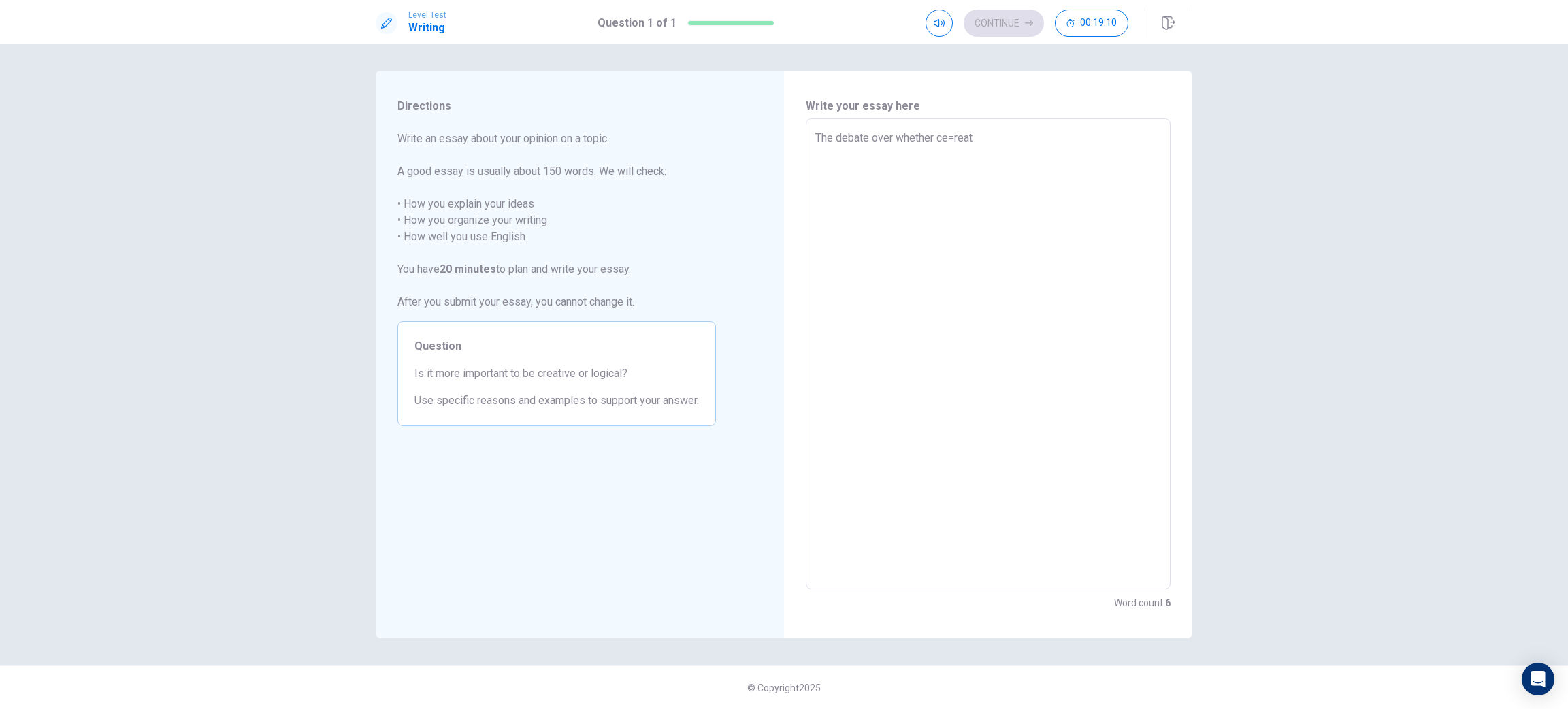
type textarea "x"
type textarea "The debate over whether ce=reati"
type textarea "x"
type textarea "The debate over whether ce=reat"
type textarea "x"
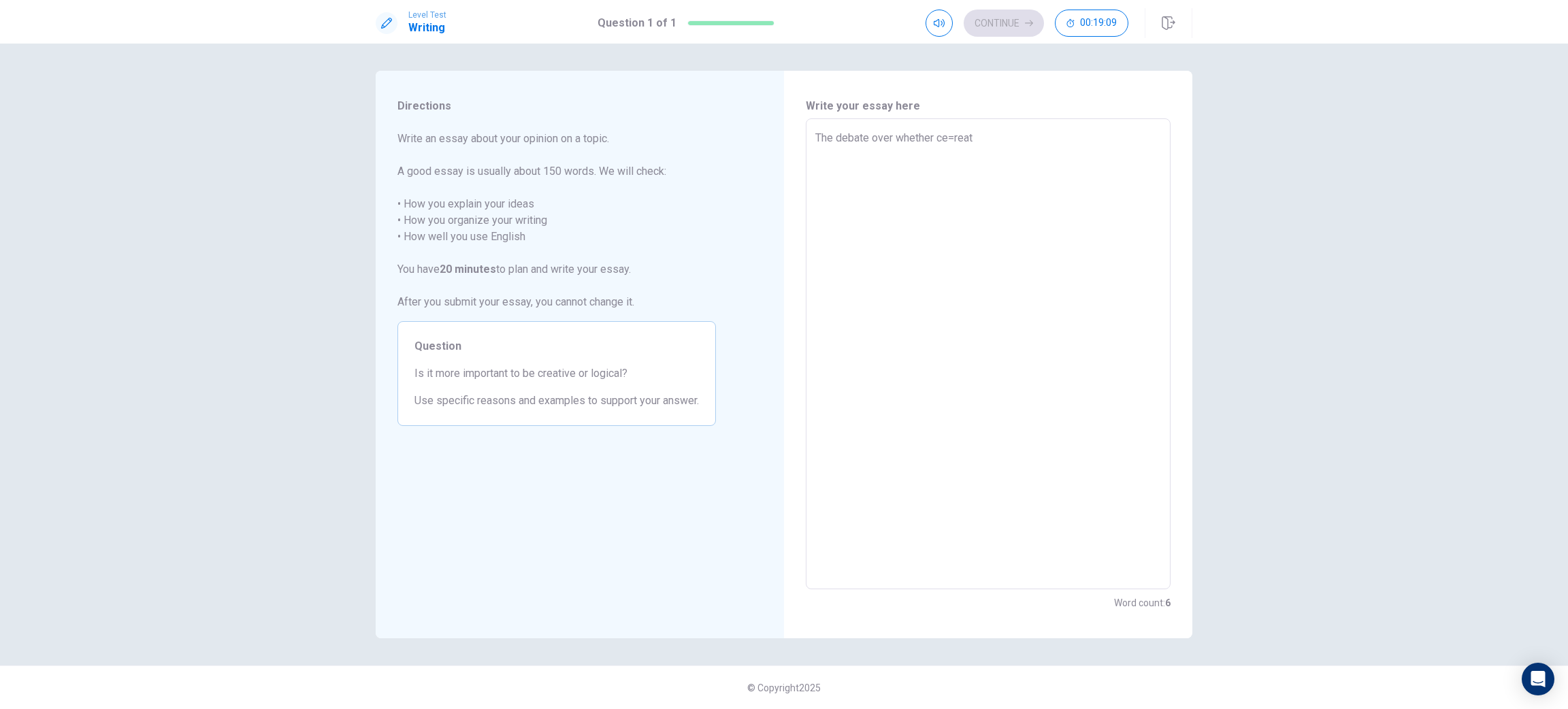
type textarea "The debate over whether ce=rea"
type textarea "x"
type textarea "The debate over whether ce=re"
type textarea "x"
type textarea "The debate over whether ce=r"
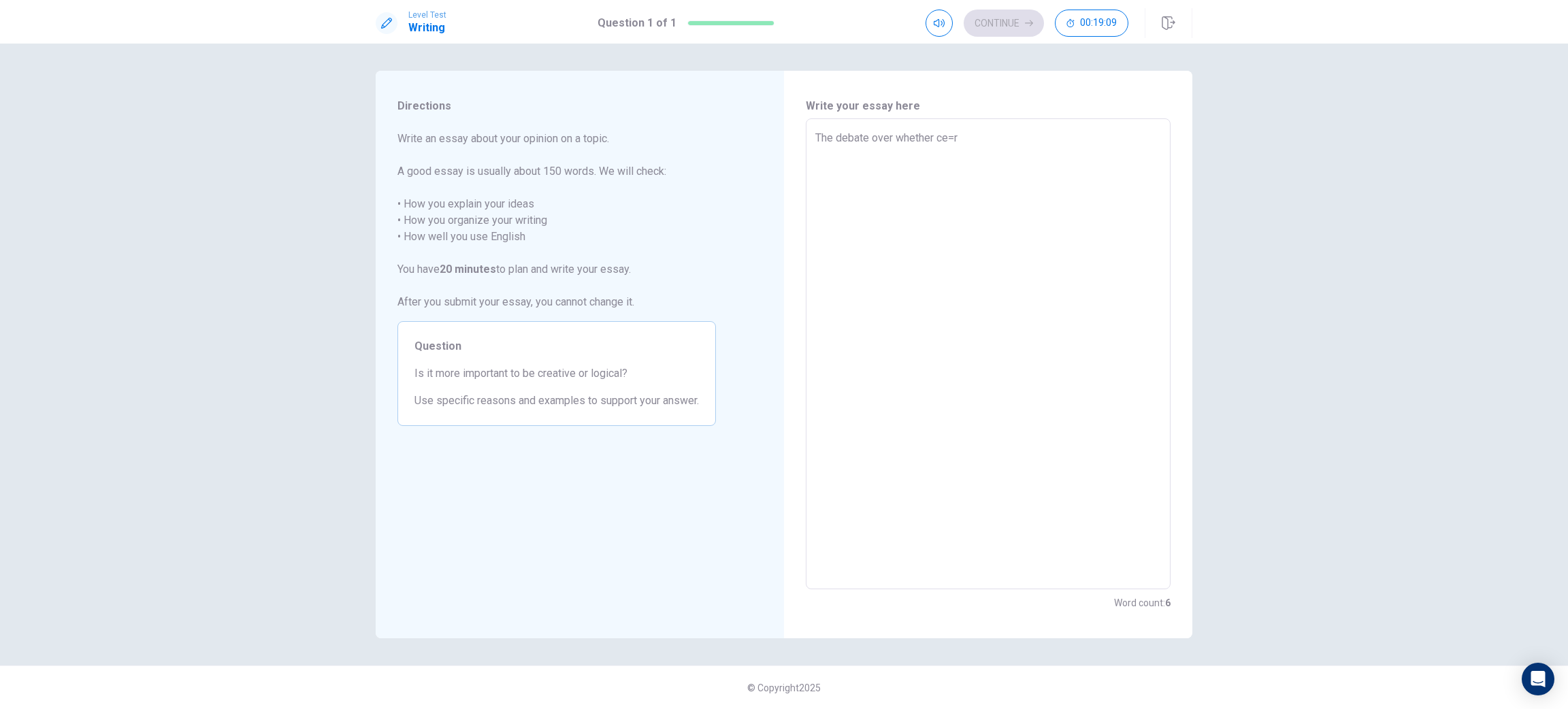
type textarea "x"
type textarea "The debate over whether ce="
type textarea "x"
type textarea "The debate over whether ce"
type textarea "x"
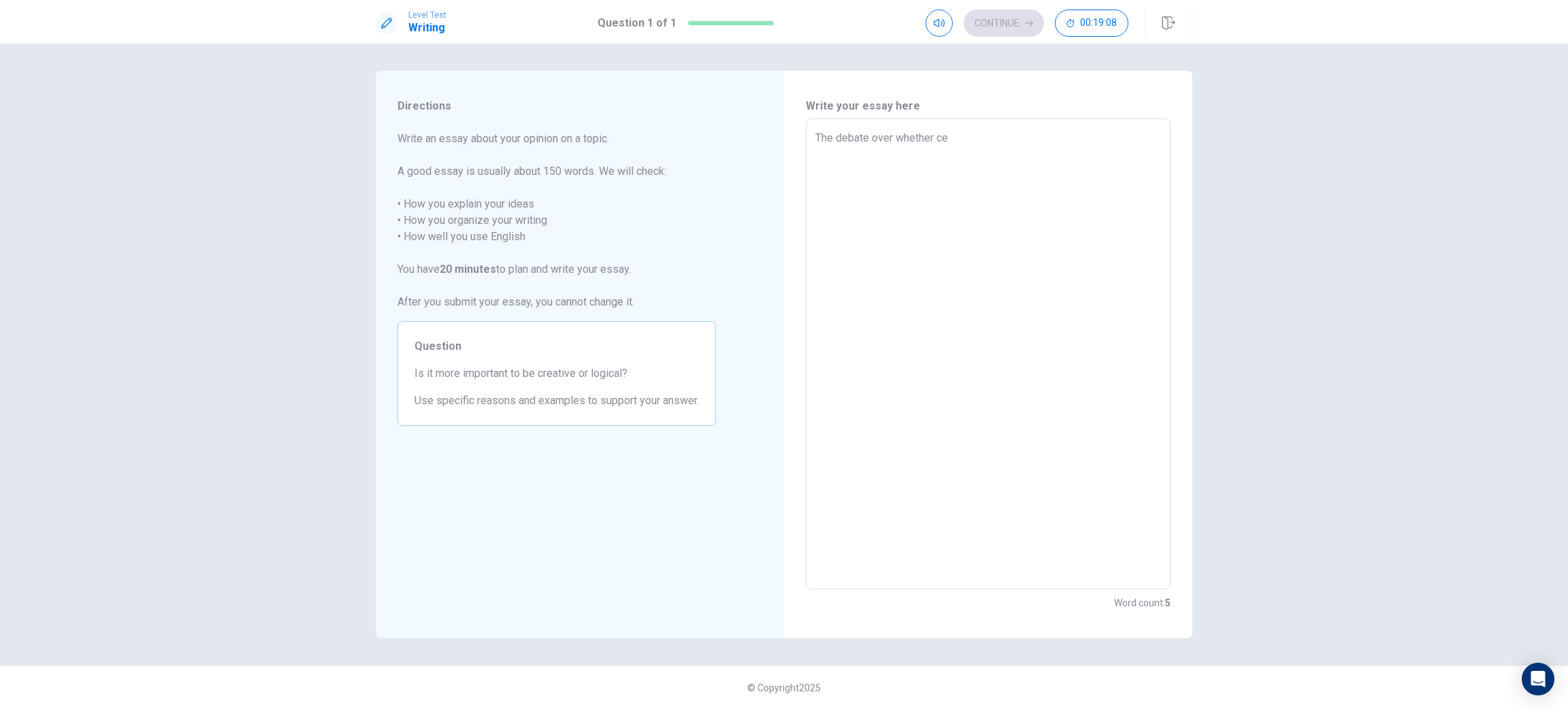
type textarea "The debate over whether c"
type textarea "x"
type textarea "The debate over whether"
type textarea "x"
type textarea "The debate over whether"
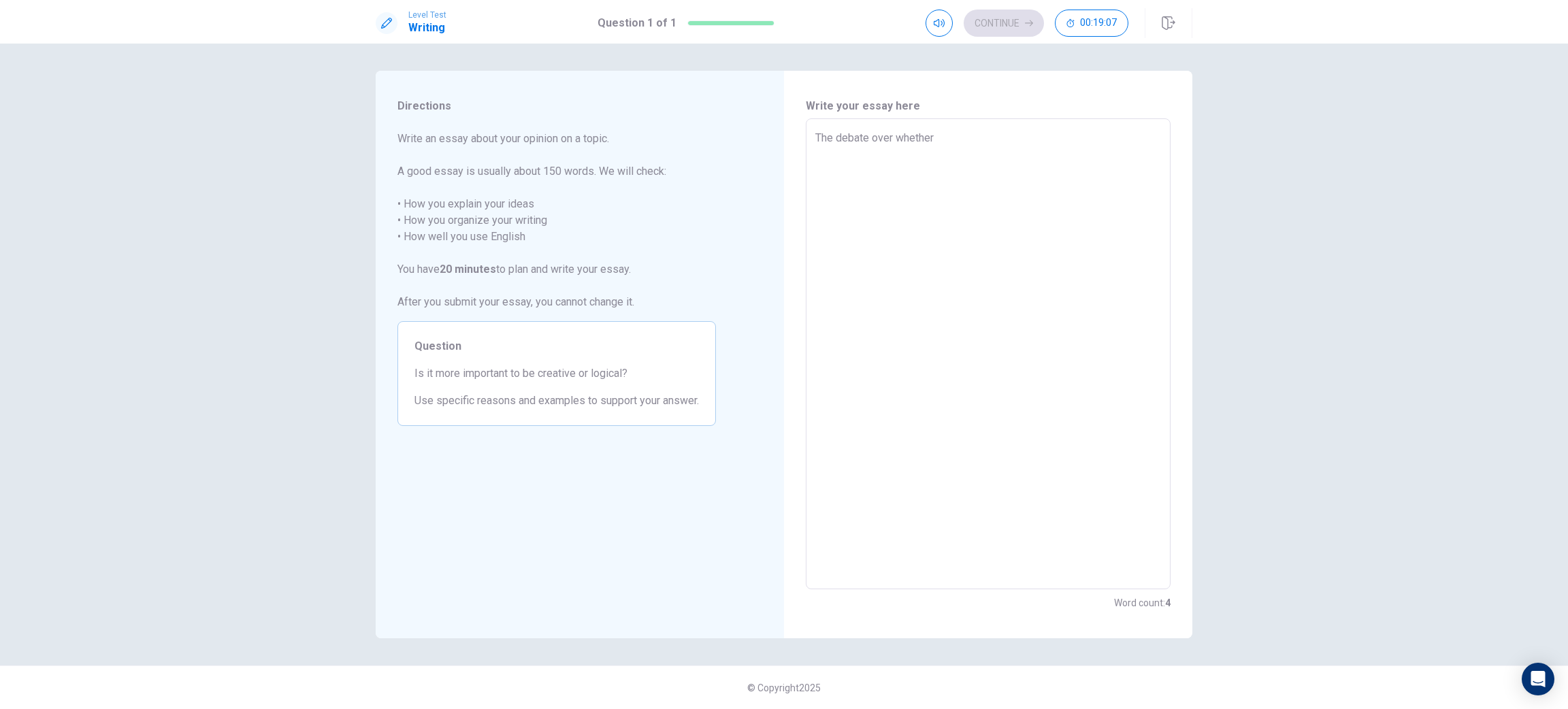
type textarea "x"
type textarea "The debate over whether"
type textarea "x"
type textarea "The debate over whether c"
type textarea "x"
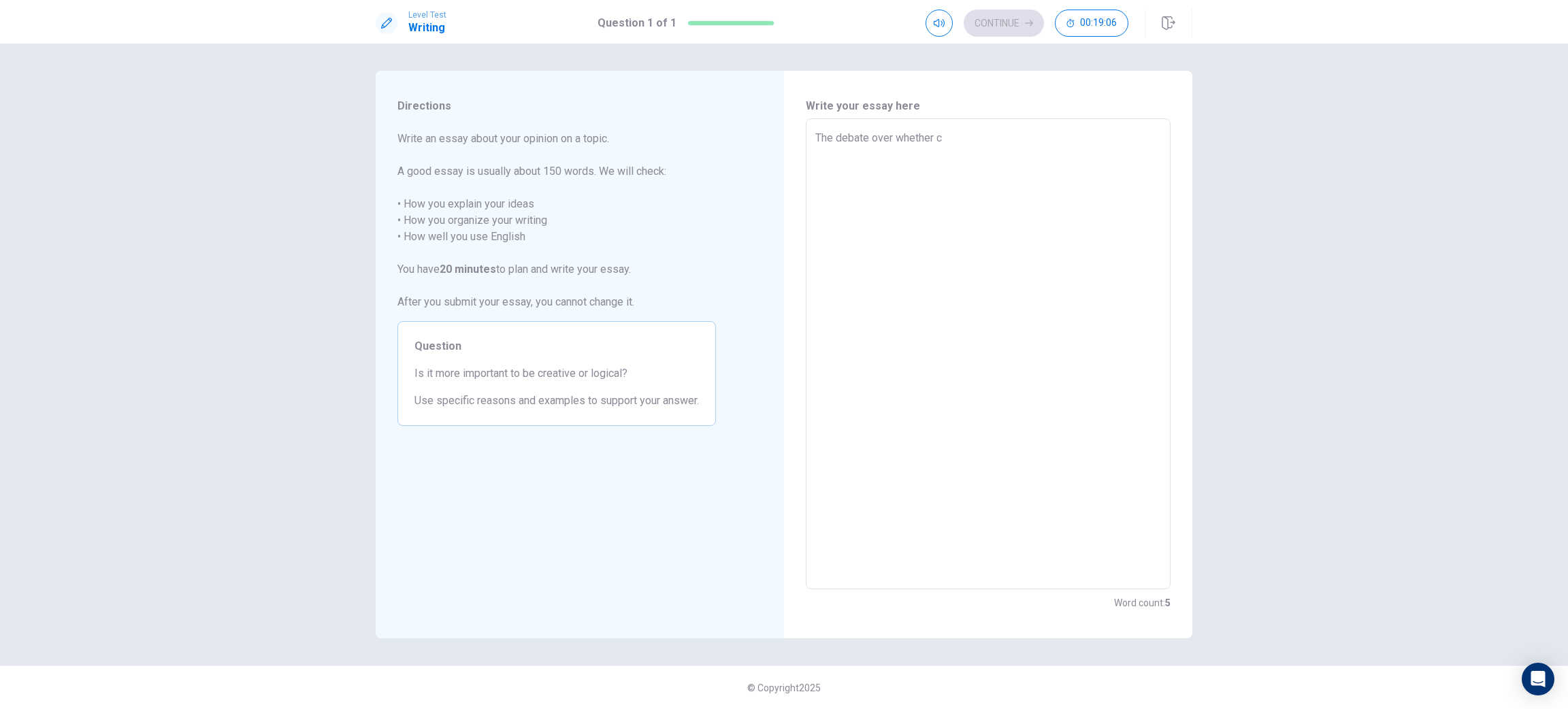
type textarea "The debate over whether cr"
type textarea "x"
type textarea "The debate over whether cre"
type textarea "x"
type textarea "The debate over whether crea"
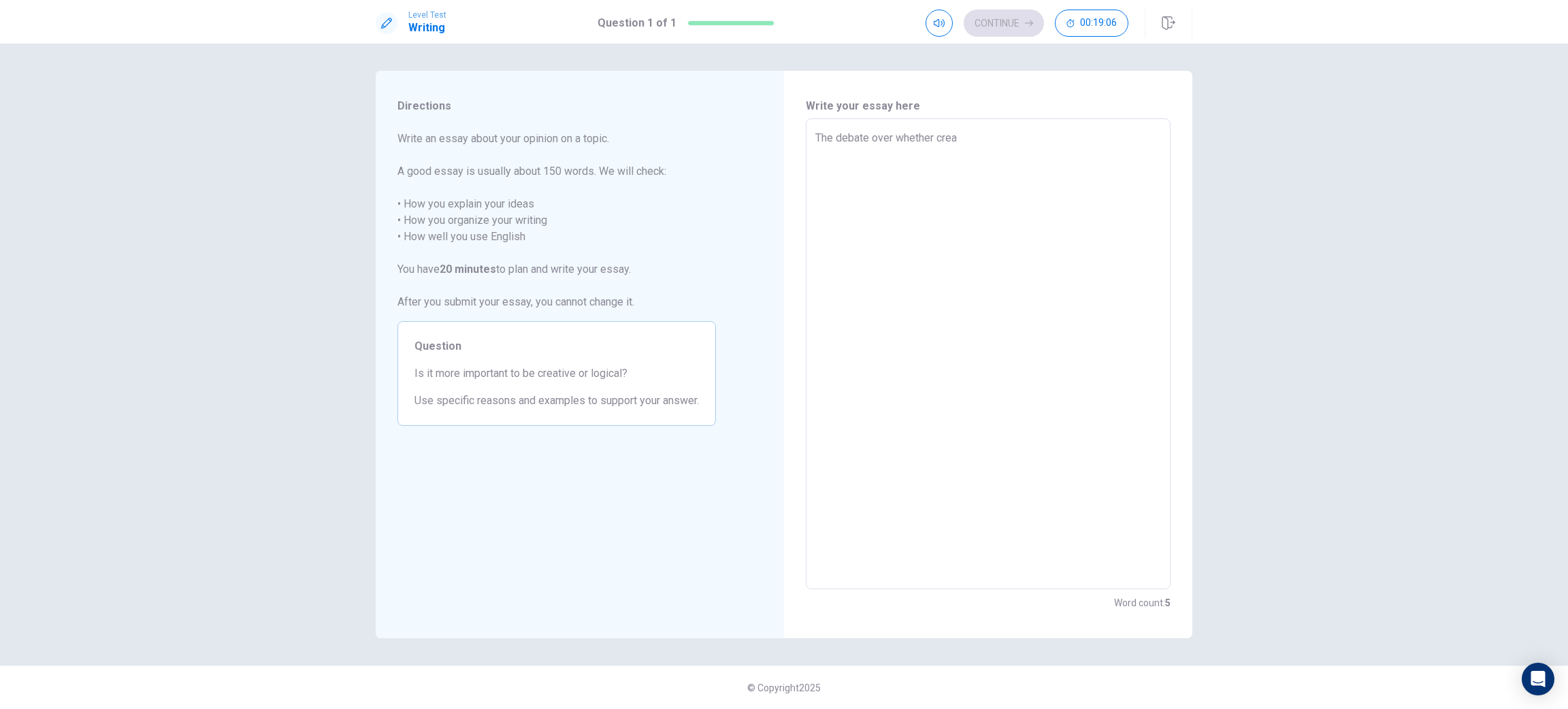
type textarea "x"
type textarea "The debate over whether creat"
type textarea "x"
type textarea "The debate over whether creatv"
type textarea "x"
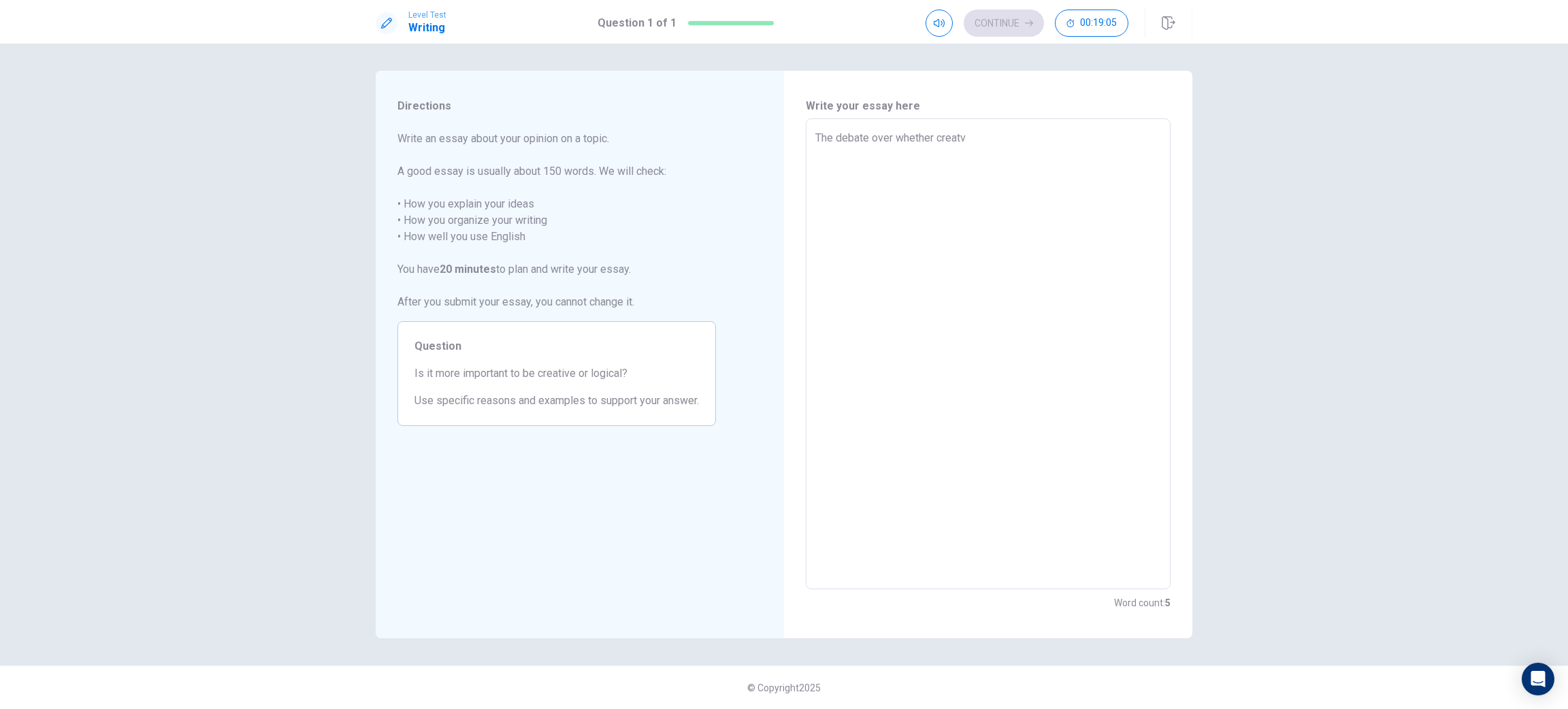
type textarea "The debate over whether creat"
type textarea "x"
type textarea "The debate over whether creati"
type textarea "x"
type textarea "The debate over whether creativ"
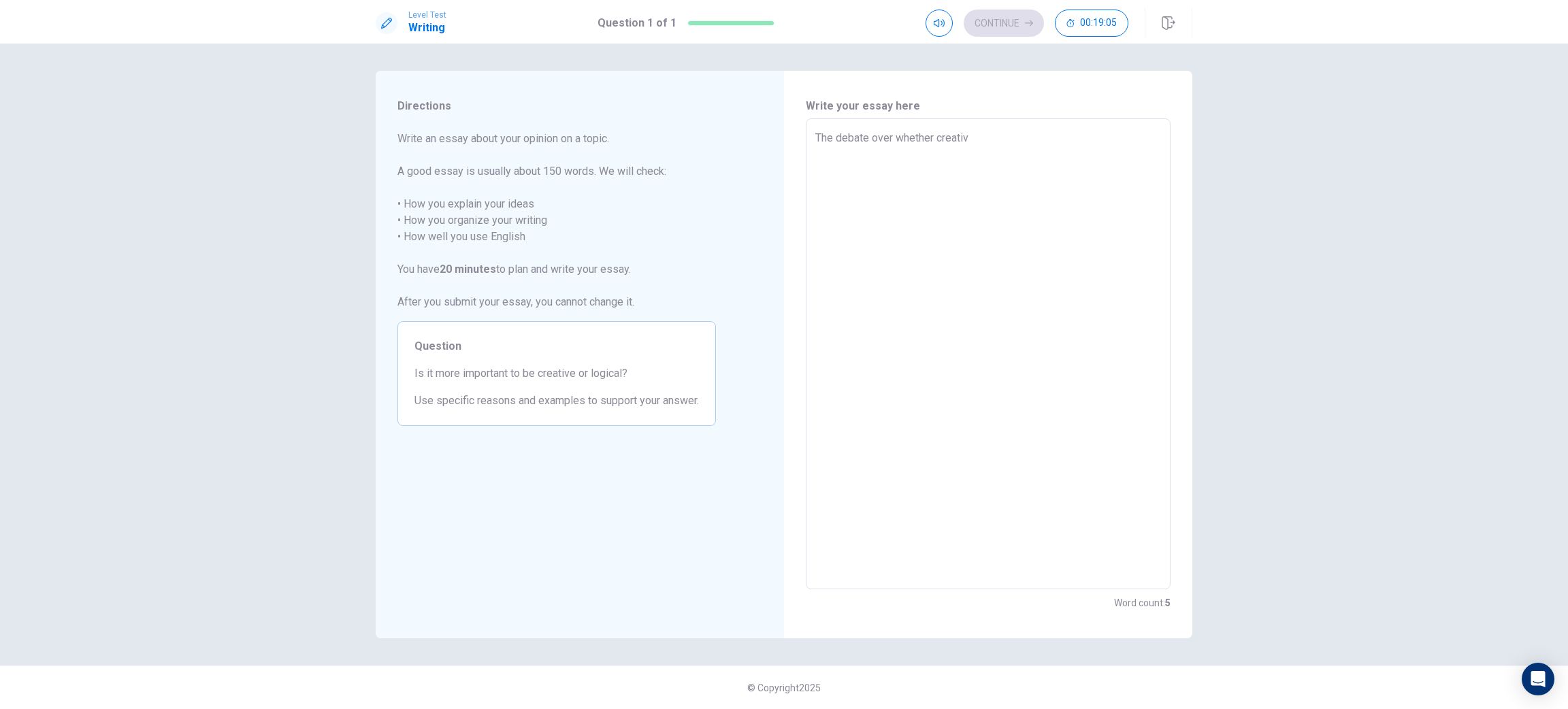
type textarea "x"
type textarea "The debate over whether creativi"
type textarea "x"
type textarea "The debate over whether creativit"
type textarea "x"
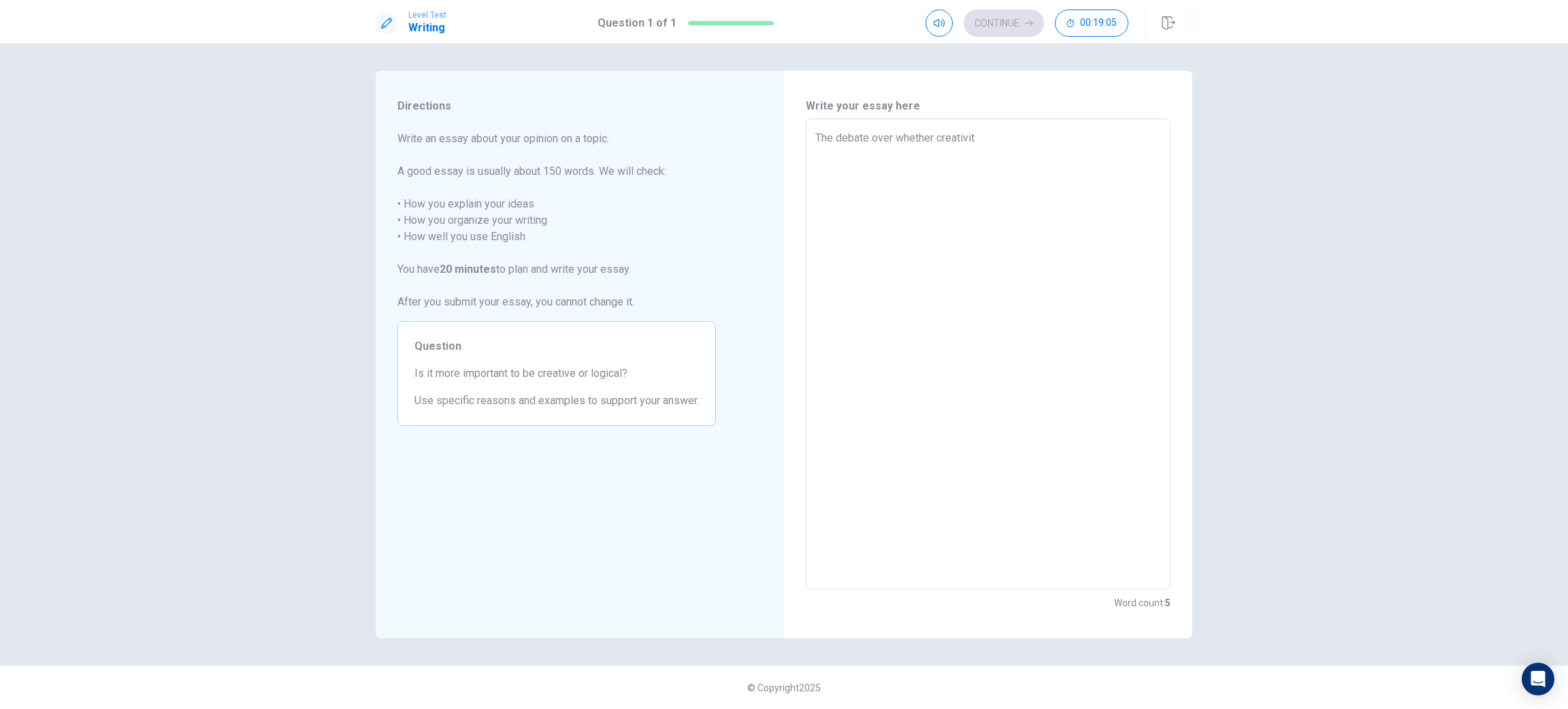
type textarea "The debate over whether creativity"
type textarea "x"
type textarea "The debate over whether creativity"
type textarea "x"
type textarea "The debate over whether creativity o"
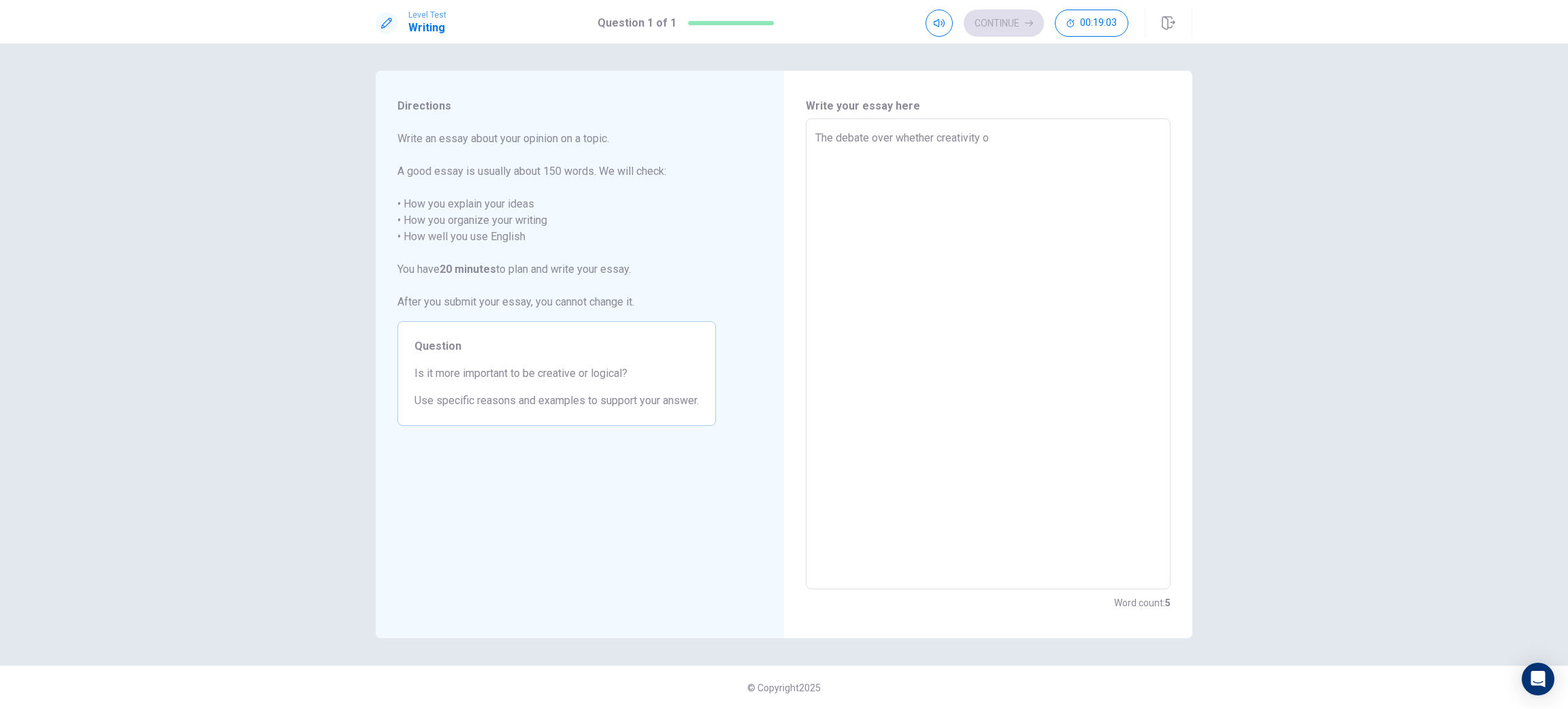
type textarea "x"
type textarea "The debate over whether creativity ou"
type textarea "x"
type textarea "The debate over whether creativity out"
type textarea "x"
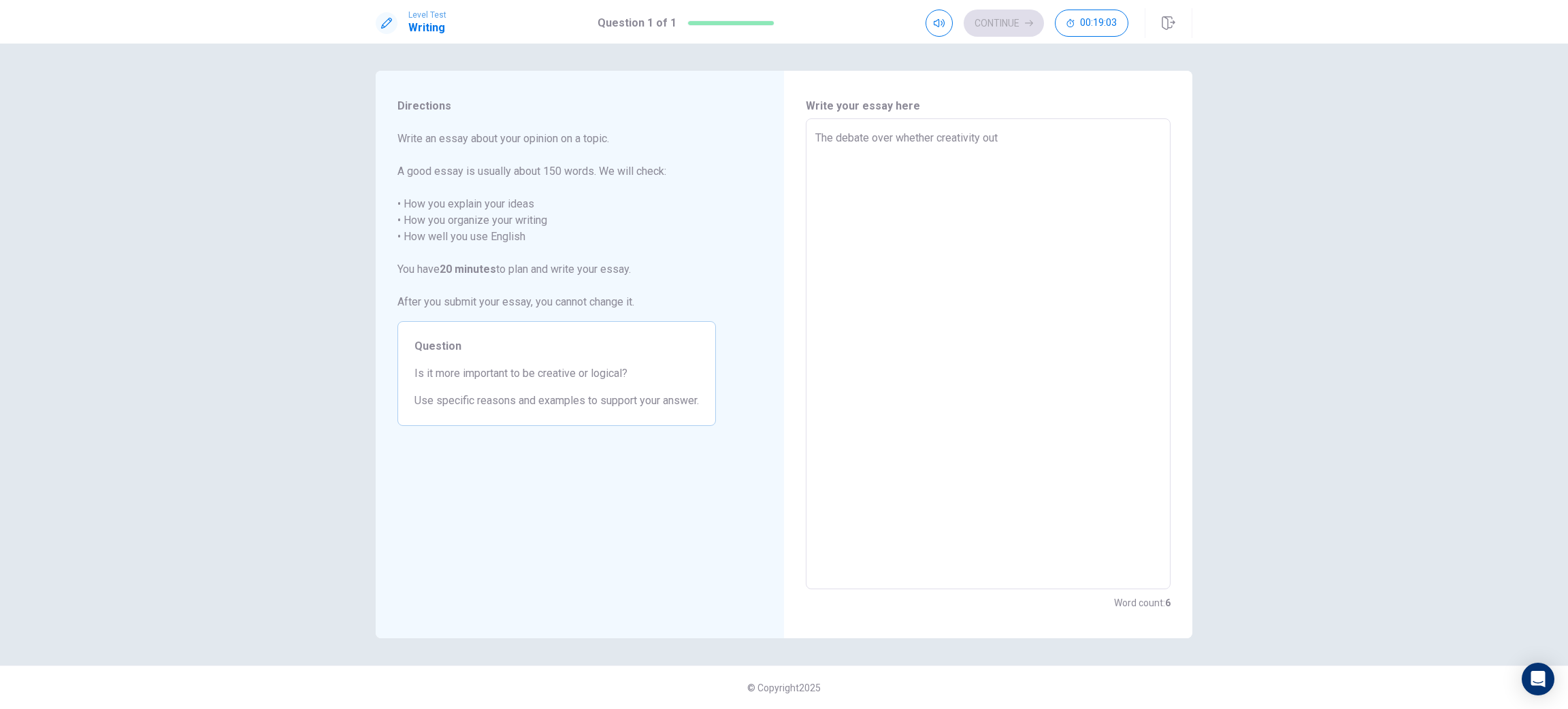
type textarea "The debate over whether creativity outw"
type textarea "x"
type textarea "The debate over whether creativity outwe"
type textarea "x"
type textarea "The debate over whether creativity outwei"
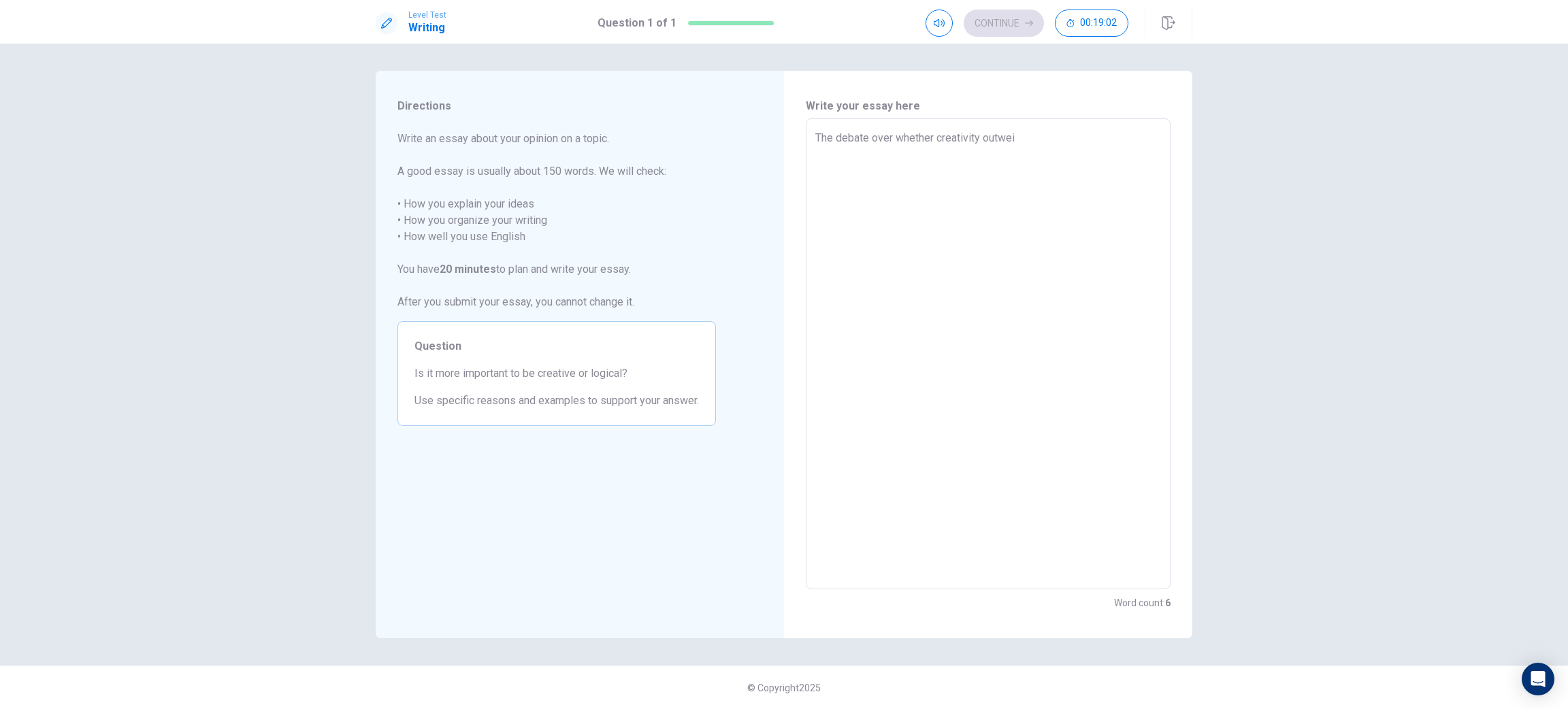
type textarea "x"
type textarea "The debate over whether creativity outweig"
type textarea "x"
type textarea "The debate over whether creativity outweigh"
type textarea "x"
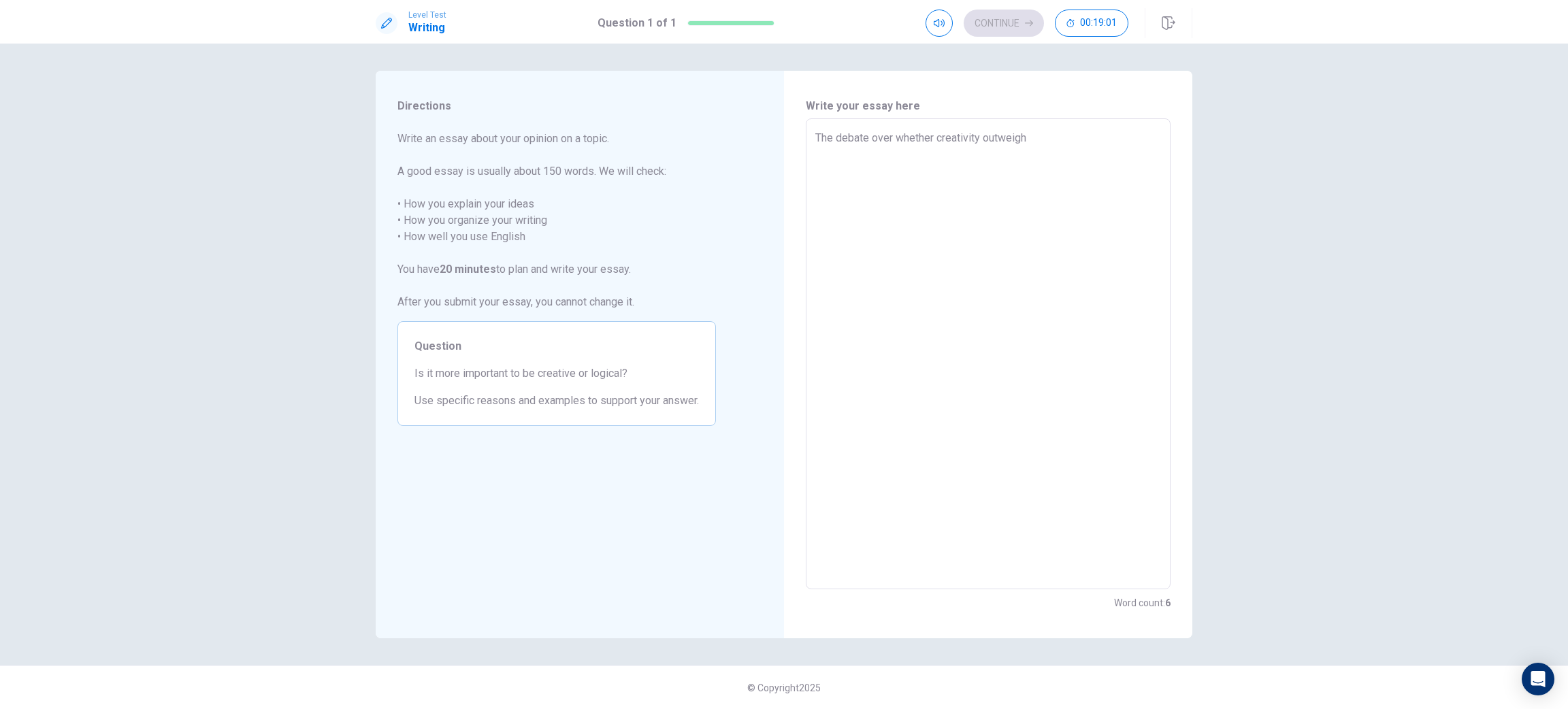
type textarea "The debate over whether creativity outweighs"
type textarea "x"
type textarea "The debate over whether creativity outweighs"
type textarea "x"
type textarea "The debate over whether creativity outweighs l"
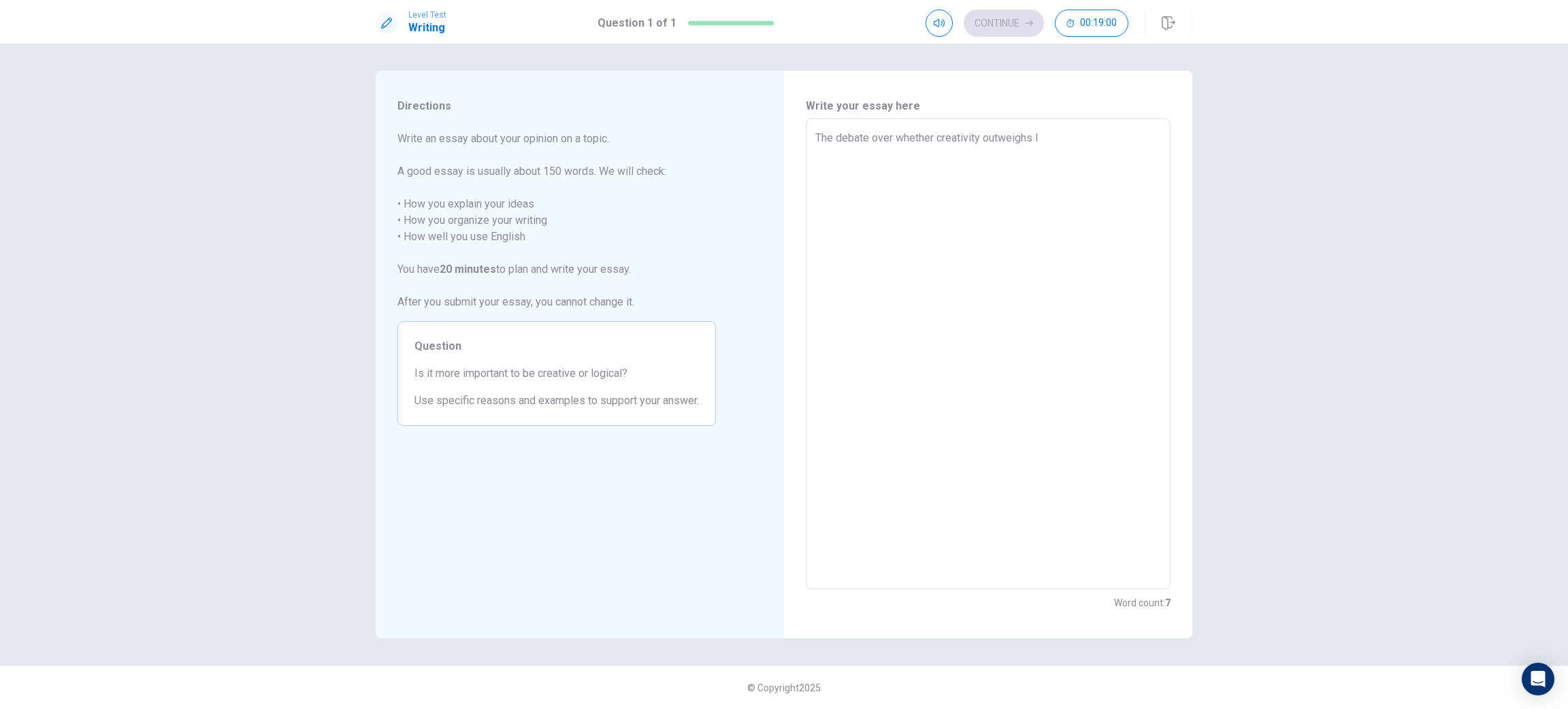
type textarea "x"
type textarea "The debate over whether creativity outweighs lo"
type textarea "x"
type textarea "The debate over whether creativity outweighs log"
type textarea "x"
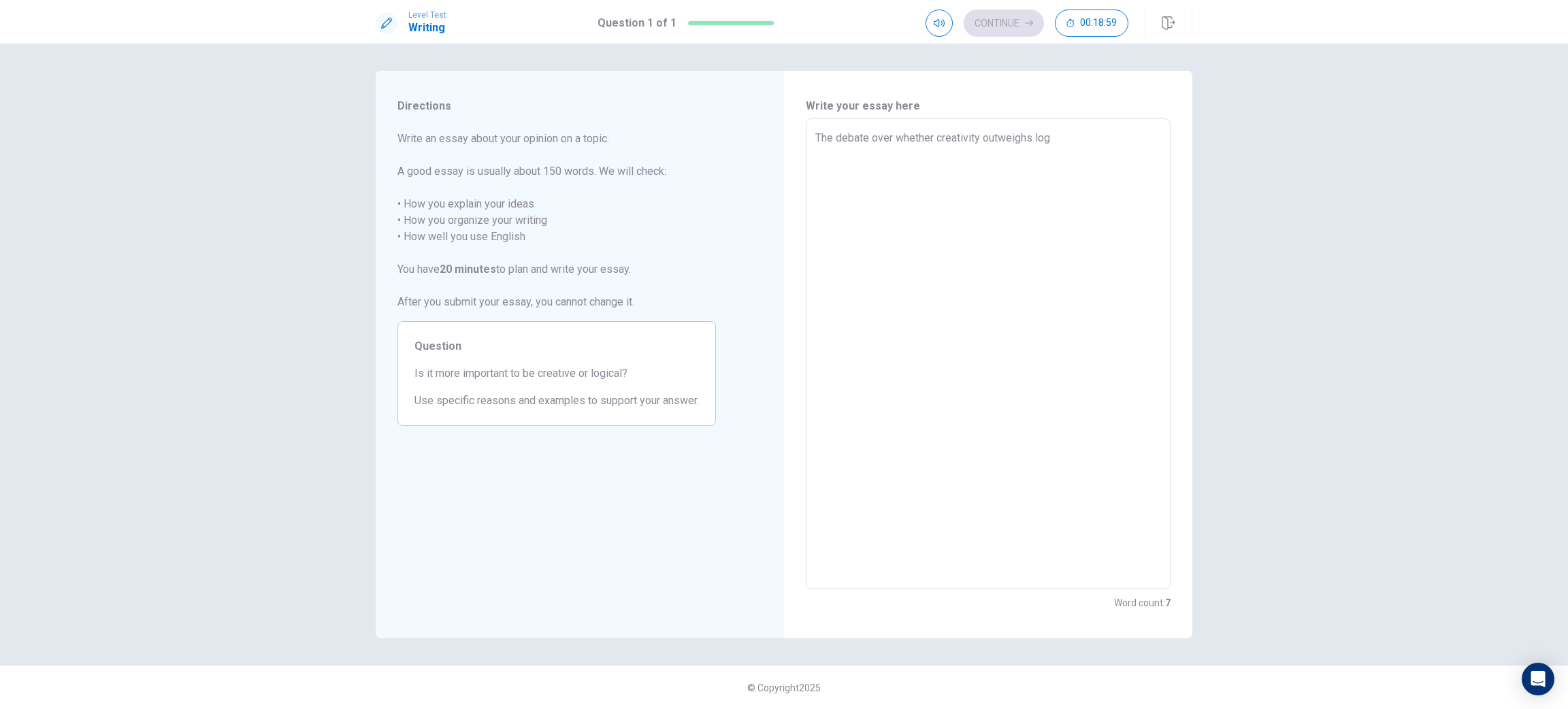
type textarea "The debate over whether creativity outweighs logi"
type textarea "x"
type textarea "The debate over whether creativity outweighs logic"
type textarea "x"
type textarea "The debate over whether creativity outweighs logic"
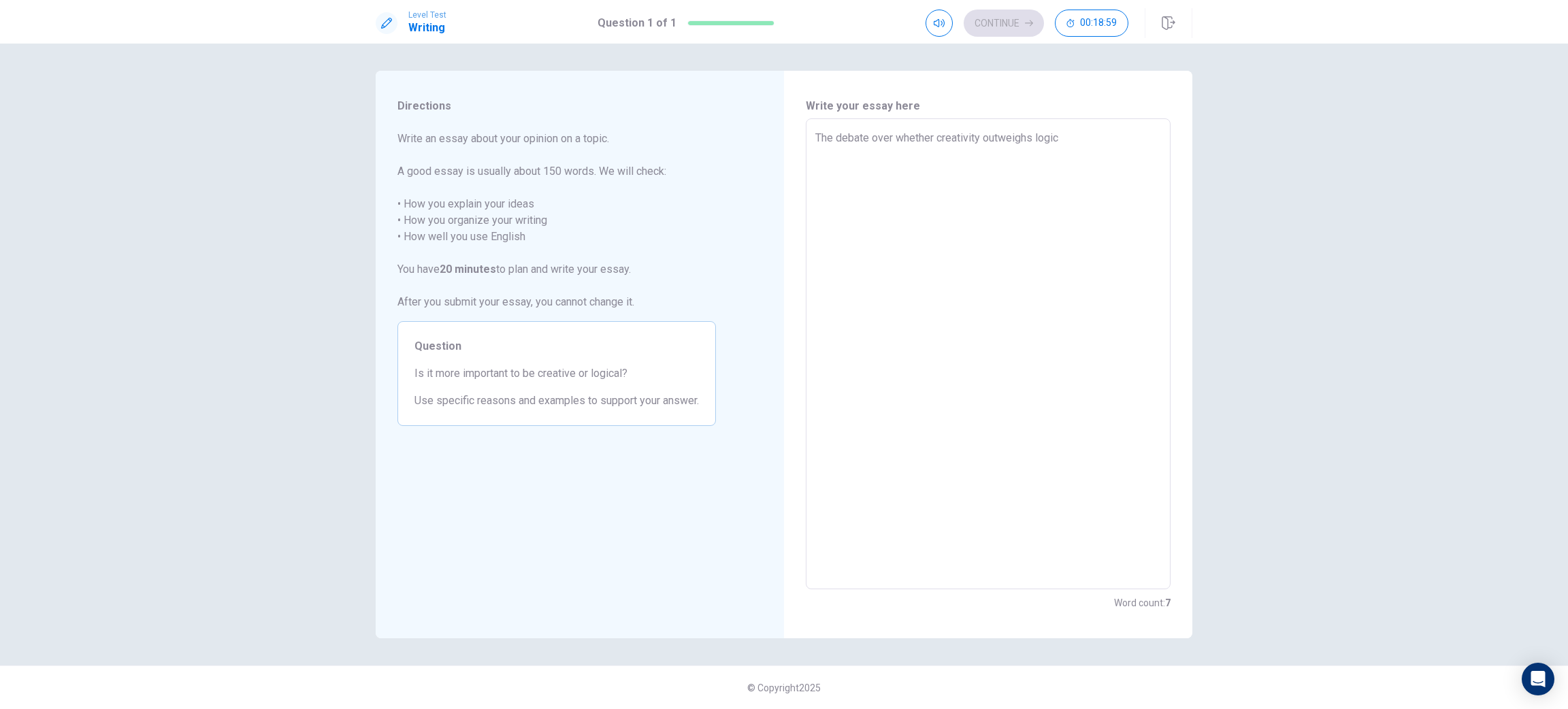
type textarea "x"
type textarea "The debate over whether creativity outweighs logic i"
type textarea "x"
type textarea "The debate over whether creativity outweighs logic is"
type textarea "x"
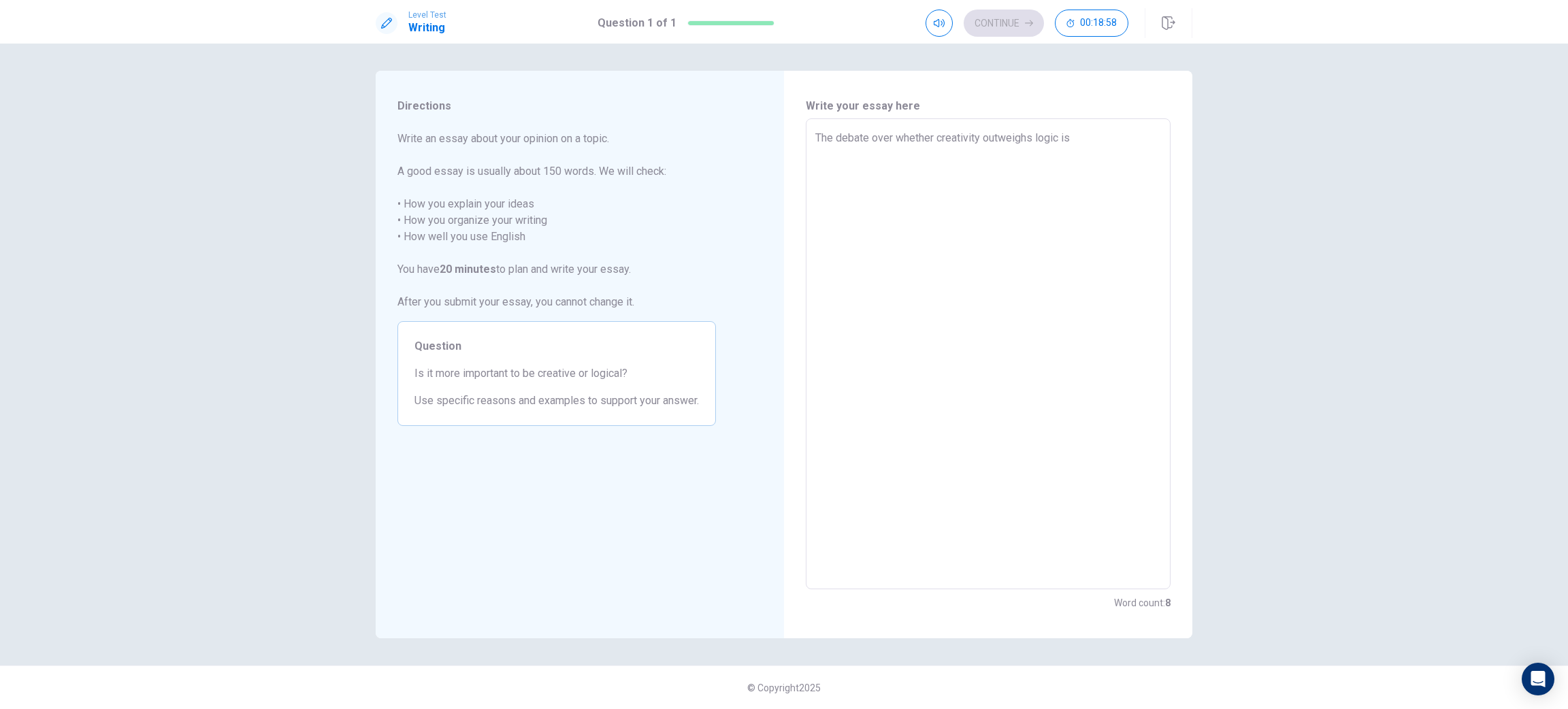
type textarea "The debate over whether creativity outweighs logic is"
type textarea "x"
type textarea "The debate over whether creativity outweighs logic is a"
type textarea "x"
type textarea "The debate over whether creativity outweighs logic is as"
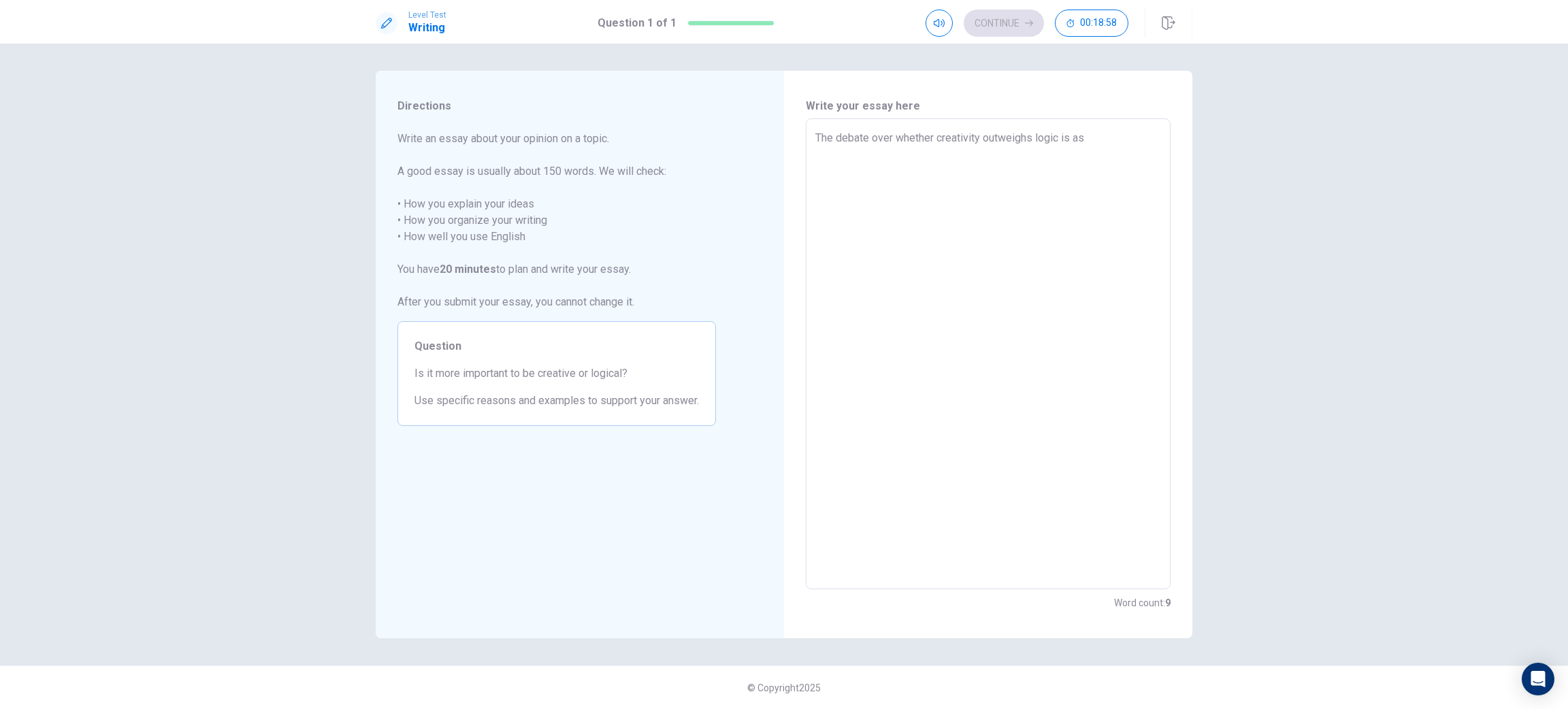
type textarea "x"
type textarea "The debate over whether creativity outweighs logic is as"
type textarea "x"
type textarea "The debate over whether creativity outweighs logic is as o"
type textarea "x"
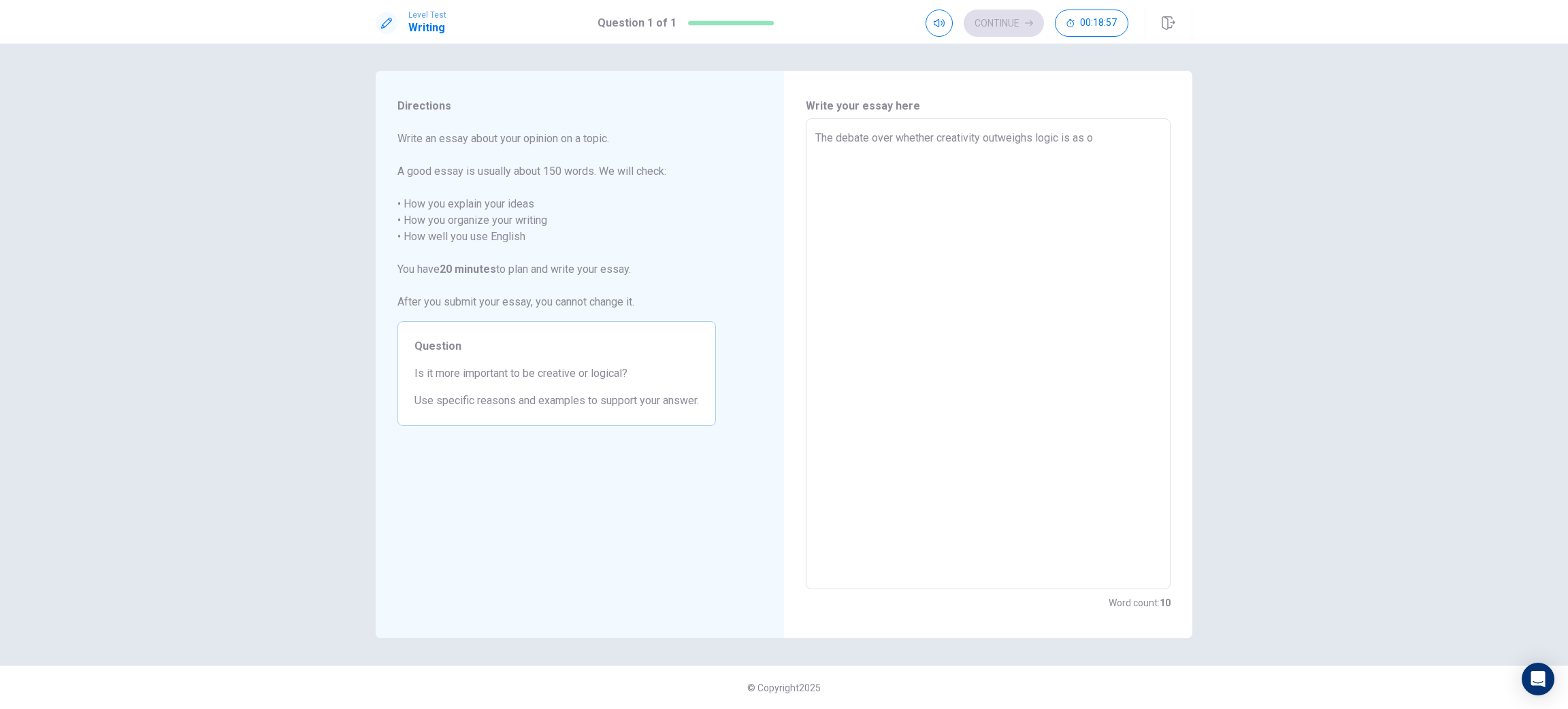
type textarea "The debate over whether creativity outweighs logic is as ol"
type textarea "x"
type textarea "The debate over whether creativity outweighs logic is as old"
type textarea "x"
type textarea "The debate over whether creativity outweighs logic is as old"
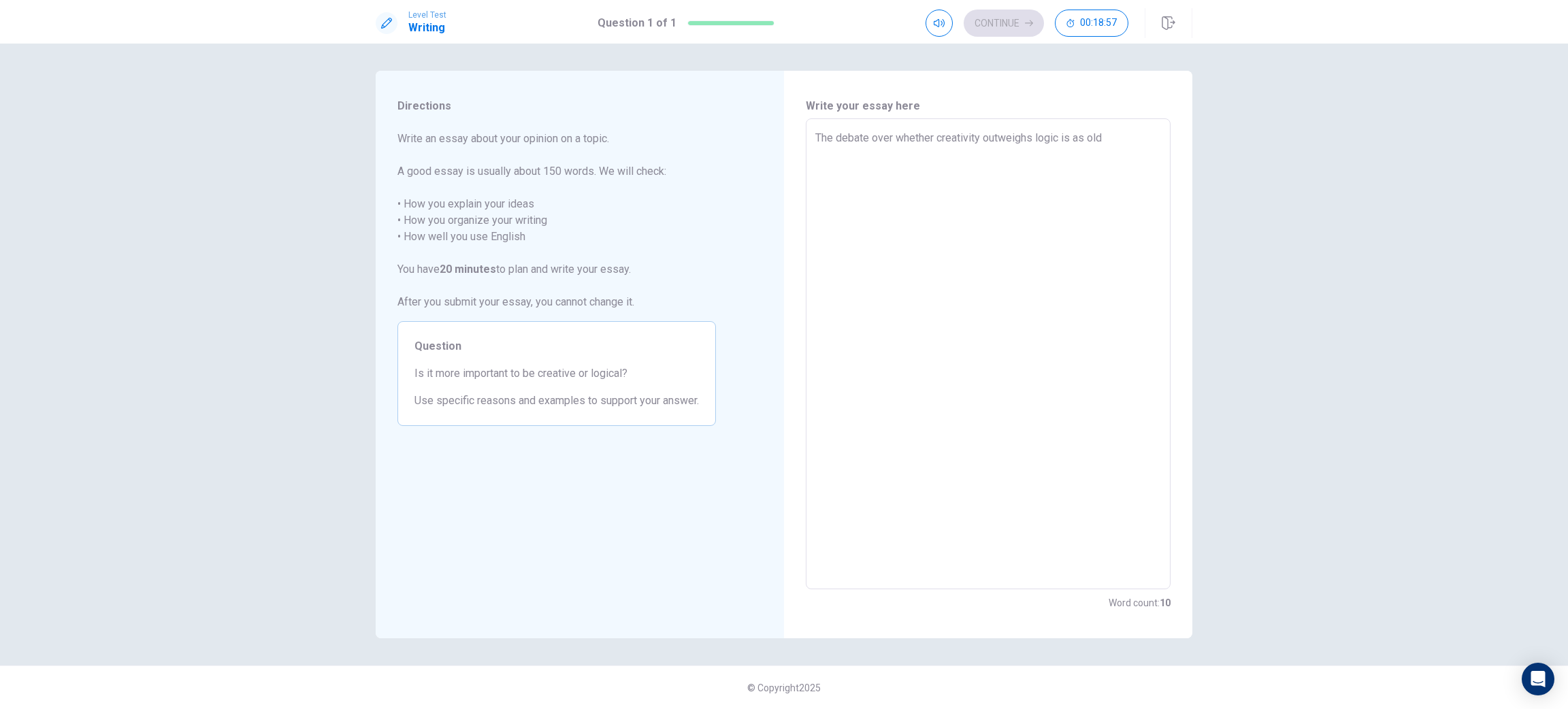
type textarea "x"
type textarea "The debate over whether creativity outweighs logic is as old a"
type textarea "x"
type textarea "The debate over whether creativity outweighs logic is as old as"
type textarea "x"
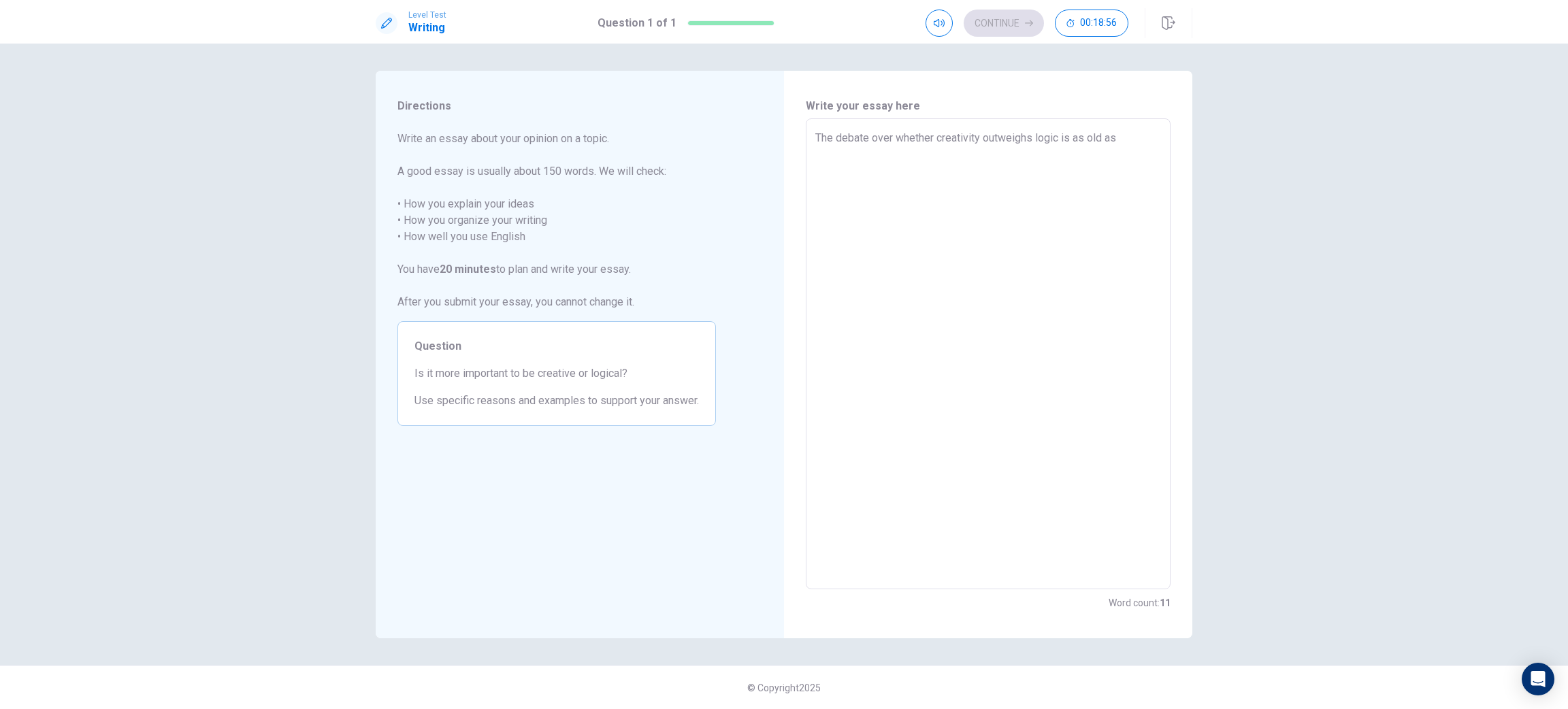
type textarea "The debate over whether creativity outweighs logic is as old as"
type textarea "x"
type textarea "The debate over whether creativity outweighs logic is as old as e"
type textarea "x"
type textarea "The debate over whether creativity outweighs logic is as old as ed"
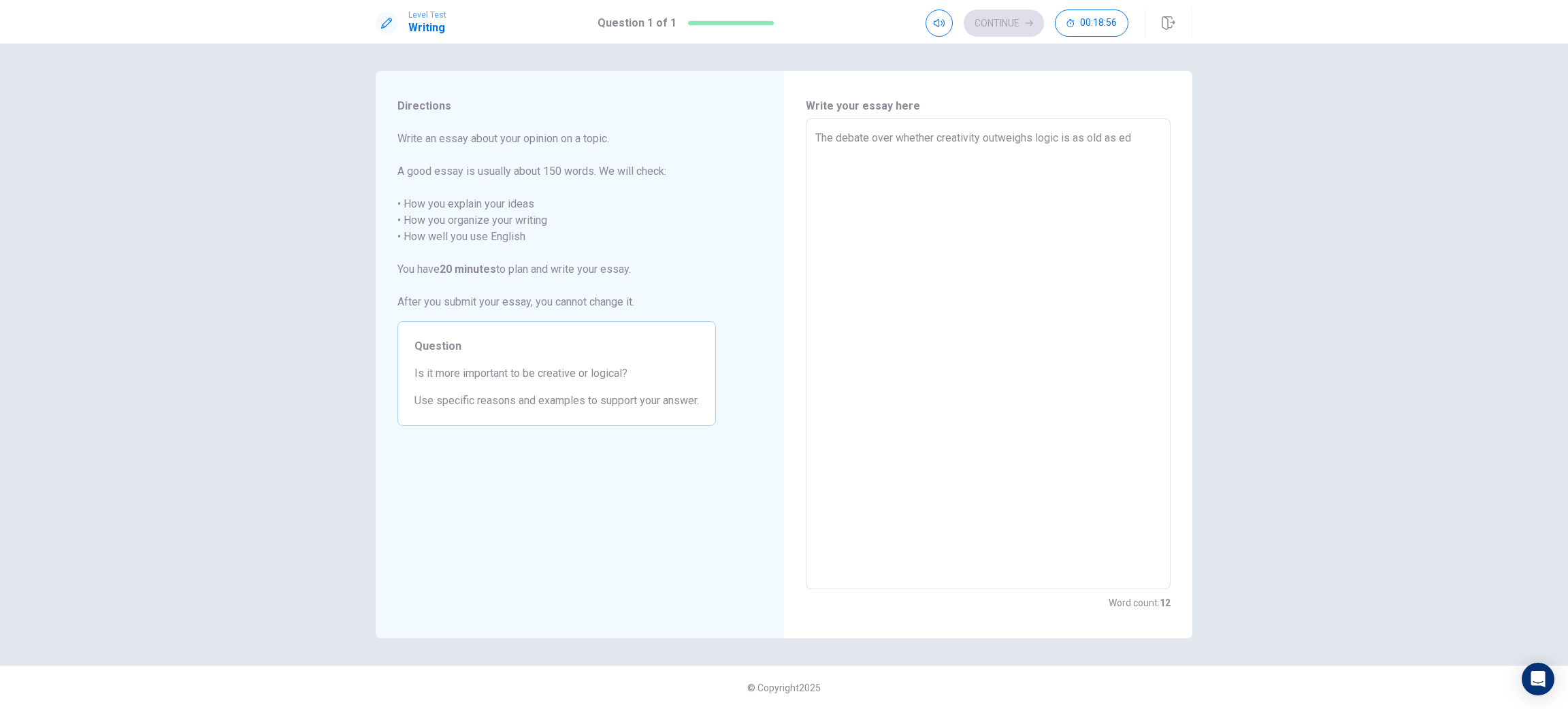
type textarea "x"
type textarea "The debate over whether creativity outweighs logic is as old as edu"
type textarea "x"
type textarea "The debate over whether creativity outweighs logic is as old as educ"
type textarea "x"
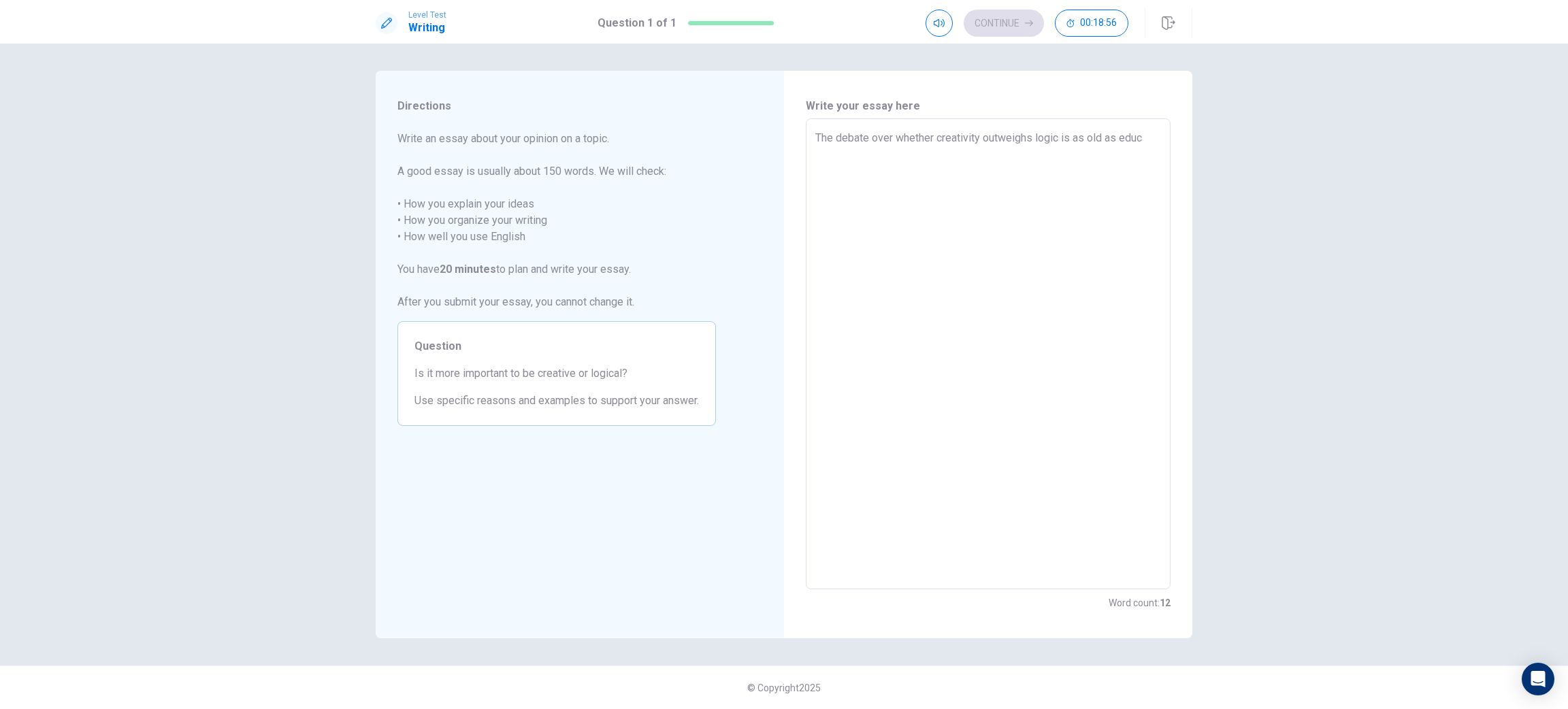
type textarea "The debate over whether creativity outweighs logic is as old as educa"
type textarea "x"
type textarea "The debate over whether creativity outweighs logic is as old as educat"
type textarea "x"
type textarea "The debate over whether creativity outweighs logic is as old as educati"
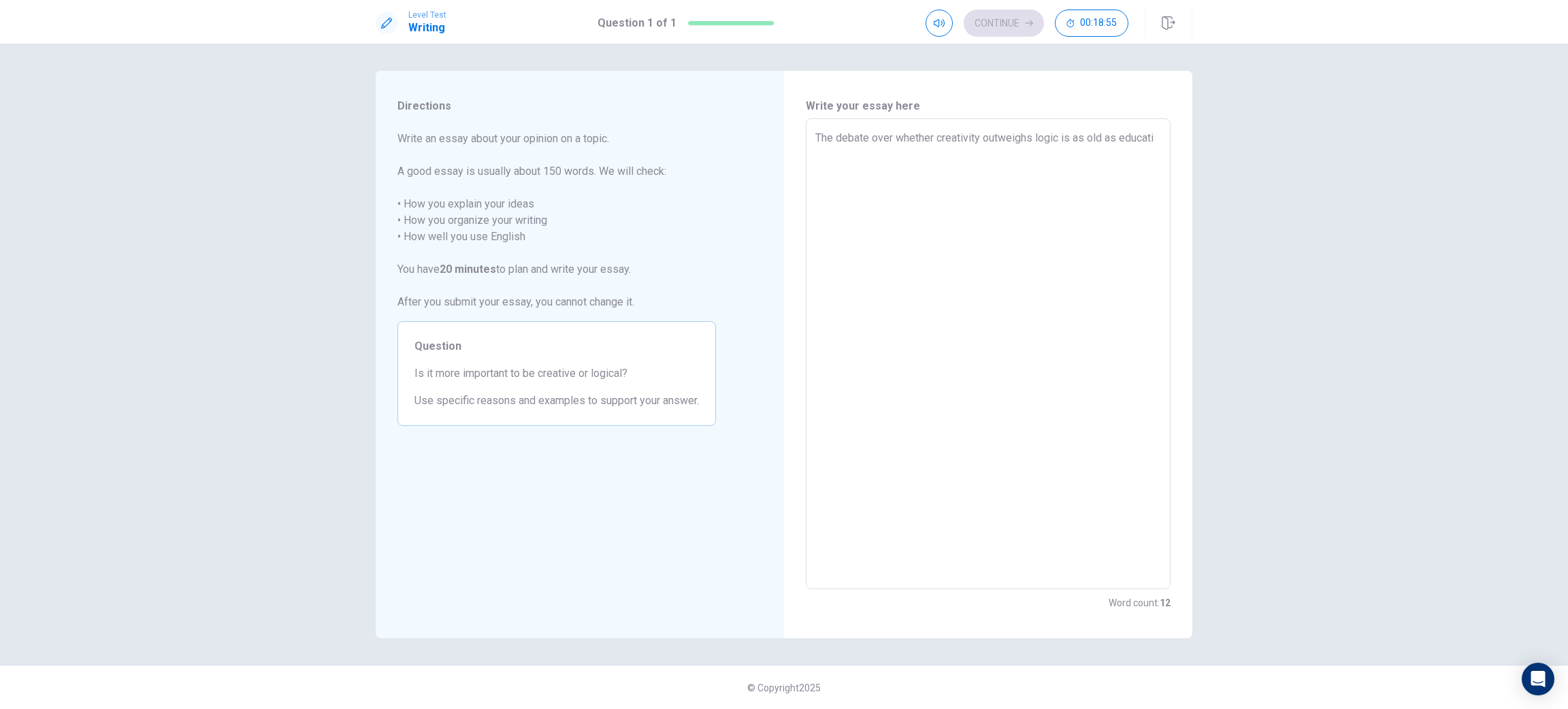
type textarea "x"
type textarea "The debate over whether creativity outweighs logic is as old as educatio"
type textarea "x"
type textarea "The debate over whether creativity outweighs logic is as old as education"
type textarea "x"
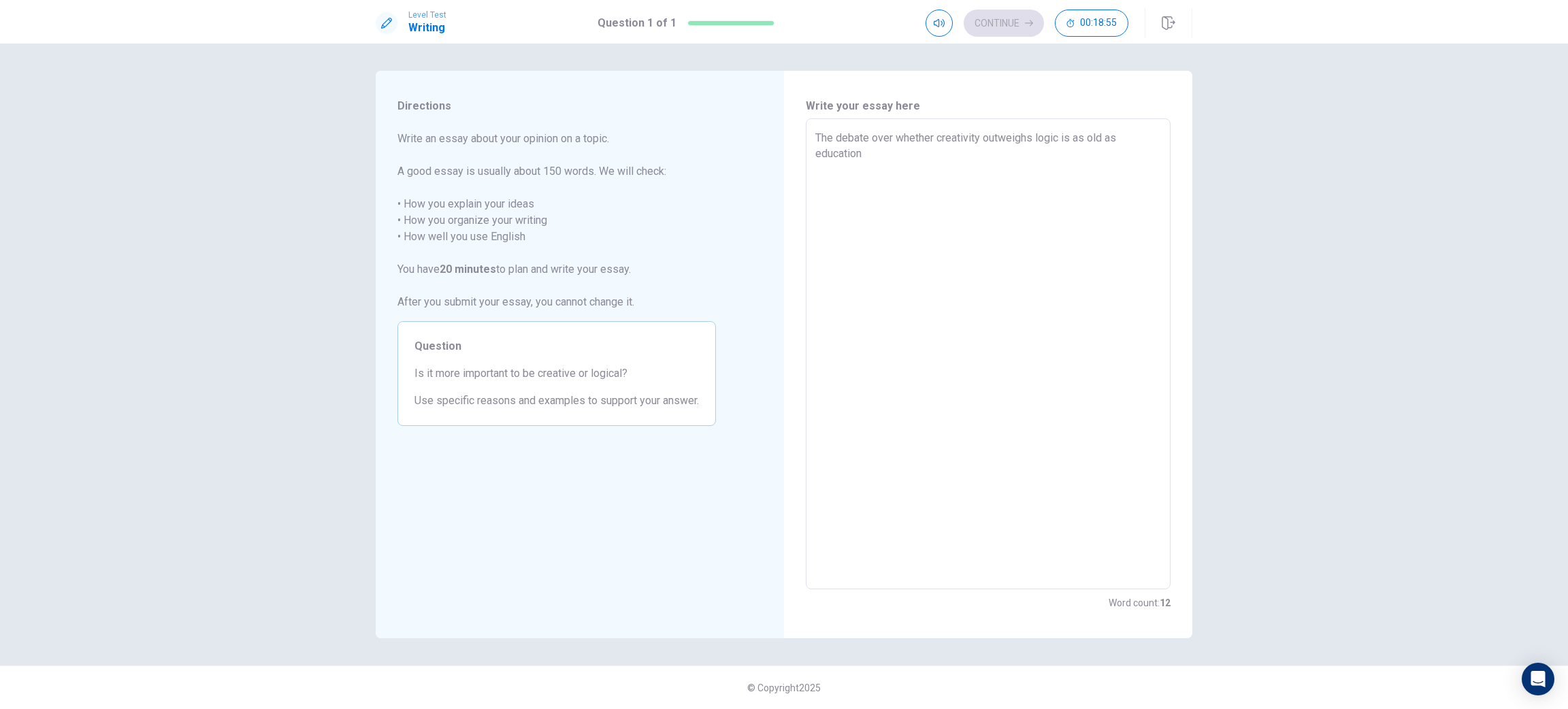
type textarea "The debate over whether creativity outweighs logic is as old as education"
type textarea "x"
type textarea "The debate over whether creativity outweighs logic is as old as education i"
type textarea "x"
type textarea "The debate over whether creativity outweighs logic is as old as education it"
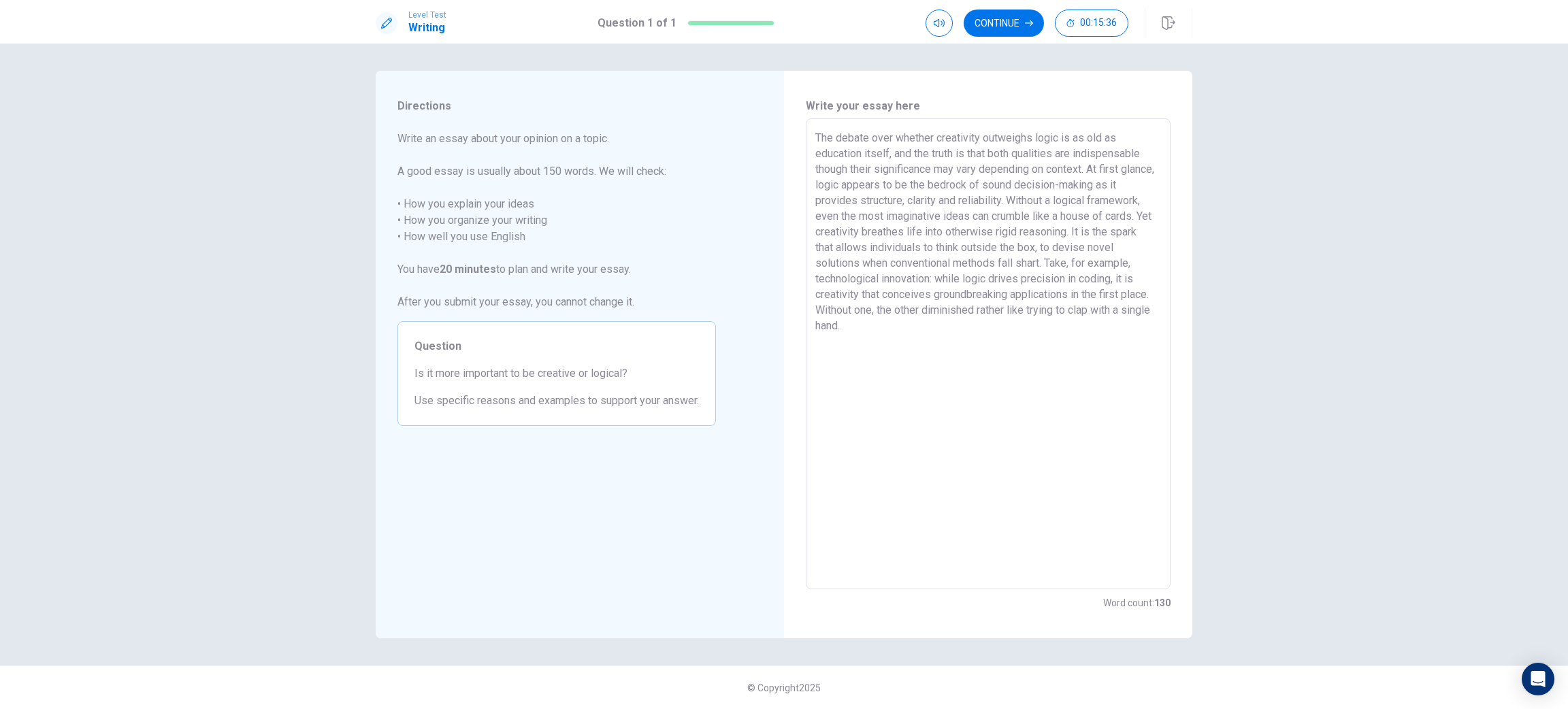
click at [980, 309] on textarea "The debate over whether creativity outweighs logic is as old as education itsel…" at bounding box center [988, 354] width 345 height 449
click at [953, 336] on textarea "The debate over whether creativity outweighs logic is as old as education itsel…" at bounding box center [988, 354] width 345 height 449
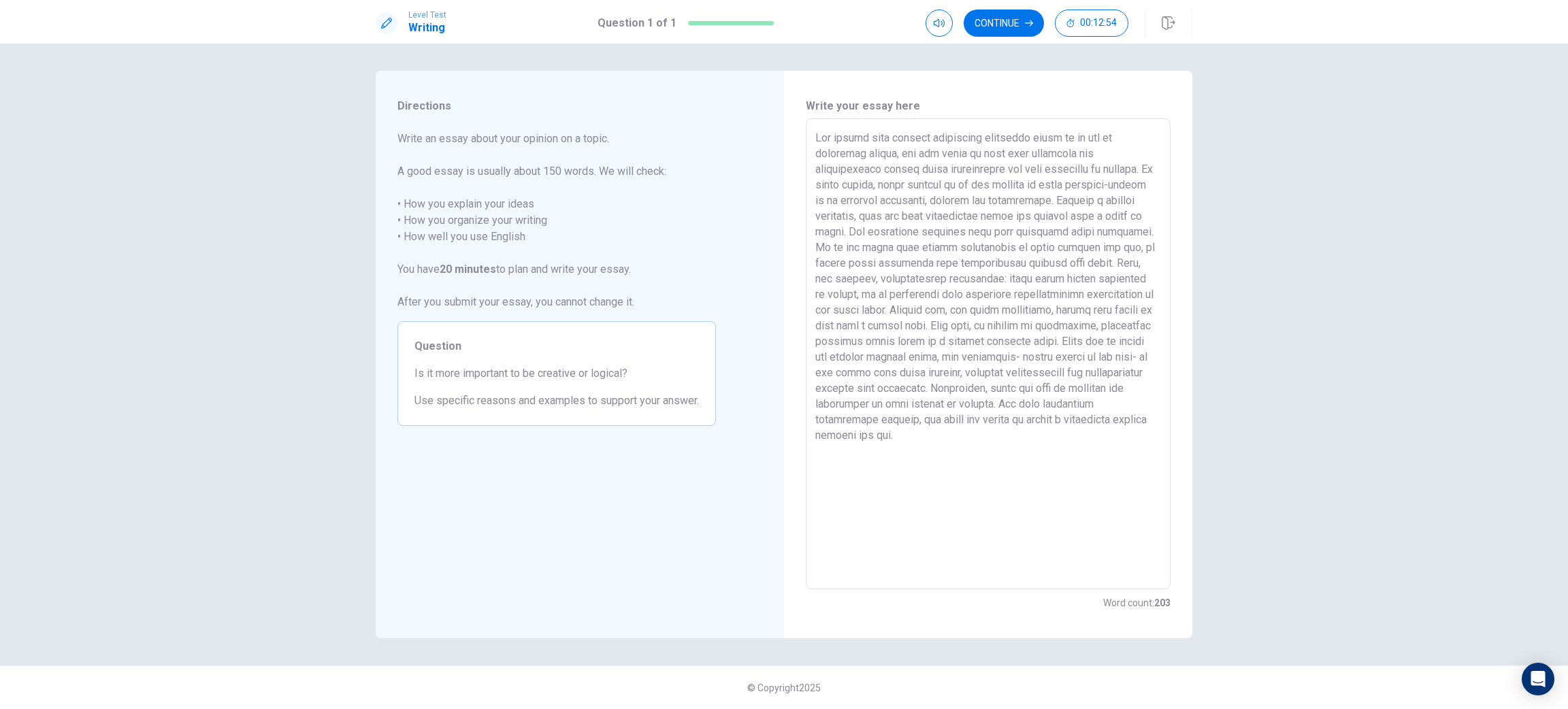
click at [1158, 399] on textarea at bounding box center [988, 354] width 345 height 449
click at [834, 236] on textarea at bounding box center [988, 354] width 345 height 449
drag, startPoint x: 1095, startPoint y: 268, endPoint x: 1135, endPoint y: 268, distance: 40.0
click at [1135, 268] on textarea at bounding box center [988, 354] width 345 height 449
click at [928, 312] on textarea at bounding box center [988, 354] width 345 height 449
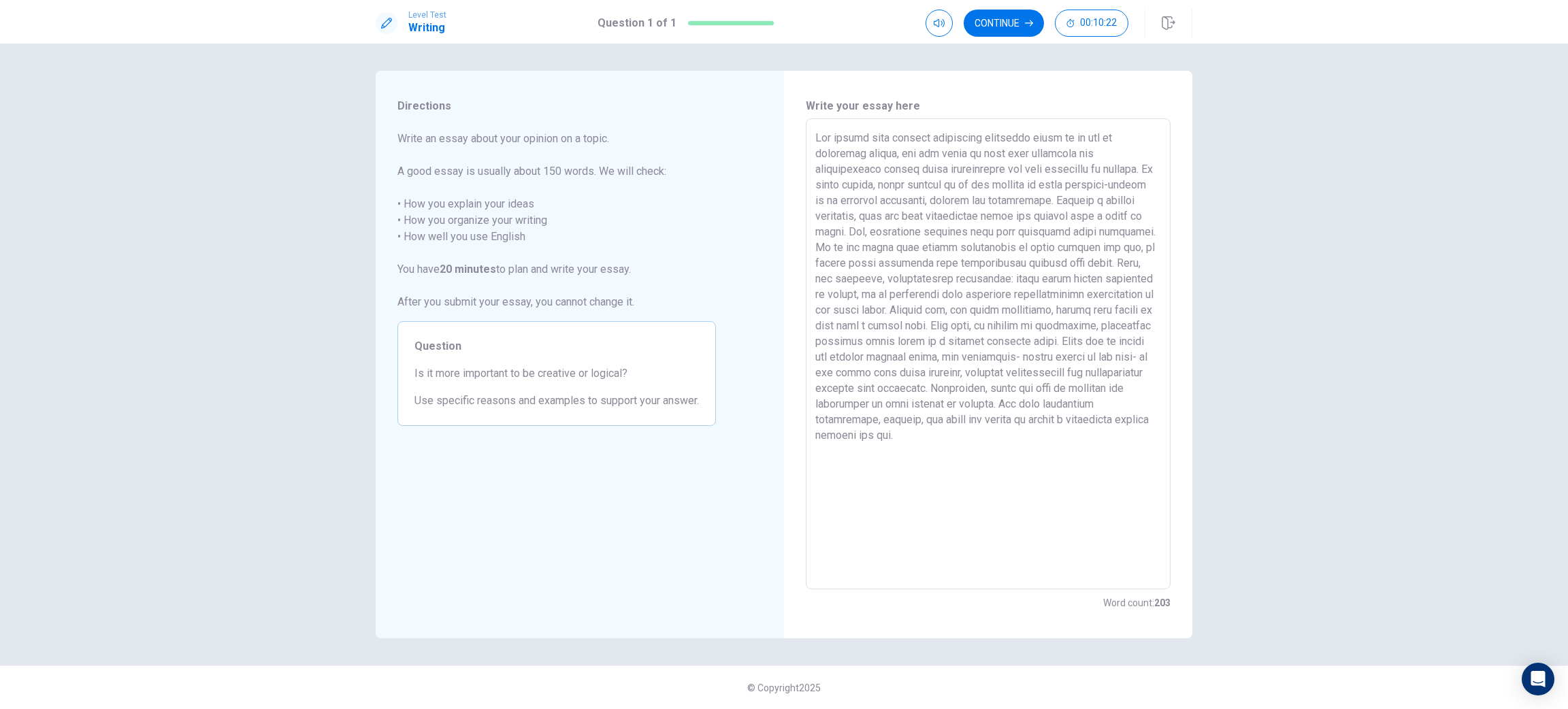
click at [924, 309] on textarea at bounding box center [988, 354] width 345 height 449
click at [1118, 353] on textarea at bounding box center [988, 354] width 345 height 449
click at [990, 357] on textarea at bounding box center [988, 354] width 345 height 449
click at [920, 358] on textarea at bounding box center [988, 354] width 345 height 449
click at [989, 361] on textarea at bounding box center [988, 354] width 345 height 449
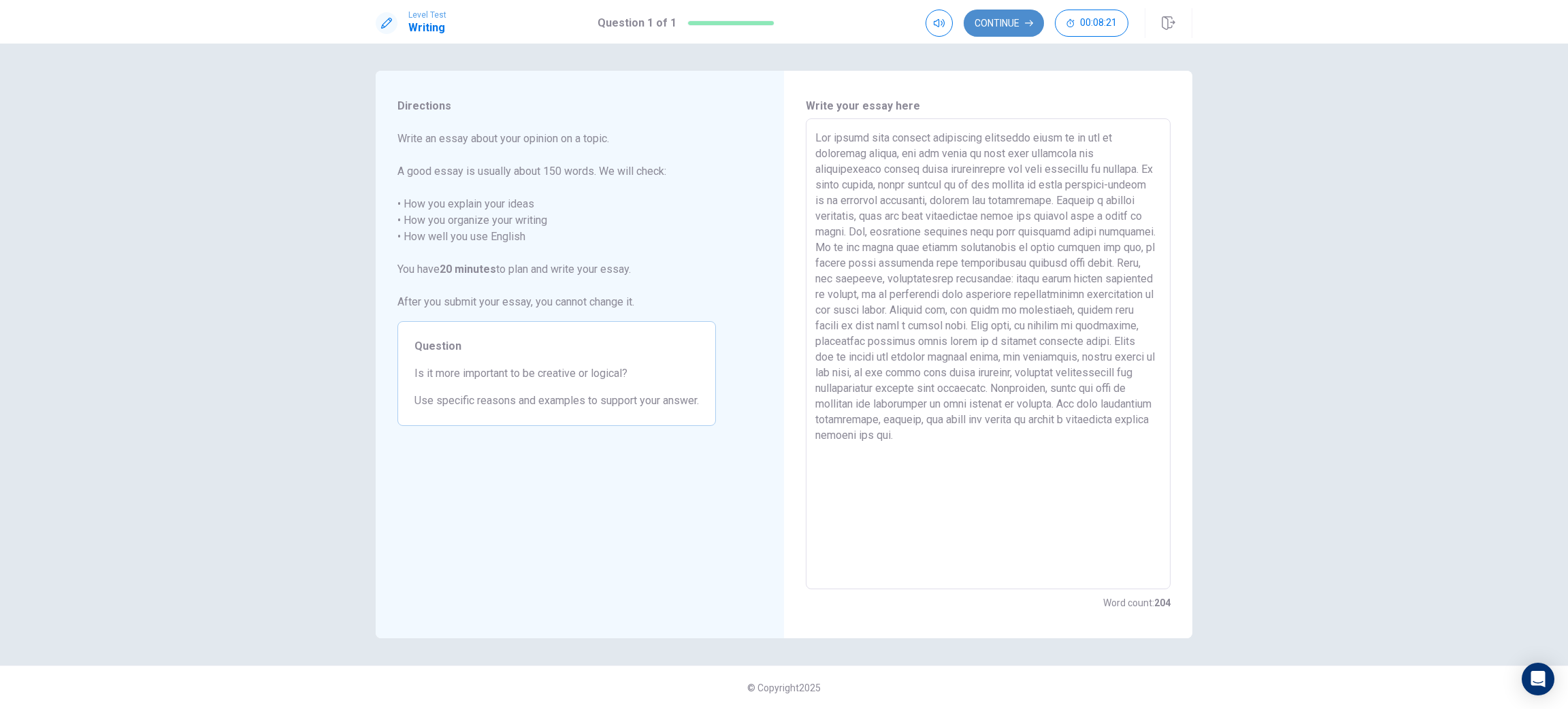
click at [1020, 32] on button "Continue" at bounding box center [1004, 23] width 80 height 27
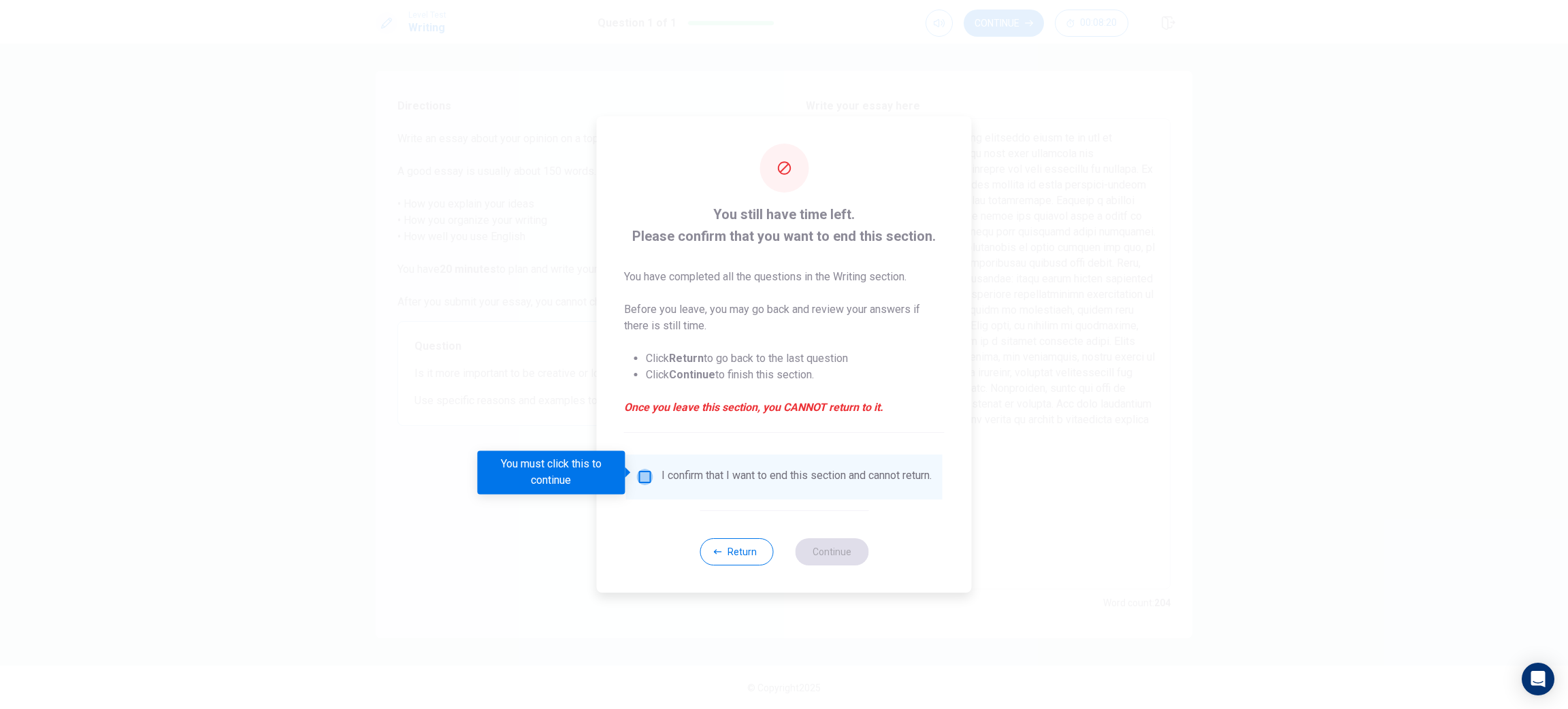
click at [645, 469] on input "You must click this to continue" at bounding box center [645, 478] width 16 height 16
click at [809, 551] on button "Continue" at bounding box center [832, 551] width 74 height 27
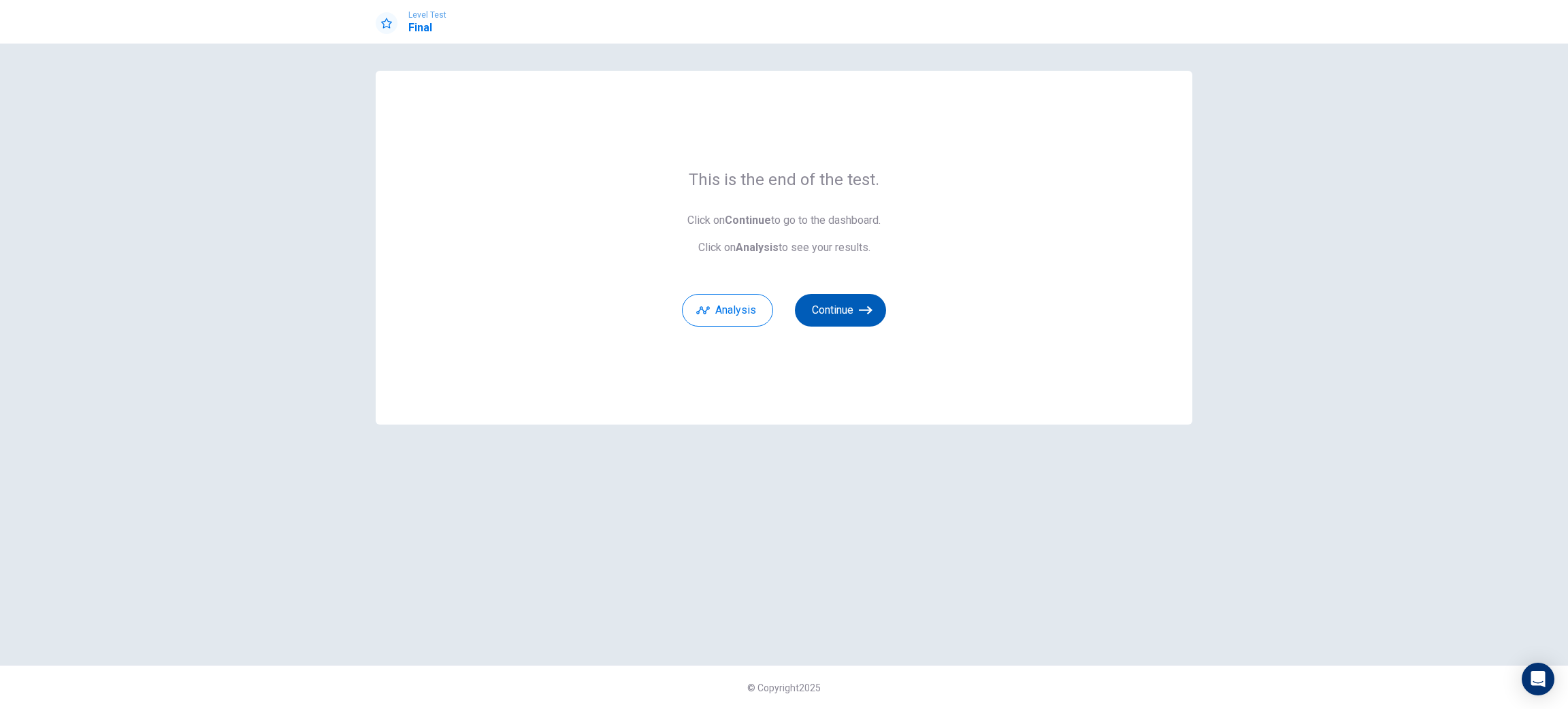
click at [819, 310] on button "Continue" at bounding box center [840, 310] width 91 height 33
